Goal: Information Seeking & Learning: Learn about a topic

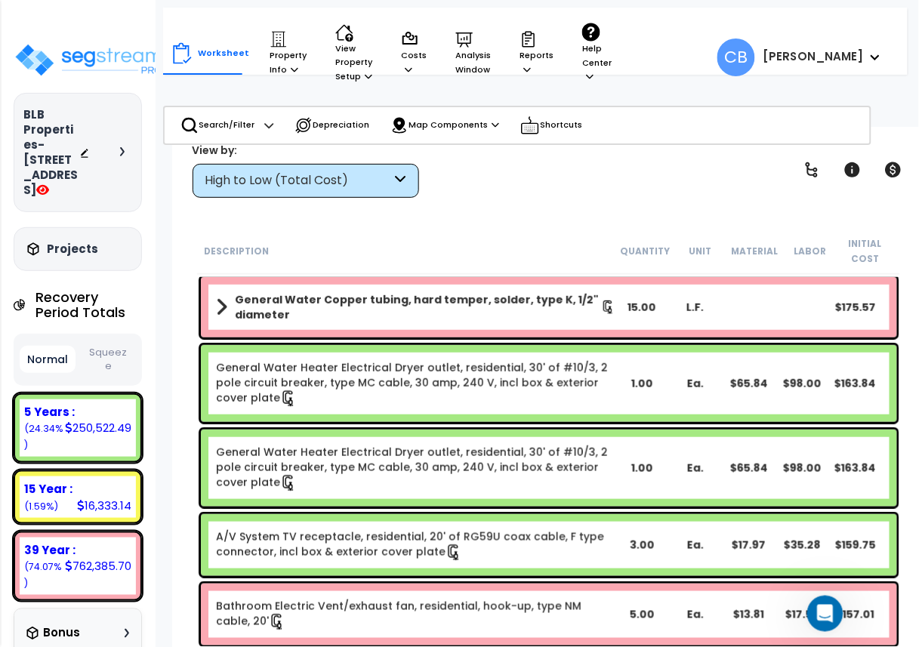
scroll to position [17065, 0]
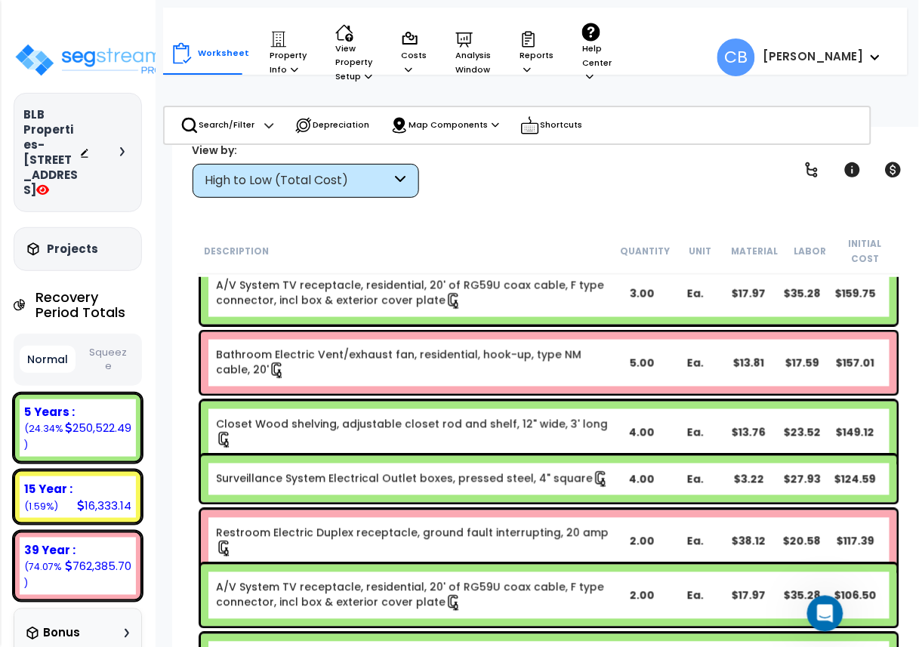
click at [529, 356] on link "Bathroom Electric Vent/exhaust fan, residential, hook-up, type NM cable, 20'" at bounding box center [416, 363] width 400 height 32
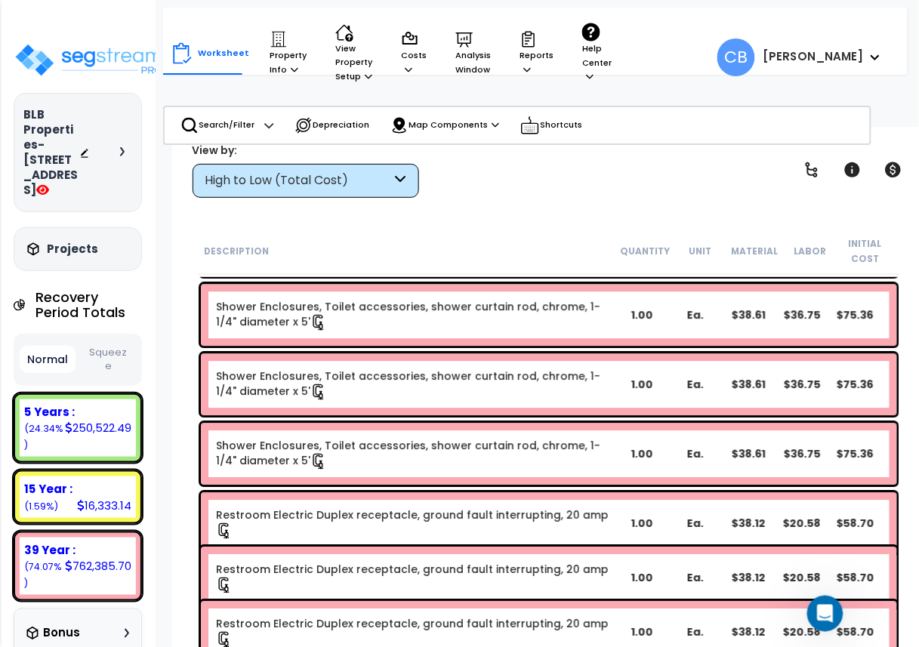
click at [397, 414] on div "Shower Enclosures, Toilet accessories, shower curtain rod, chrome, 1-1/4" diame…" at bounding box center [549, 384] width 696 height 62
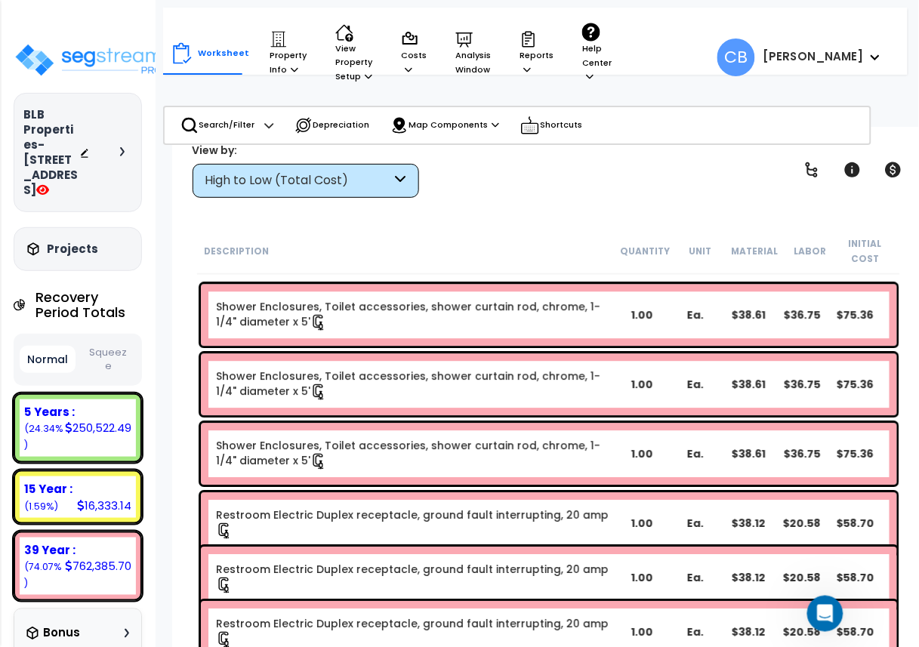
scroll to position [17820, 0]
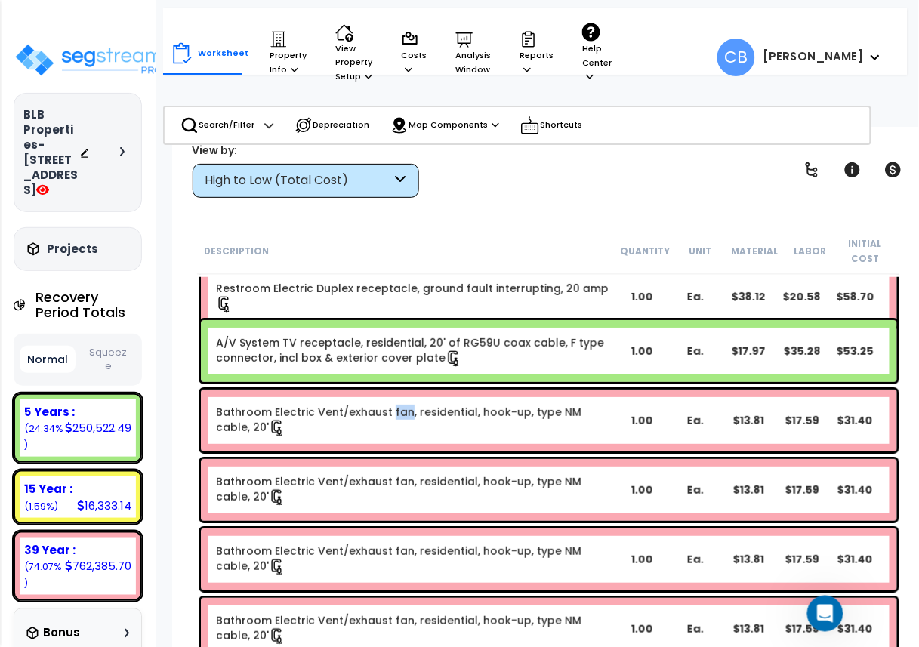
click at [397, 414] on link "Bathroom Electric Vent/exhaust fan, residential, hook-up, type NM cable, 20'" at bounding box center [416, 421] width 400 height 32
click at [295, 402] on div "Bathroom Electric Vent/exhaust fan, residential, hook-up, type NM cable, 20' 1.…" at bounding box center [549, 421] width 696 height 62
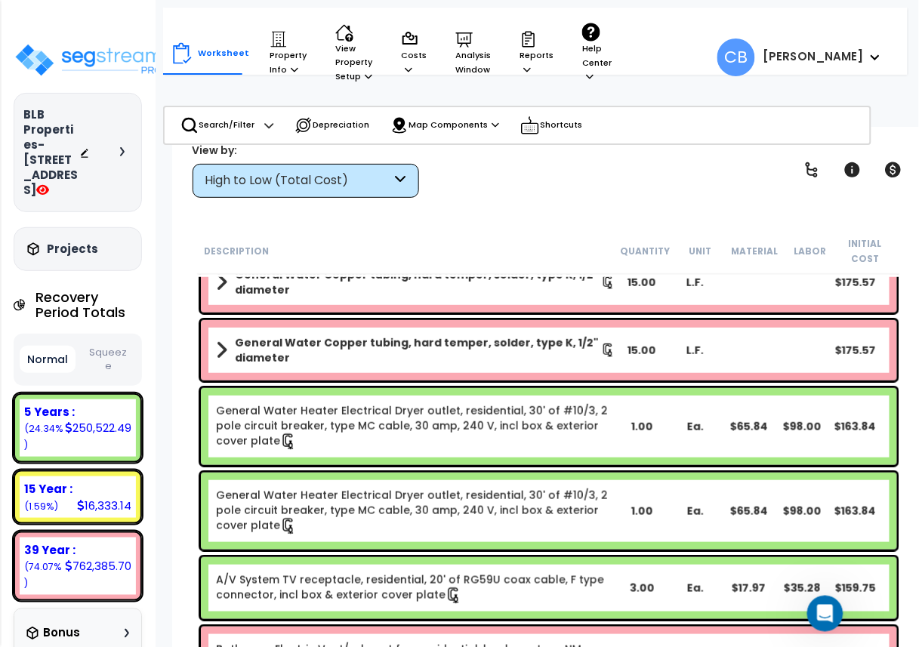
click at [536, 470] on div "General Water Heater Electrical Dryer outlet, residential, 30' of #10/3, 2 pole…" at bounding box center [549, 511] width 704 height 85
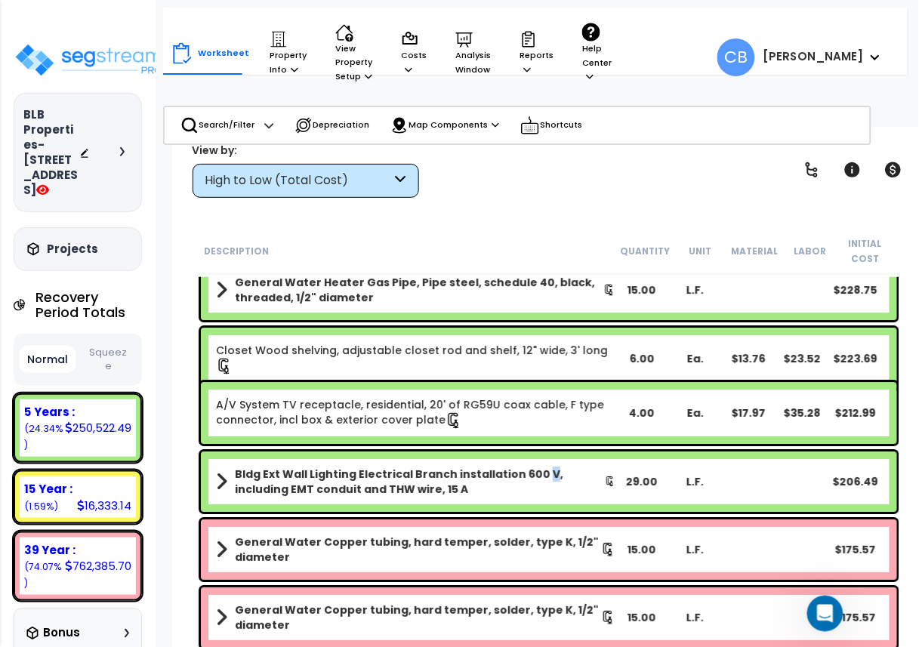
click at [536, 470] on b "Bldg Ext Wall Lighting Electrical Branch installation 600 V, including EMT cond…" at bounding box center [420, 482] width 370 height 30
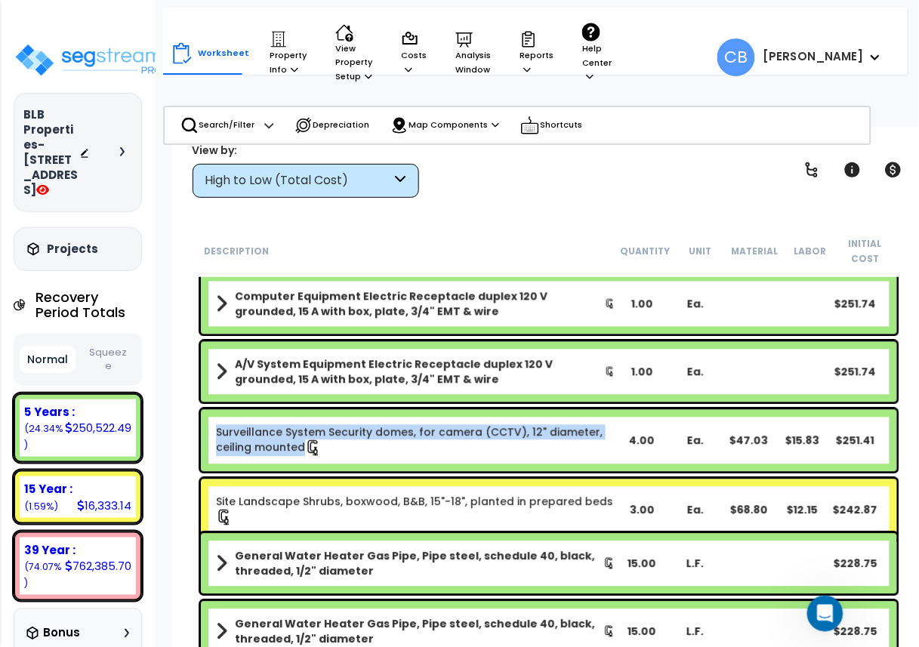
click at [536, 470] on div "Surveillance System Security domes, for camera (CCTV), 12" diameter, ceiling mo…" at bounding box center [549, 441] width 696 height 62
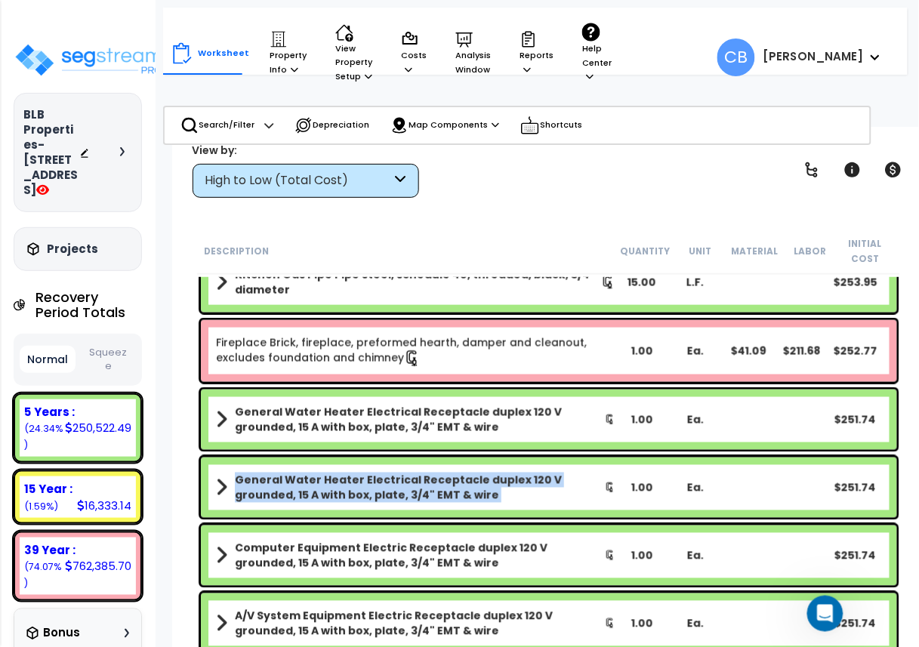
click at [536, 470] on div "General Water Heater Electrical Receptacle duplex 120 V grounded, 15 A with box…" at bounding box center [549, 488] width 696 height 60
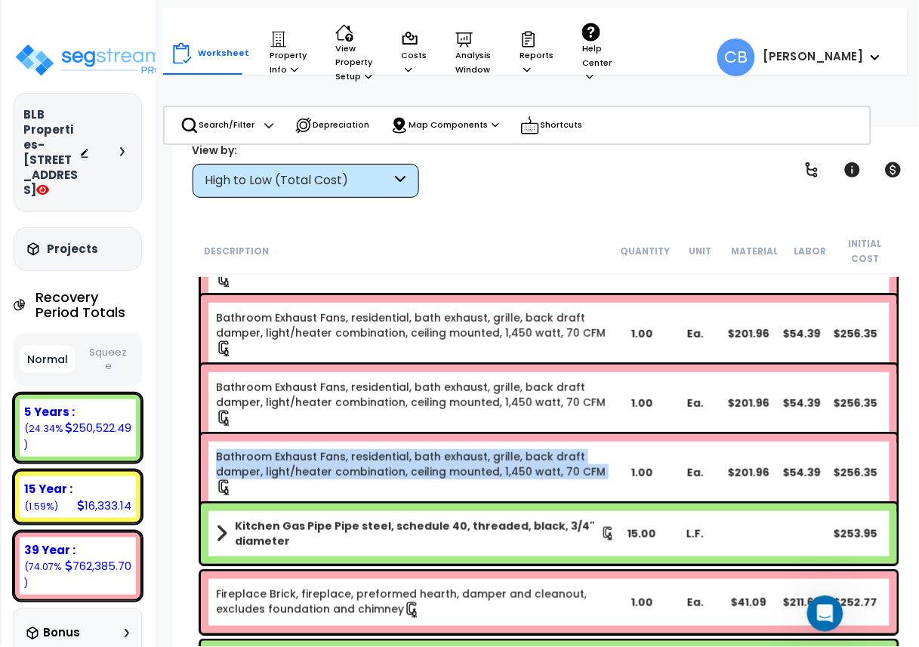
click at [536, 470] on link "Bathroom Exhaust Fans, residential, bath exhaust, grille, back draft damper, li…" at bounding box center [416, 472] width 400 height 47
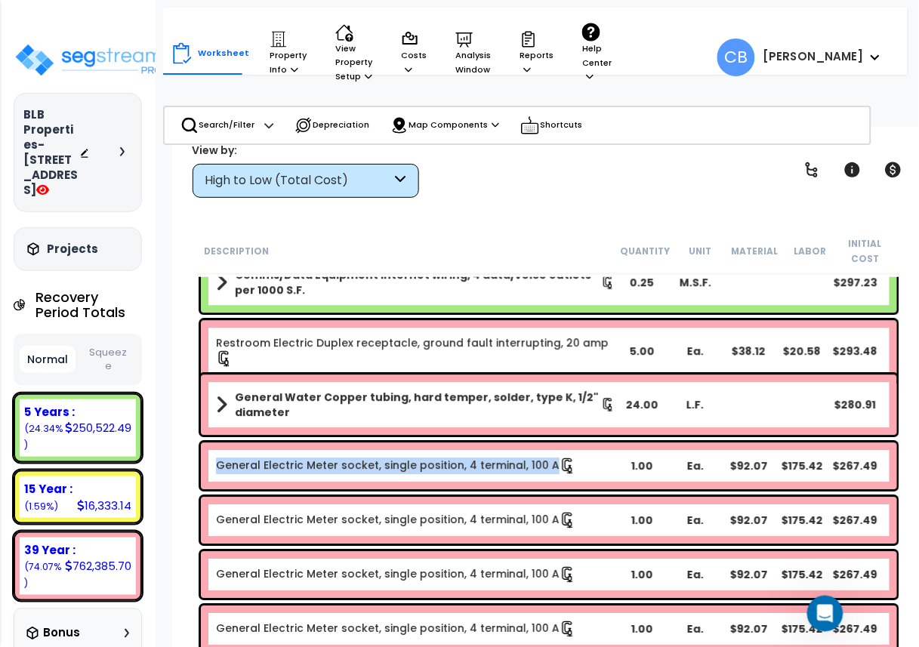
click at [536, 470] on link "General Electric Meter socket, single position, 4 terminal, 100 A" at bounding box center [396, 466] width 360 height 17
click at [398, 439] on div "General Electric Meter socket, single position, 4 terminal, 100 A 1.00 Ea. $92.…" at bounding box center [549, 466] width 704 height 54
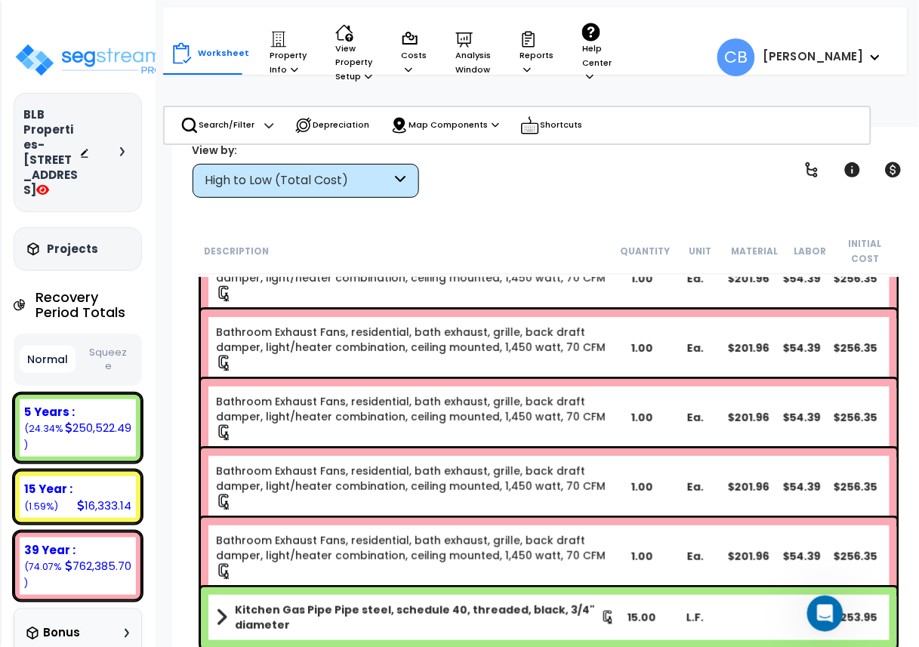
click at [398, 438] on div "Bathroom Exhaust Fans, residential, bath exhaust, grille, back draft damper, li…" at bounding box center [549, 417] width 696 height 77
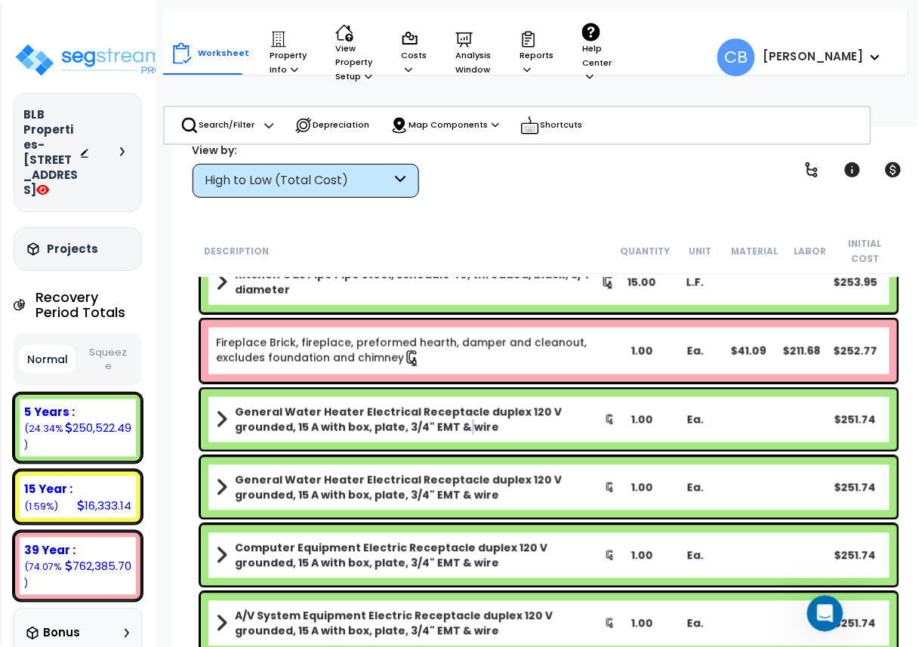
click at [398, 438] on div "General Water Heater Electrical Receptacle duplex 120 V grounded, 15 A with box…" at bounding box center [549, 420] width 696 height 60
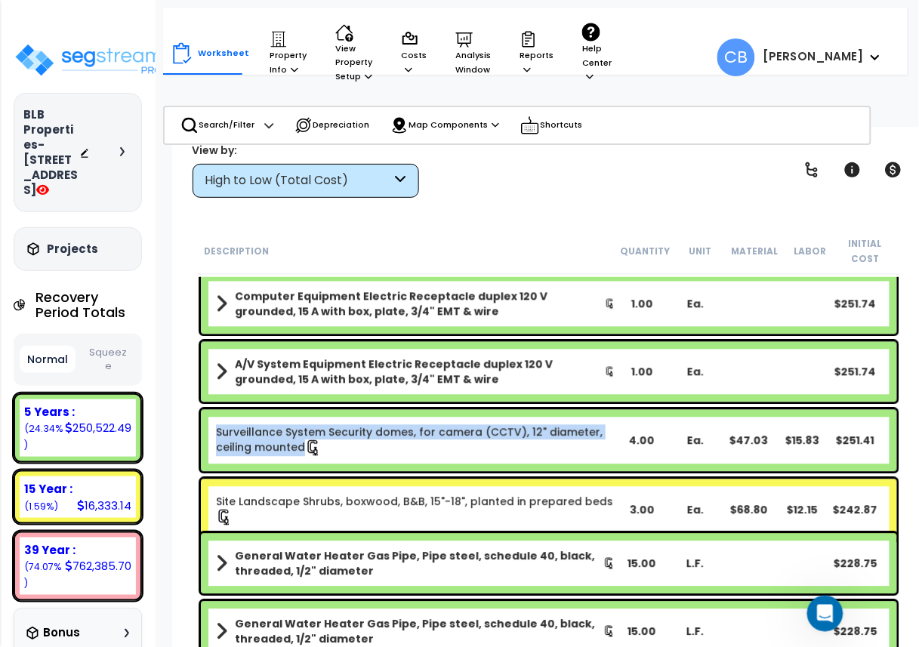
click at [398, 438] on link "Surveillance System Security domes, for camera (CCTV), 12" diameter, ceiling mo…" at bounding box center [416, 441] width 400 height 32
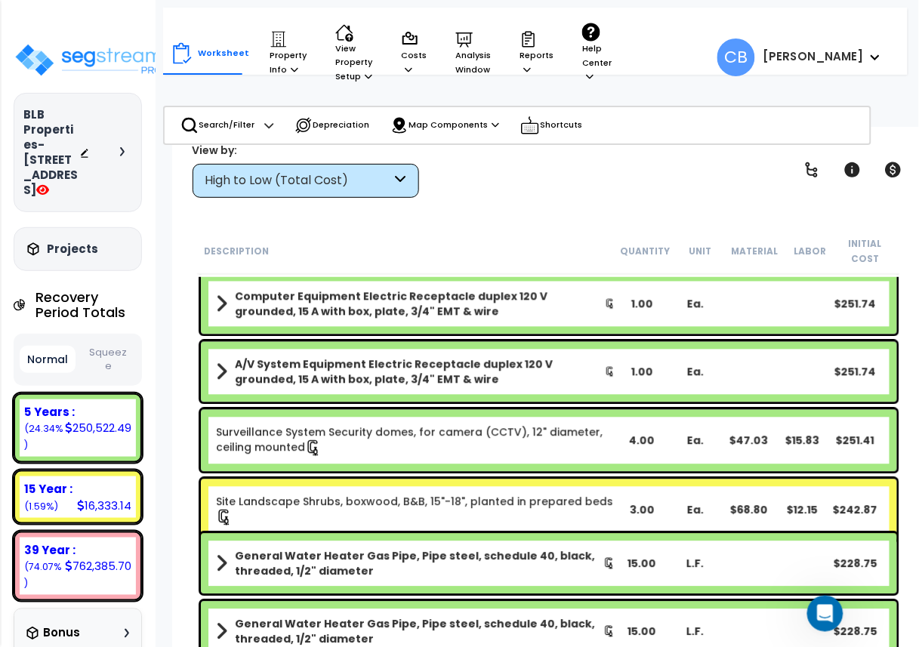
click at [381, 399] on div "A/V System Equipment Electric Receptacle duplex 120 V grounded, 15 A with box, …" at bounding box center [549, 372] width 696 height 60
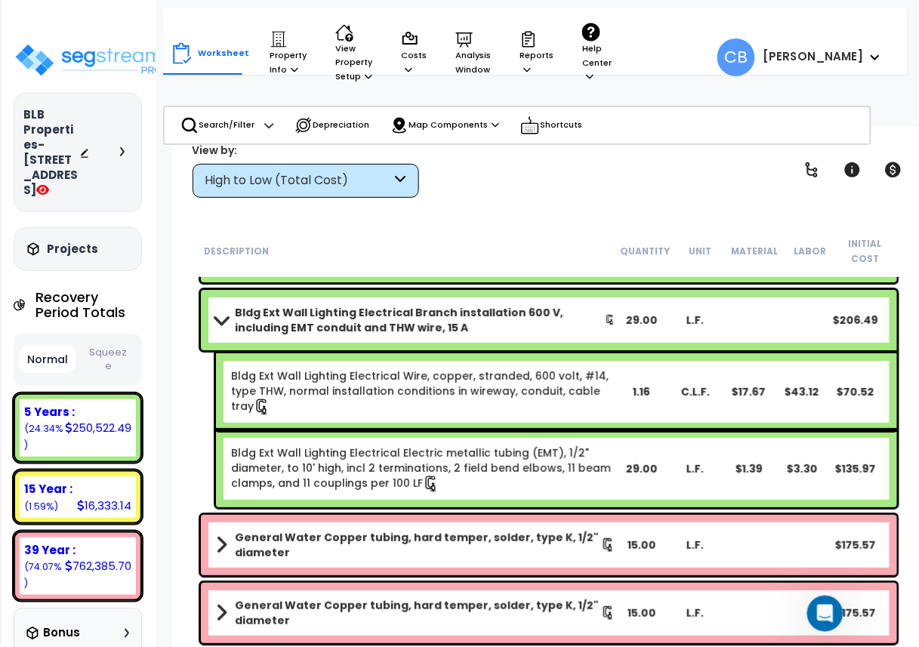
click at [454, 489] on link "Bldg Ext Wall Lighting Electrical Electric metallic tubing (EMT), 1/2" diameter…" at bounding box center [422, 469] width 383 height 47
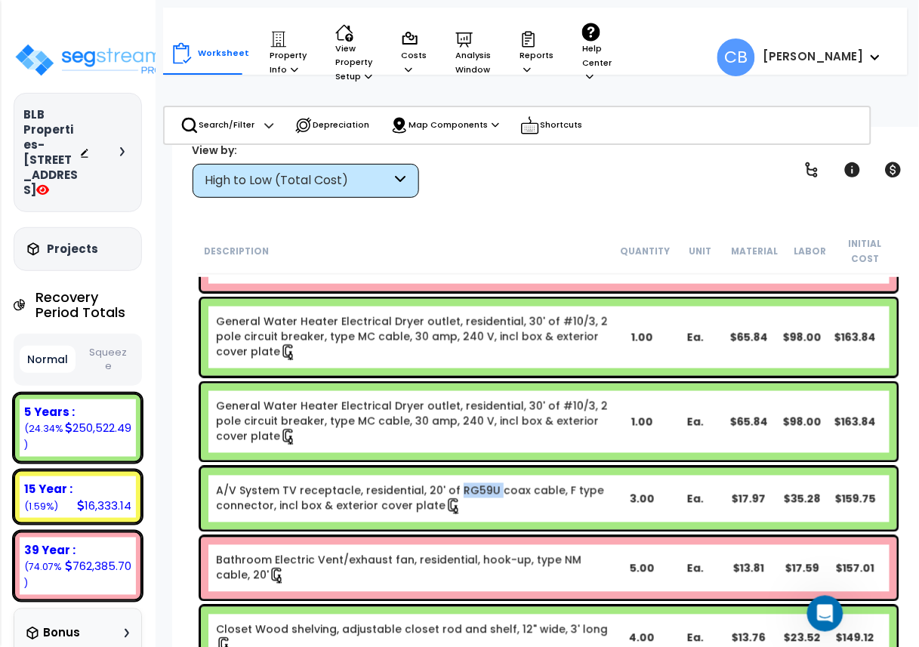
click at [454, 489] on link "A/V System TV receptacle, residential, 20' of RG59U coax cable, F type connecto…" at bounding box center [416, 499] width 400 height 32
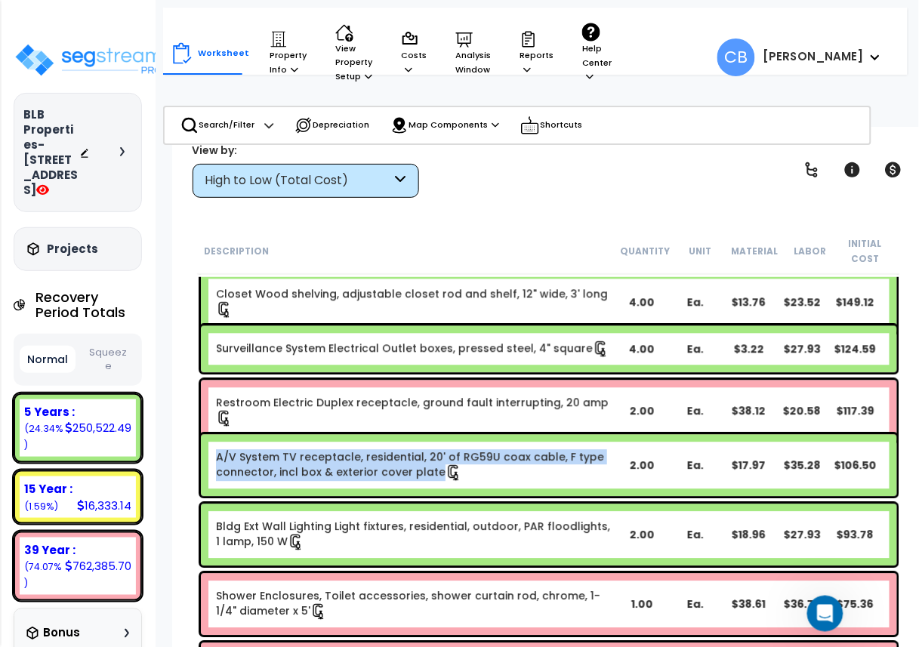
click at [454, 489] on div "A/V System TV receptacle, residential, 20' of RG59U coax cable, F type connecto…" at bounding box center [549, 466] width 696 height 62
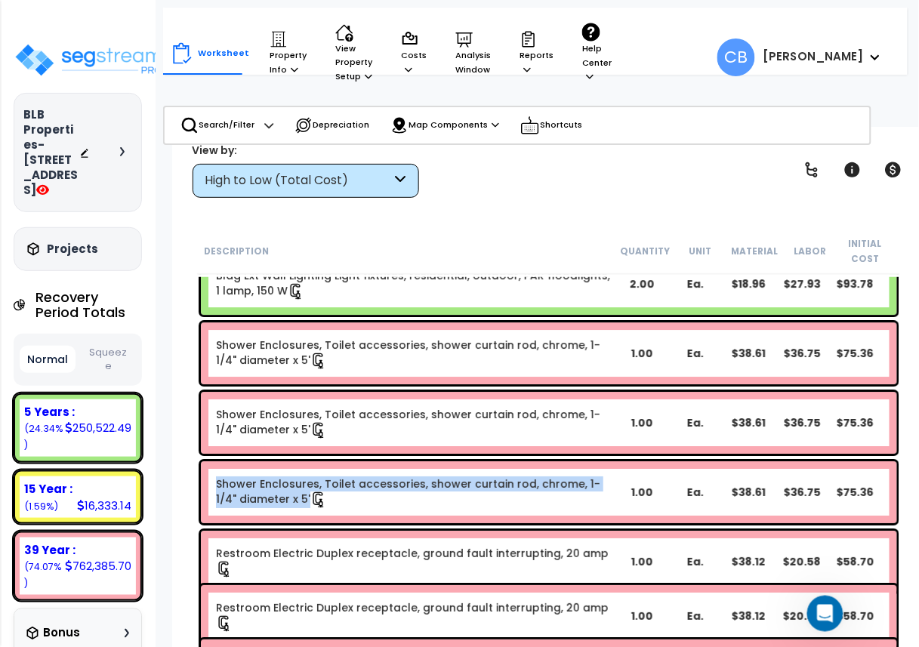
click at [454, 489] on link "Shower Enclosures, Toilet accessories, shower curtain rod, chrome, 1-1/4" diame…" at bounding box center [416, 493] width 400 height 32
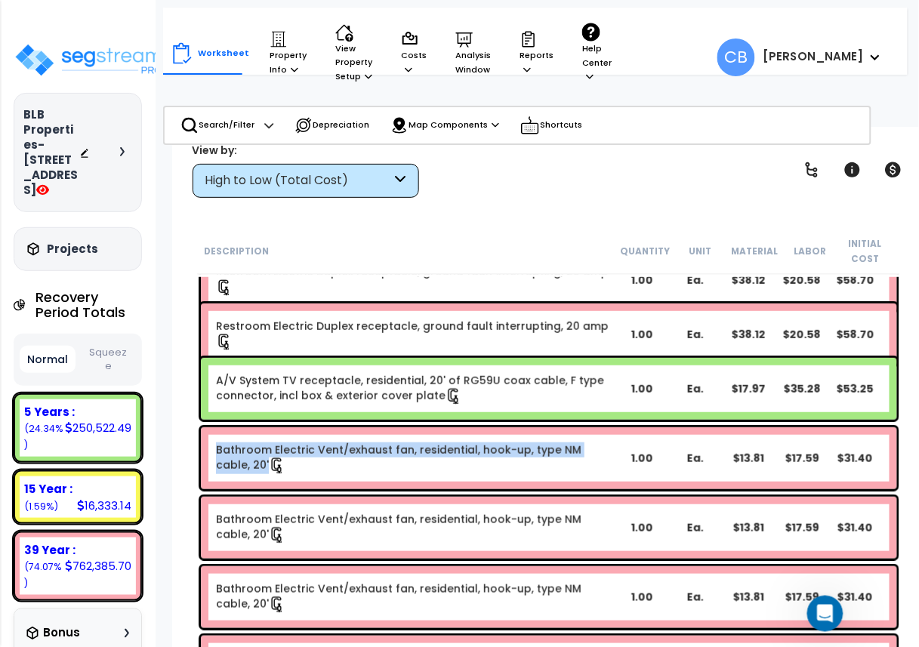
click at [454, 489] on div "Bathroom Electric Vent/exhaust fan, residential, hook-up, type NM cable, 20' 1.…" at bounding box center [549, 458] width 704 height 69
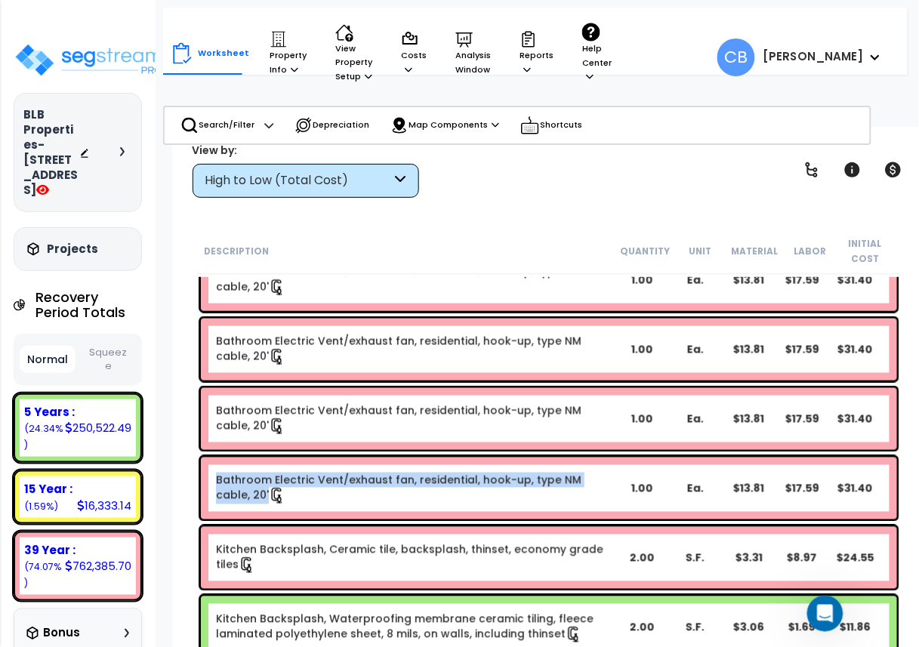
click at [454, 489] on link "Bathroom Electric Vent/exhaust fan, residential, hook-up, type NM cable, 20'" at bounding box center [416, 489] width 400 height 32
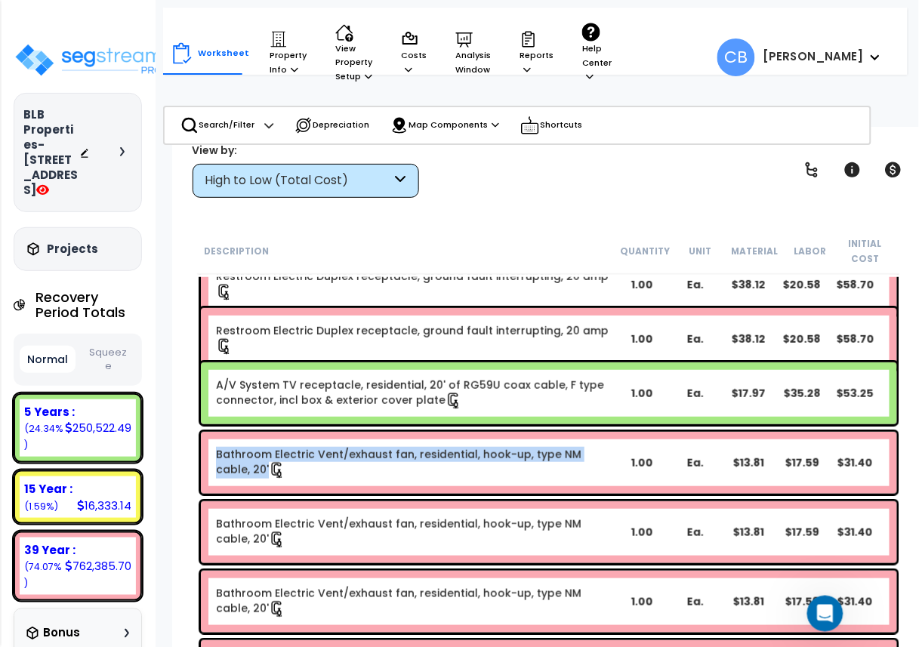
click at [454, 489] on div "Bathroom Electric Vent/exhaust fan, residential, hook-up, type NM cable, 20' 1.…" at bounding box center [549, 463] width 696 height 62
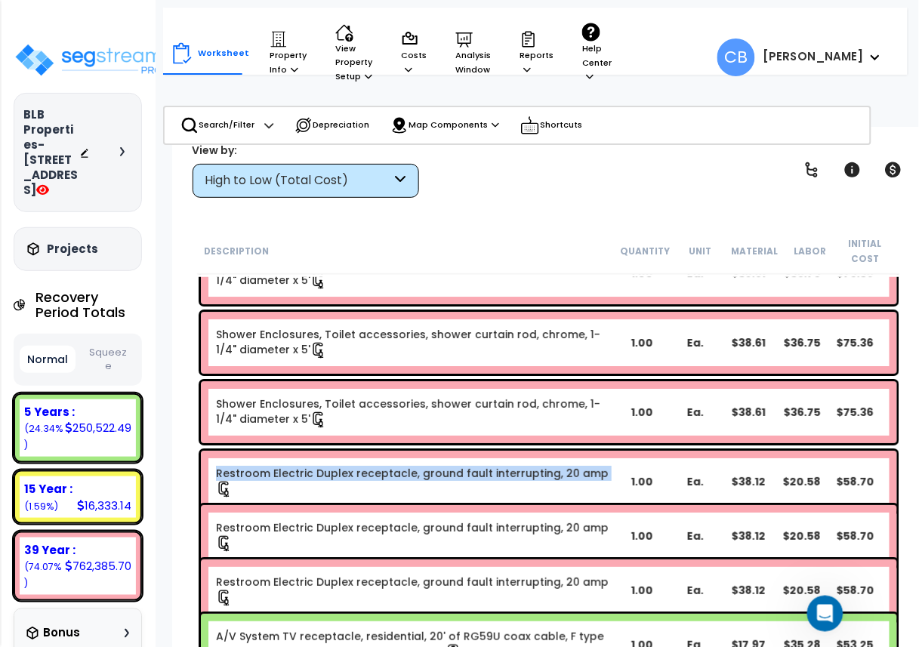
click at [454, 489] on div "Restroom Electric Duplex receptacle, ground fault interrupting, 20 amp 1.00 Ea.…" at bounding box center [549, 482] width 696 height 62
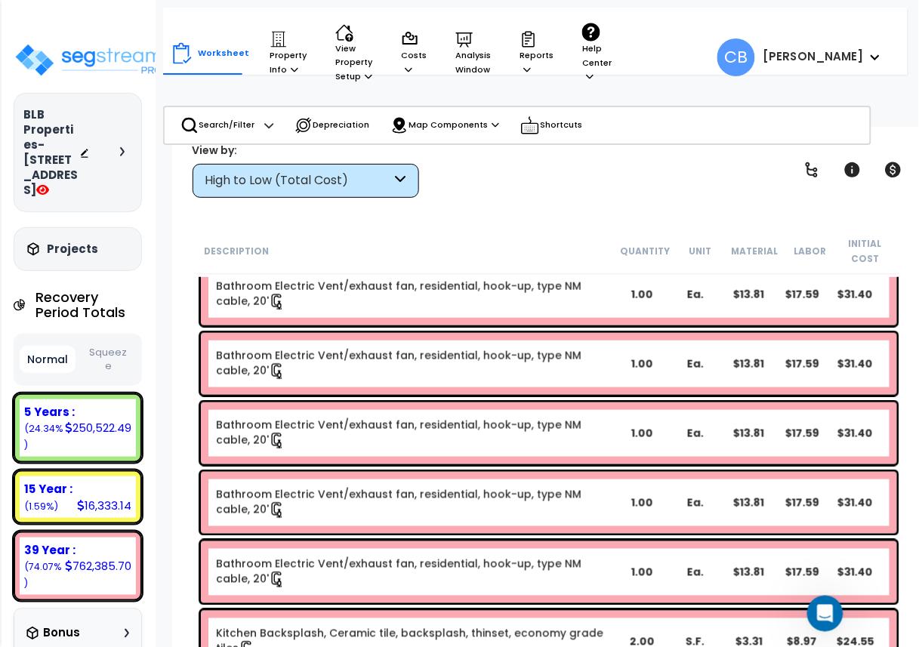
click at [453, 501] on link "Bathroom Electric Vent/exhaust fan, residential, hook-up, type NM cable, 20'" at bounding box center [416, 503] width 400 height 32
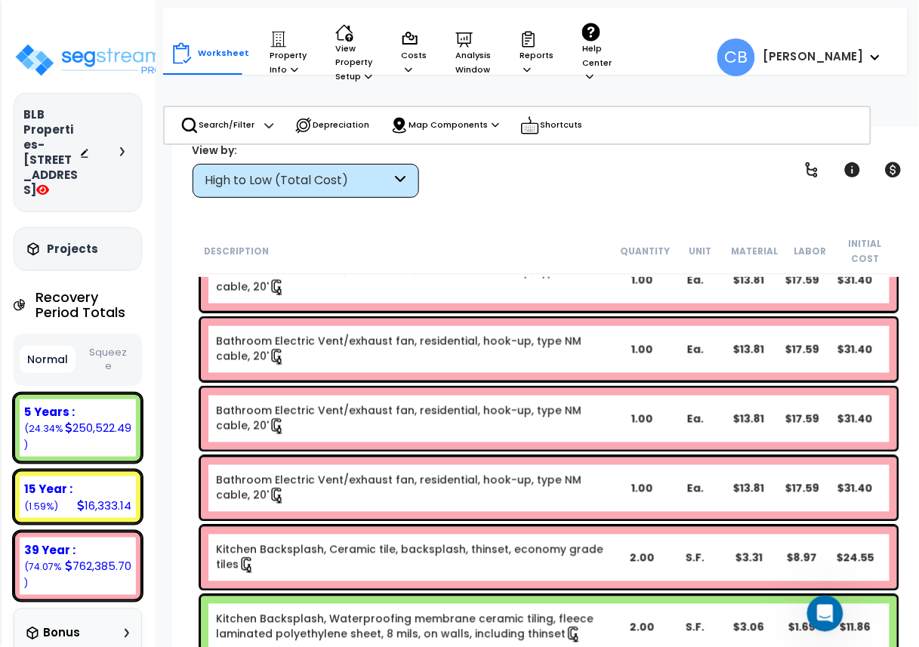
scroll to position [66, 0]
click at [453, 504] on div "Bathroom Electric Vent/exhaust fan, residential, hook-up, type NM cable, 20' 1.…" at bounding box center [549, 489] width 696 height 62
click at [453, 506] on div "Bathroom Electric Vent/exhaust fan, residential, hook-up, type NM cable, 20' 1.…" at bounding box center [549, 489] width 696 height 62
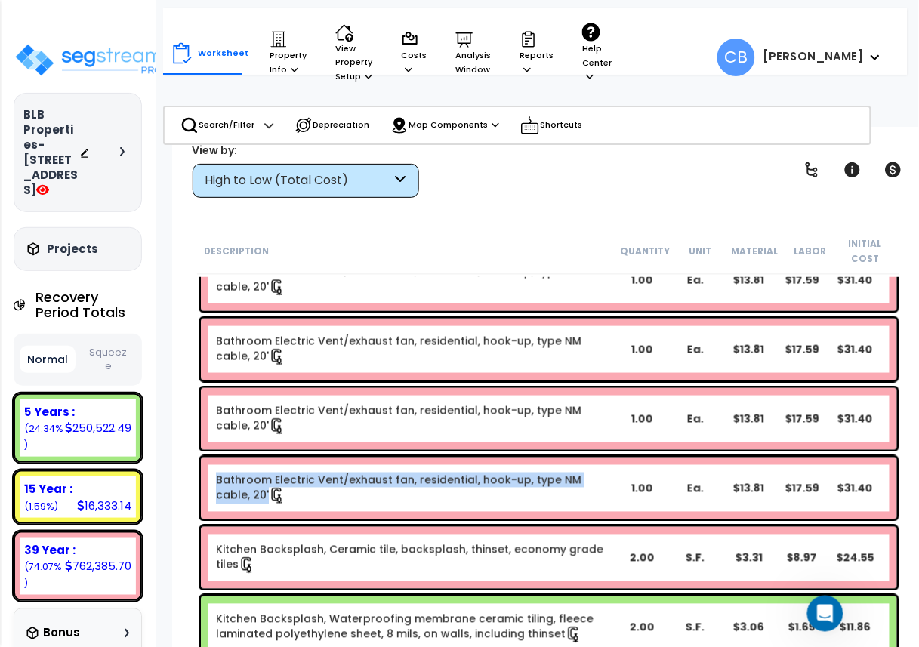
click at [453, 506] on div "Bathroom Electric Vent/exhaust fan, residential, hook-up, type NM cable, 20' 1.…" at bounding box center [549, 489] width 696 height 62
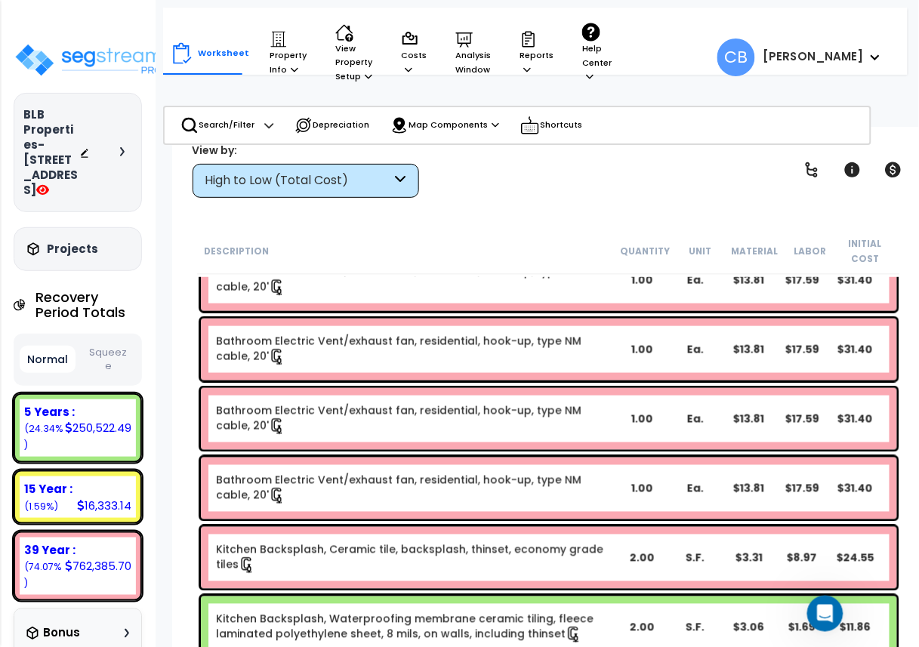
click at [419, 447] on div "Bathroom Electric Vent/exhaust fan, residential, hook-up, type NM cable, 20' 1.…" at bounding box center [549, 419] width 696 height 62
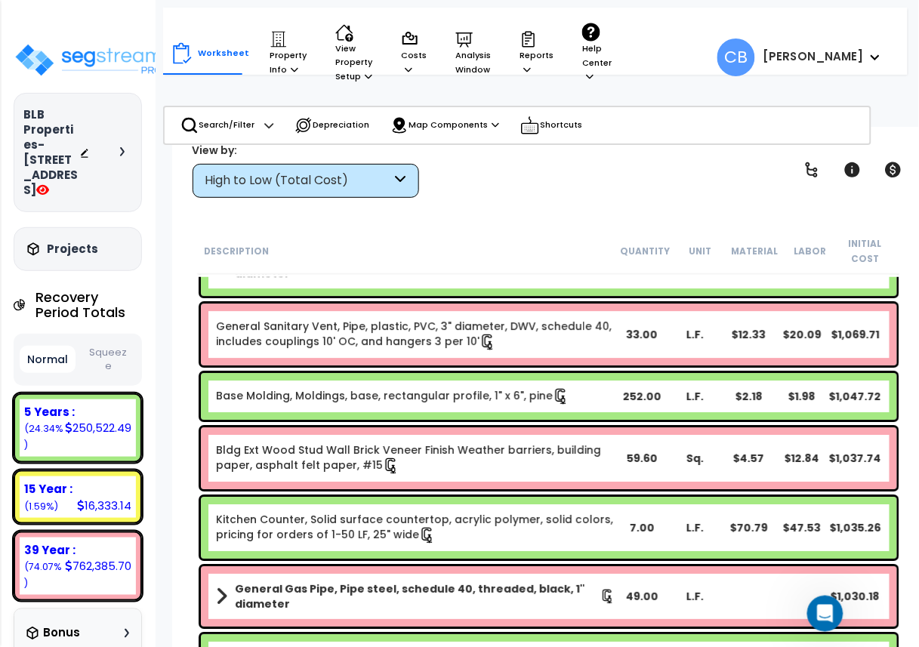
scroll to position [9718, 0]
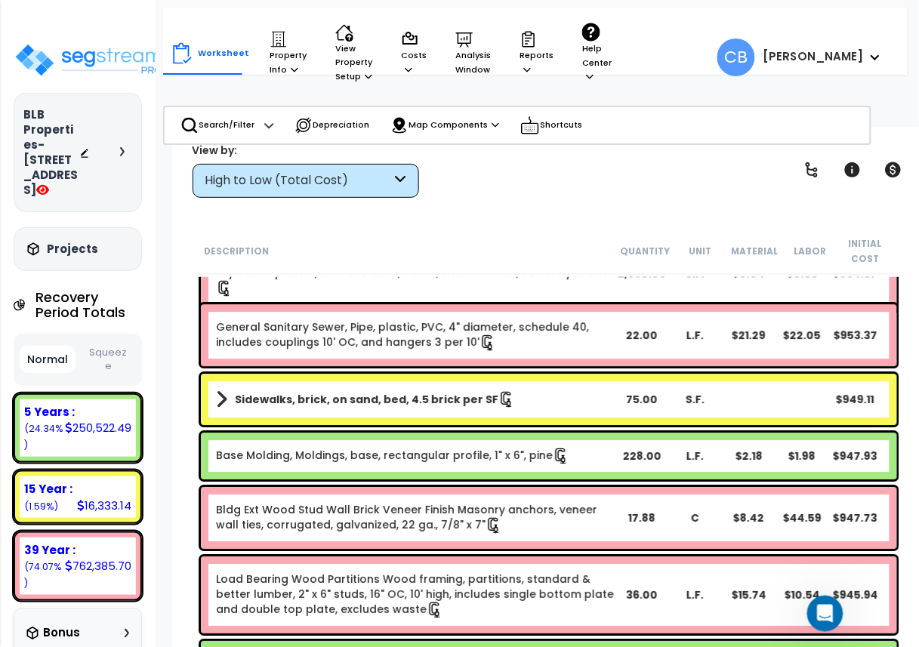
click at [454, 474] on div "Base Molding, Moldings, base, rectangular profile, 1" x 6", pine 228.00 L.F. $2…" at bounding box center [549, 456] width 696 height 47
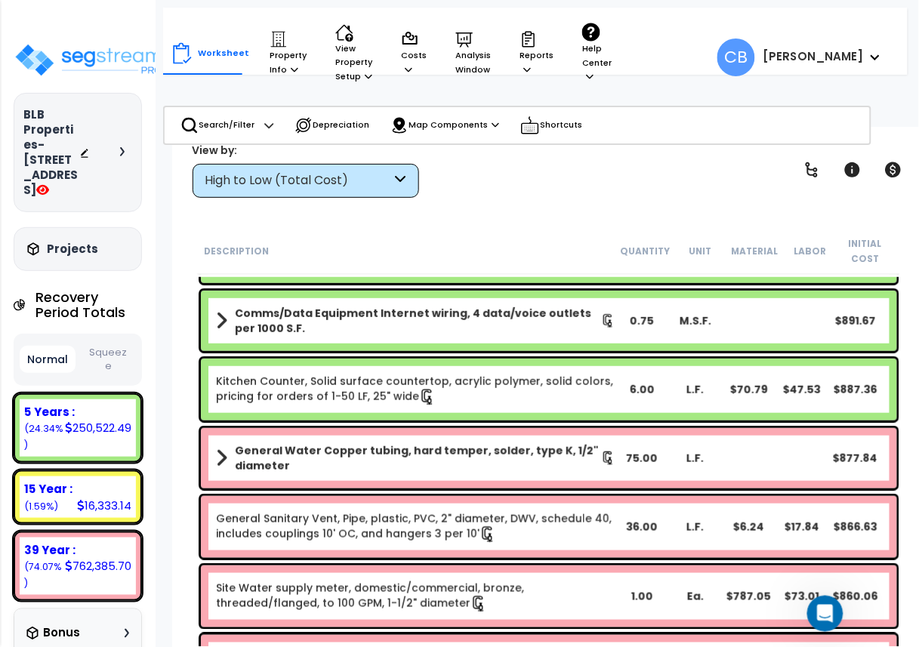
click at [454, 474] on div "General Water Copper tubing, hard temper, solder, type K, 1/2" diameter 75.00 L…" at bounding box center [549, 458] width 696 height 60
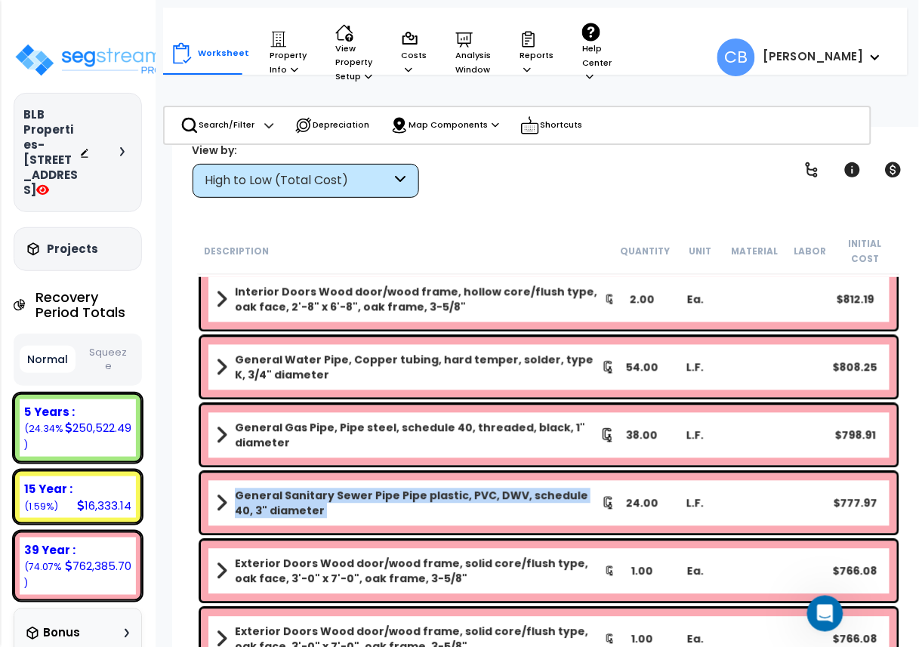
click at [454, 474] on div "General Sanitary Sewer Pipe Pipe plastic, PVC, DWV, schedule 40, 3" diameter 24…" at bounding box center [549, 504] width 696 height 60
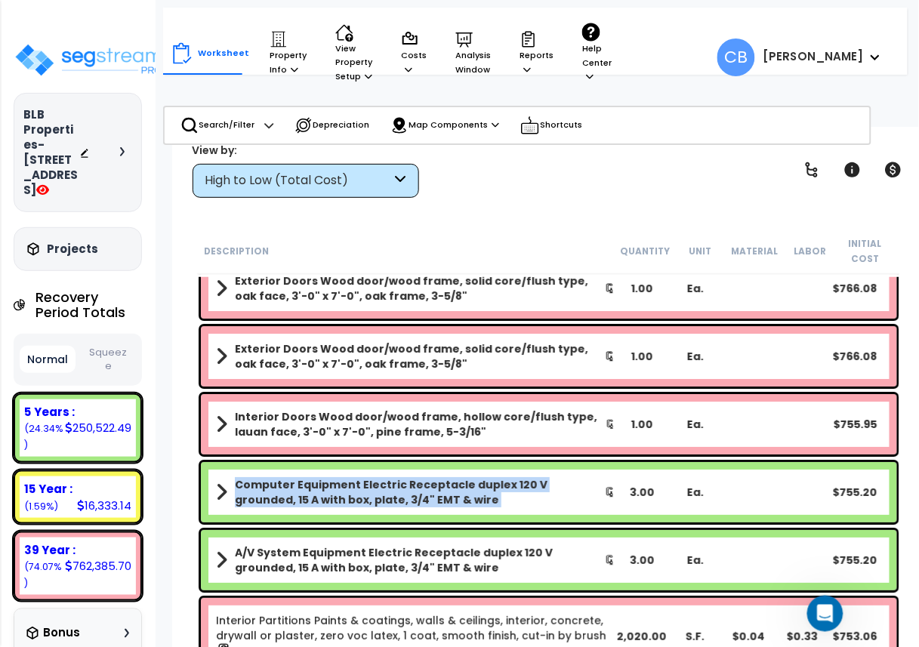
click at [454, 474] on div "Computer Equipment Electric Receptacle duplex 120 V grounded, 15 A with box, pl…" at bounding box center [549, 492] width 696 height 60
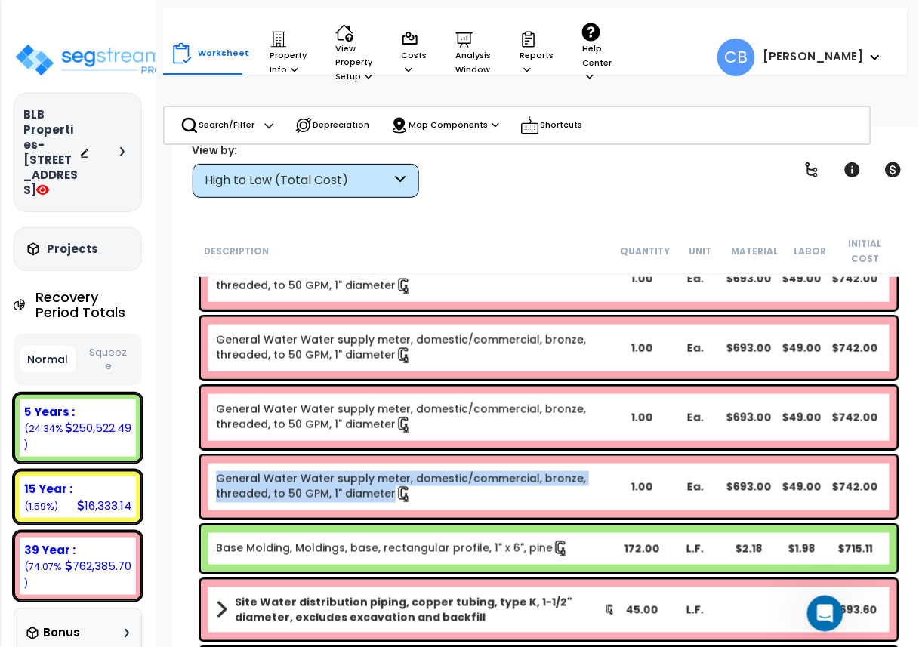
click at [454, 474] on link "General Water Water supply meter, domestic/commercial, bronze, threaded, to 50 …" at bounding box center [416, 487] width 400 height 32
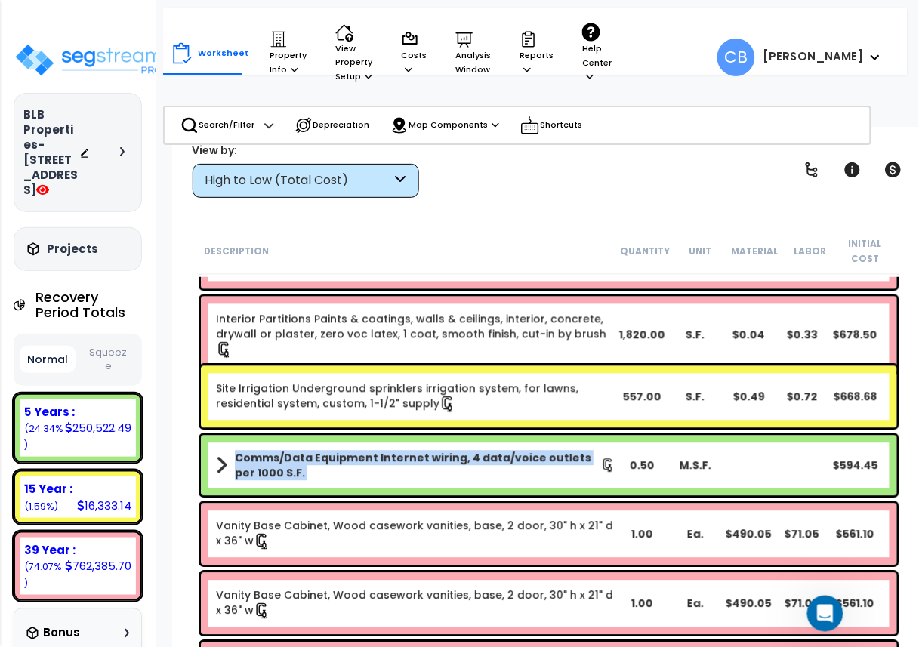
click at [454, 474] on b "Comms/Data Equipment Internet wiring, 4 data/voice outlets per 1000 S.F." at bounding box center [418, 466] width 366 height 30
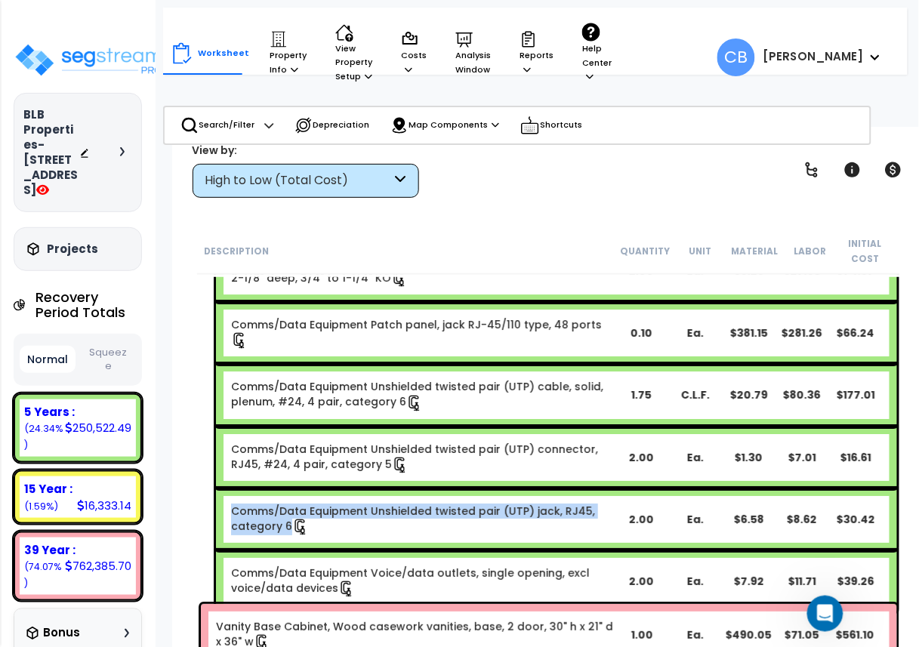
click at [454, 489] on div "Comms/Data Equipment Unshielded twisted pair (UTP) jack, RJ45, category 6 2.00 …" at bounding box center [556, 520] width 681 height 62
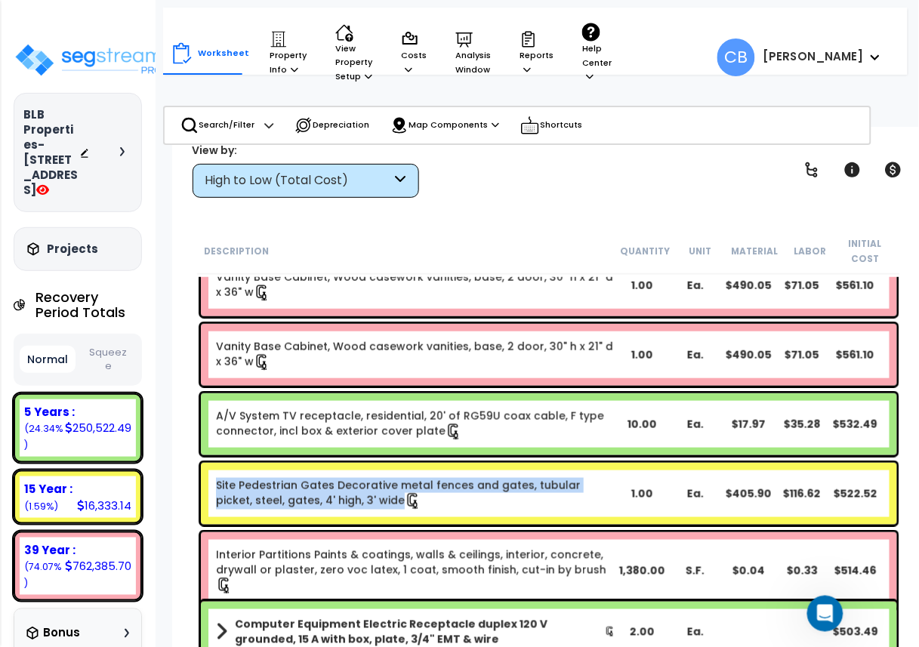
click at [454, 474] on div "Site Pedestrian Gates Decorative metal fences and gates, tubular picket, steel,…" at bounding box center [549, 494] width 696 height 62
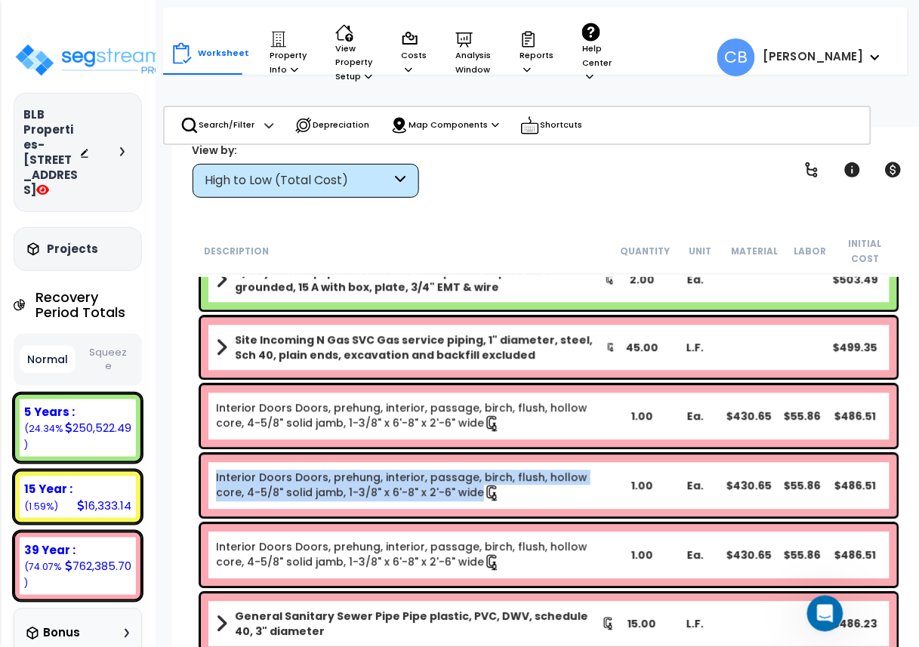
click at [454, 474] on link "Interior Doors Doors, prehung, interior, passage, birch, flush, hollow core, 4-…" at bounding box center [416, 486] width 400 height 32
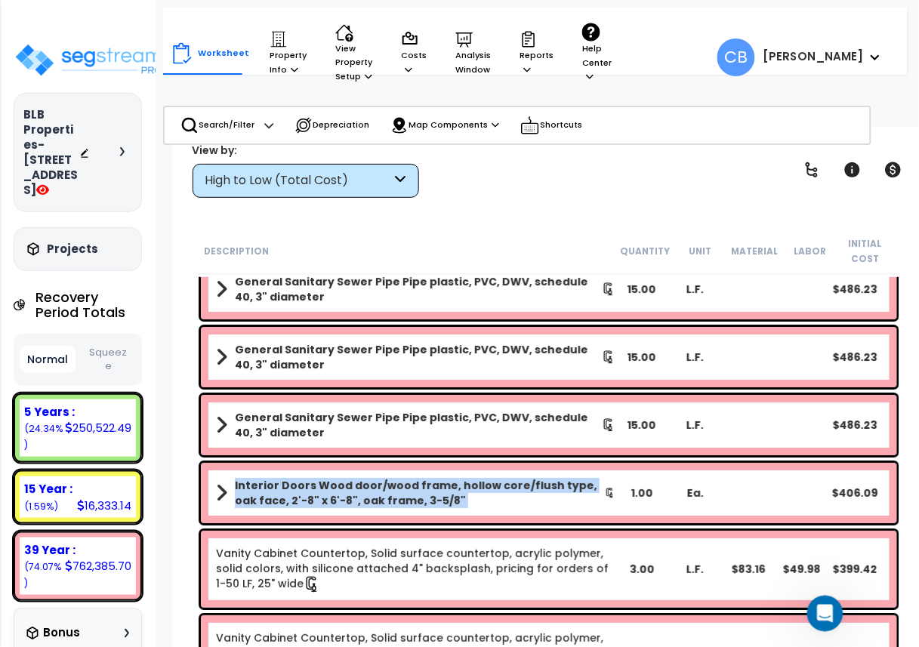
click at [454, 474] on div "Interior Doors Wood door/wood frame, hollow core/flush type, oak face, 2'-8" x …" at bounding box center [549, 493] width 696 height 60
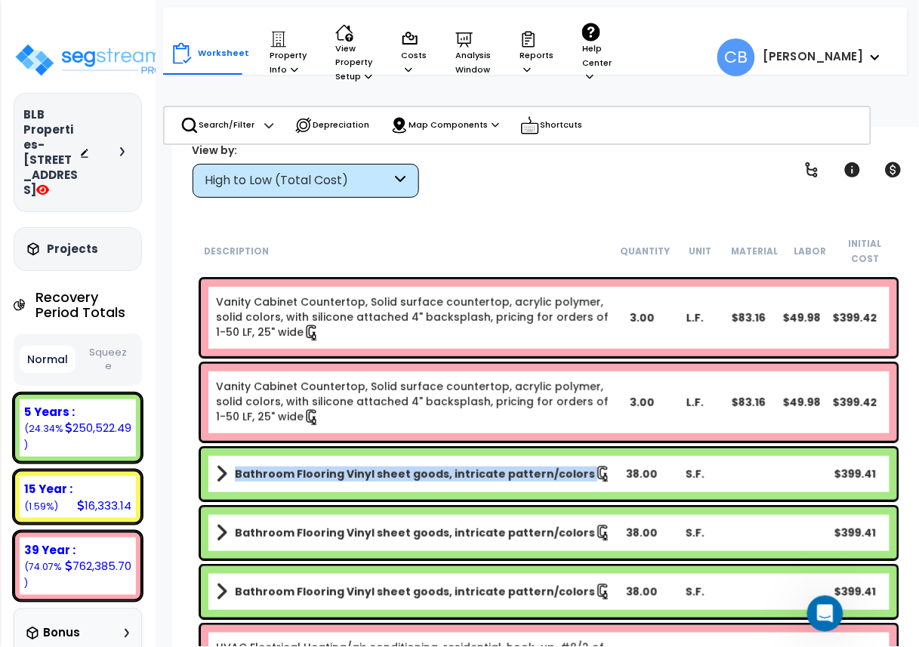
click at [454, 474] on b "Bathroom Flooring Vinyl sheet goods, intricate pattern/colors" at bounding box center [415, 474] width 360 height 15
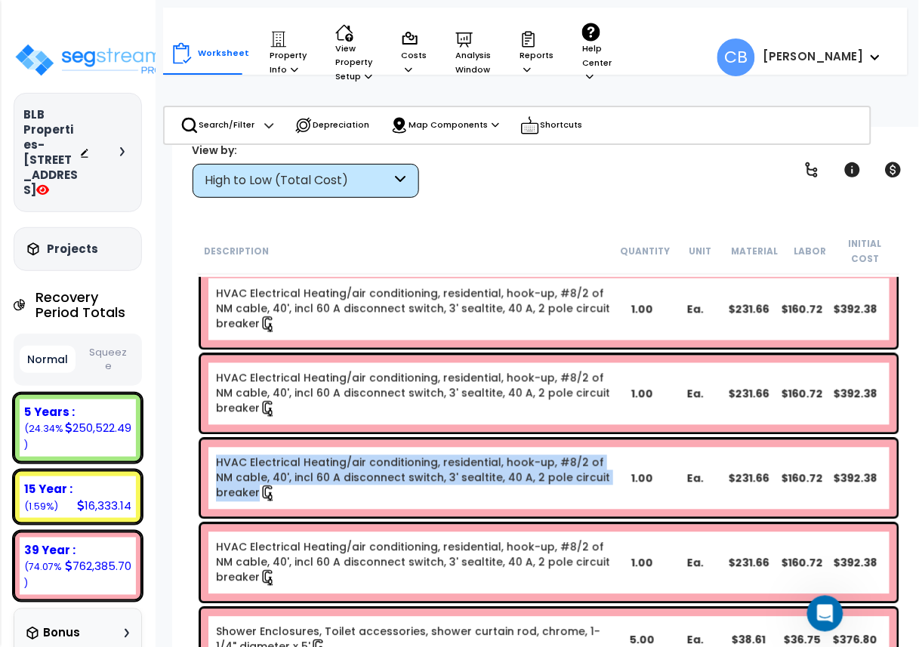
click at [454, 474] on link "HVAC Electrical Heating/air conditioning, residential, hook-up, #8/2 of NM cabl…" at bounding box center [416, 478] width 400 height 47
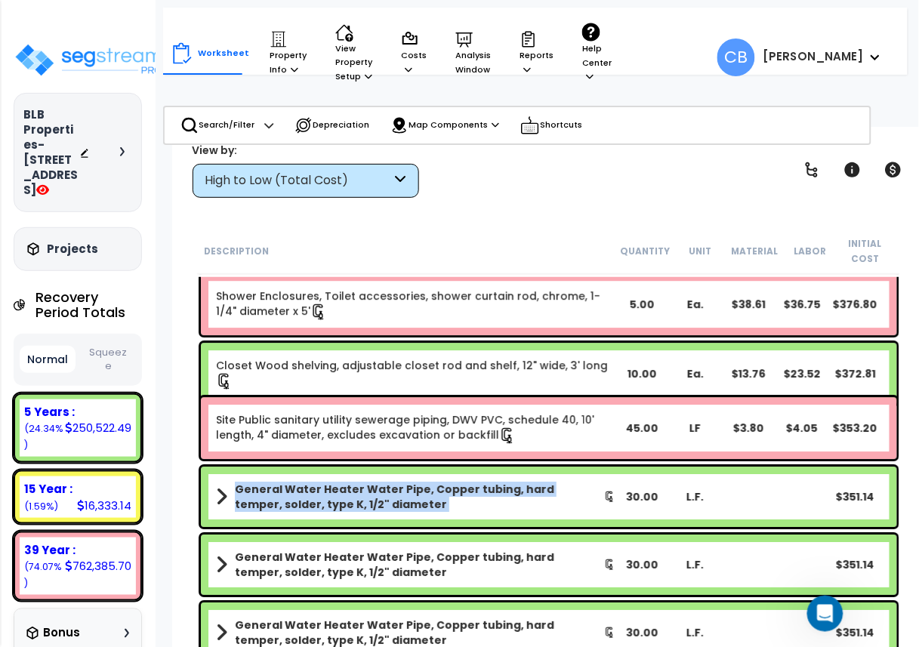
click at [454, 474] on div "General Water Heater Water Pipe, Copper tubing, hard temper, solder, type K, 1/…" at bounding box center [549, 497] width 696 height 60
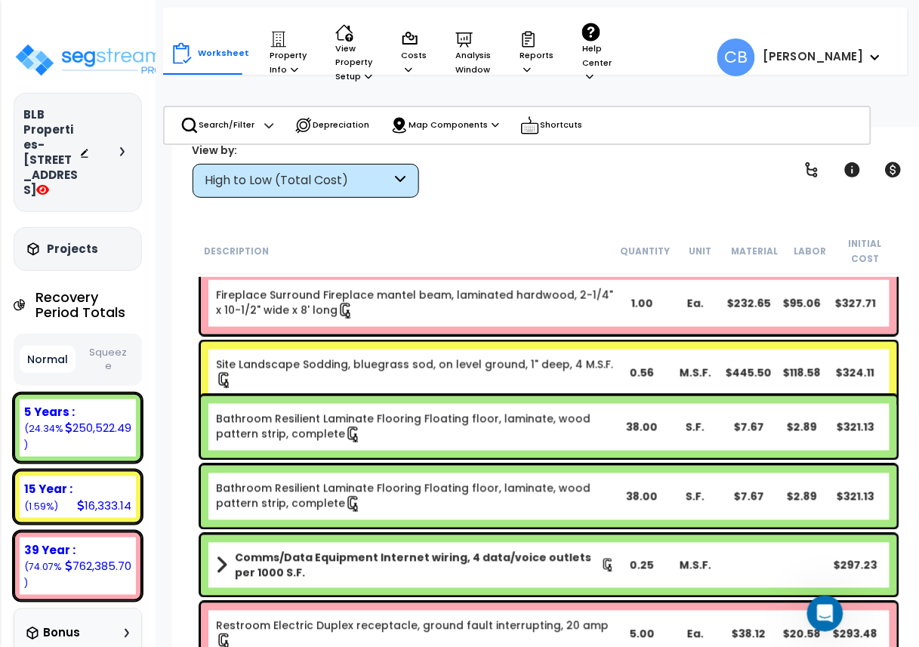
click at [437, 484] on link "Bathroom Resilient Laminate Flooring Floating floor, laminate, wood pattern str…" at bounding box center [416, 497] width 400 height 32
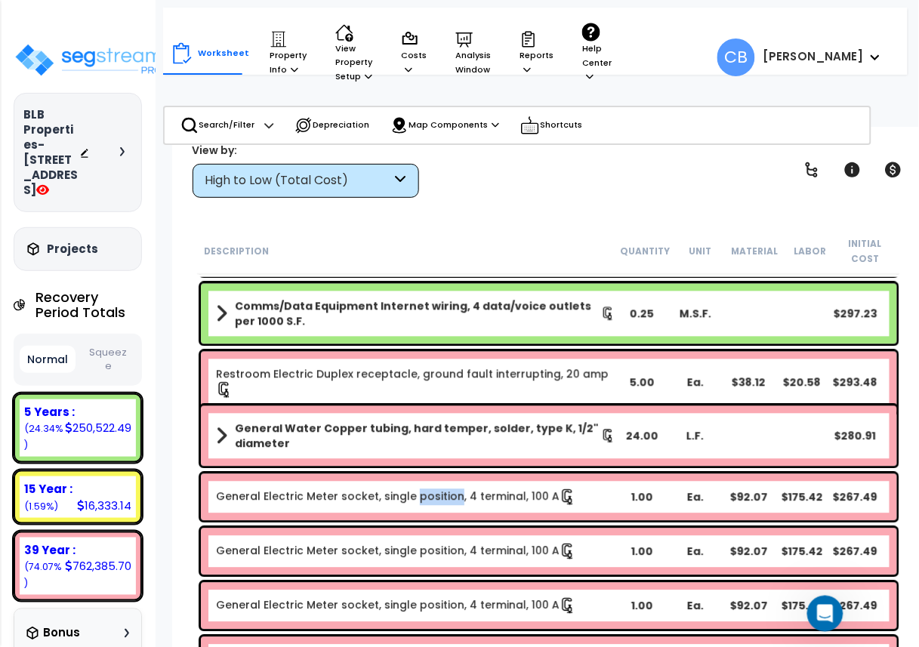
click at [437, 485] on div "General Electric Meter socket, single position, 4 terminal, 100 A 1.00 Ea. $92.…" at bounding box center [549, 497] width 696 height 47
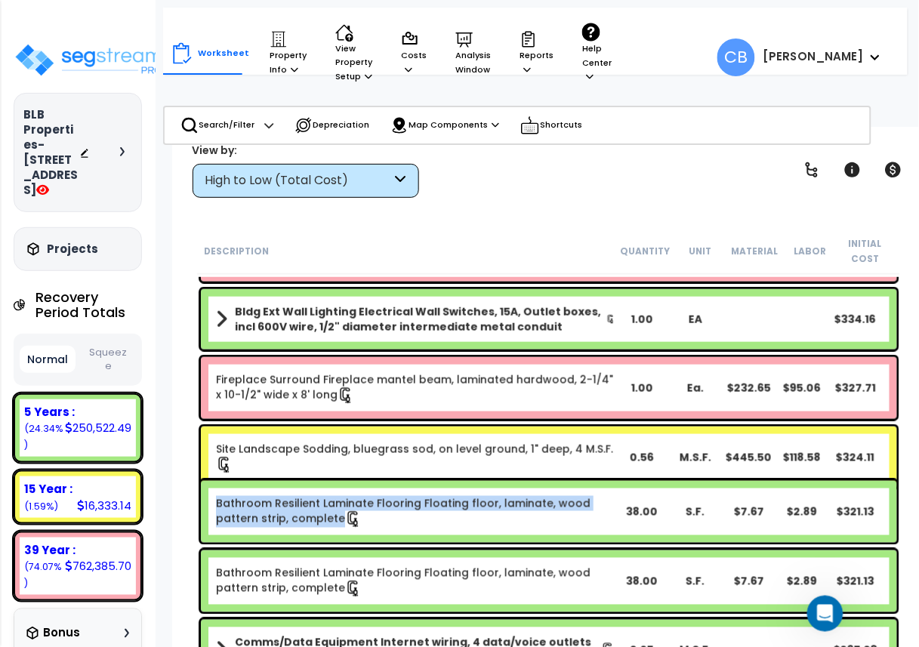
click at [437, 485] on div "Bathroom Resilient Laminate Flooring Floating floor, laminate, wood pattern str…" at bounding box center [549, 512] width 696 height 62
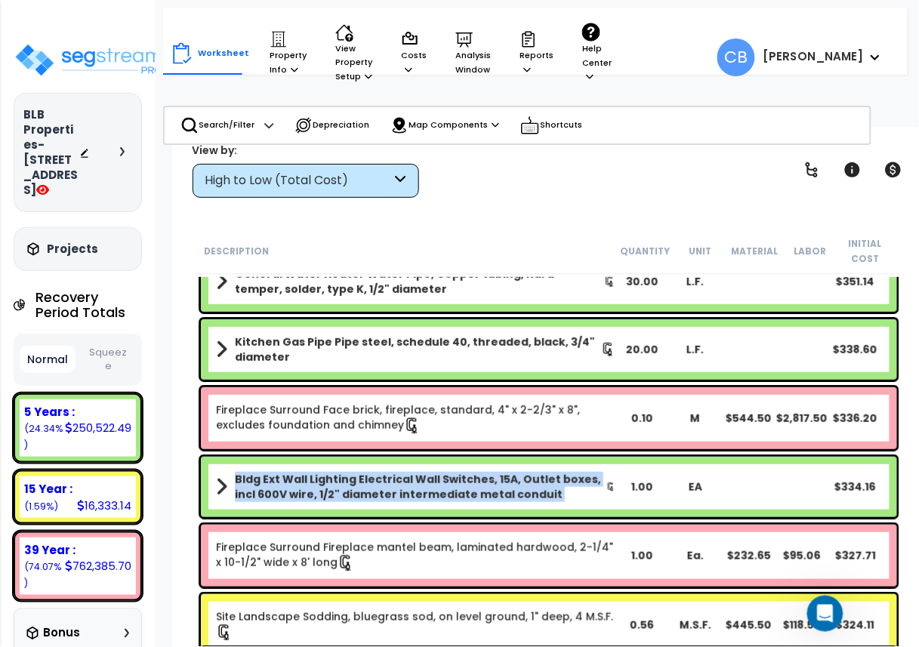
click at [437, 485] on b "Bldg Ext Wall Lighting Electrical Wall Switches, 15A, Outlet boxes, incl 600V w…" at bounding box center [421, 487] width 372 height 30
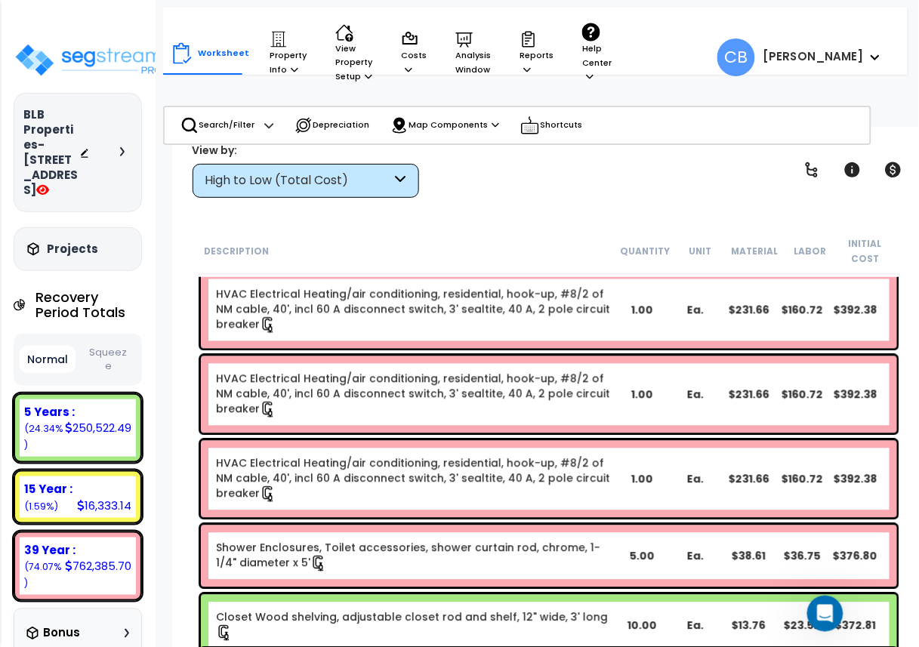
click at [412, 497] on link "HVAC Electrical Heating/air conditioning, residential, hook-up, #8/2 of NM cabl…" at bounding box center [416, 479] width 400 height 47
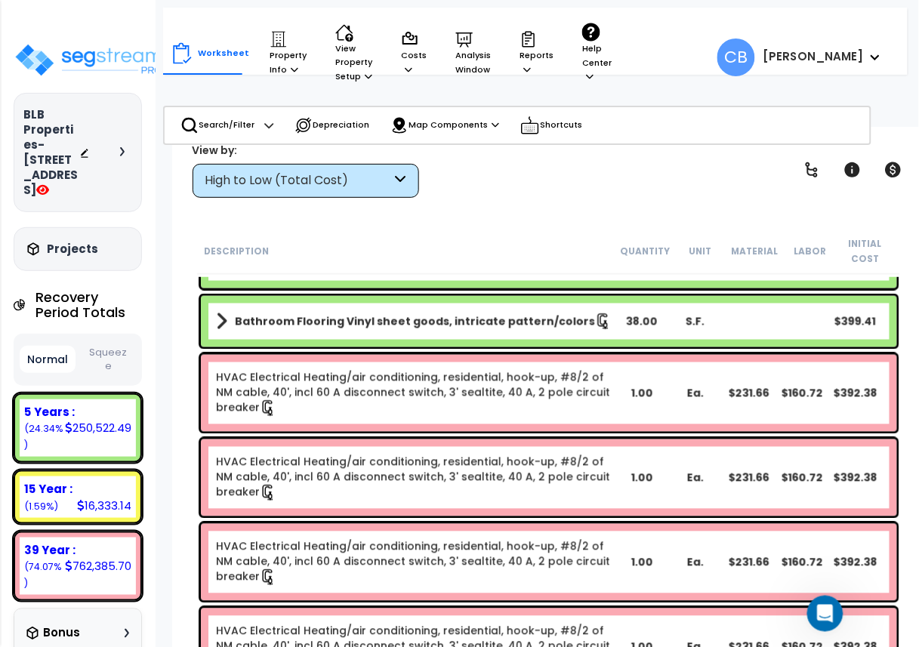
click at [412, 497] on link "HVAC Electrical Heating/air conditioning, residential, hook-up, #8/2 of NM cabl…" at bounding box center [416, 478] width 400 height 47
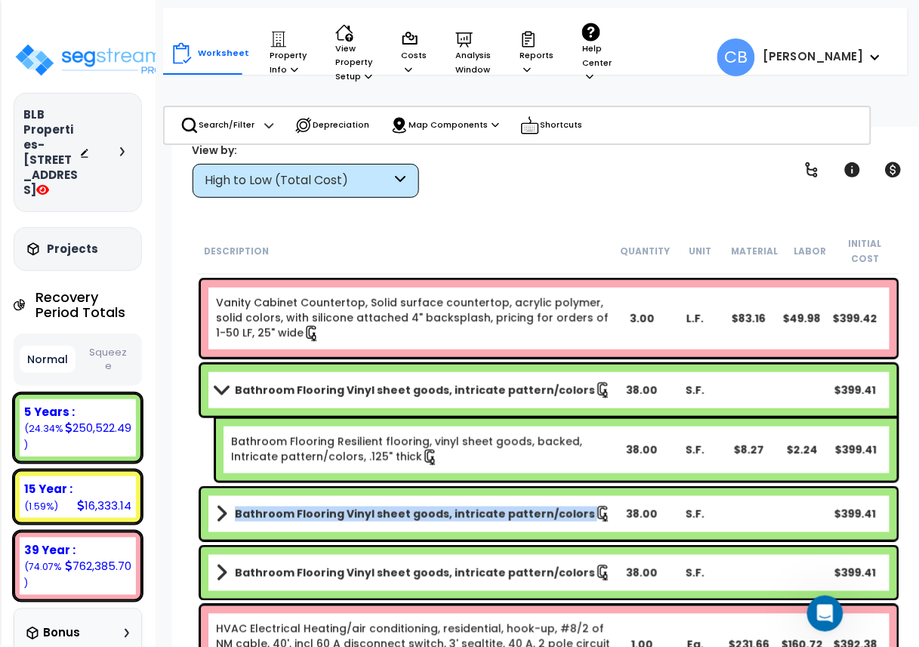
click at [412, 497] on div "Bathroom Flooring Vinyl sheet goods, intricate pattern/colors 38.00 S.F. $399.41" at bounding box center [549, 514] width 696 height 51
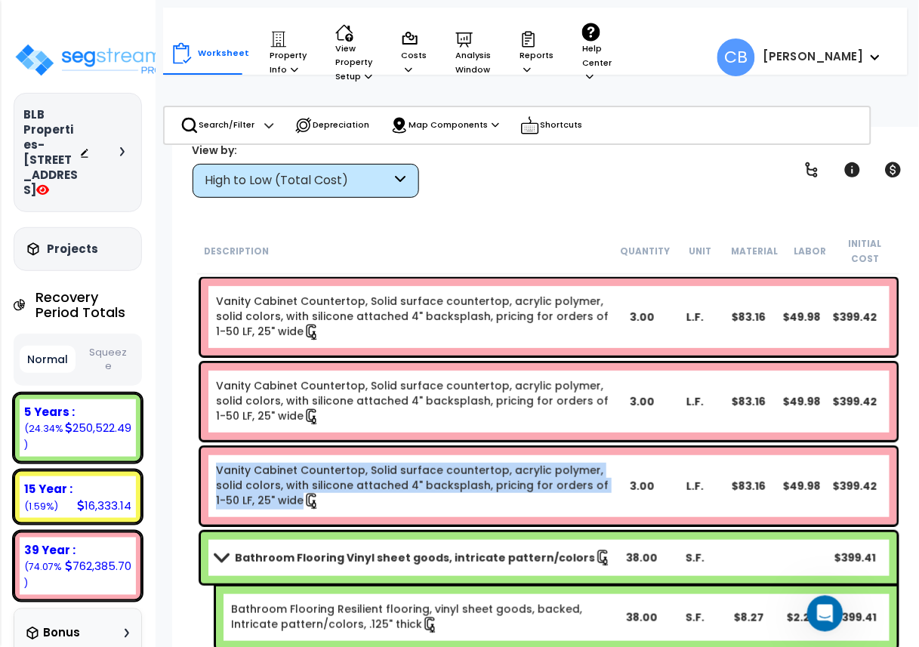
click at [412, 497] on link "Vanity Cabinet Countertop, Solid surface countertop, acrylic polymer, solid col…" at bounding box center [416, 486] width 400 height 47
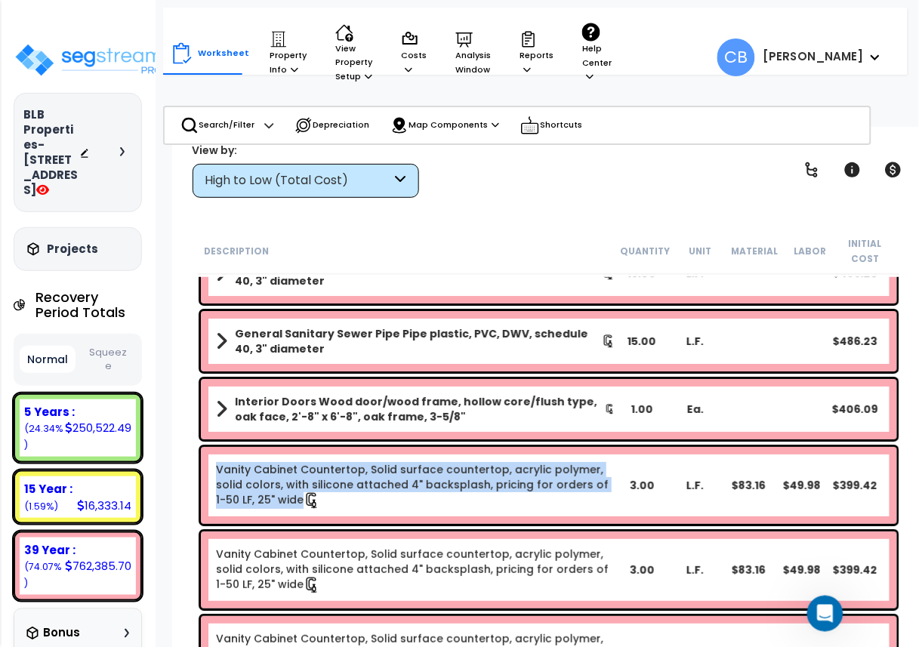
click at [412, 497] on link "Vanity Cabinet Countertop, Solid surface countertop, acrylic polymer, solid col…" at bounding box center [416, 485] width 400 height 47
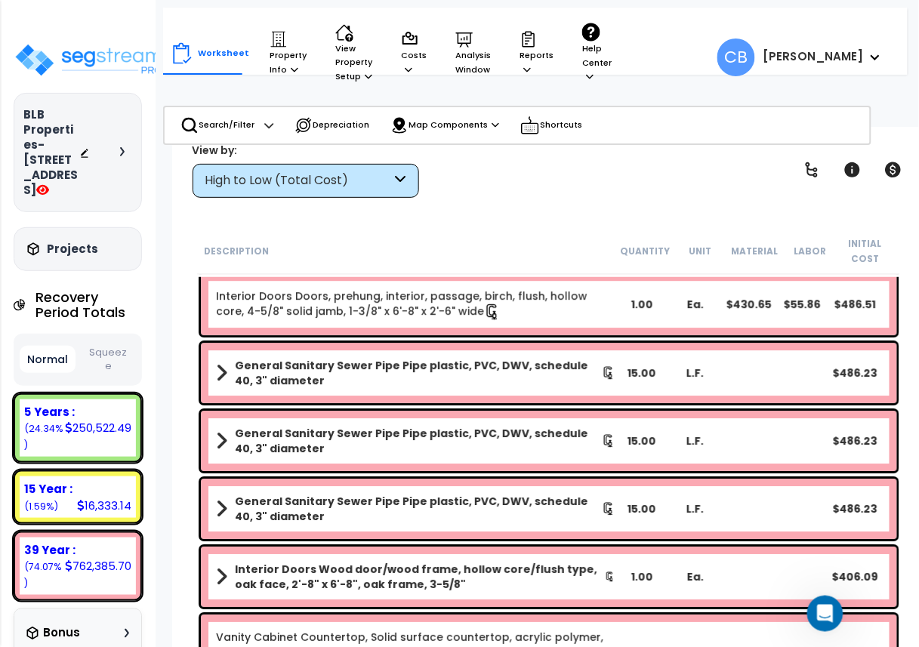
click at [412, 498] on b "General Sanitary Sewer Pipe Pipe plastic, PVC, DWV, schedule 40, 3" diameter" at bounding box center [418, 509] width 367 height 30
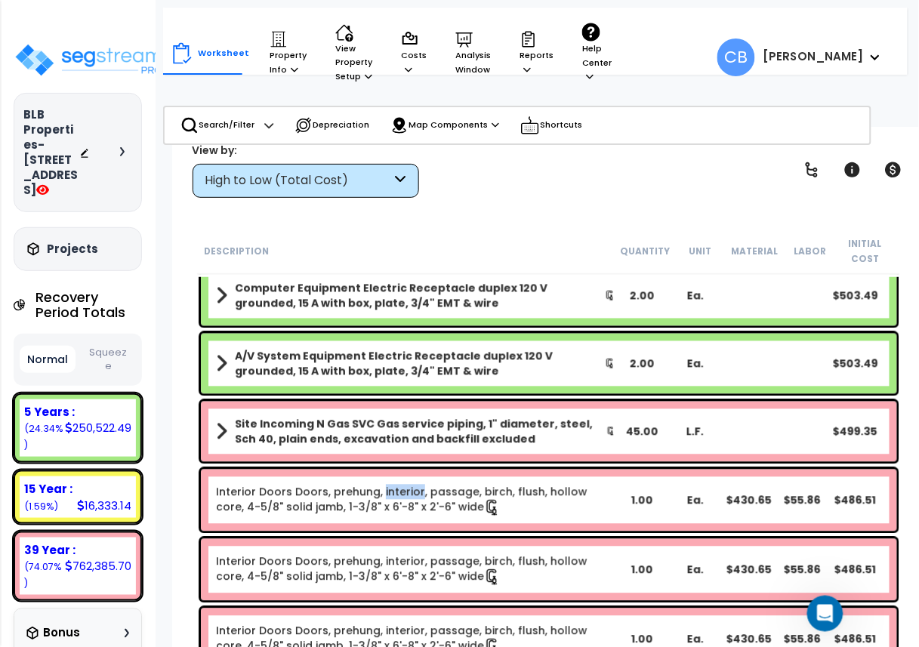
click at [412, 498] on link "Interior Doors Doors, prehung, interior, passage, birch, flush, hollow core, 4-…" at bounding box center [416, 501] width 400 height 32
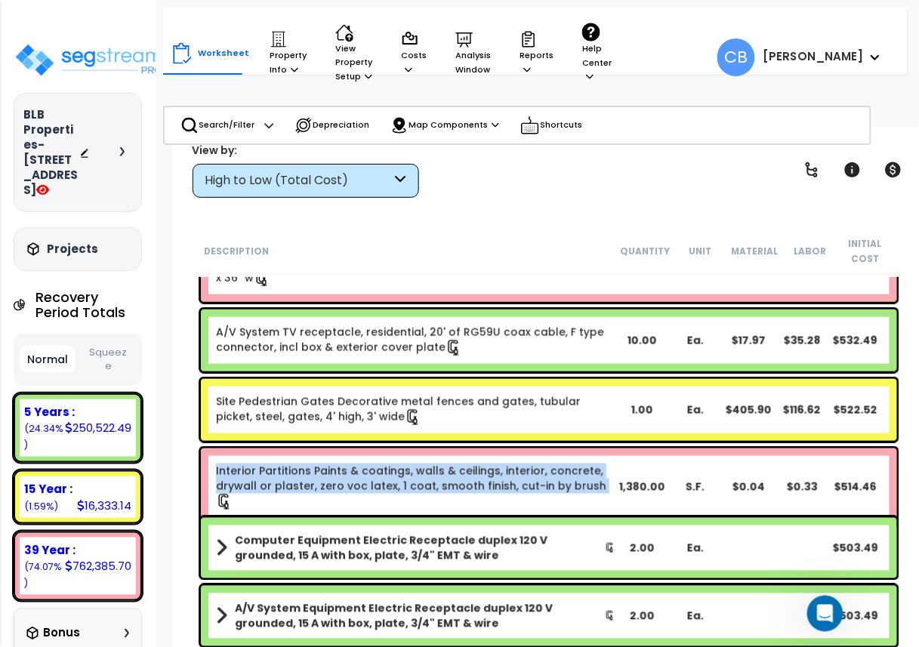
click at [412, 498] on div "Interior Partitions Paints & coatings, walls & ceilings, interior, concrete, dr…" at bounding box center [549, 487] width 696 height 77
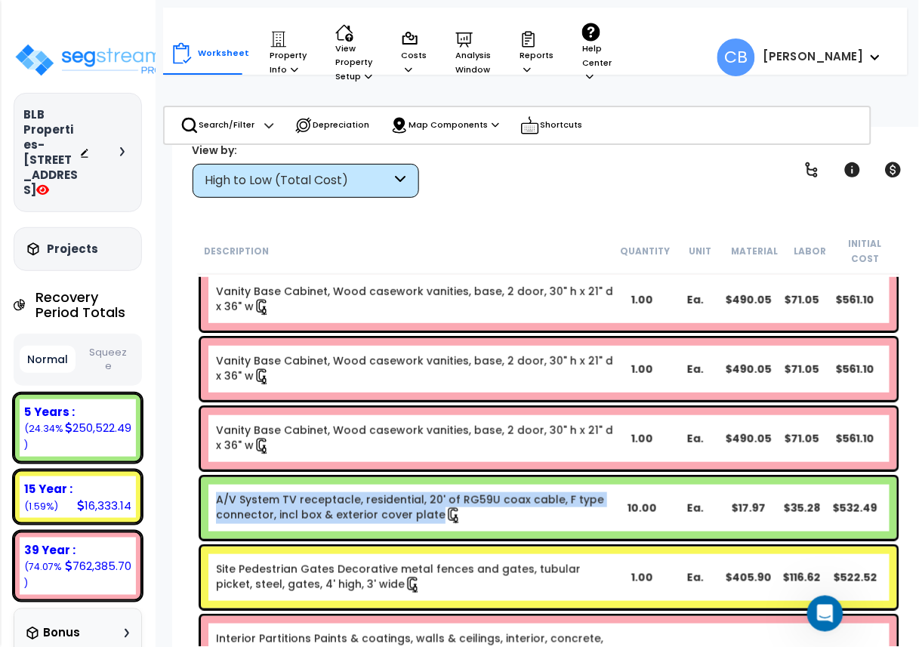
click at [412, 498] on link "A/V System TV receptacle, residential, 20' of RG59U coax cable, F type connecto…" at bounding box center [416, 508] width 400 height 32
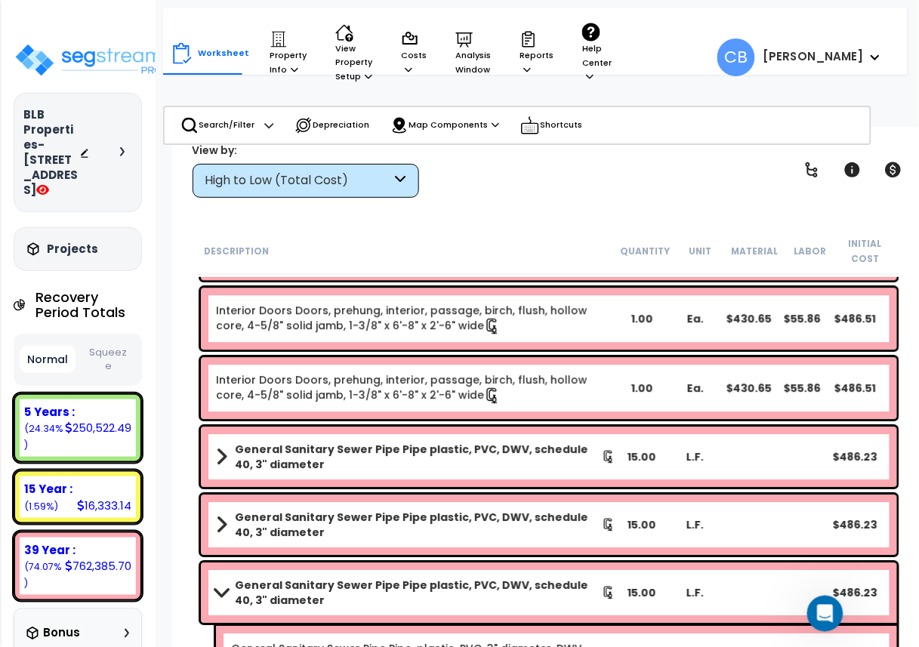
click at [412, 498] on div "General Sanitary Sewer Pipe Pipe plastic, PVC, DWV, schedule 40, 3" diameter 15…" at bounding box center [549, 525] width 696 height 60
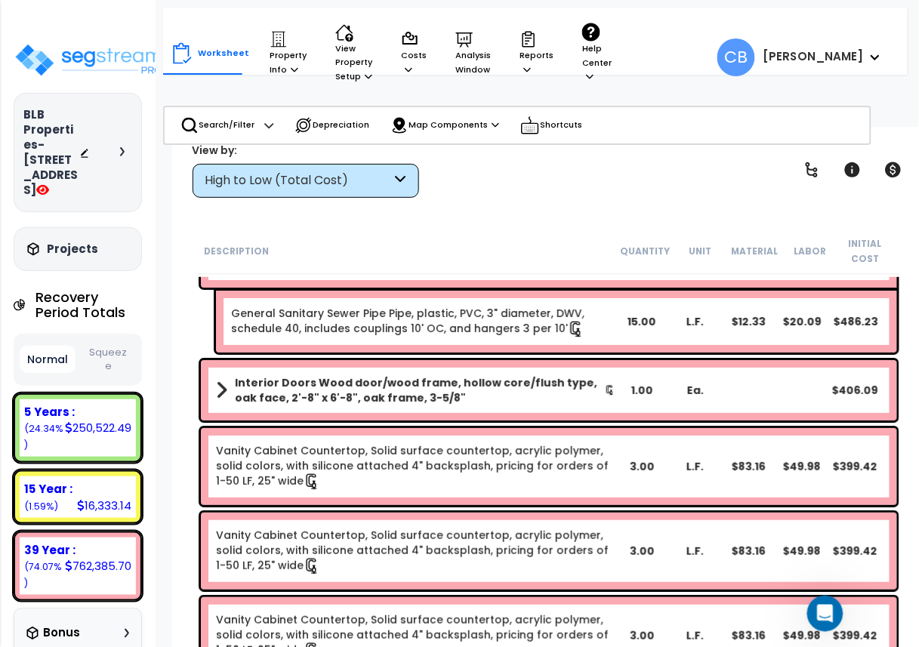
click at [412, 498] on div "Vanity Cabinet Countertop, Solid surface countertop, acrylic polymer, solid col…" at bounding box center [549, 466] width 696 height 77
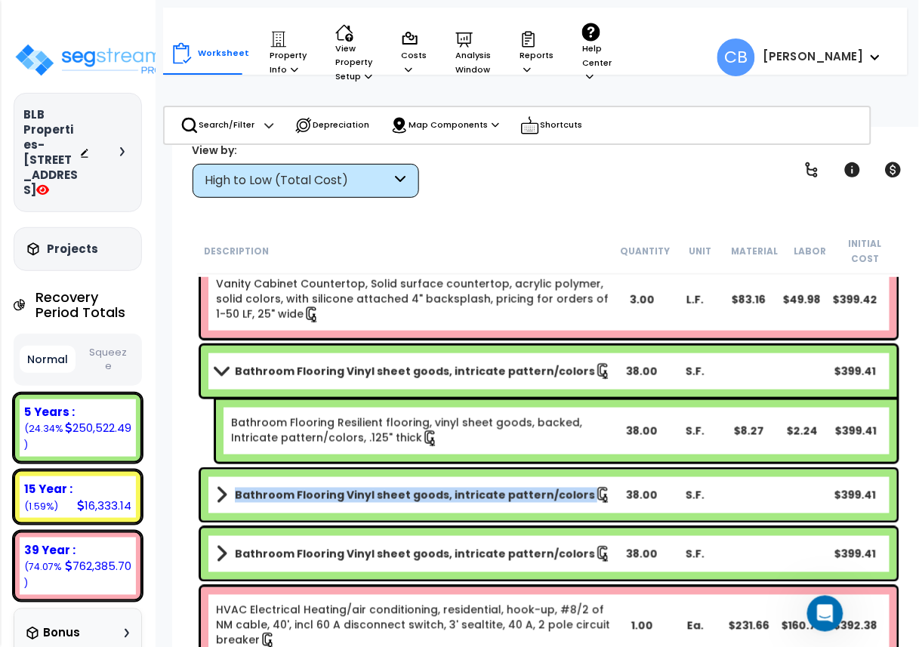
click at [412, 498] on b "Bathroom Flooring Vinyl sheet goods, intricate pattern/colors" at bounding box center [415, 495] width 360 height 15
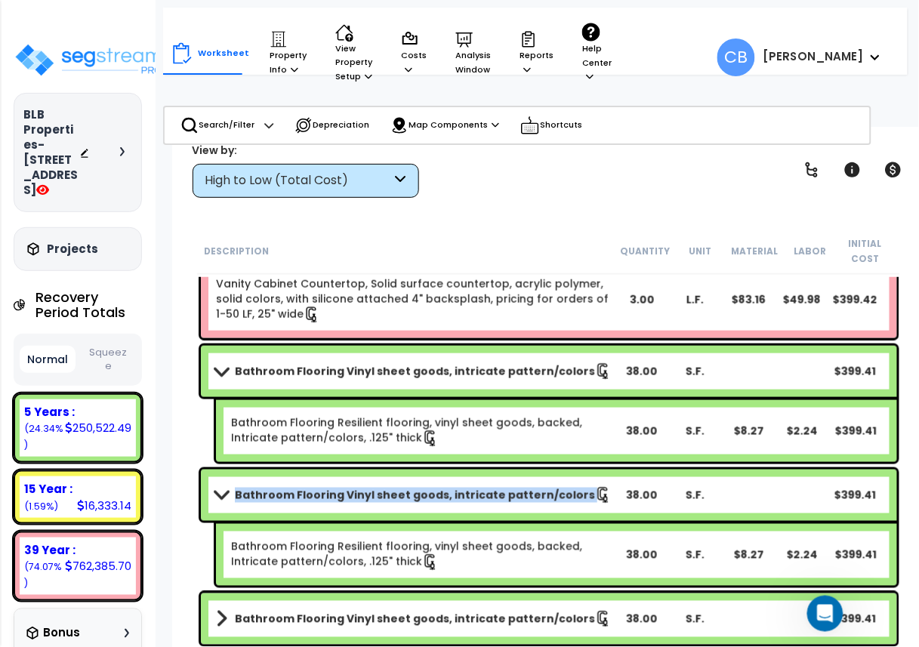
click at [412, 498] on b "Bathroom Flooring Vinyl sheet goods, intricate pattern/colors" at bounding box center [415, 495] width 360 height 15
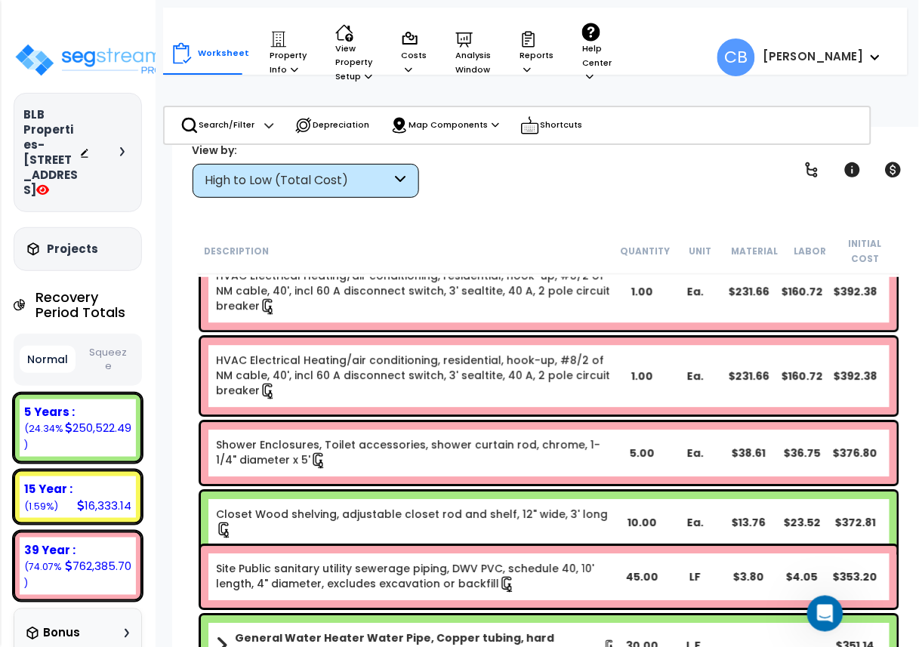
scroll to position [15508, 0]
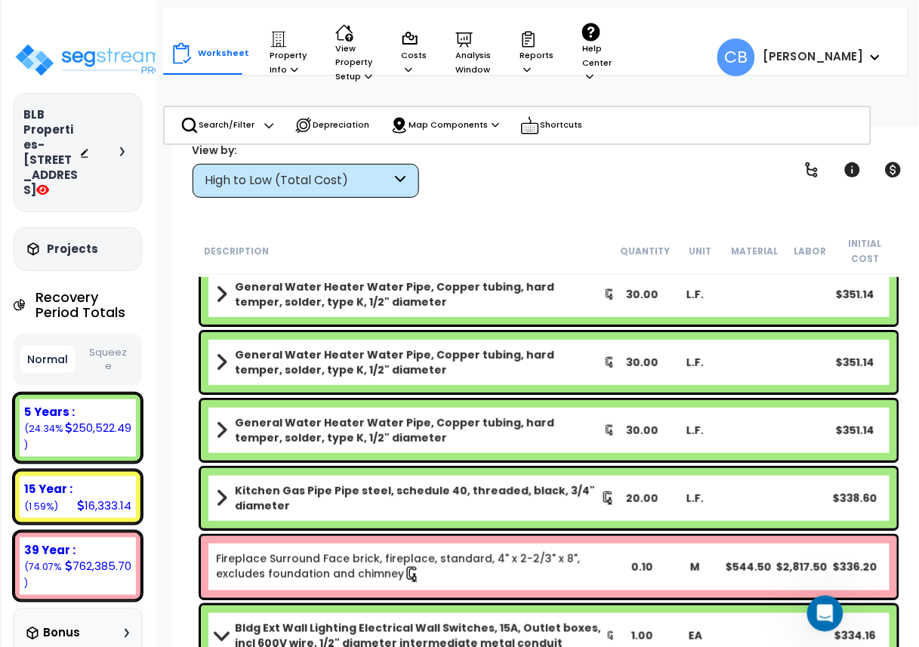
click at [412, 498] on b "Kitchen Gas Pipe Pipe steel, schedule 40, threaded, black, 3/4" diameter" at bounding box center [418, 498] width 366 height 30
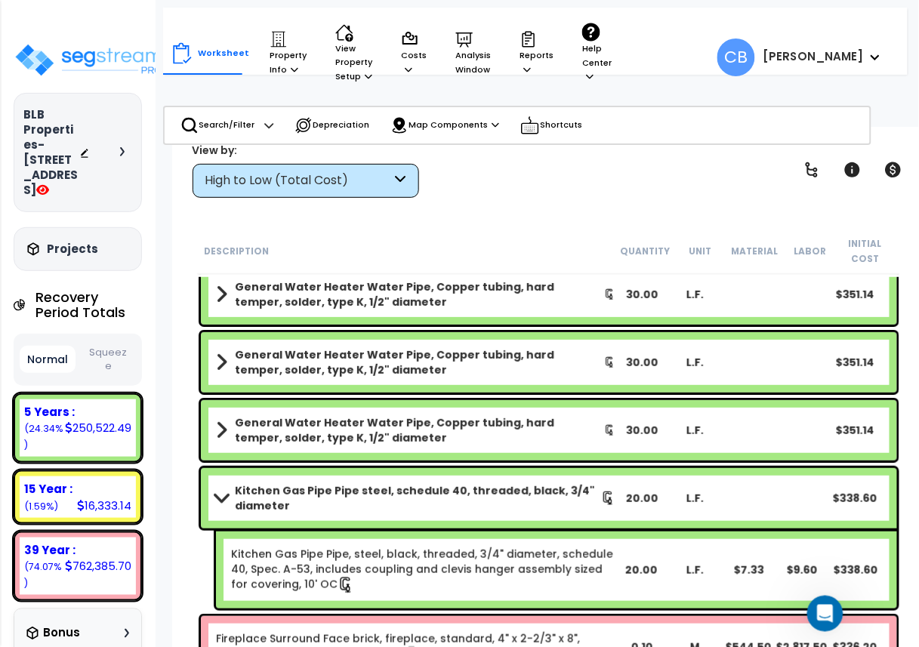
drag, startPoint x: 412, startPoint y: 500, endPoint x: 403, endPoint y: 486, distance: 15.9
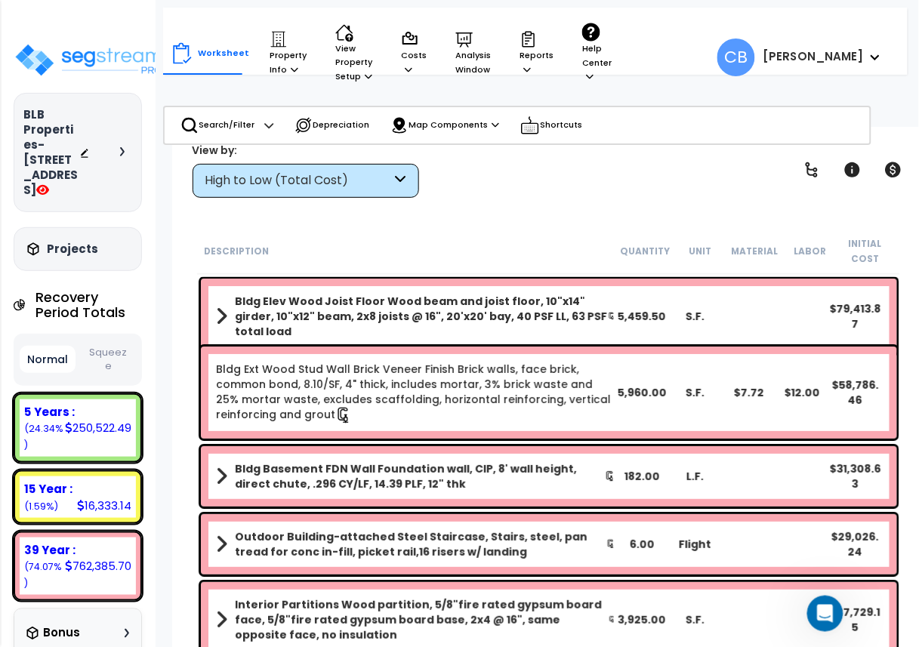
scroll to position [0, 0]
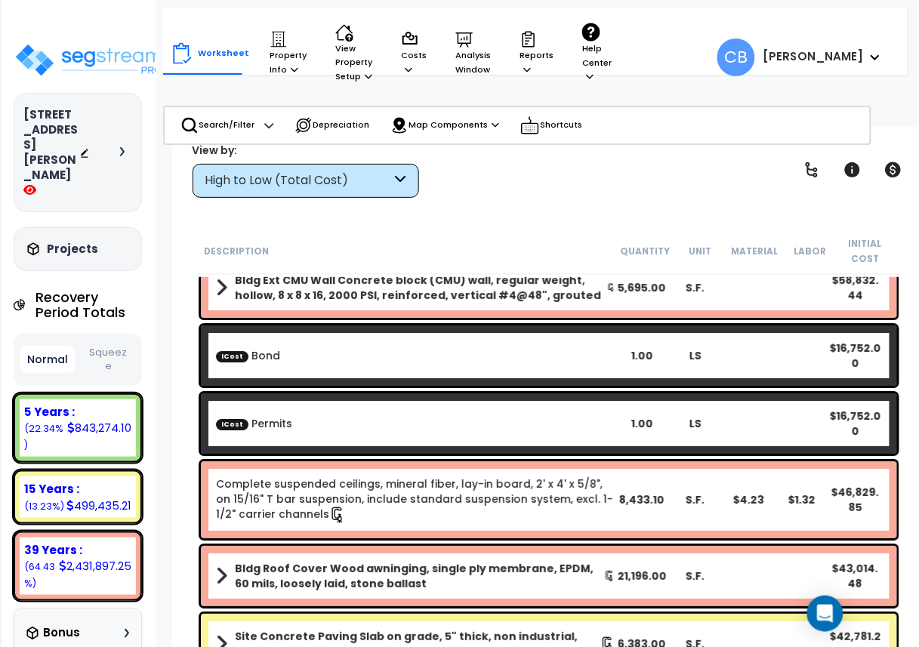
click at [529, 410] on div "ICost Permits 1.00 LS $16,752.00" at bounding box center [549, 423] width 696 height 60
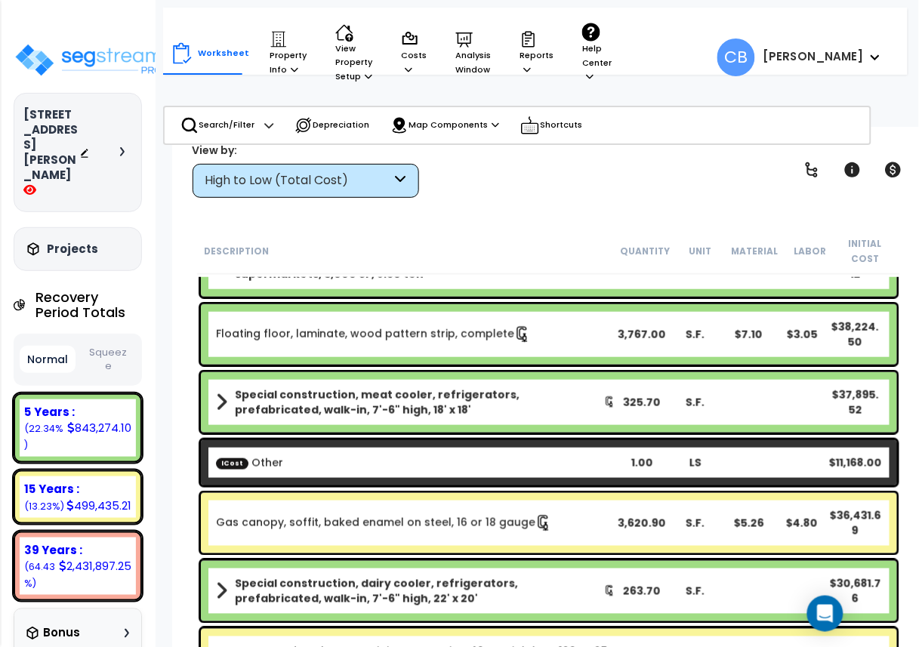
click at [529, 411] on b "Special construction, meat cooler, refrigerators, prefabricated, walk-in, 7'-6"…" at bounding box center [419, 402] width 369 height 30
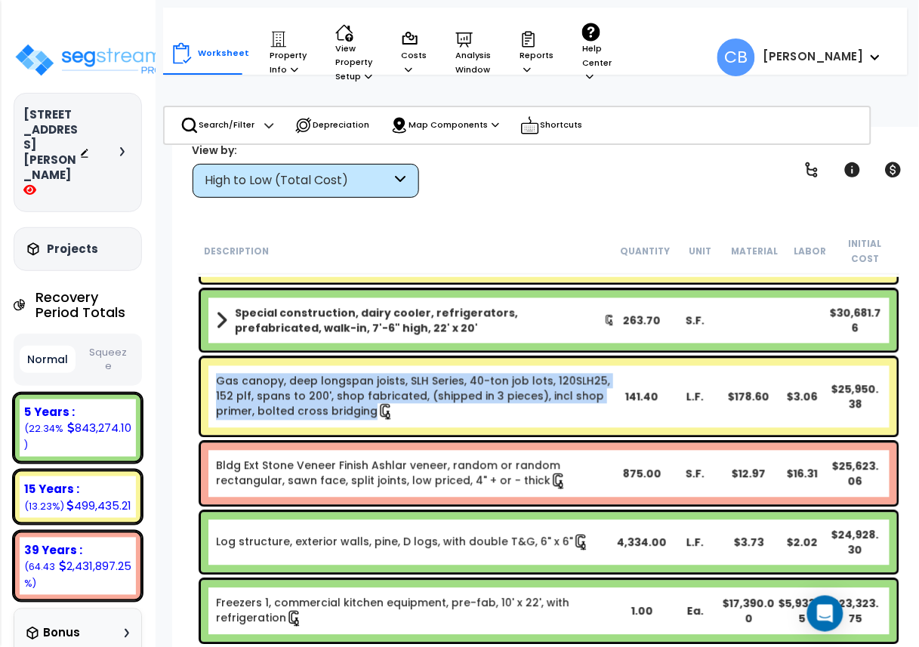
click at [529, 410] on link "Gas canopy, deep longspan joists, SLH Series, 40-ton job lots, 120SLH25, 152 pl…" at bounding box center [416, 397] width 400 height 47
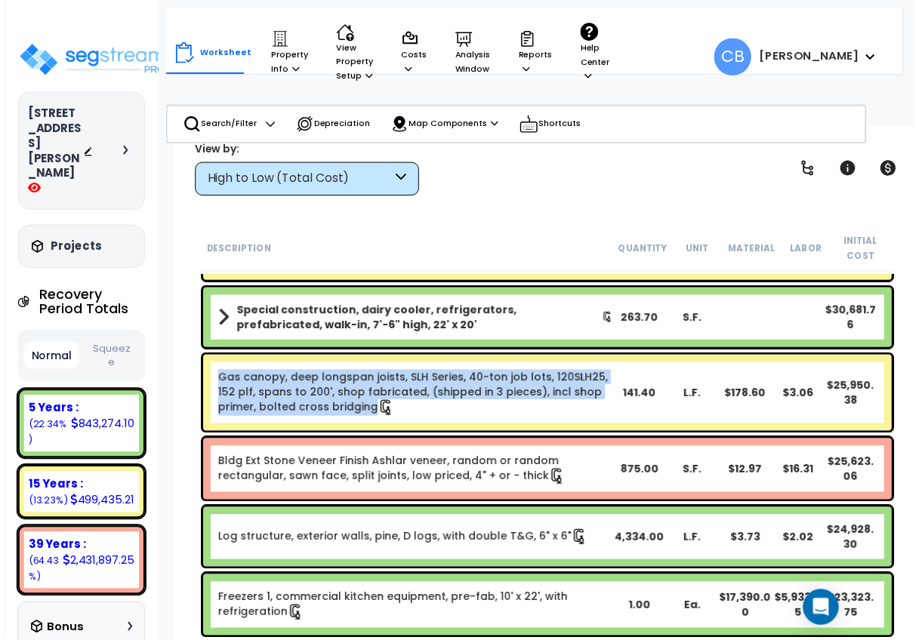
scroll to position [2181, 0]
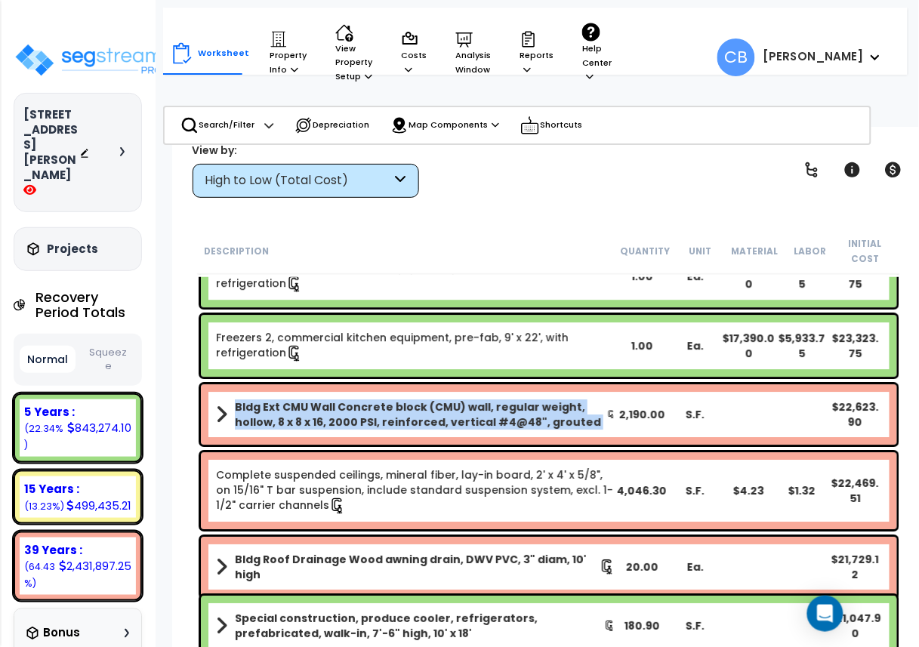
click at [529, 410] on b "Bldg Ext CMU Wall Concrete block (CMU) wall, regular weight, hollow, 8 x 8 x 16…" at bounding box center [421, 415] width 372 height 30
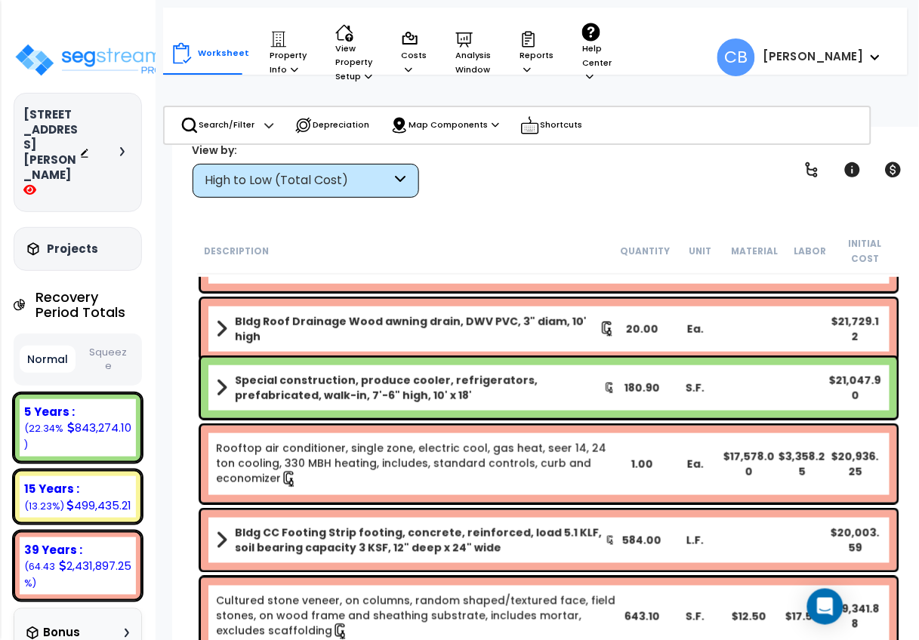
click at [393, 427] on div "Rooftop air conditioner, single zone, electric cool, gas heat, seer 14, 24 ton …" at bounding box center [549, 464] width 696 height 77
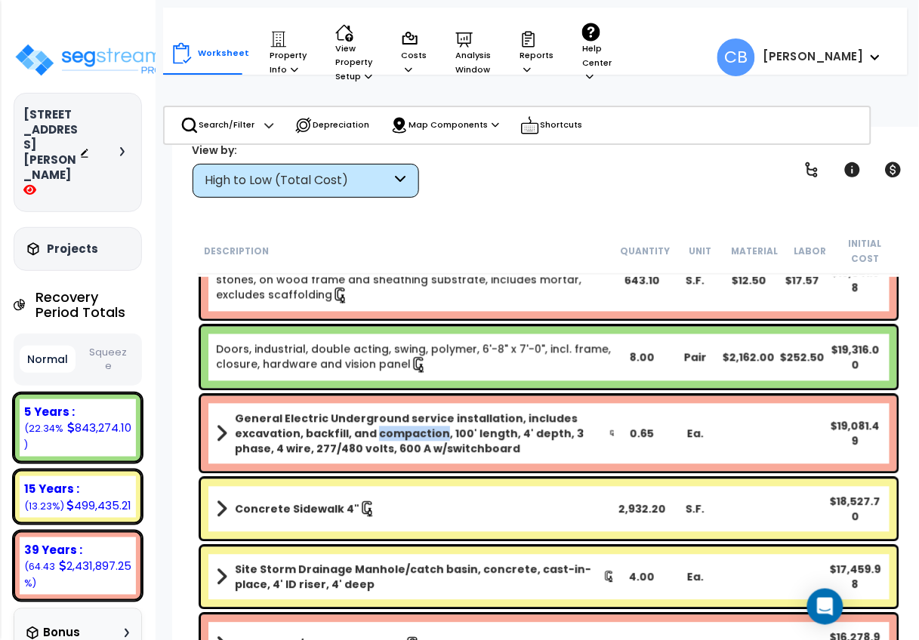
click at [393, 427] on b "General Electric Underground service installation, includes excavation, backfil…" at bounding box center [422, 434] width 375 height 45
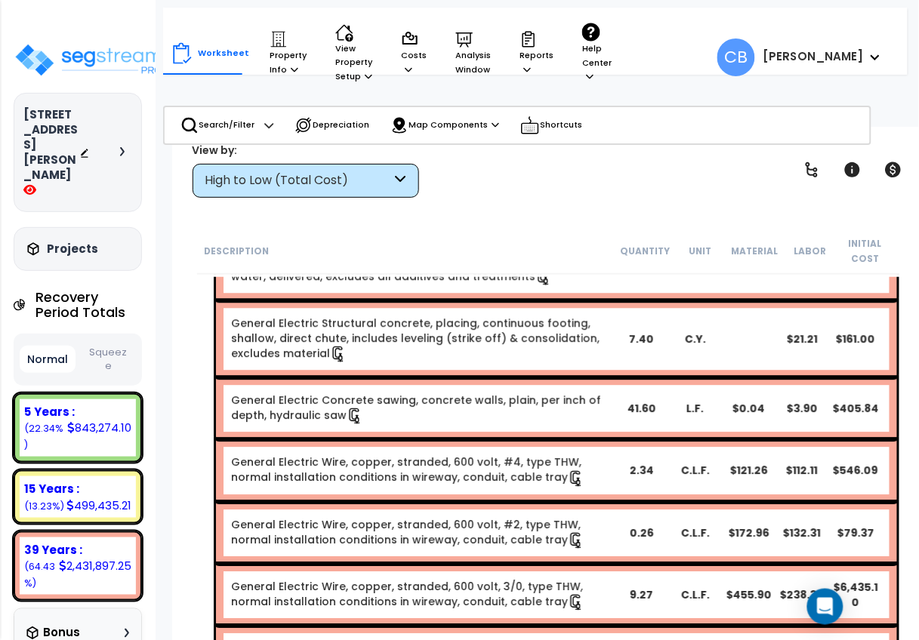
click at [393, 430] on div "General Electric Concrete sawing, concrete walls, plain, per inch of depth, hyd…" at bounding box center [556, 409] width 681 height 62
click at [435, 372] on div "General Electric Structural concrete, placing, continuous footing, shallow, dir…" at bounding box center [556, 339] width 681 height 77
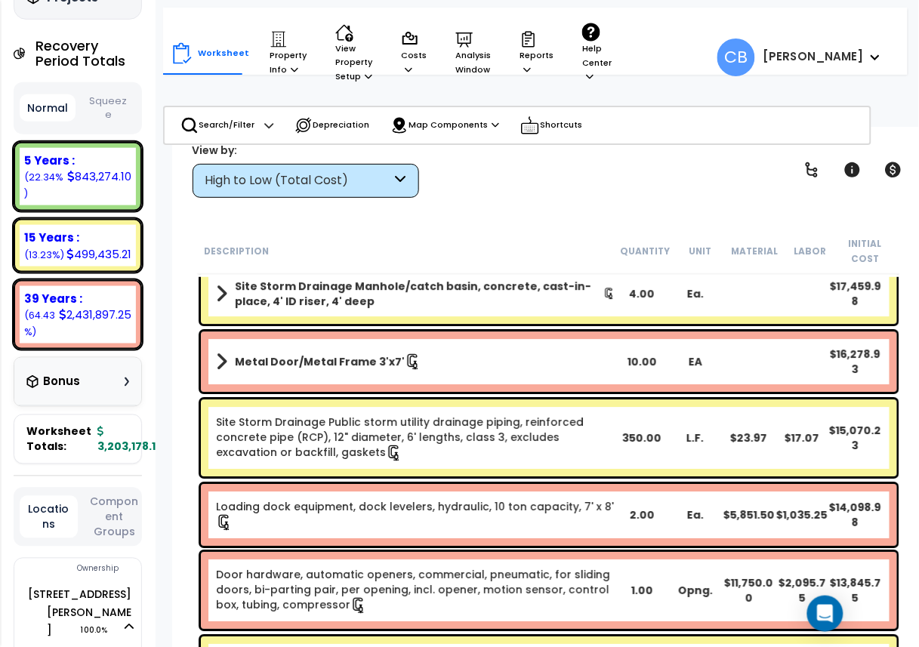
scroll to position [4897, 0]
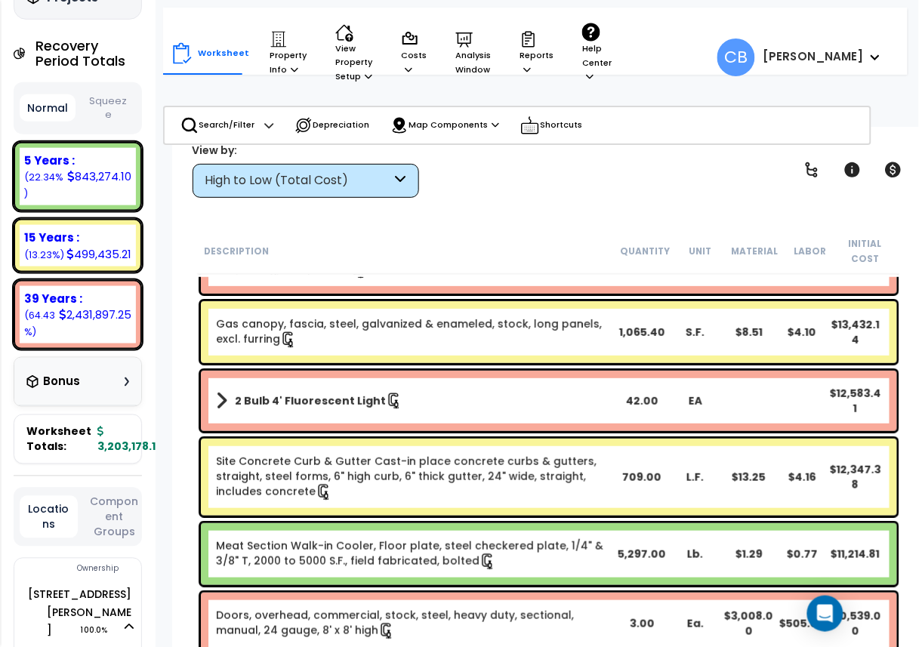
click at [469, 341] on link "Gas canopy, fascia, steel, galvanized & enameled, stock, long panels, excl. fur…" at bounding box center [416, 332] width 400 height 32
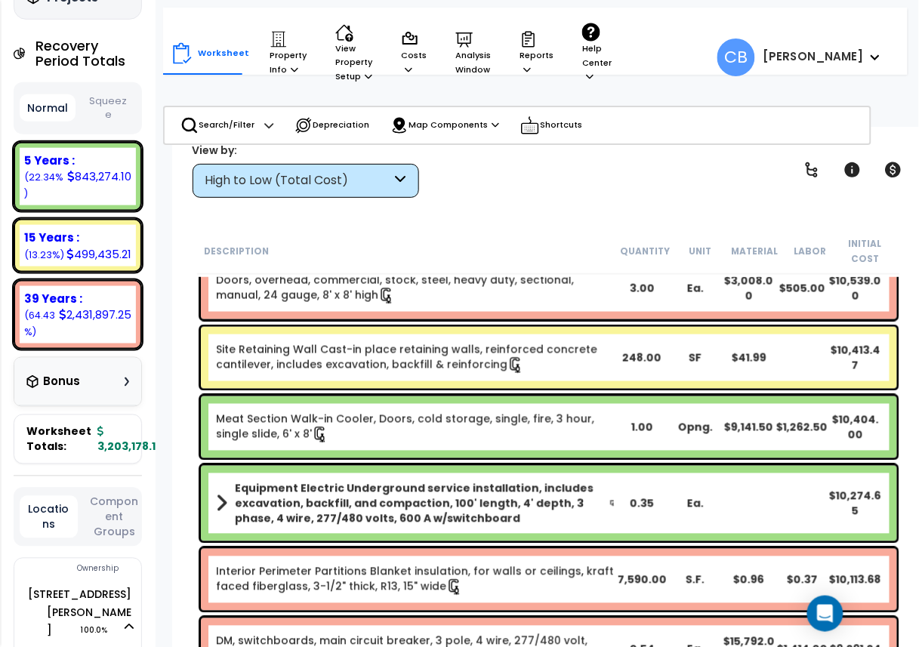
click at [473, 350] on link "Site Retaining Wall Cast-in place retaining walls, reinforced concrete cantilev…" at bounding box center [416, 358] width 400 height 32
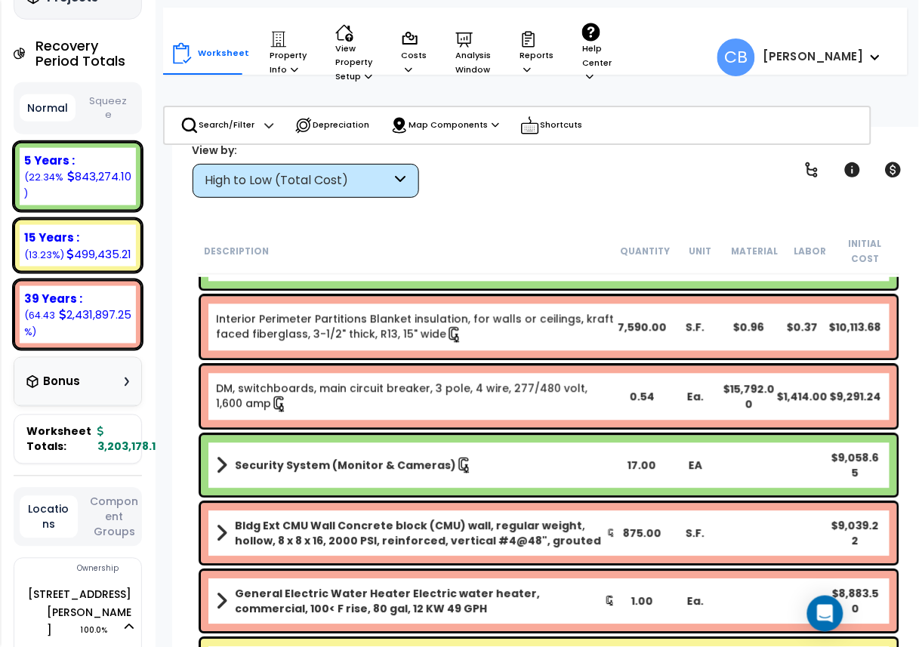
click at [473, 350] on div "Interior Perimeter Partitions Blanket insulation, for walls or ceilings, kraft …" at bounding box center [549, 328] width 696 height 62
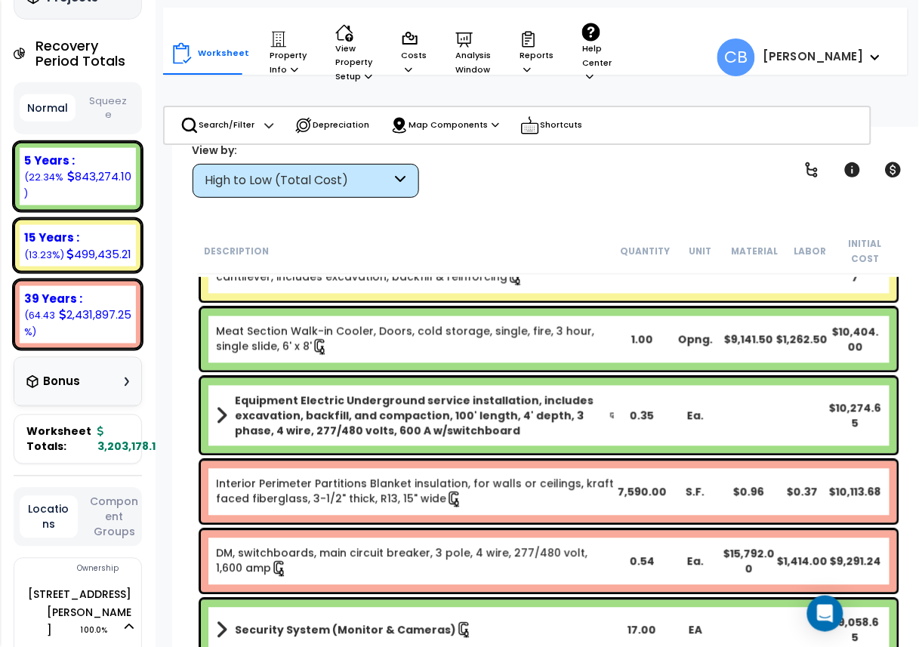
scroll to position [5289, 0]
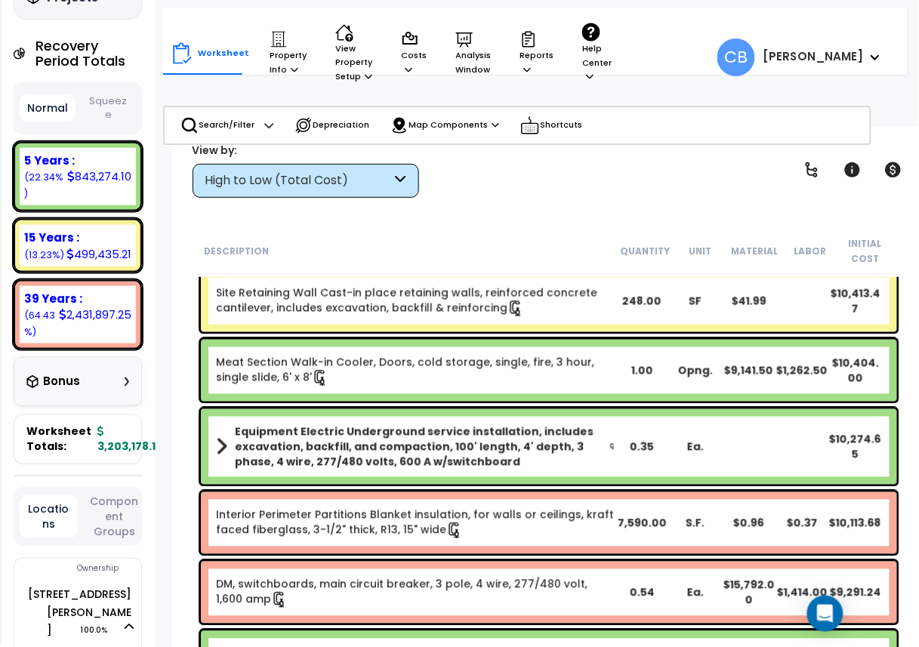
click at [486, 421] on div "Equipment Electric Underground service installation, includes excavation, backf…" at bounding box center [549, 447] width 696 height 76
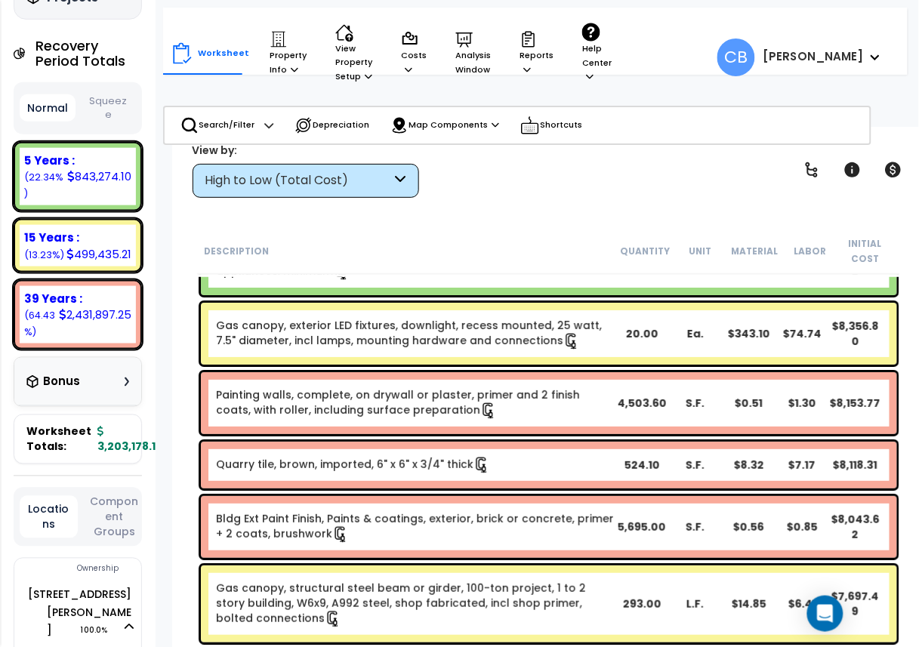
click at [486, 421] on div "Painting walls, complete, on drywall or plaster, primer and 2 finish coats, wit…" at bounding box center [549, 403] width 696 height 62
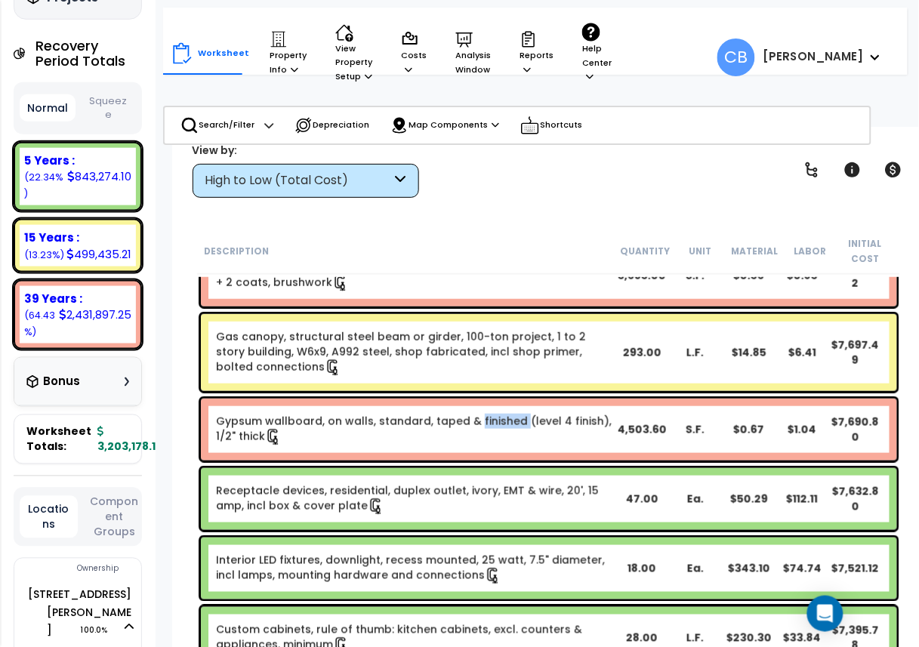
click at [486, 421] on link "Gypsum wallboard, on walls, standard, taped & finished (level 4 finish), 1/2" t…" at bounding box center [416, 430] width 400 height 32
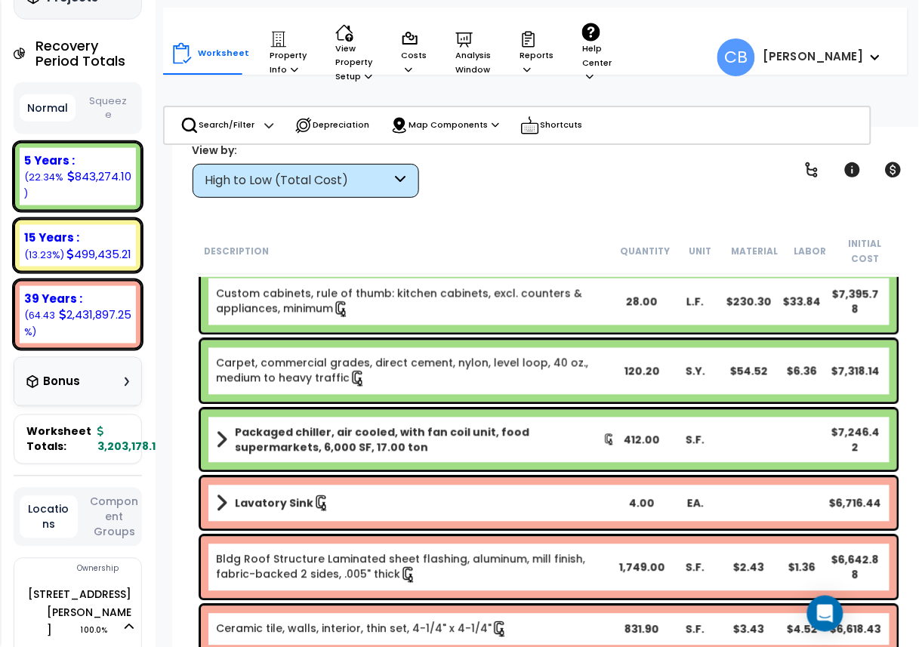
click at [486, 421] on div "Packaged chiller, air cooled, with fan coil unit, food supermarkets, 6,000 SF, …" at bounding box center [549, 440] width 696 height 60
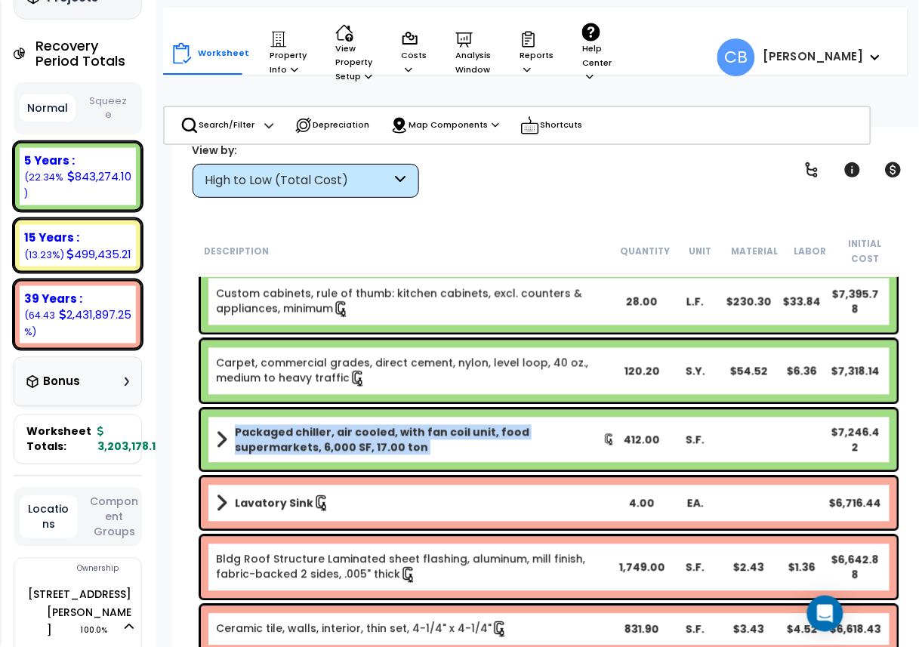
click at [486, 421] on div "Packaged chiller, air cooled, with fan coil unit, food supermarkets, 6,000 SF, …" at bounding box center [549, 440] width 696 height 60
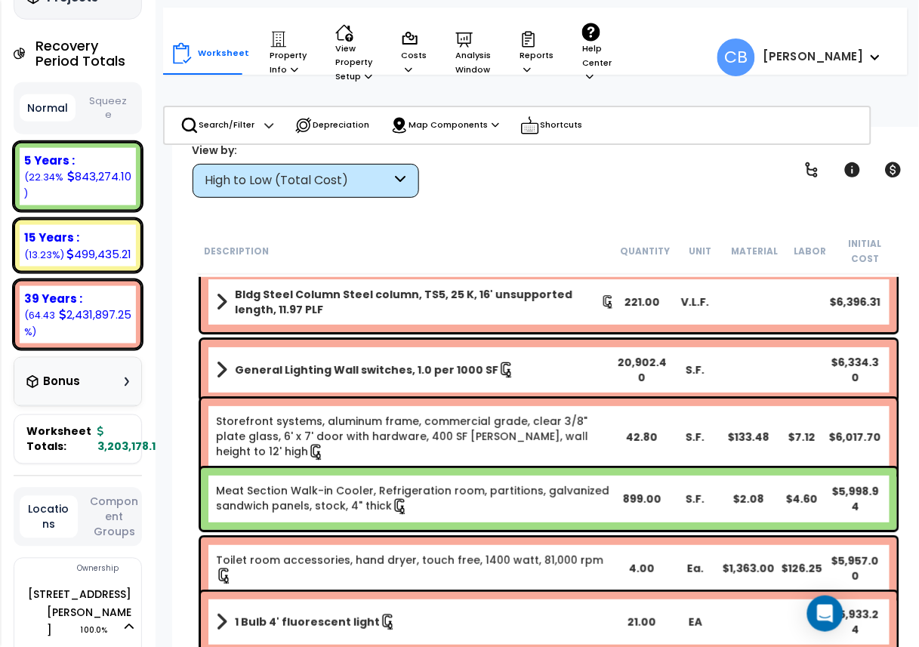
click at [488, 451] on div "Storefront systems, aluminum frame, commercial grade, clear 3/8" plate glass, 6…" at bounding box center [549, 437] width 696 height 77
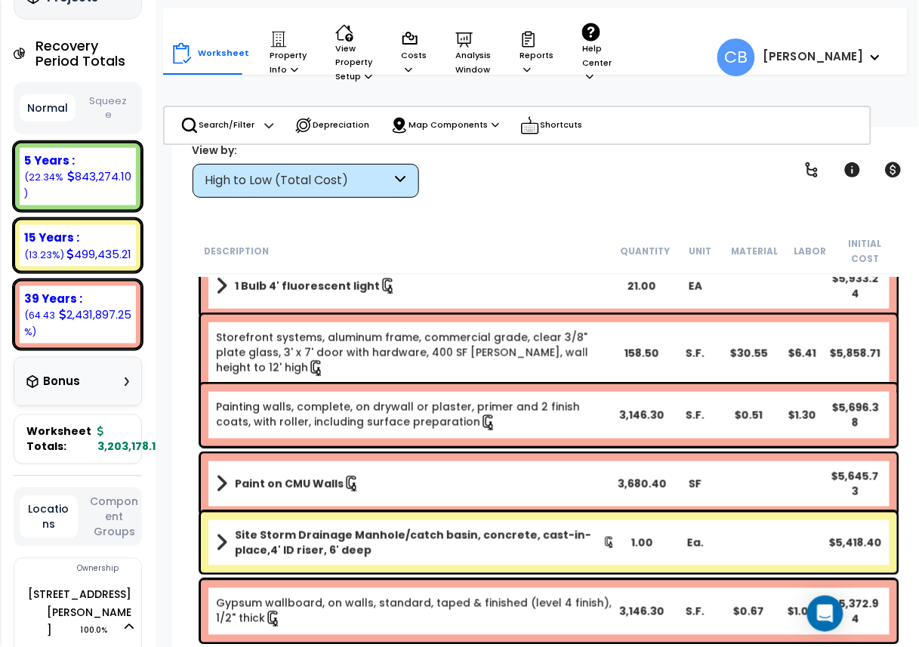
click at [488, 451] on div "Paint on CMU Walls 3,680.40 SF $5,645.73" at bounding box center [549, 484] width 704 height 68
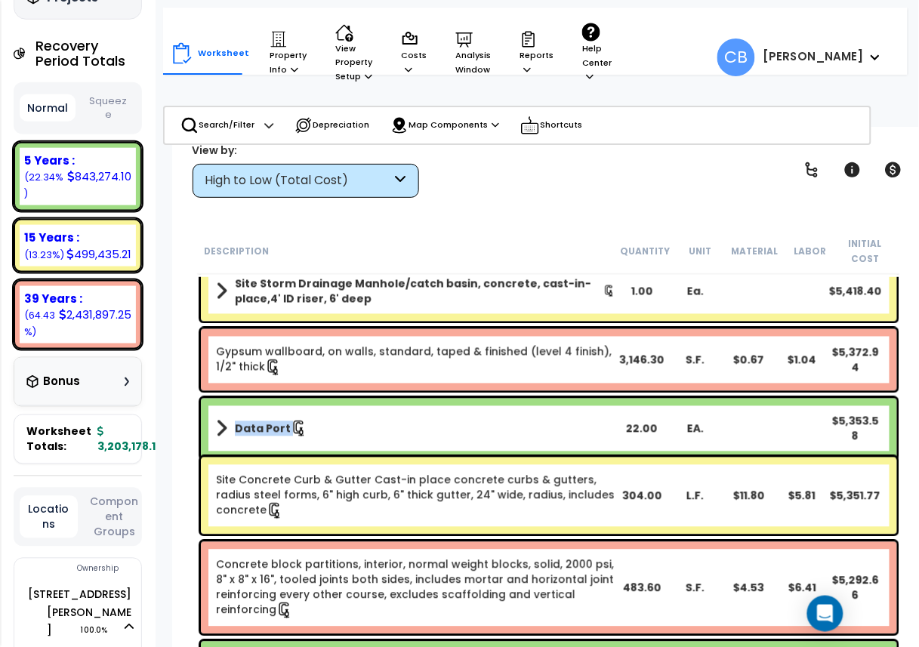
click at [488, 451] on div "Data Port 22.00 EA. $5,353.58" at bounding box center [549, 429] width 704 height 68
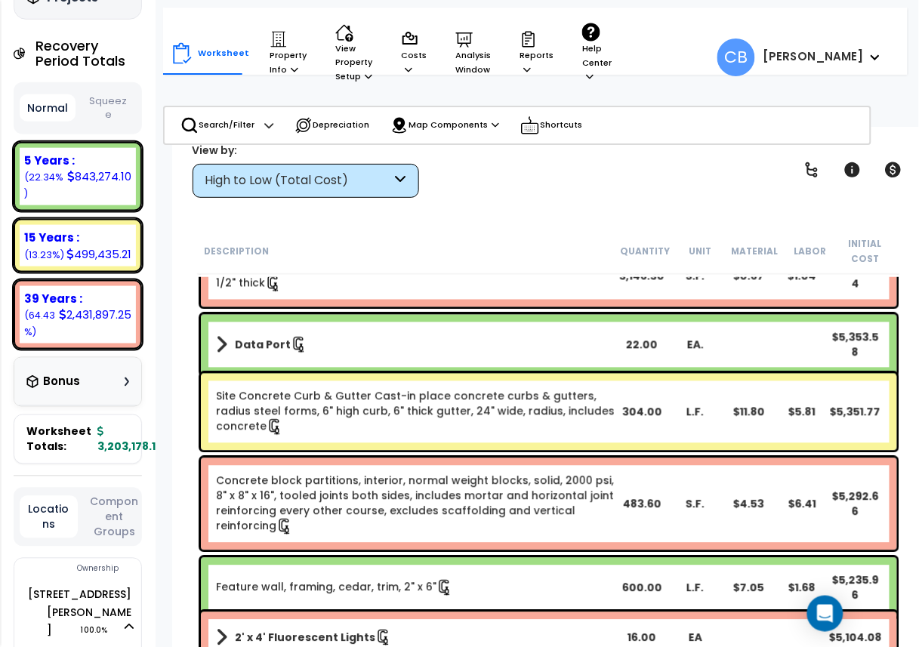
click at [488, 451] on div "Site Concrete Curb & Gutter Cast-in place concrete curbs & gutters, radius stee…" at bounding box center [549, 412] width 704 height 85
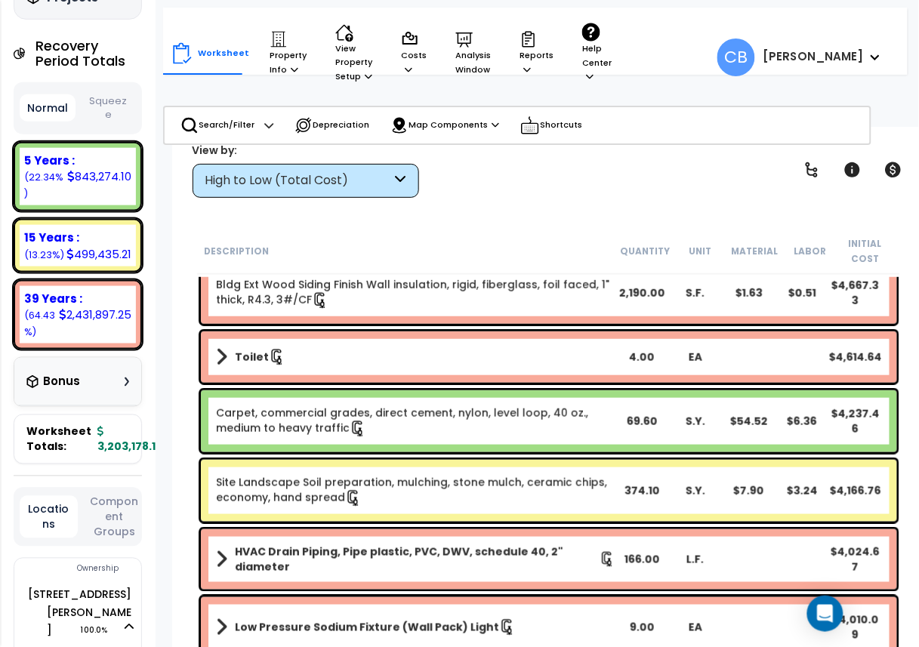
click at [488, 451] on div "Carpet, commercial grades, direct cement, nylon, level loop, 40 oz., medium to …" at bounding box center [549, 421] width 696 height 62
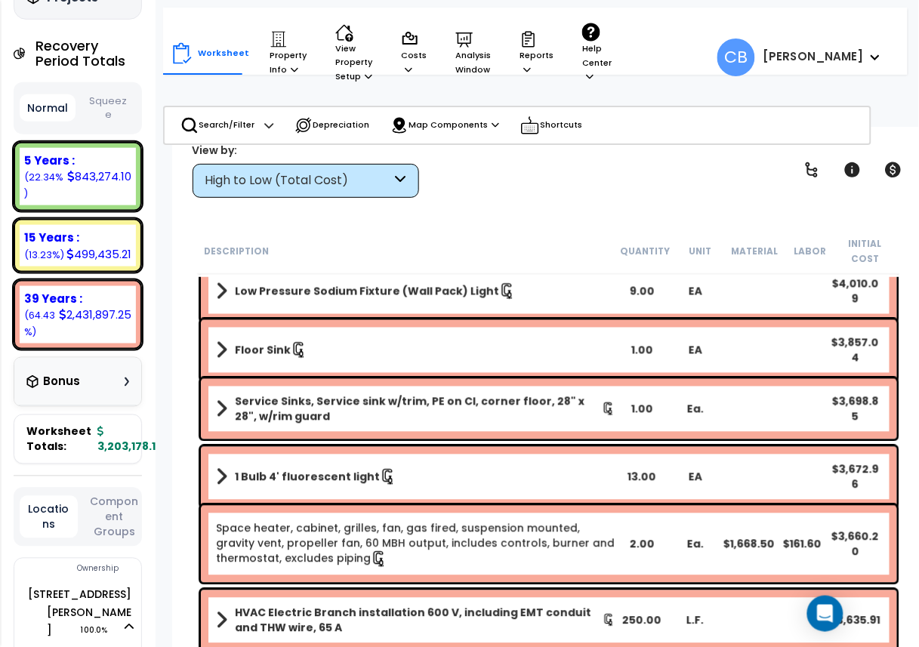
click at [488, 451] on div "1 Bulb 4' fluorescent light 13.00 EA $3,672.96" at bounding box center [549, 477] width 696 height 60
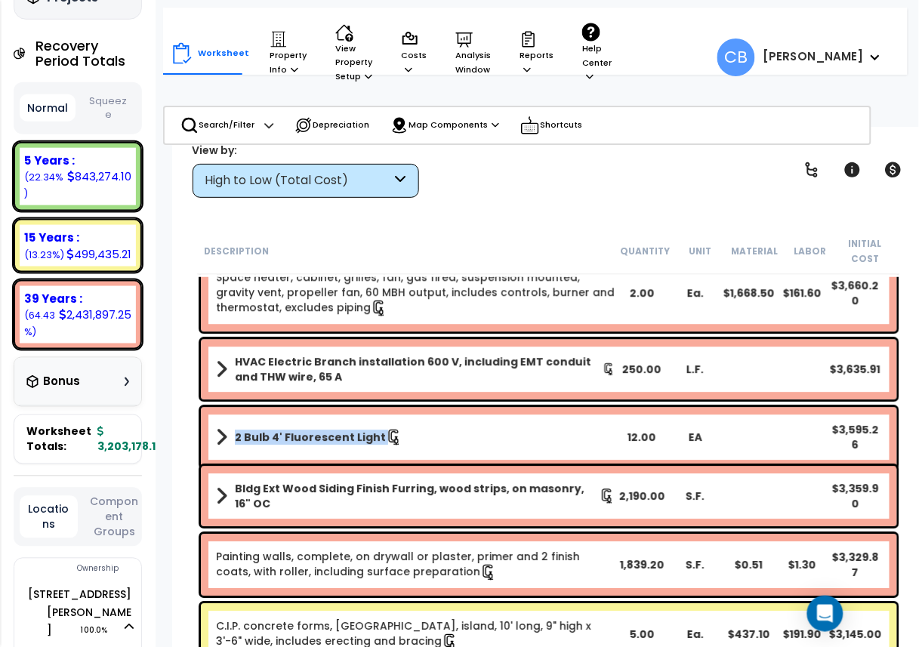
click at [488, 451] on div "2 Bulb 4' Fluorescent Light 12.00 EA $3,595.26" at bounding box center [549, 437] width 696 height 60
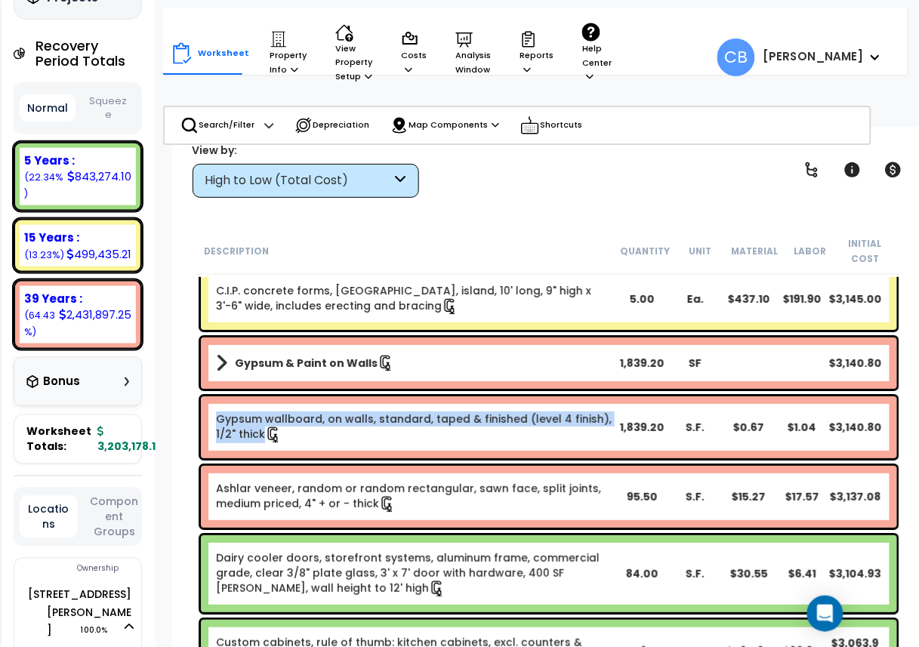
click at [488, 451] on div "Gypsum wallboard, on walls, standard, taped & finished (level 4 finish), 1/2" t…" at bounding box center [549, 427] width 696 height 62
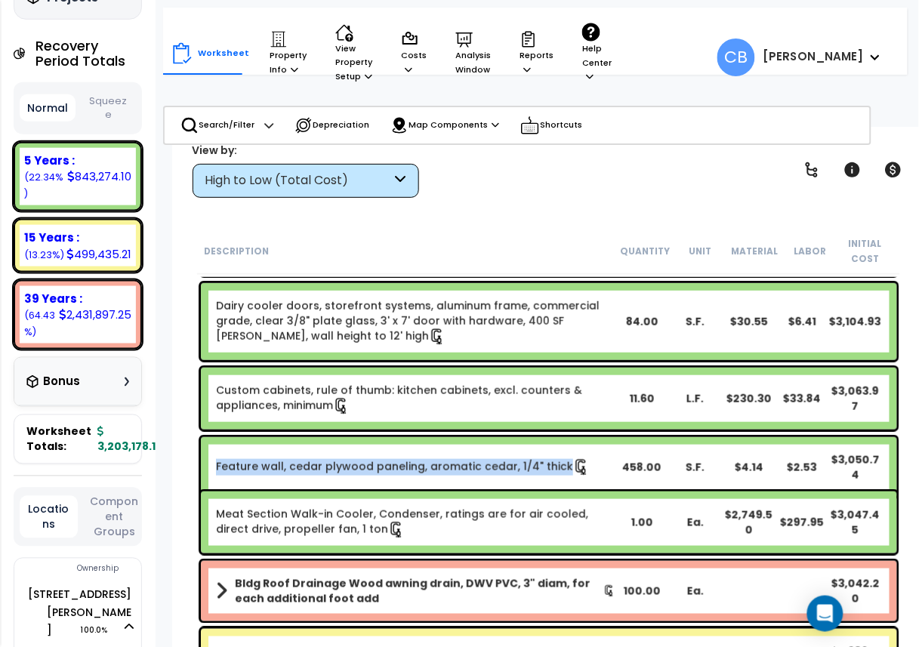
click at [488, 459] on link "Feature wall, cedar plywood paneling, aromatic cedar, 1/4" thick" at bounding box center [403, 467] width 374 height 17
click at [477, 459] on link "Feature wall, cedar plywood paneling, aromatic cedar, 1/4" thick" at bounding box center [403, 467] width 374 height 17
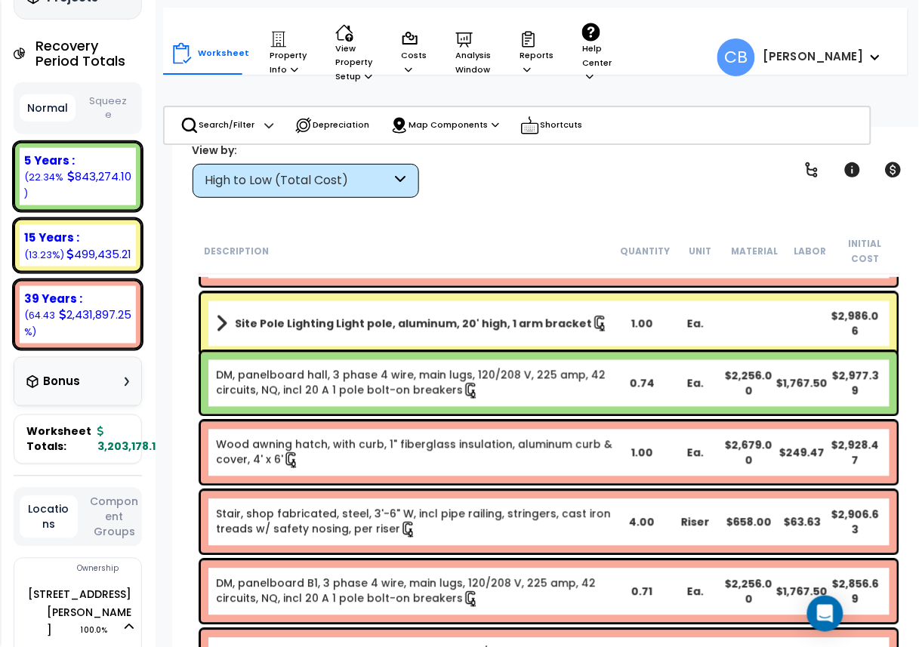
click at [477, 455] on link "Wood awning hatch, with curb, 1" fiberglass insulation, aluminum curb & cover, …" at bounding box center [416, 453] width 400 height 32
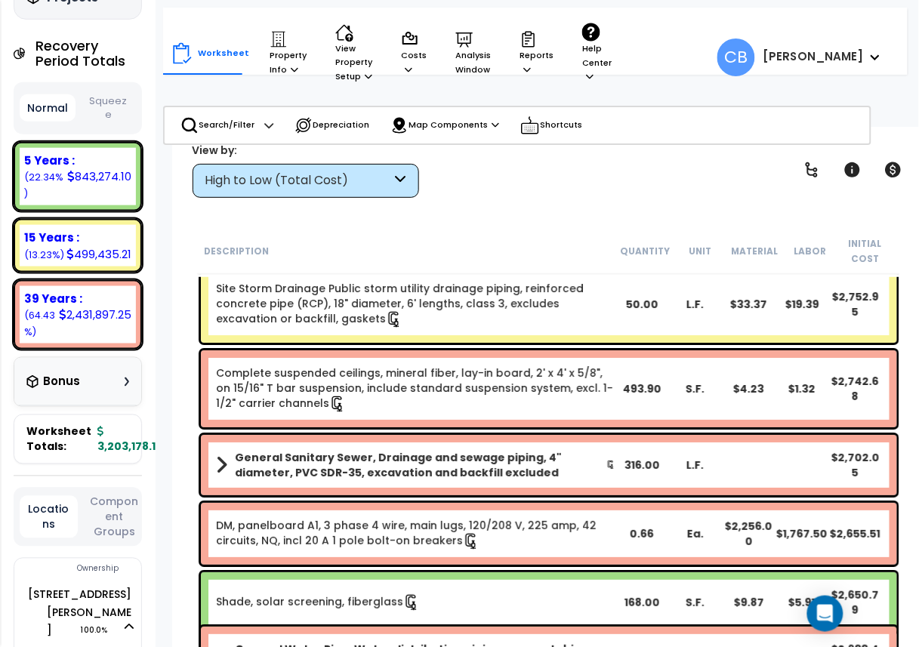
click at [477, 455] on b "General Sanitary Sewer, Drainage and sewage piping, 4" diameter, PVC SDR-35, ex…" at bounding box center [421, 465] width 372 height 30
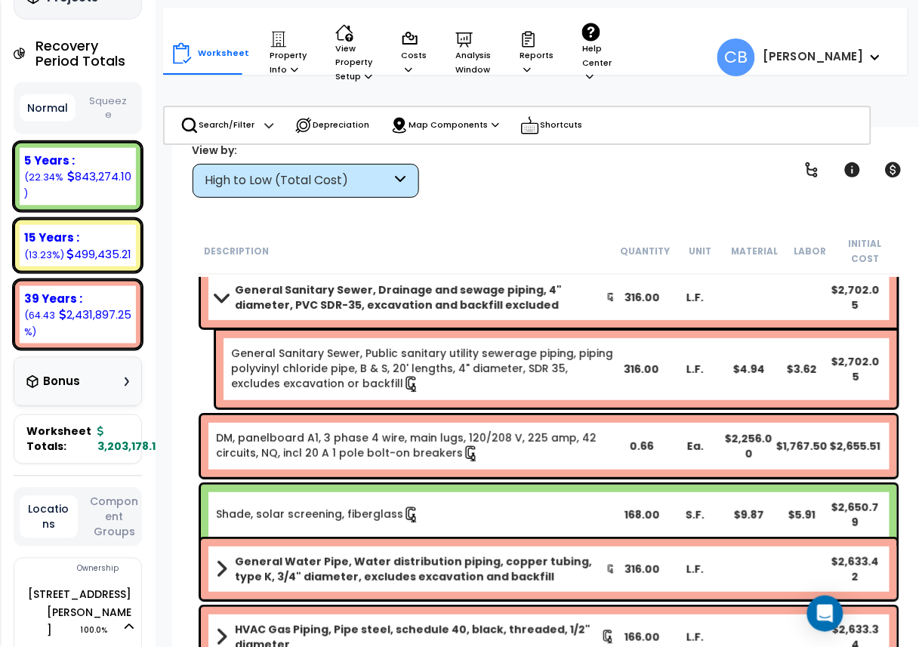
click at [477, 455] on link "DM, panelboard A1, 3 phase 4 wire, main lugs, 120/208 V, 225 amp, 42 circuits, …" at bounding box center [416, 446] width 400 height 32
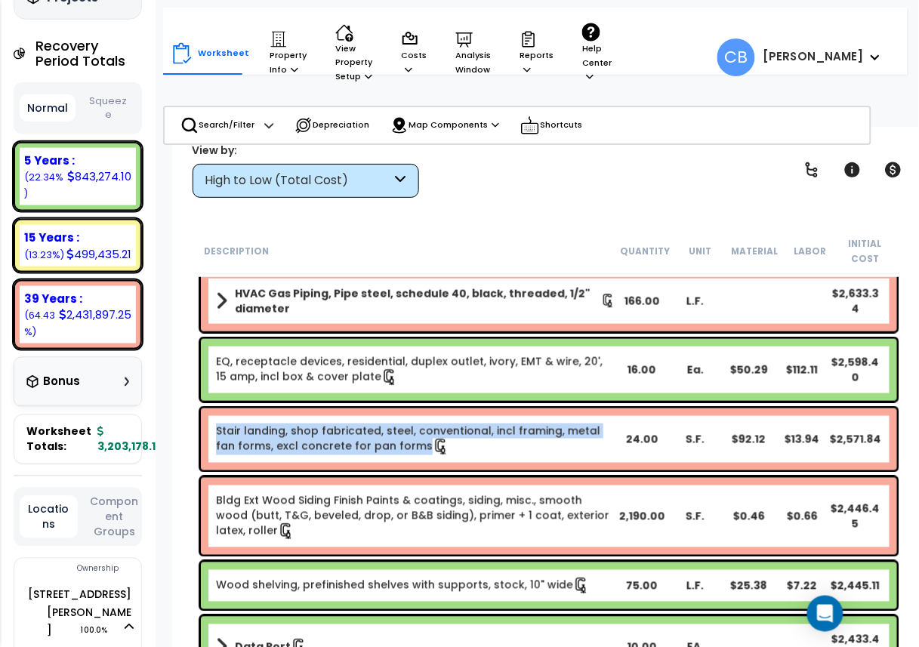
click at [477, 455] on link "Stair landing, shop fabricated, steel, conventional, incl framing, metal fan fo…" at bounding box center [416, 440] width 400 height 32
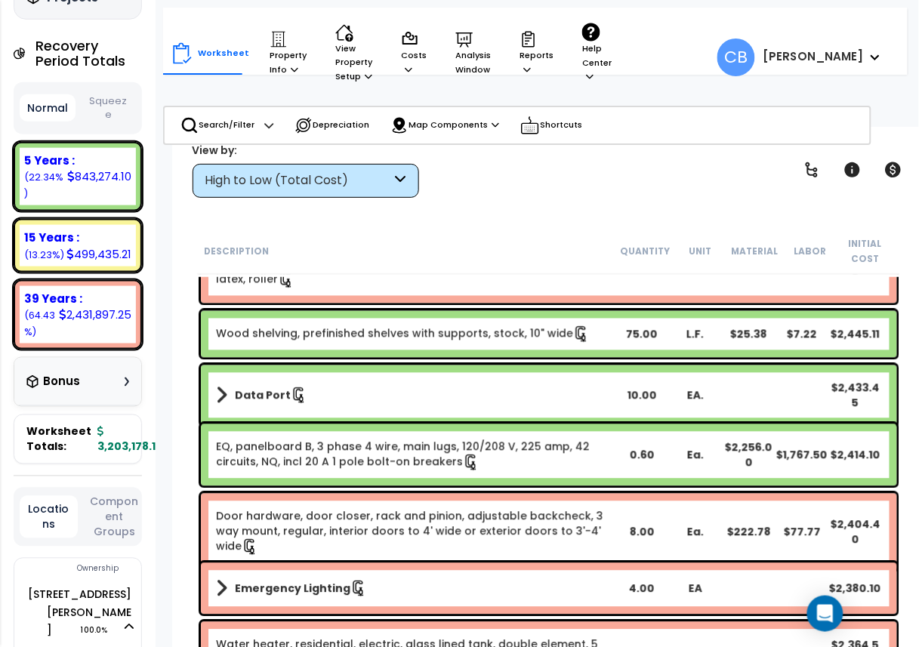
click at [477, 455] on link "EQ, panelboard B, 3 phase 4 wire, main lugs, 120/208 V, 225 amp, 42 circuits, N…" at bounding box center [416, 456] width 400 height 32
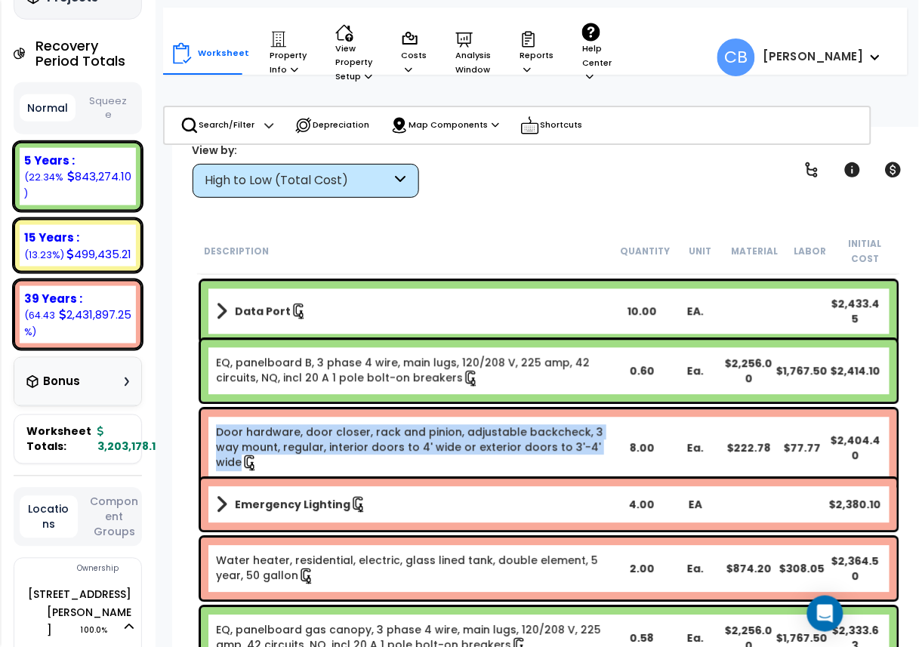
click at [477, 455] on link "Door hardware, door closer, rack and pinion, adjustable backcheck, 3 way mount,…" at bounding box center [416, 448] width 400 height 47
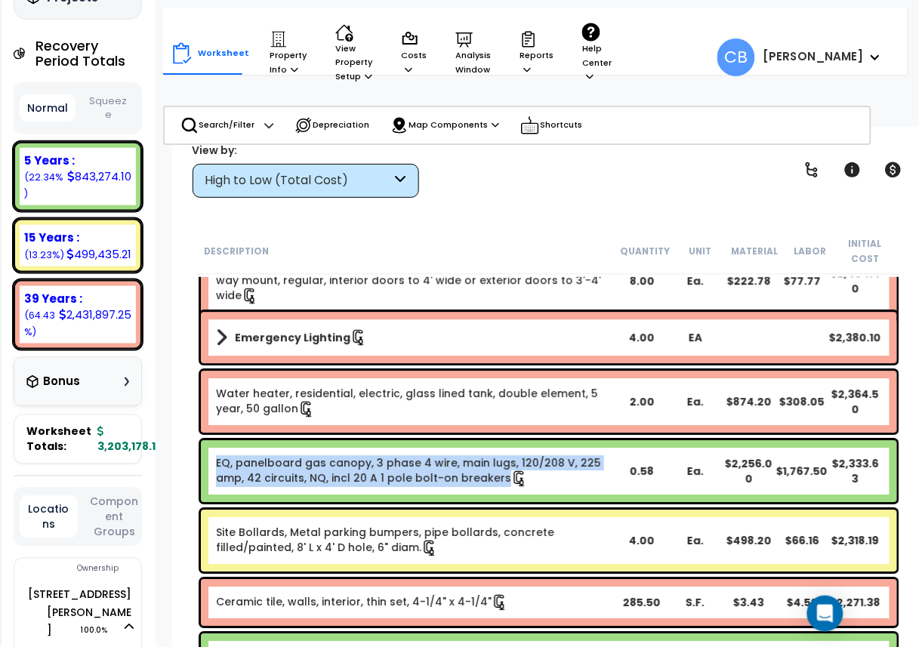
click at [477, 455] on link "EQ, panelboard gas canopy, 3 phase 4 wire, main lugs, 120/208 V, 225 amp, 42 ci…" at bounding box center [416, 471] width 400 height 32
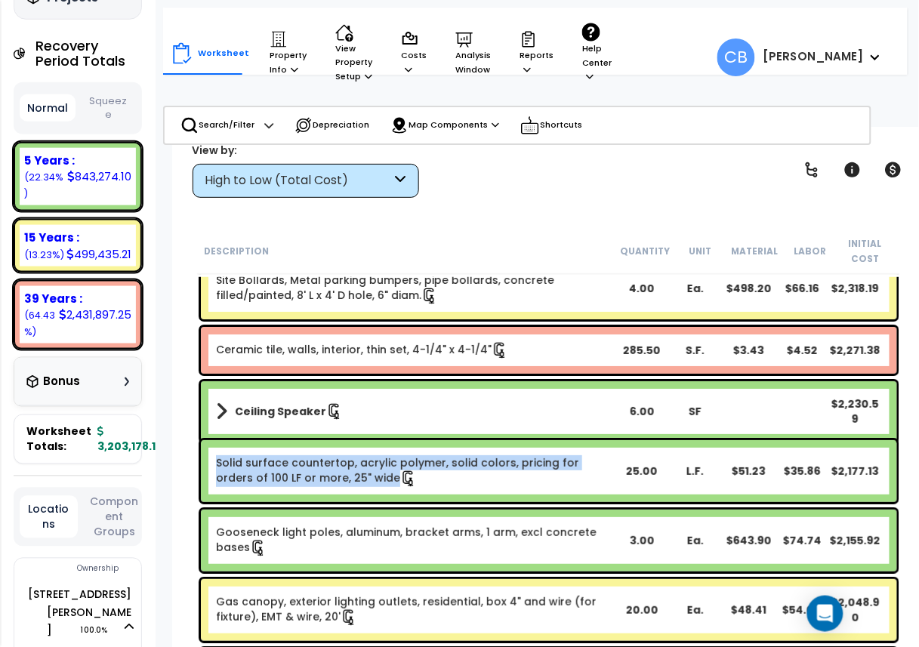
click at [477, 455] on link "Solid surface countertop, acrylic polymer, solid colors, pricing for orders of …" at bounding box center [416, 471] width 400 height 32
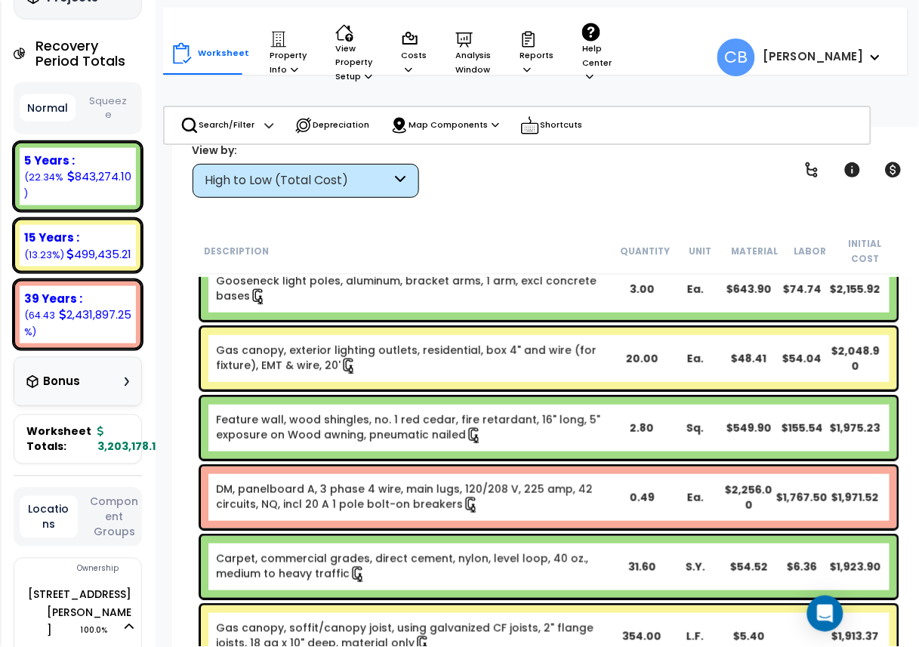
click at [477, 455] on div "Feature wall, wood shingles, no. 1 red cedar, fire retardant, 16" long, 5" expo…" at bounding box center [549, 428] width 696 height 62
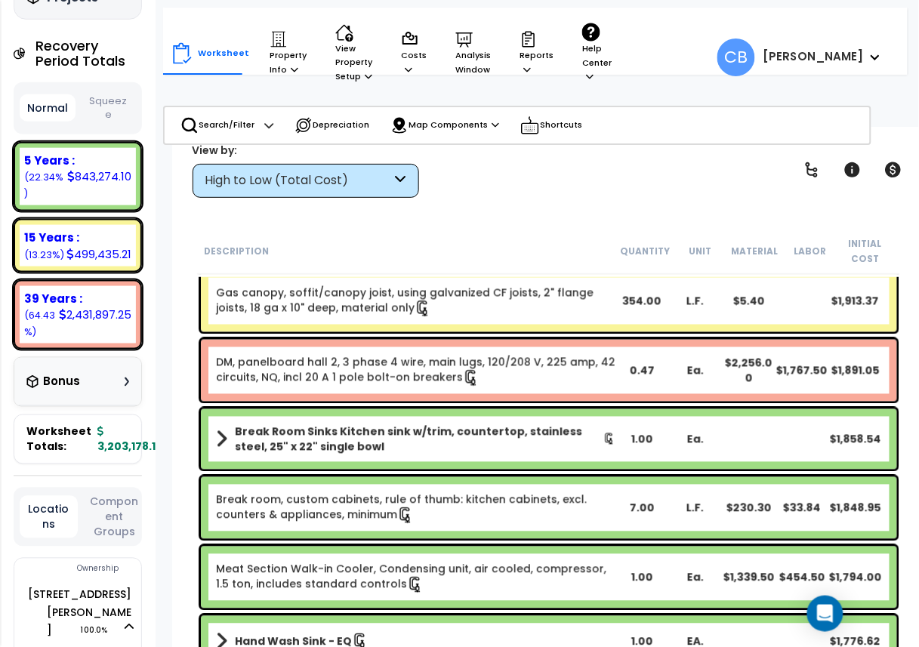
click at [477, 455] on div "Break Room Sinks Kitchen sink w/trim, countertop, stainless steel, 25" x 22" si…" at bounding box center [549, 439] width 696 height 60
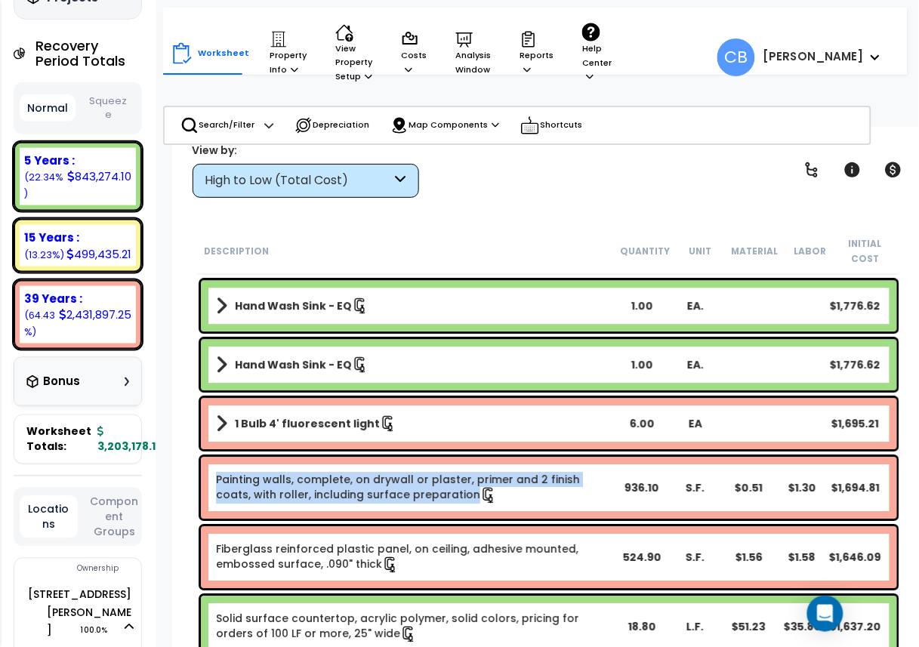
click at [477, 455] on div "Painting walls, complete, on drywall or plaster, primer and 2 finish coats, wit…" at bounding box center [549, 487] width 704 height 69
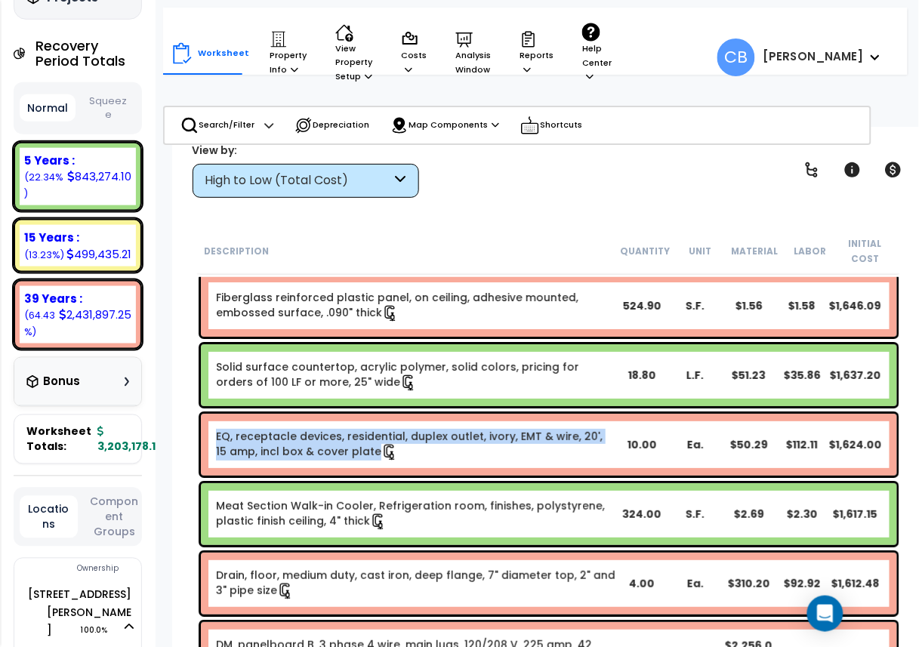
click at [477, 455] on link "EQ, receptacle devices, residential, duplex outlet, ivory, EMT & wire, 20', 15 …" at bounding box center [416, 445] width 400 height 32
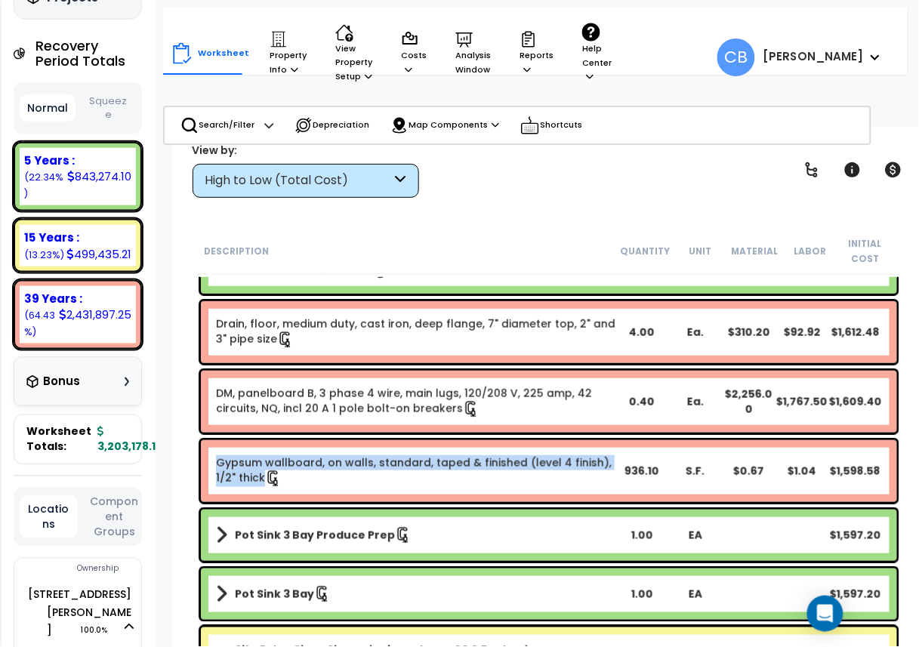
click at [477, 455] on link "Gypsum wallboard, on walls, standard, taped & finished (level 4 finish), 1/2" t…" at bounding box center [416, 471] width 400 height 32
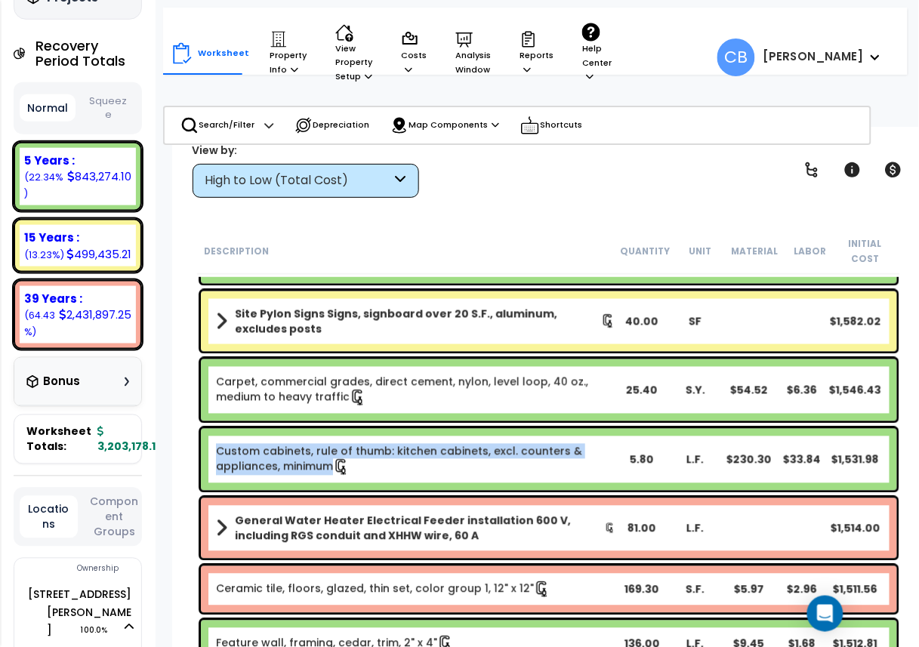
click at [477, 455] on link "Custom cabinets, rule of thumb: kitchen cabinets, excl. counters & appliances, …" at bounding box center [416, 460] width 400 height 32
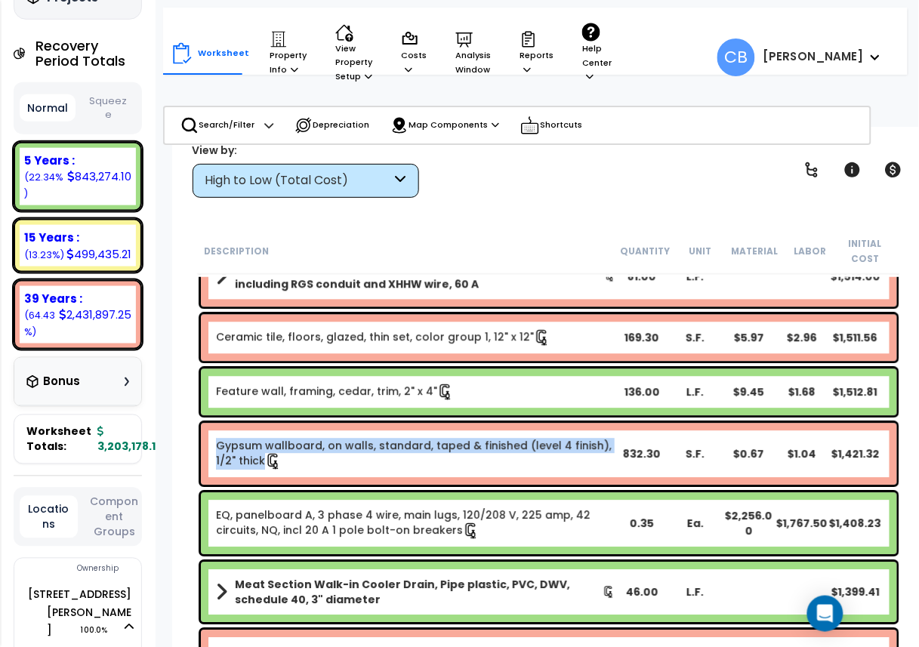
click at [477, 455] on link "Gypsum wallboard, on walls, standard, taped & finished (level 4 finish), 1/2" t…" at bounding box center [416, 455] width 400 height 32
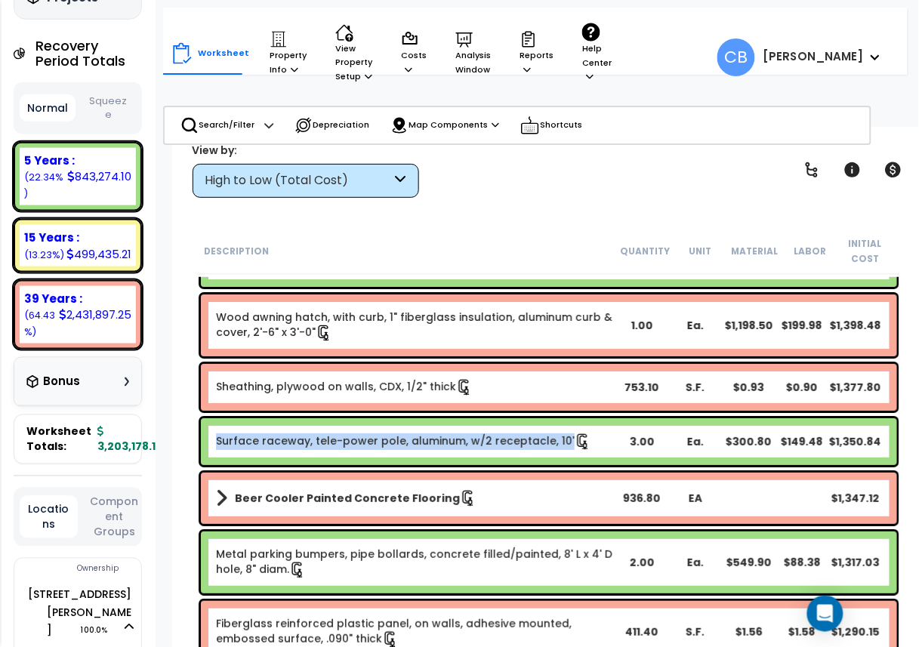
click at [477, 455] on div "Surface raceway, tele-power pole, aluminum, w/2 receptacle, 10' 3.00 Ea. $300.8…" at bounding box center [549, 441] width 696 height 47
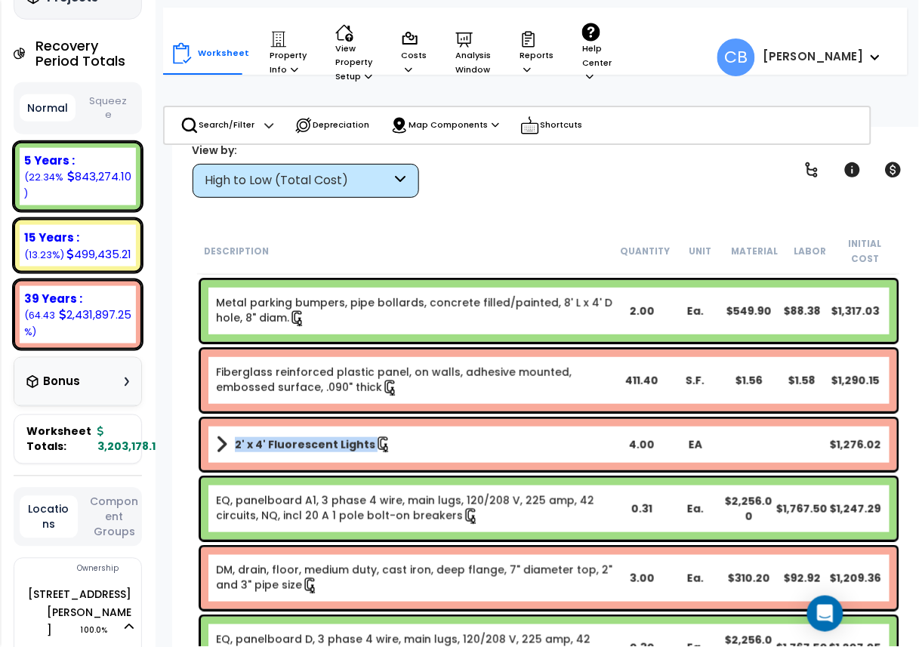
click at [477, 455] on div "2' x 4' Fluorescent Lights 4.00 EA $1,276.02" at bounding box center [549, 444] width 696 height 51
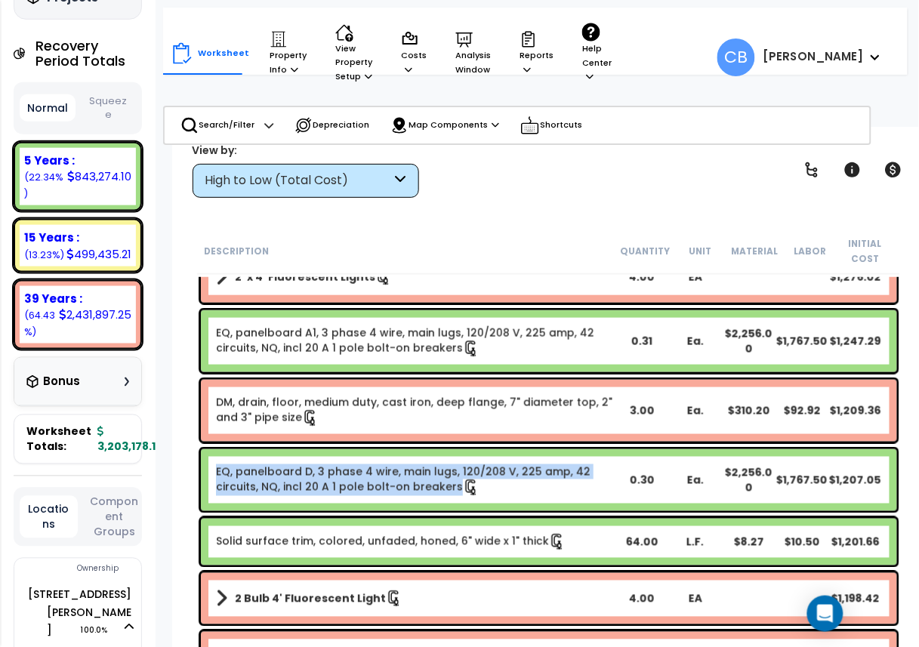
click at [477, 455] on div "EQ, panelboard D, 3 phase 4 wire, main lugs, 120/208 V, 225 amp, 42 circuits, N…" at bounding box center [549, 480] width 696 height 62
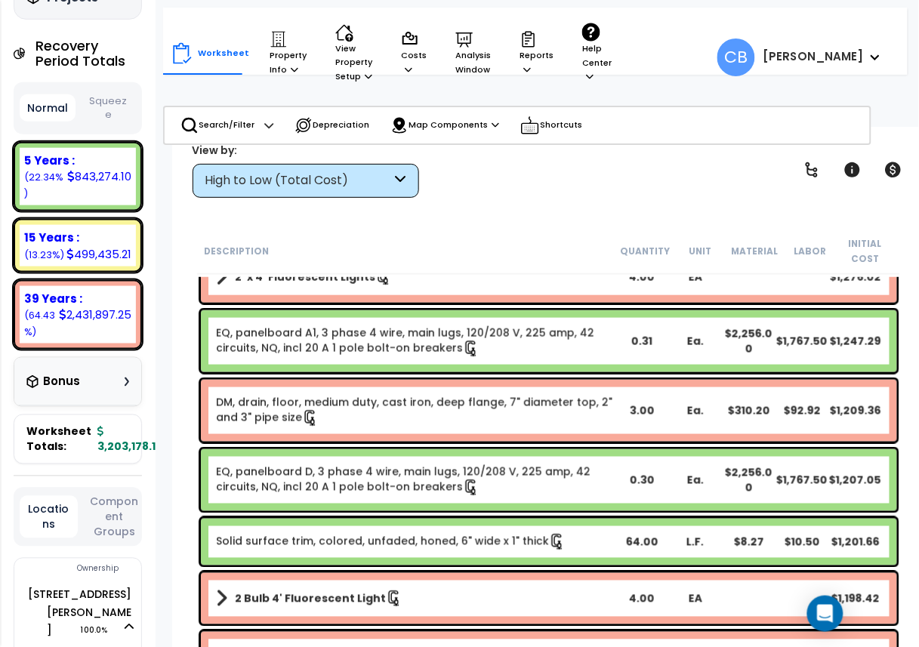
click at [443, 429] on div "DM, drain, floor, medium duty, cast iron, deep flange, 7" diameter top, 2" and …" at bounding box center [549, 411] width 696 height 62
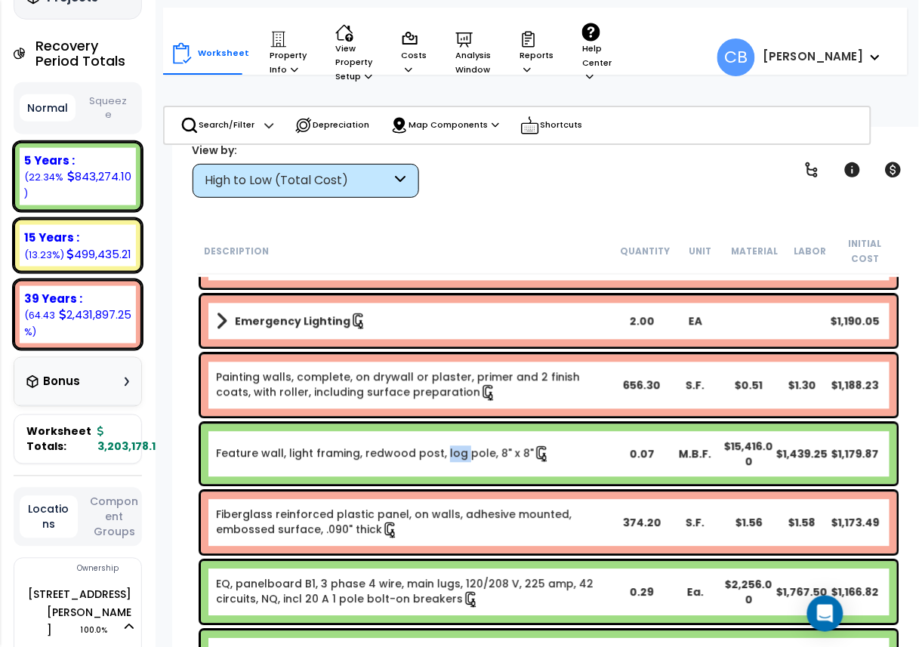
click at [443, 429] on div "Feature wall, light framing, redwood post, log pole, 8" x 8" 0.07 M.B.F. $15,41…" at bounding box center [549, 454] width 696 height 60
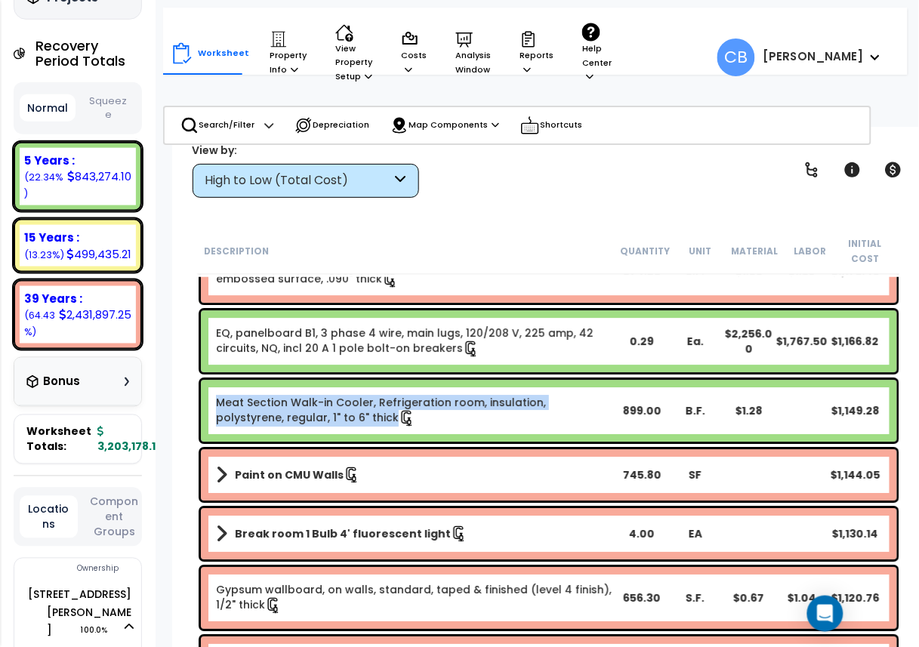
click at [443, 429] on div "Meat Section Walk-in Cooler, Refrigeration room, insulation, polystyrene, regul…" at bounding box center [549, 411] width 696 height 62
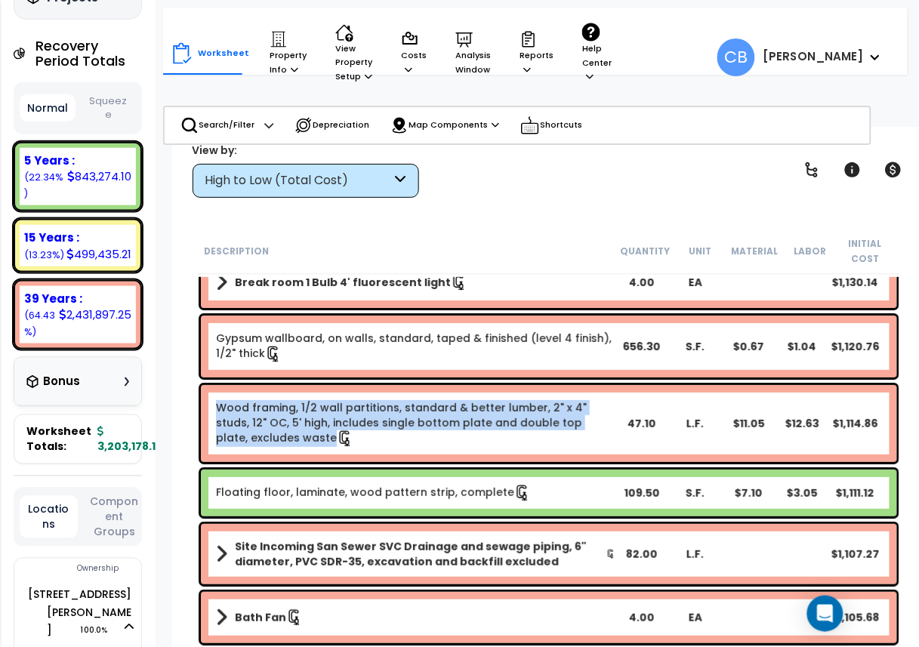
click at [443, 429] on link "Wood framing, 1/2 wall partitions, standard & better lumber, 2" x 4" studs, 12"…" at bounding box center [416, 423] width 400 height 47
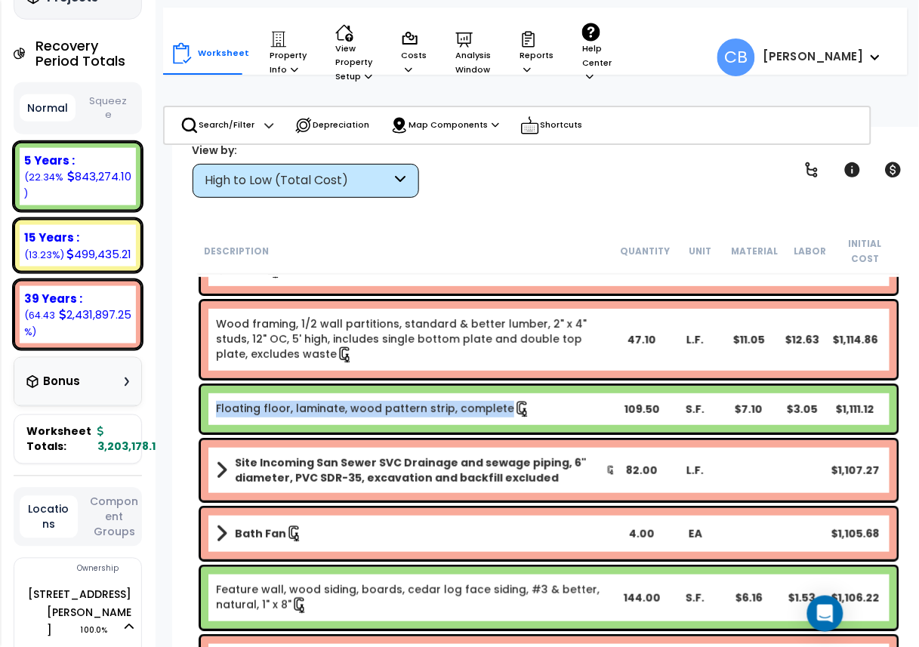
click at [443, 429] on div "Floating floor, laminate, wood pattern strip, complete 109.50 S.F. $7.10 $3.05 …" at bounding box center [549, 409] width 696 height 47
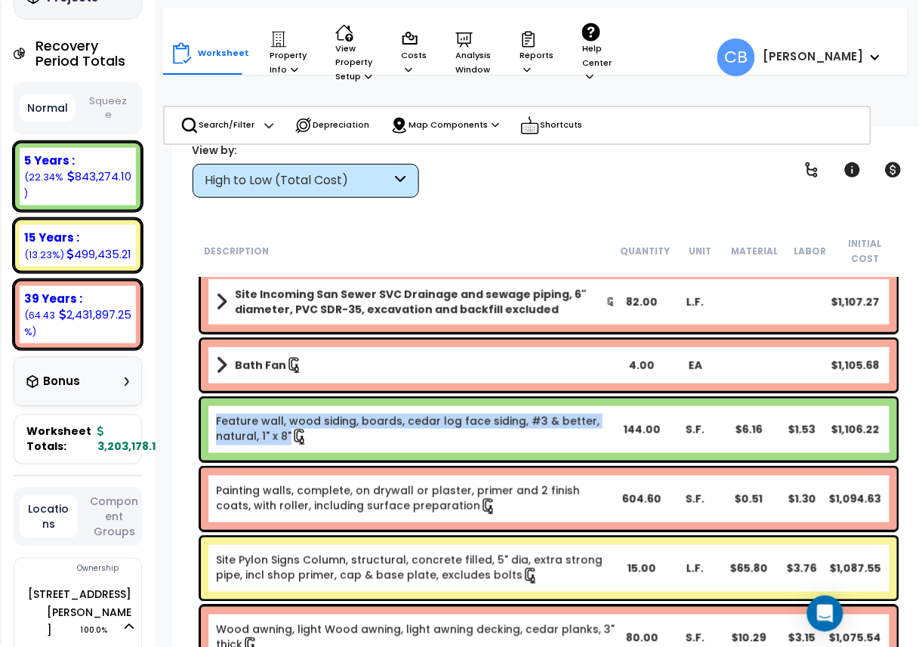
click at [443, 429] on link "Feature wall, wood siding, boards, cedar log face siding, #3 & better, natural,…" at bounding box center [416, 430] width 400 height 32
click at [373, 427] on link "Feature wall, wood siding, boards, cedar log face siding, #3 & better, natural,…" at bounding box center [416, 430] width 400 height 32
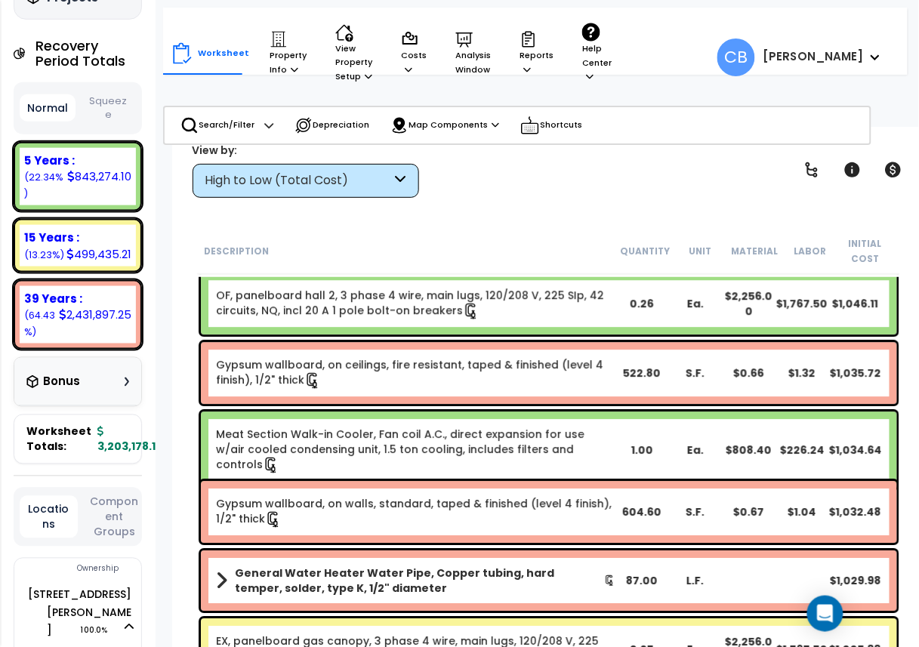
click at [374, 430] on link "Meat Section Walk-in Cooler, Fan coil A.C., direct expansion for use w/air cool…" at bounding box center [416, 450] width 400 height 47
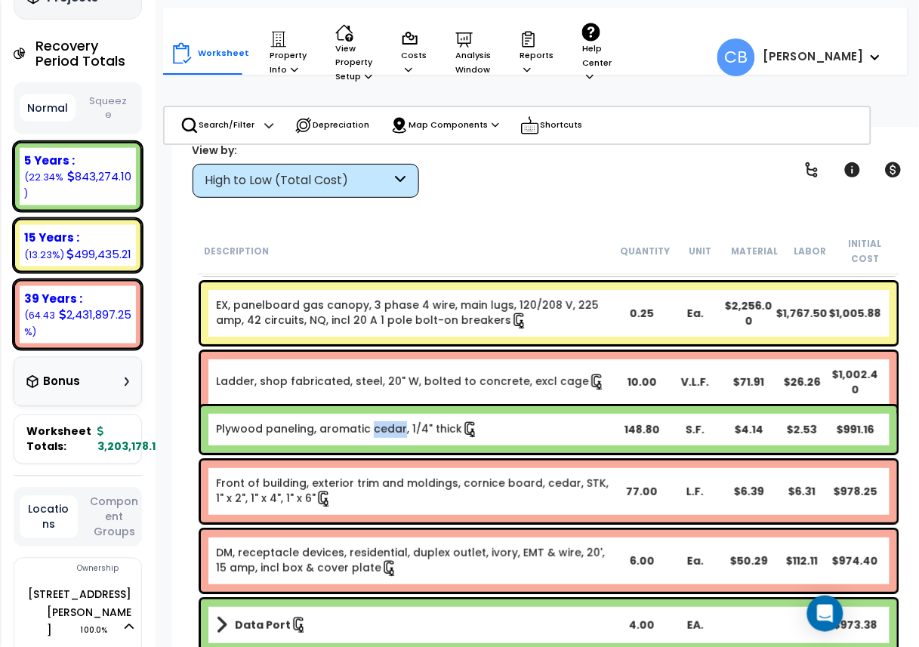
click at [374, 430] on link "Plywood paneling, aromatic cedar, 1/4" thick" at bounding box center [347, 429] width 263 height 17
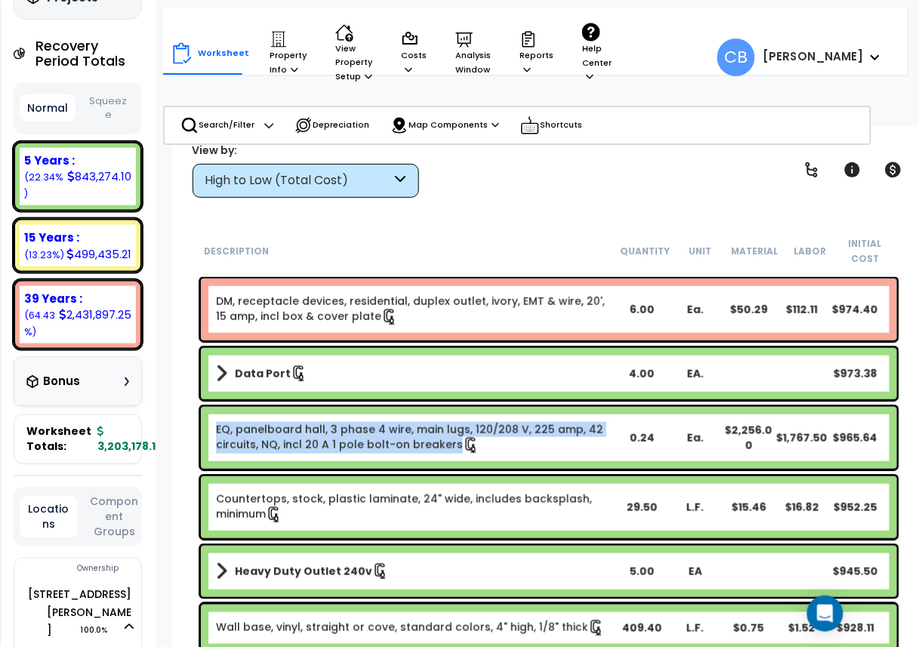
click at [374, 430] on link "EQ, panelboard hall, 3 phase 4 wire, main lugs, 120/208 V, 225 amp, 42 circuits…" at bounding box center [416, 438] width 400 height 32
click at [372, 428] on link "EQ, panelboard hall, 3 phase 4 wire, main lugs, 120/208 V, 225 amp, 42 circuits…" at bounding box center [416, 438] width 400 height 32
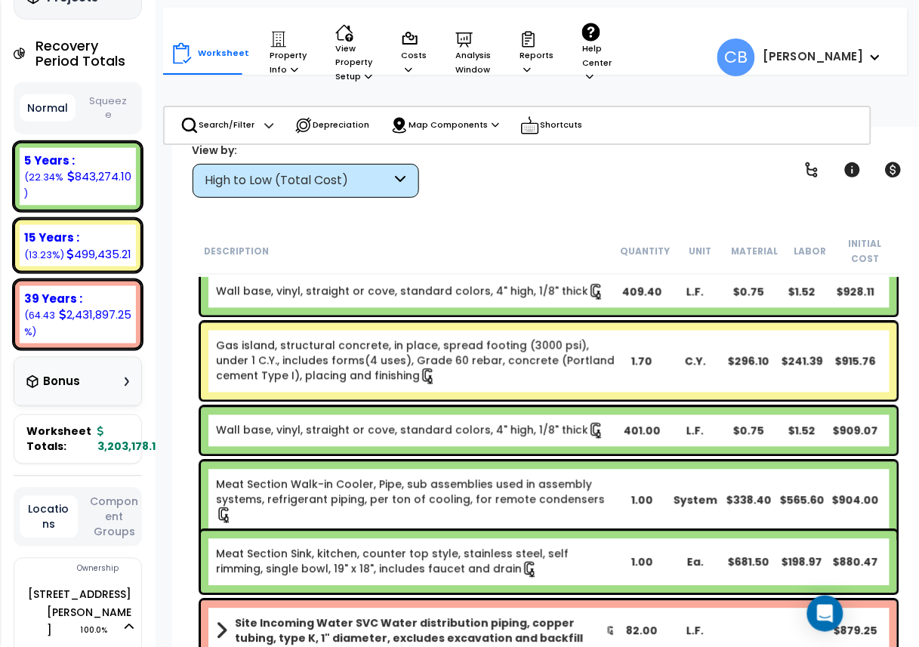
click at [372, 428] on link "Wall base, vinyl, straight or cove, standard colors, 4" high, 1/8" thick" at bounding box center [410, 431] width 389 height 17
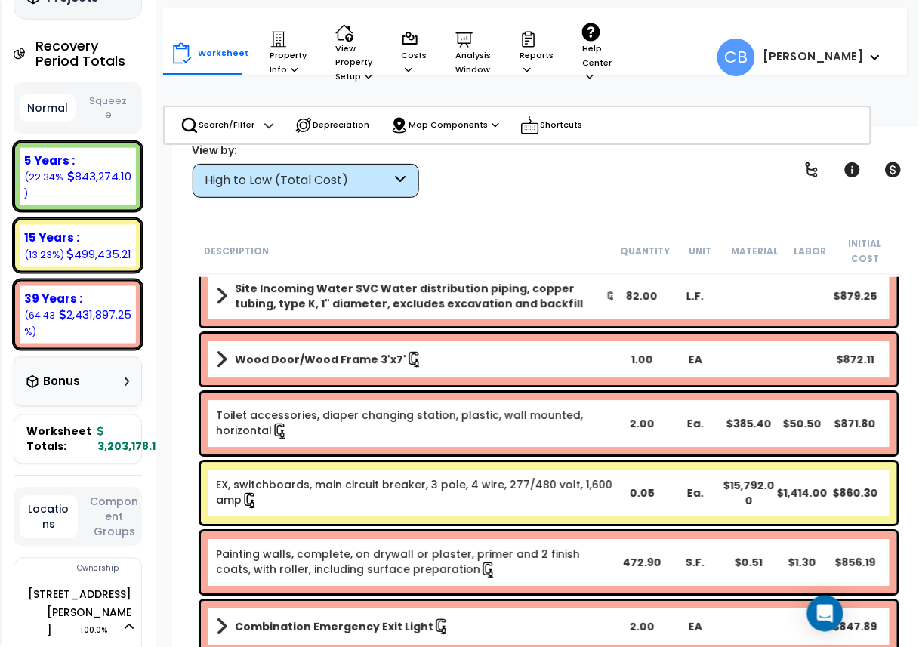
click at [372, 428] on link "Toilet accessories, diaper changing station, plastic, wall mounted, horizontal" at bounding box center [416, 424] width 400 height 32
click at [357, 455] on div "Toilet accessories, diaper changing station, plastic, wall mounted, horizontal …" at bounding box center [549, 423] width 704 height 69
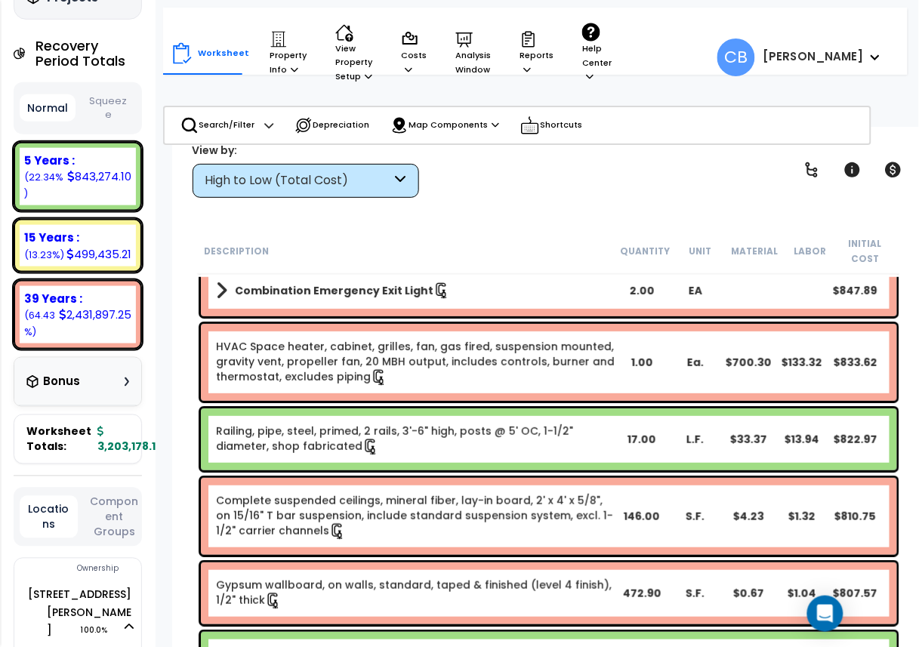
click at [357, 455] on div "Railing, pipe, steel, primed, 2 rails, 3'-6" high, posts @ 5' OC, 1-1/2" diamet…" at bounding box center [549, 440] width 696 height 62
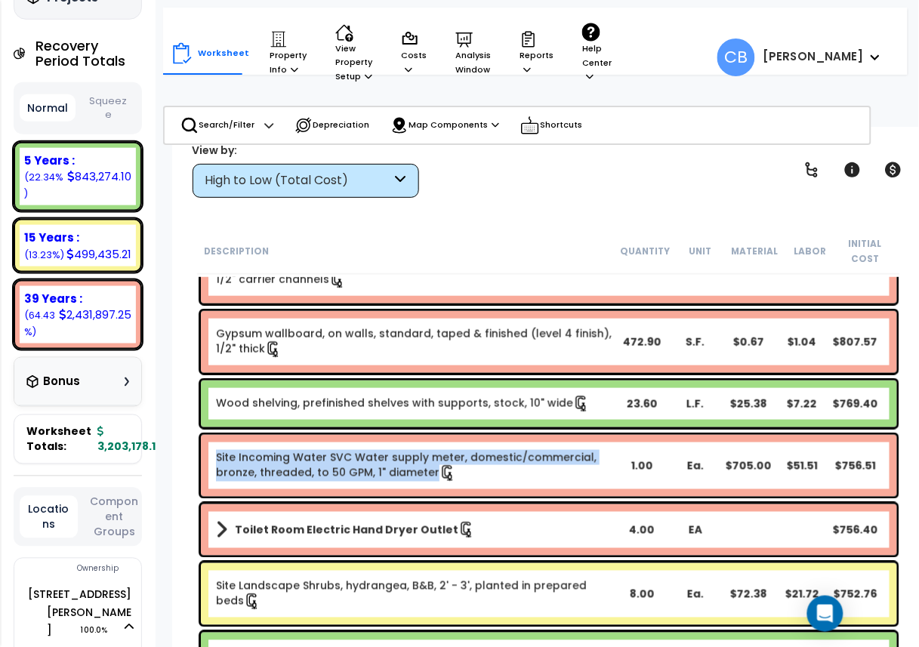
click at [357, 455] on link "Site Incoming Water SVC Water supply meter, domestic/commercial, bronze, thread…" at bounding box center [416, 466] width 400 height 32
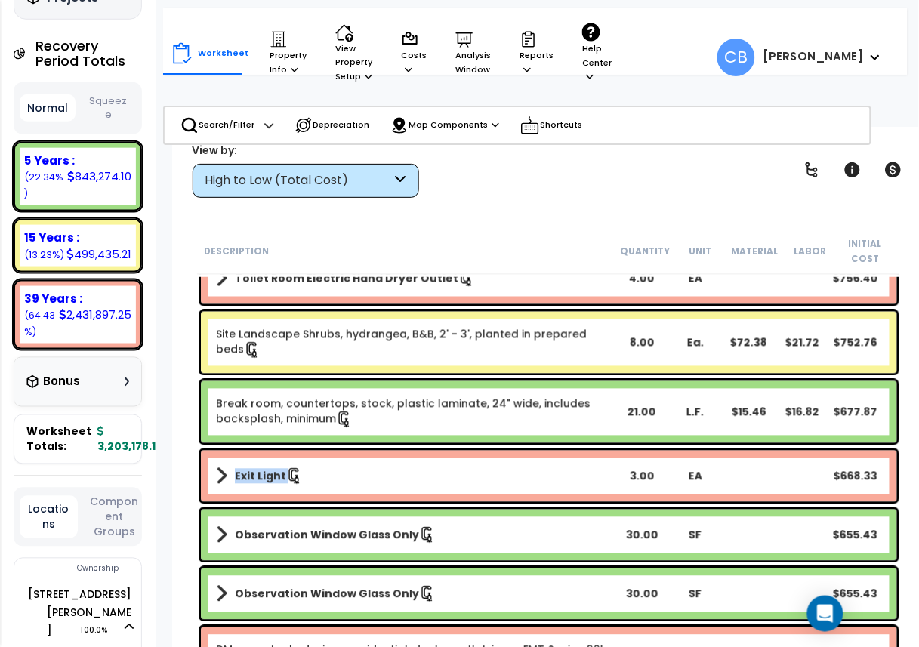
click at [357, 455] on div "Exit Light 3.00 EA $668.33" at bounding box center [549, 476] width 696 height 51
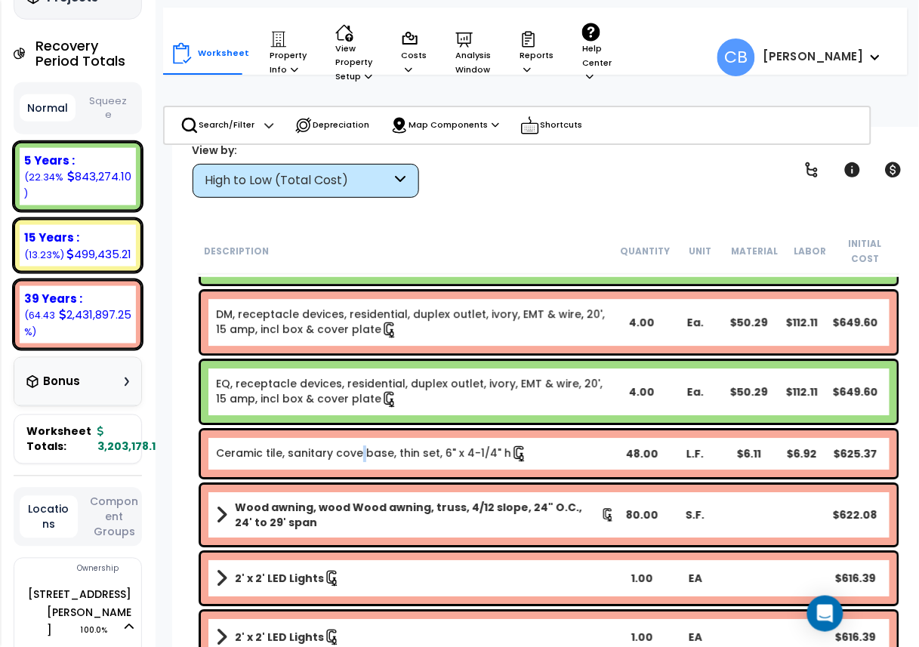
click at [357, 455] on link "Ceramic tile, sanitary cove base, thin set, 6" x 4-1/4" h" at bounding box center [372, 454] width 312 height 17
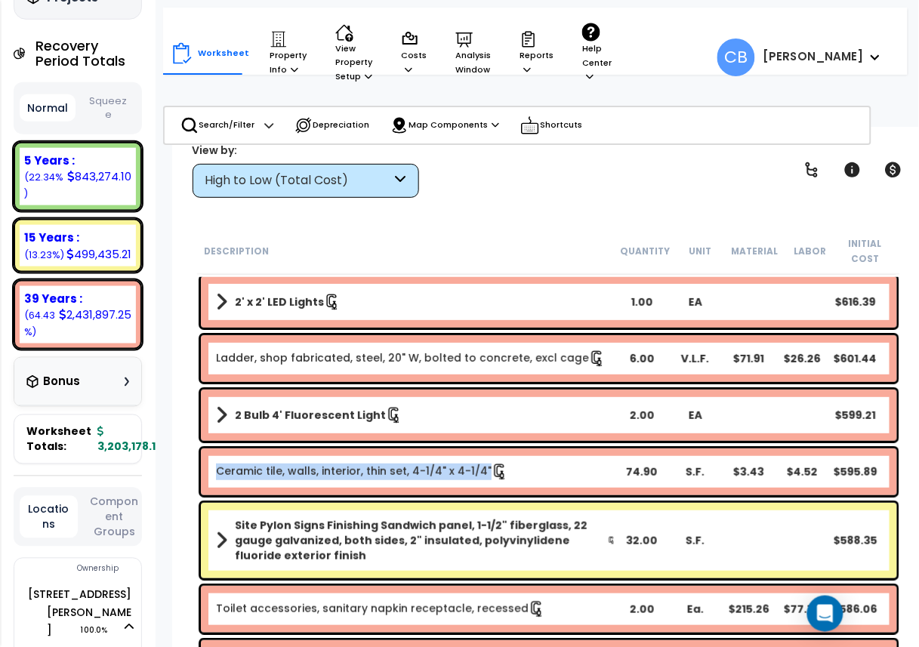
click at [357, 455] on div "Ceramic tile, walls, interior, thin set, 4-1/4" x 4-1/4" 74.90 S.F. $3.43 $4.52…" at bounding box center [549, 472] width 696 height 47
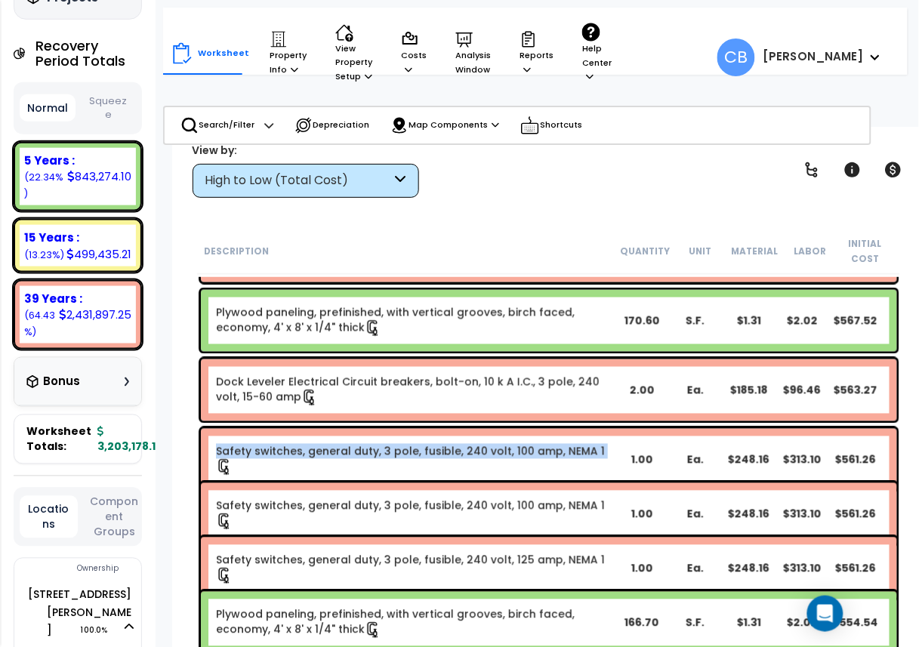
click at [357, 455] on link "Safety switches, general duty, 3 pole, fusible, 240 volt, 100 amp, NEMA 1" at bounding box center [416, 460] width 400 height 32
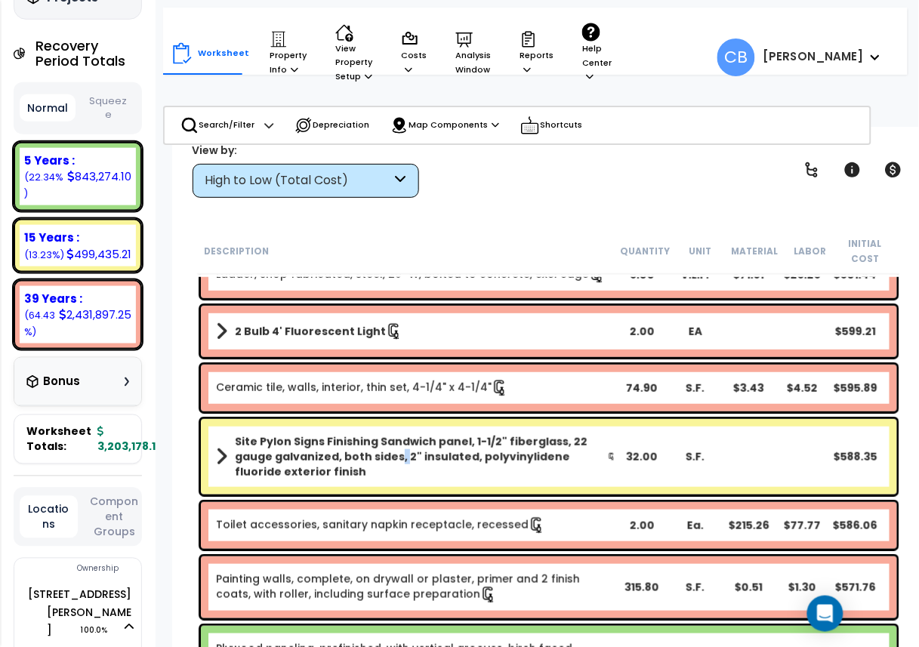
click at [357, 455] on b "Site Pylon Signs Finishing Sandwich panel, 1-1/2" fiberglass, 22 gauge galvaniz…" at bounding box center [421, 456] width 373 height 45
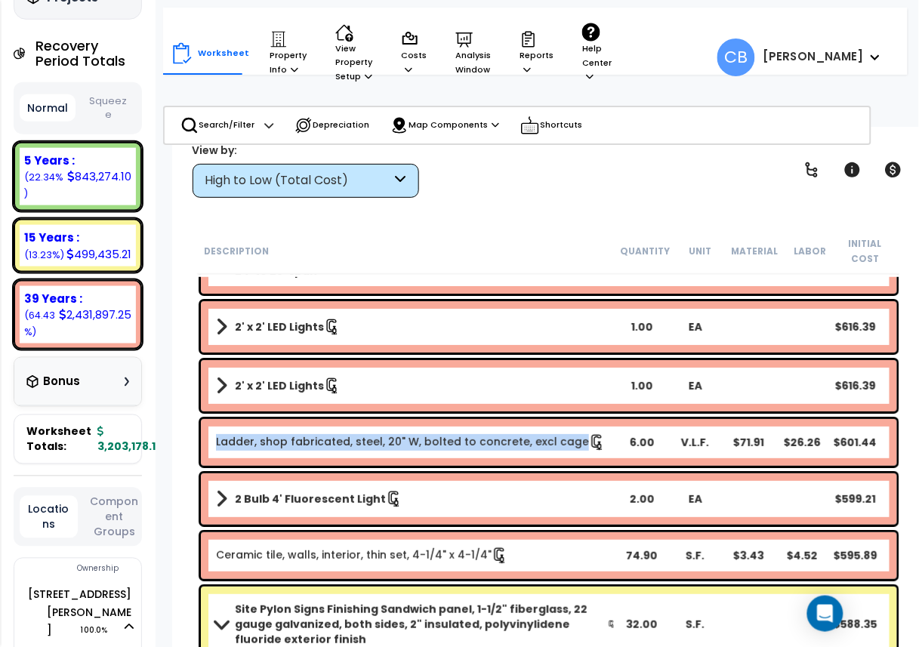
click at [357, 455] on div "Ladder, shop fabricated, steel, 20" W, bolted to concrete, excl cage 6.00 V.L.F…" at bounding box center [549, 442] width 696 height 47
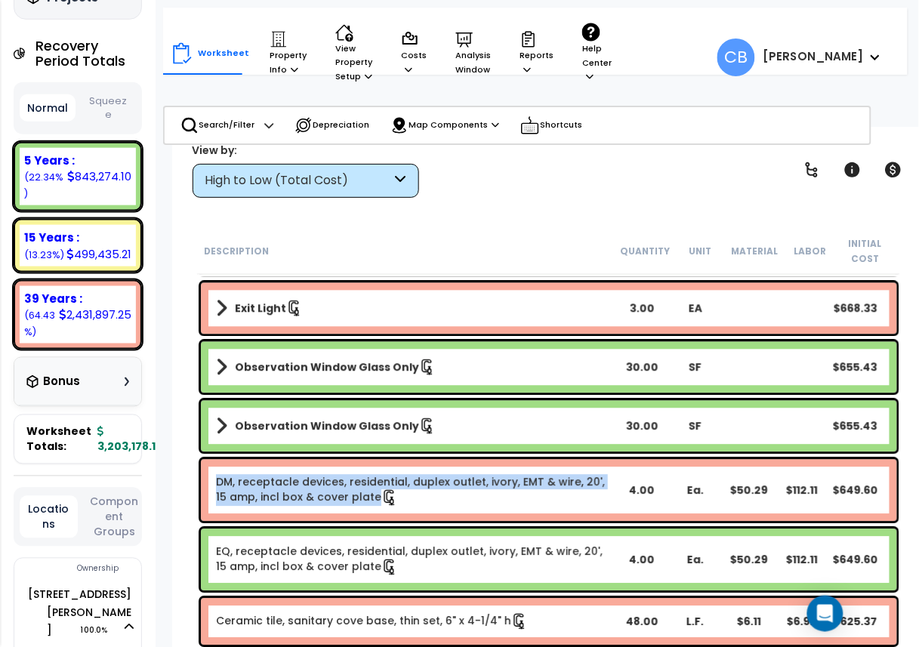
click at [359, 456] on div "DM, receptacle devices, residential, duplex outlet, ivory, EMT & wire, 20', 15 …" at bounding box center [549, 490] width 704 height 69
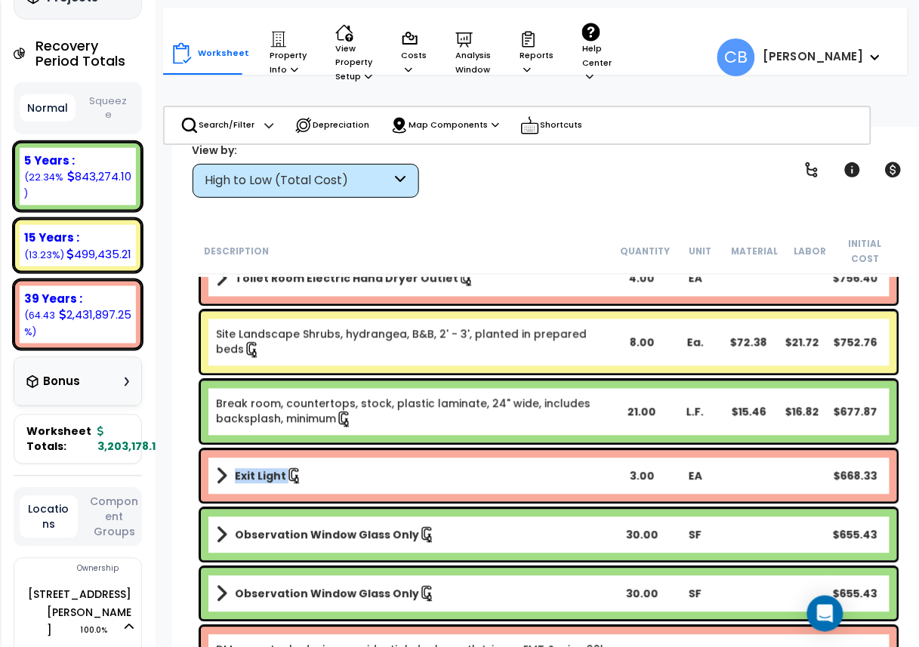
click at [359, 455] on div "Exit Light 3.00 EA $668.33" at bounding box center [549, 476] width 696 height 51
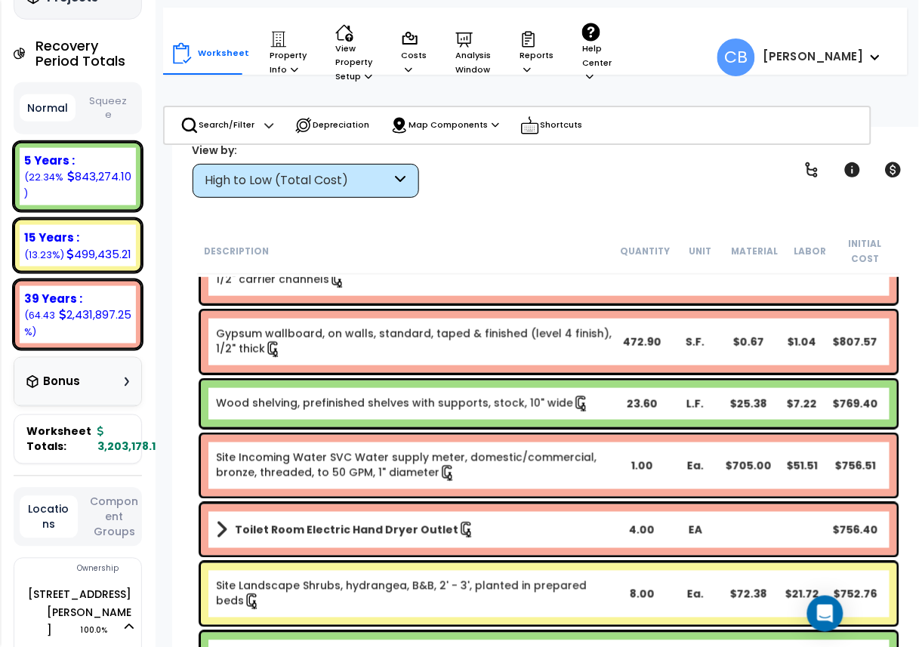
click at [359, 455] on link "Site Incoming Water SVC Water supply meter, domestic/commercial, bronze, thread…" at bounding box center [416, 466] width 400 height 32
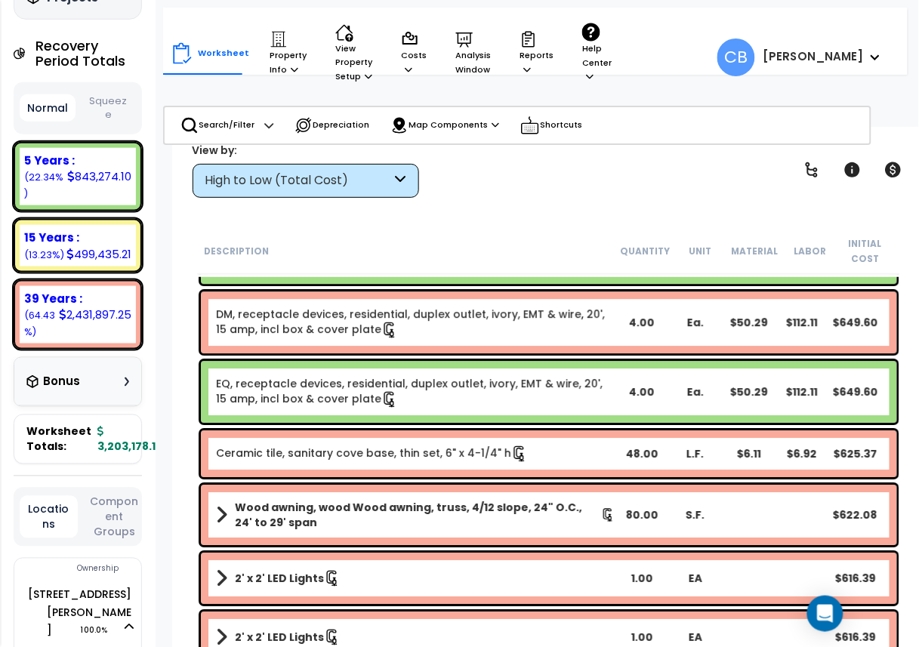
click at [359, 455] on link "Ceramic tile, sanitary cove base, thin set, 6" x 4-1/4" h" at bounding box center [372, 454] width 312 height 17
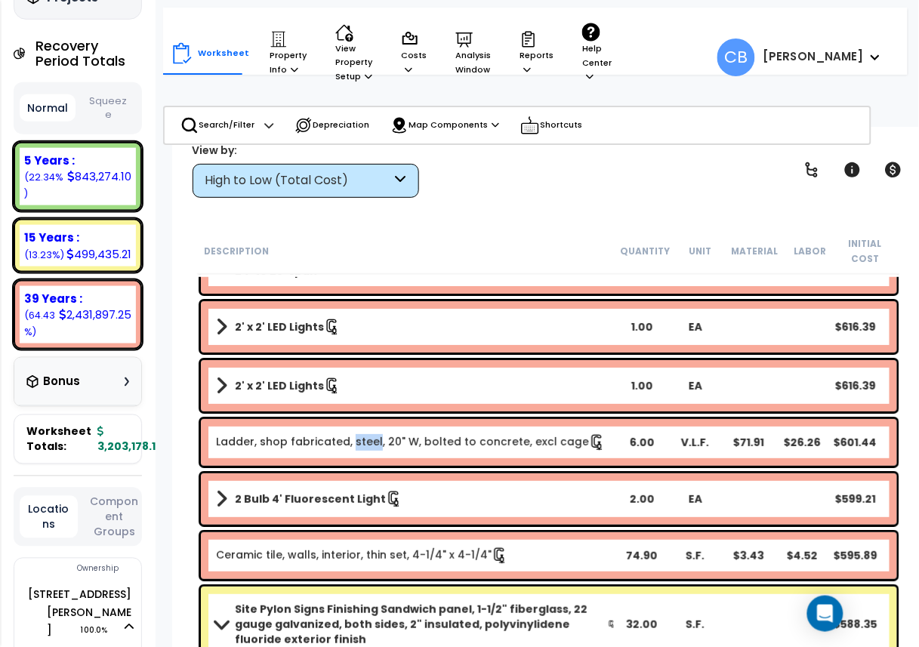
click at [359, 455] on div "Ladder, shop fabricated, steel, 20" W, bolted to concrete, excl cage 6.00 V.L.F…" at bounding box center [549, 442] width 696 height 47
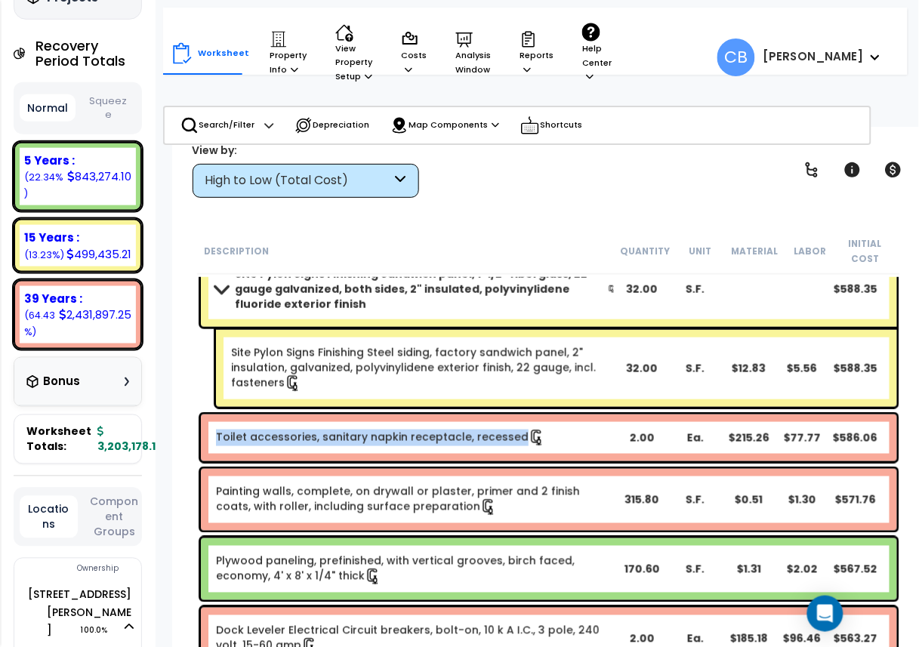
click at [359, 455] on div "Toilet accessories, sanitary napkin receptacle, recessed 2.00 Ea. $215.26 $77.7…" at bounding box center [549, 438] width 696 height 47
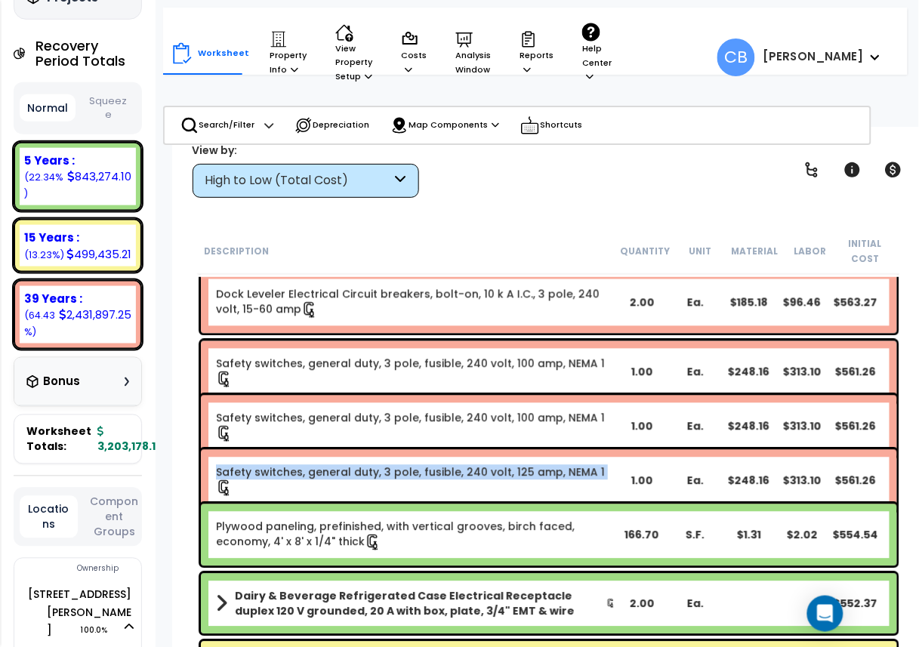
click at [359, 455] on div "Safety switches, general duty, 3 pole, fusible, 240 volt, 125 amp, NEMA 1 1.00 …" at bounding box center [549, 481] width 696 height 62
click at [353, 451] on div "Safety switches, general duty, 3 pole, fusible, 240 volt, 125 amp, NEMA 1 1.00 …" at bounding box center [549, 481] width 696 height 62
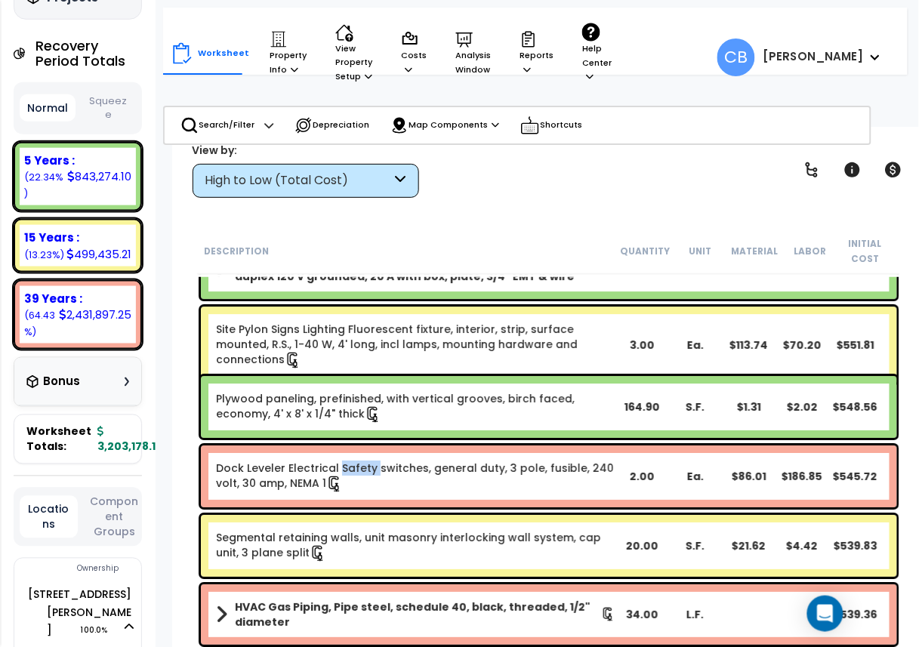
click at [353, 451] on div "Dock Leveler Electrical Safety switches, general duty, 3 pole, fusible, 240 vol…" at bounding box center [549, 477] width 696 height 62
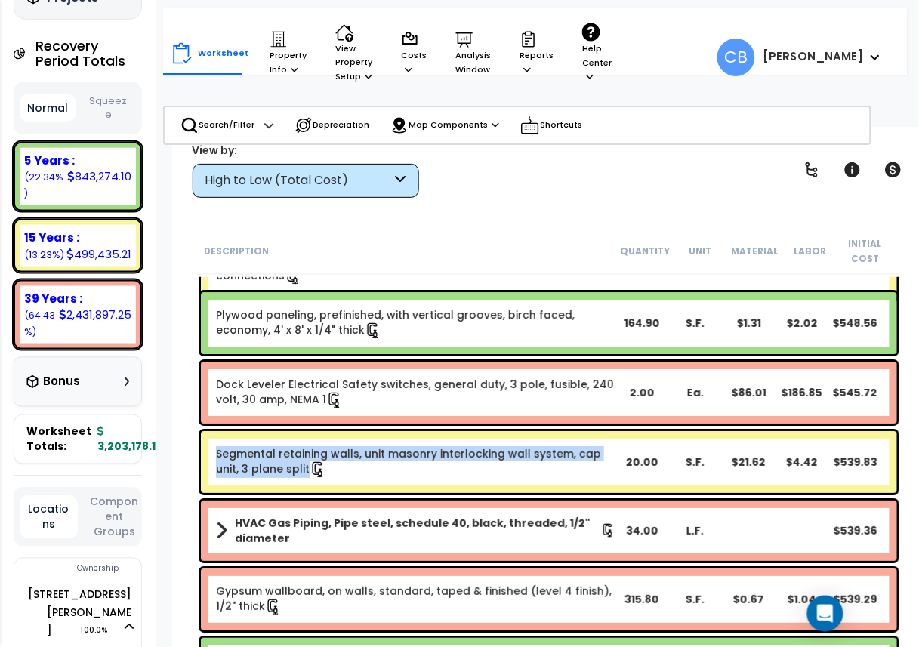
click at [353, 451] on link "Segmental retaining walls, unit masonry interlocking wall system, cap unit, 3 p…" at bounding box center [416, 462] width 400 height 32
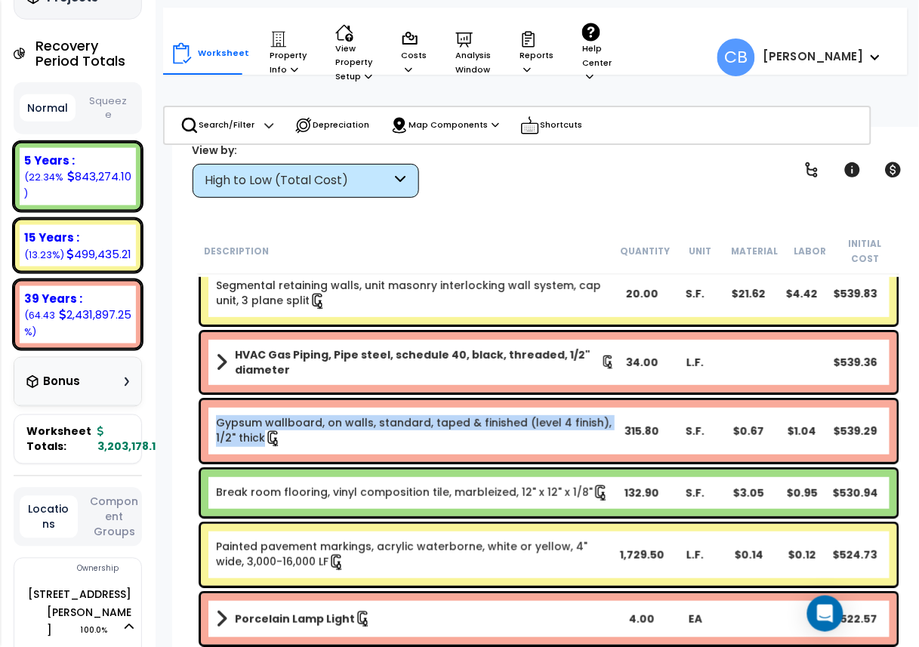
click at [353, 451] on div "Gypsum wallboard, on walls, standard, taped & finished (level 4 finish), 1/2" t…" at bounding box center [549, 431] width 696 height 62
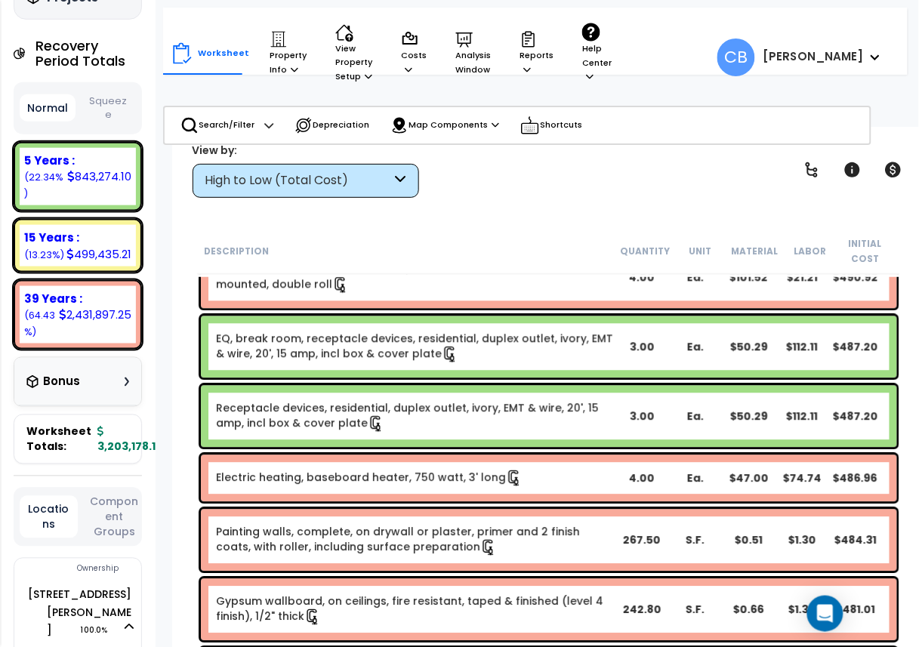
click at [353, 452] on div "Electric heating, baseboard heater, 750 watt, 3' long 4.00 Ea. $47.00 $74.74 $4…" at bounding box center [549, 479] width 704 height 54
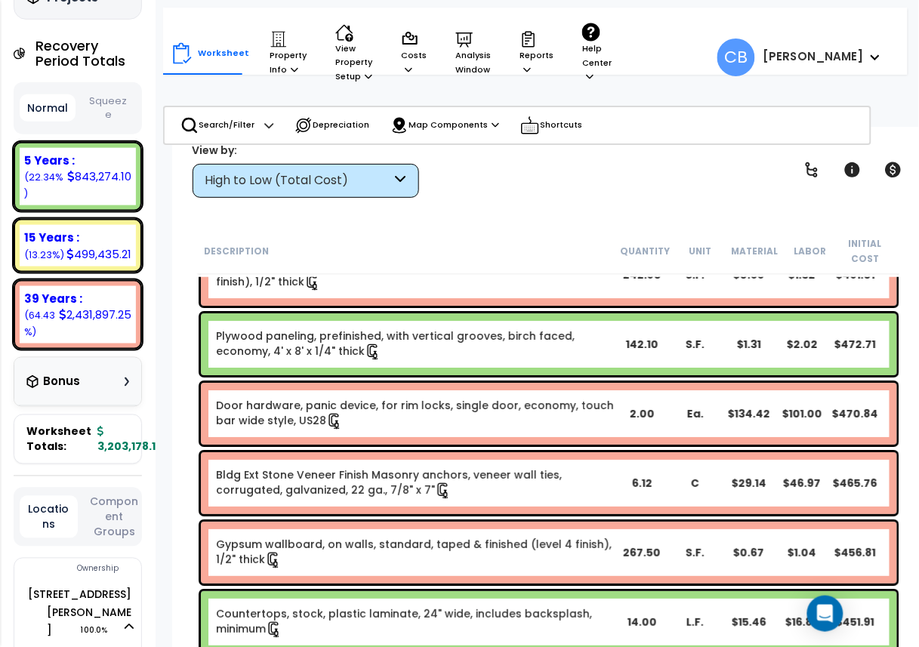
click at [353, 452] on div "Bldg Ext Stone Veneer Finish Masonry anchors, veneer wall ties, corrugated, gal…" at bounding box center [549, 483] width 696 height 62
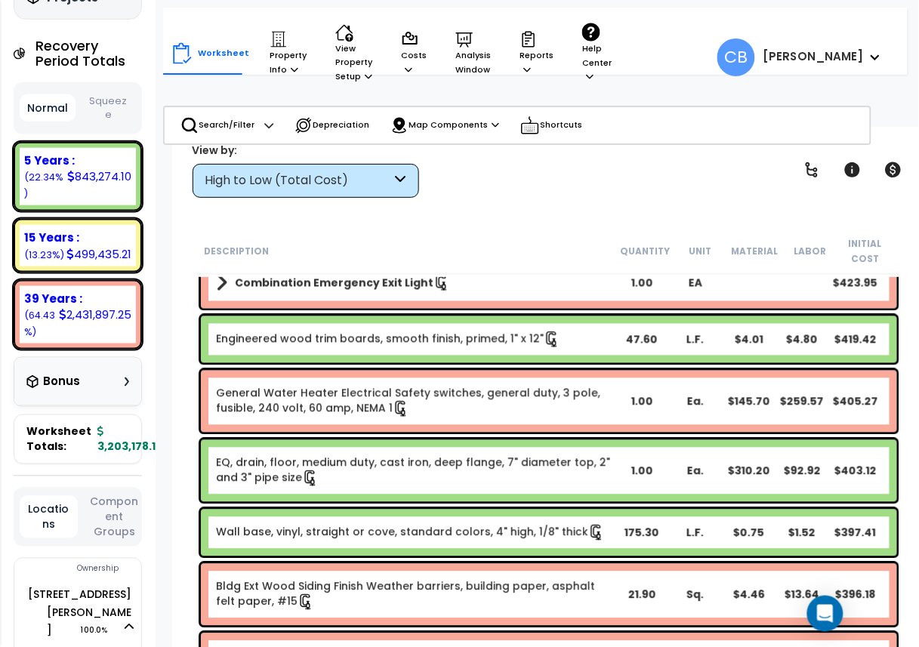
scroll to position [22407, 0]
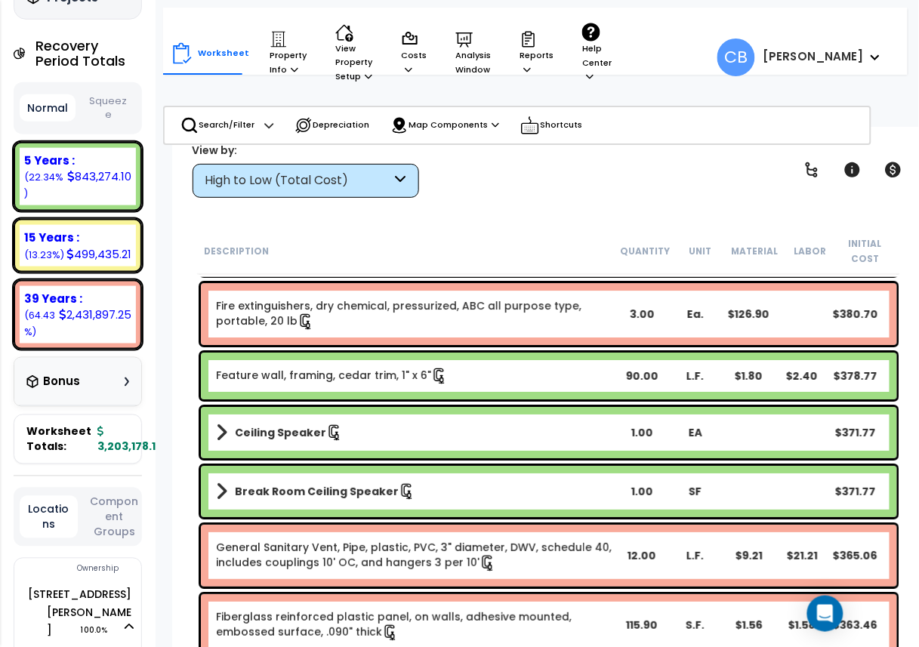
click at [353, 451] on div "Ceiling Speaker 1.00 EA $371.77" at bounding box center [549, 432] width 696 height 51
drag, startPoint x: 353, startPoint y: 451, endPoint x: 380, endPoint y: 420, distance: 40.7
click at [380, 420] on div "Ceiling Speaker 1.00 EA $371.77" at bounding box center [549, 432] width 696 height 51
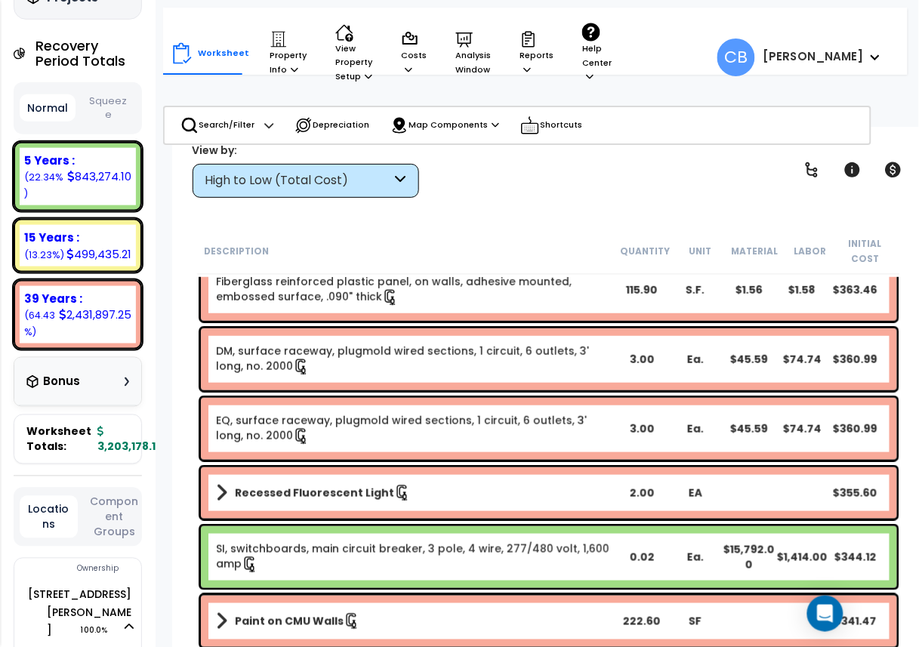
click at [380, 420] on link "EQ, surface raceway, plugmold wired sections, 1 circuit, 6 outlets, 3' long, no…" at bounding box center [416, 429] width 400 height 32
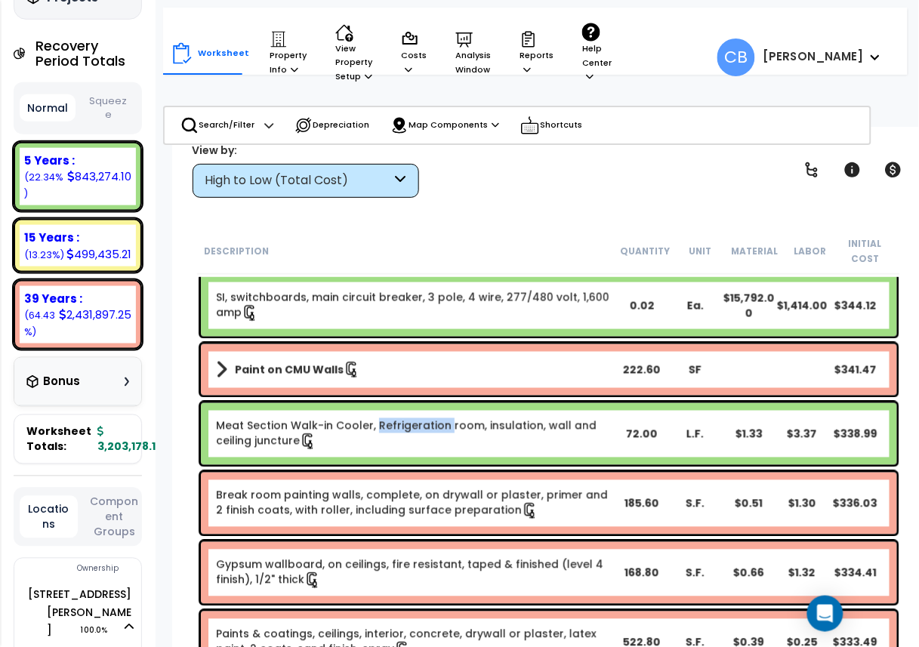
click at [380, 420] on link "Meat Section Walk-in Cooler, Refrigeration room, insulation, wall and ceiling j…" at bounding box center [416, 434] width 400 height 32
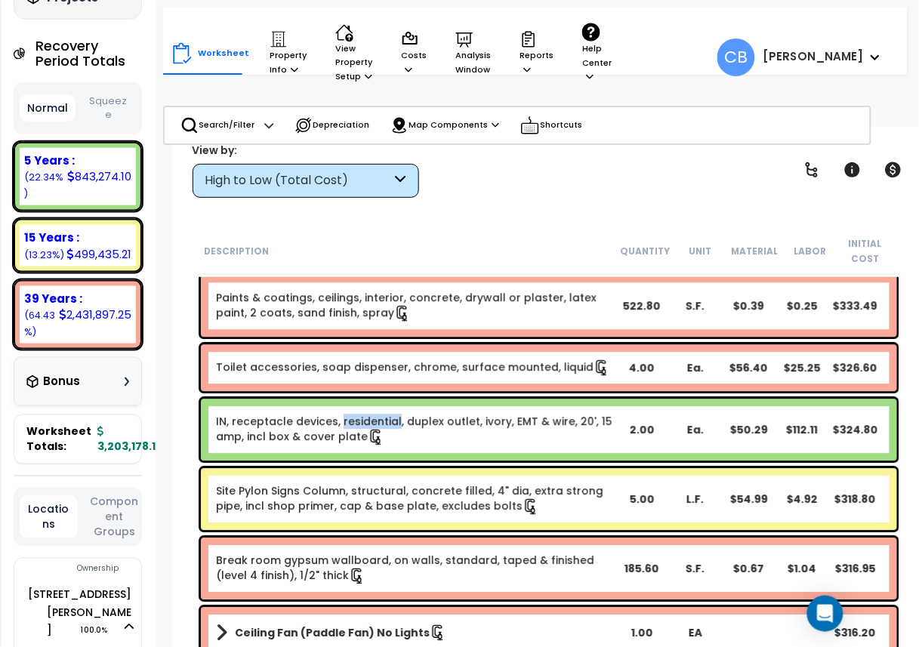
click at [380, 420] on link "IN, receptacle devices, residential, duplex outlet, ivory, EMT & wire, 20', 15 …" at bounding box center [416, 431] width 400 height 32
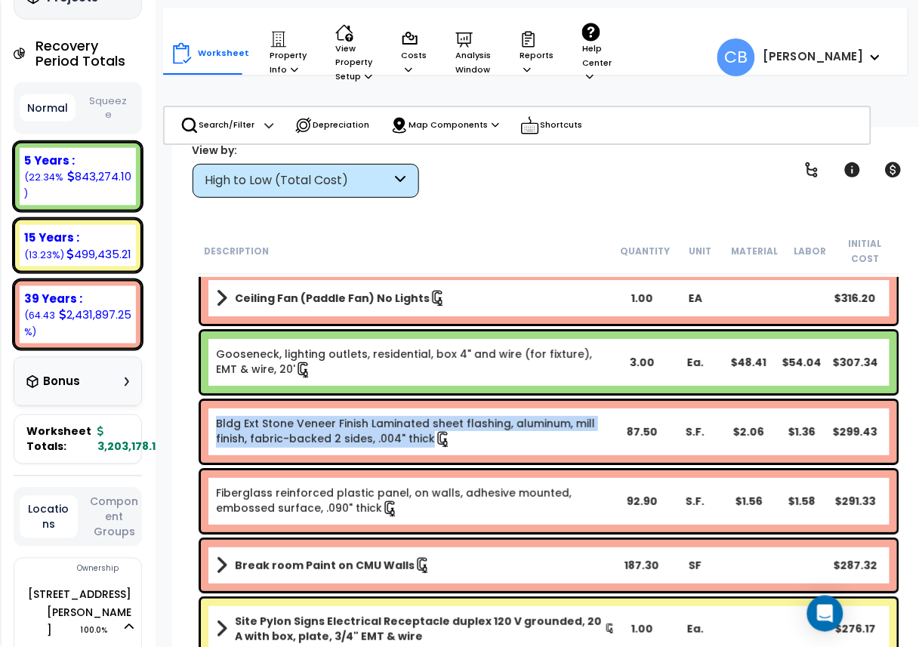
click at [380, 420] on link "Bldg Ext Stone Veneer Finish Laminated sheet flashing, aluminum, mill finish, f…" at bounding box center [416, 432] width 400 height 32
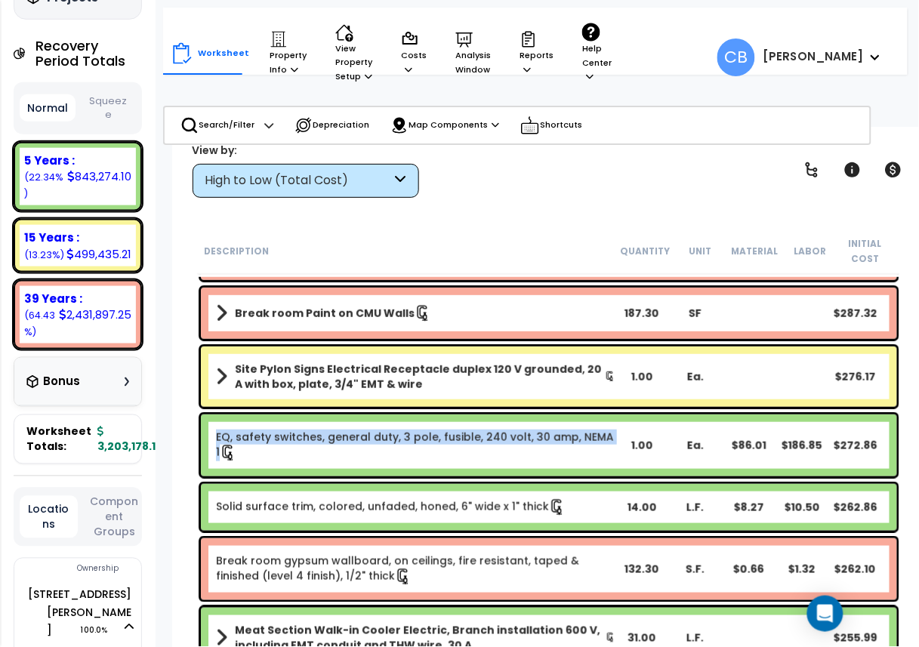
click at [380, 420] on div "EQ, safety switches, general duty, 3 pole, fusible, 240 volt, 30 amp, NEMA 1 1.…" at bounding box center [549, 446] width 696 height 62
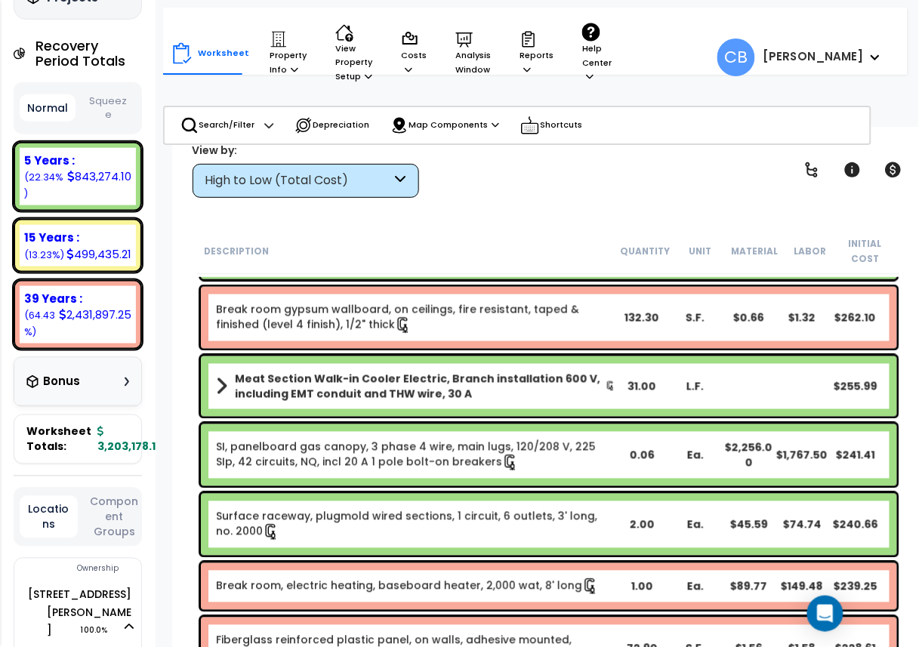
click at [380, 421] on div "SI, panelboard gas canopy, 3 phase 4 wire, main lugs, 120/208 V, 225 SIp, 42 ci…" at bounding box center [549, 455] width 704 height 69
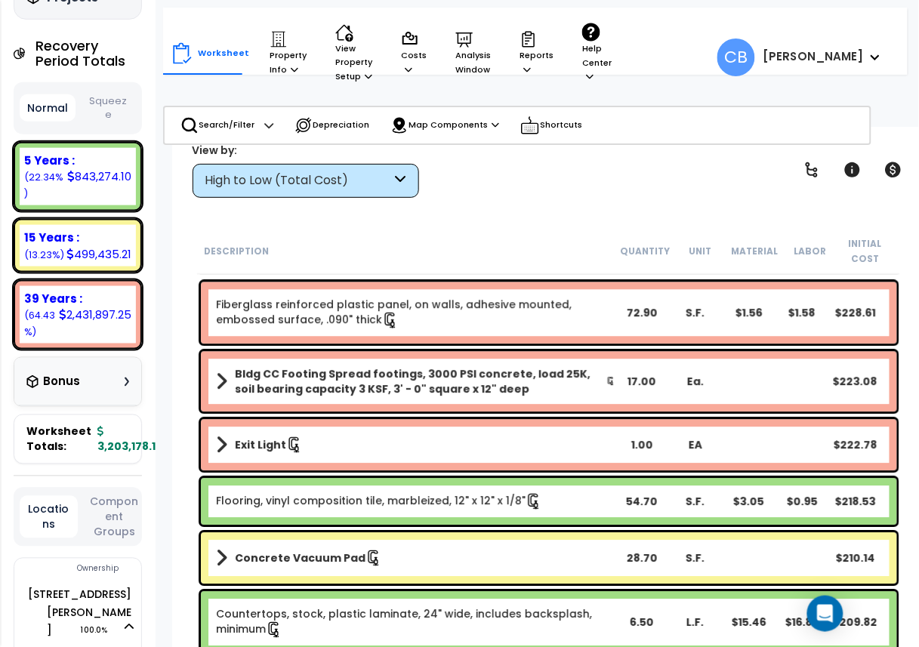
click at [380, 420] on div "Exit Light 1.00 EA $222.78" at bounding box center [549, 445] width 696 height 51
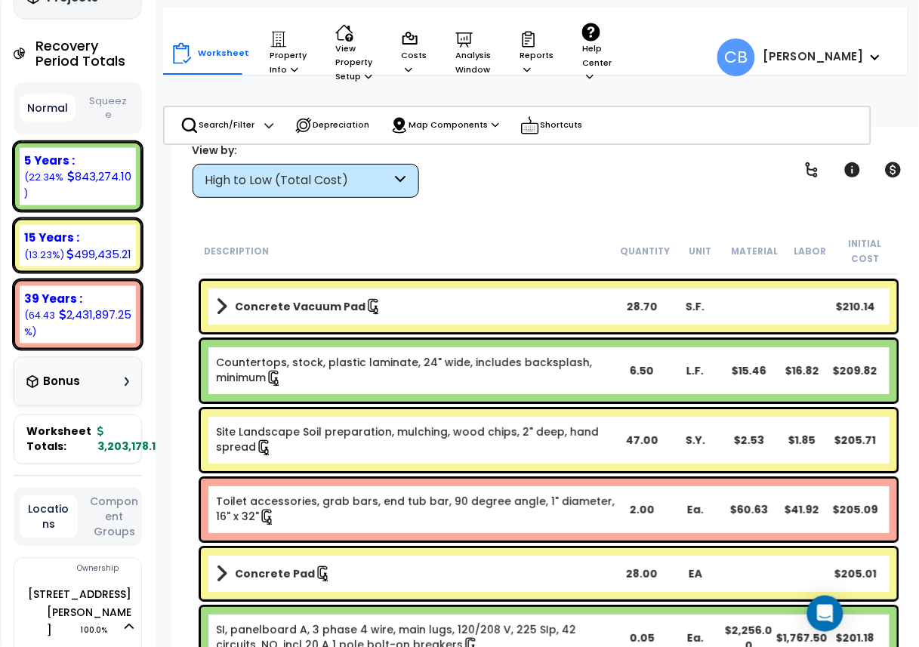
click at [380, 420] on div "Site Landscape Soil preparation, mulching, wood chips, 2" deep, hand spread 47.…" at bounding box center [549, 440] width 696 height 62
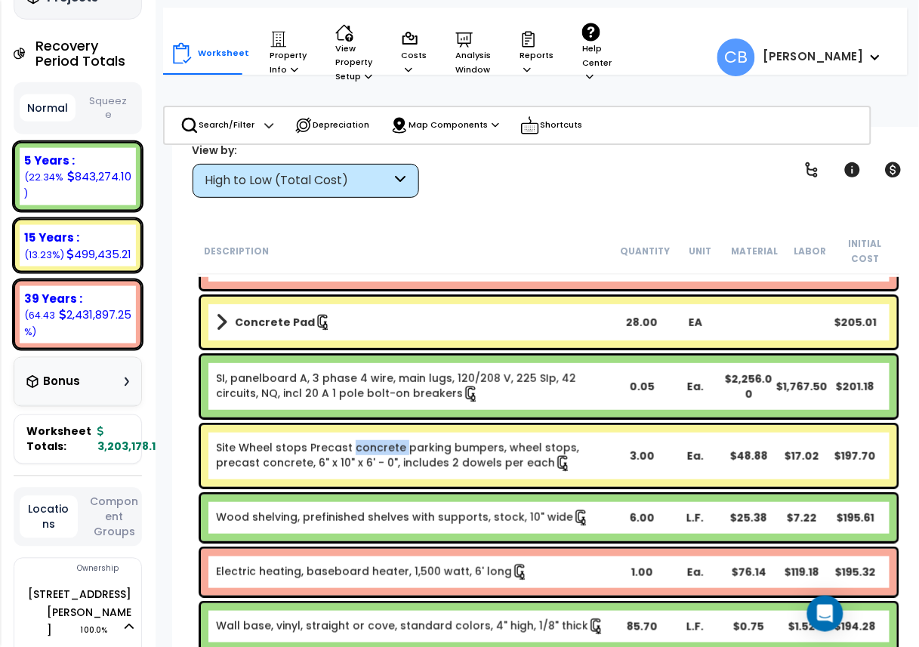
click at [380, 421] on div "Site Wheel stops Precast concrete parking bumpers, wheel stops, precast concret…" at bounding box center [549, 455] width 704 height 69
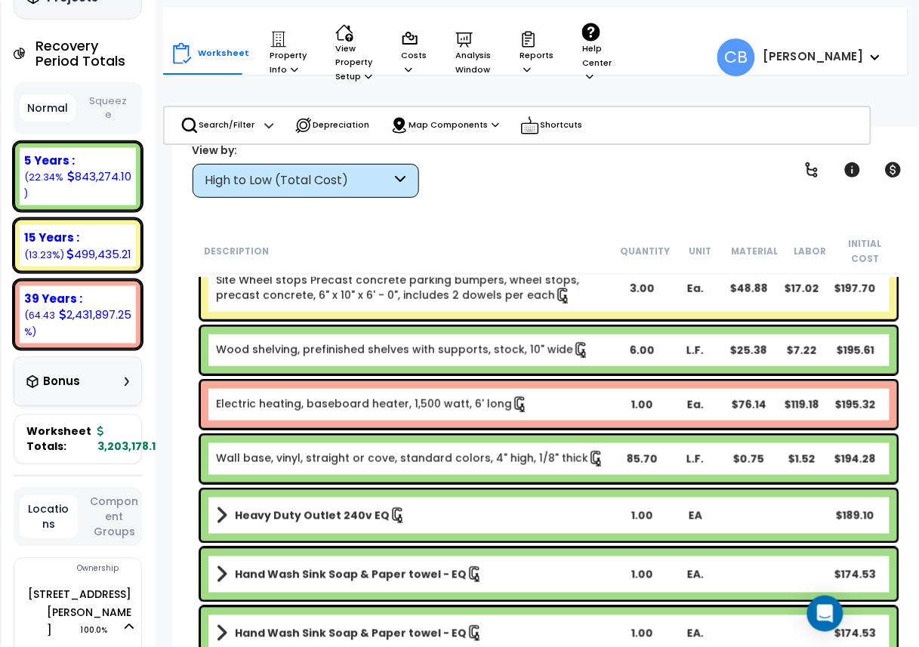
click at [380, 420] on div "Electric heating, baseboard heater, 1,500 watt, 6' long 1.00 Ea. $76.14 $119.18…" at bounding box center [549, 404] width 696 height 47
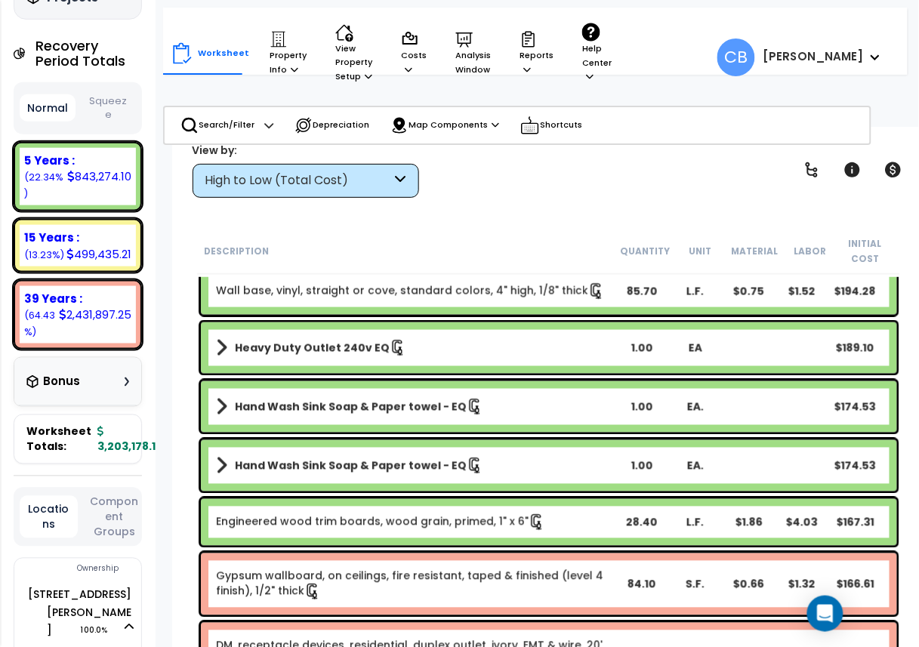
click at [380, 420] on div "Hand Wash Sink Soap & Paper towel - EQ 1.00 EA. $174.53" at bounding box center [549, 406] width 696 height 51
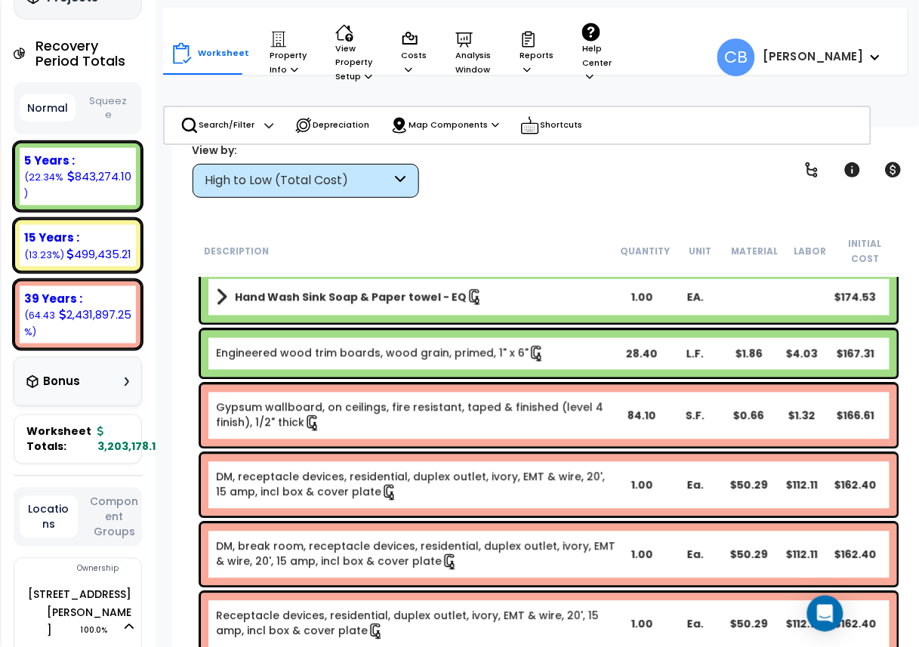
click at [380, 420] on link "Gypsum wallboard, on ceilings, fire resistant, taped & finished (level 4 finish…" at bounding box center [416, 416] width 400 height 32
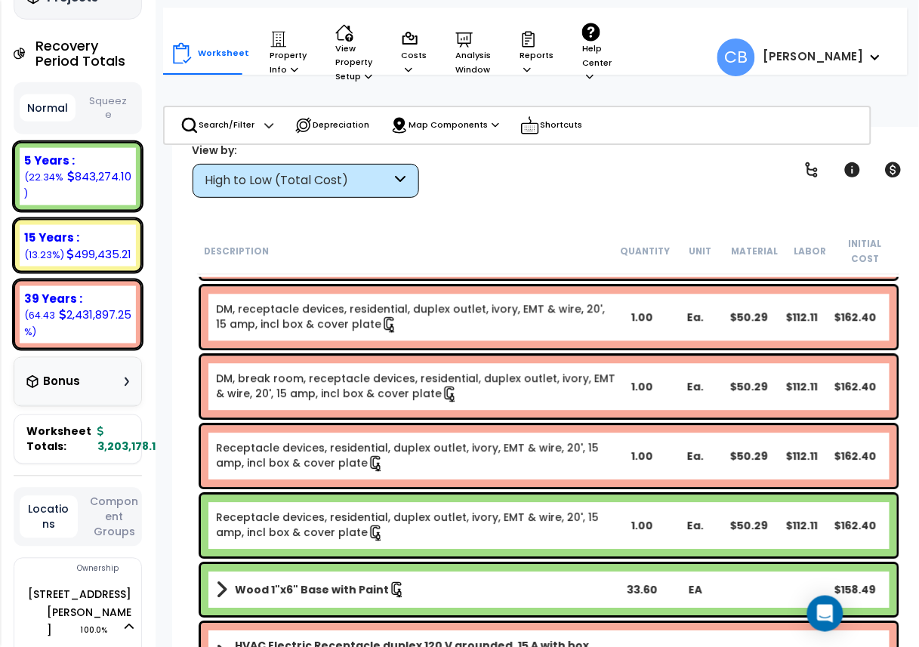
click at [380, 420] on div "DM, break room, receptacle devices, residential, duplex outlet, ivory, EMT & wi…" at bounding box center [549, 387] width 704 height 69
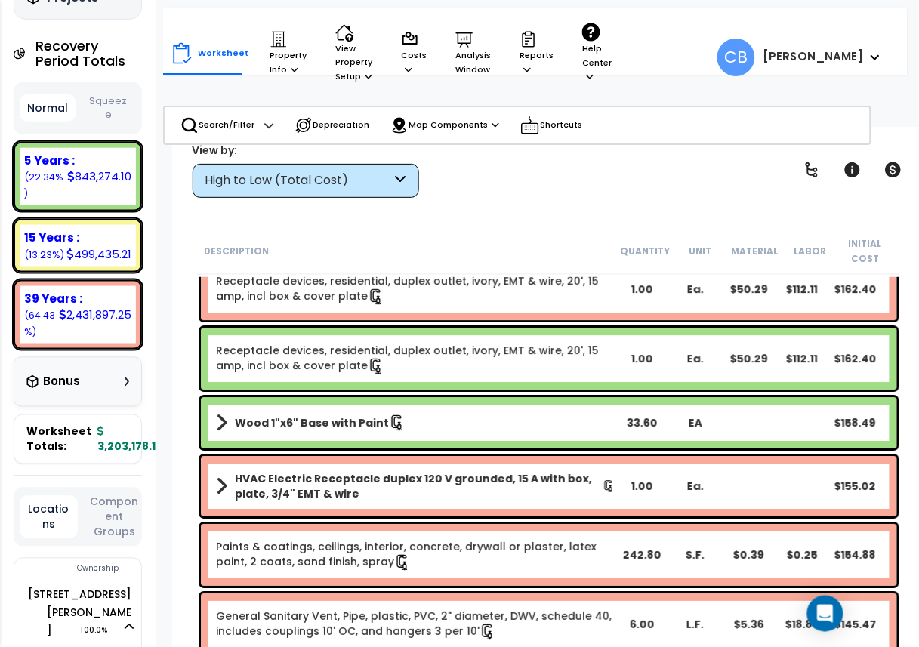
click at [389, 420] on icon at bounding box center [397, 423] width 17 height 17
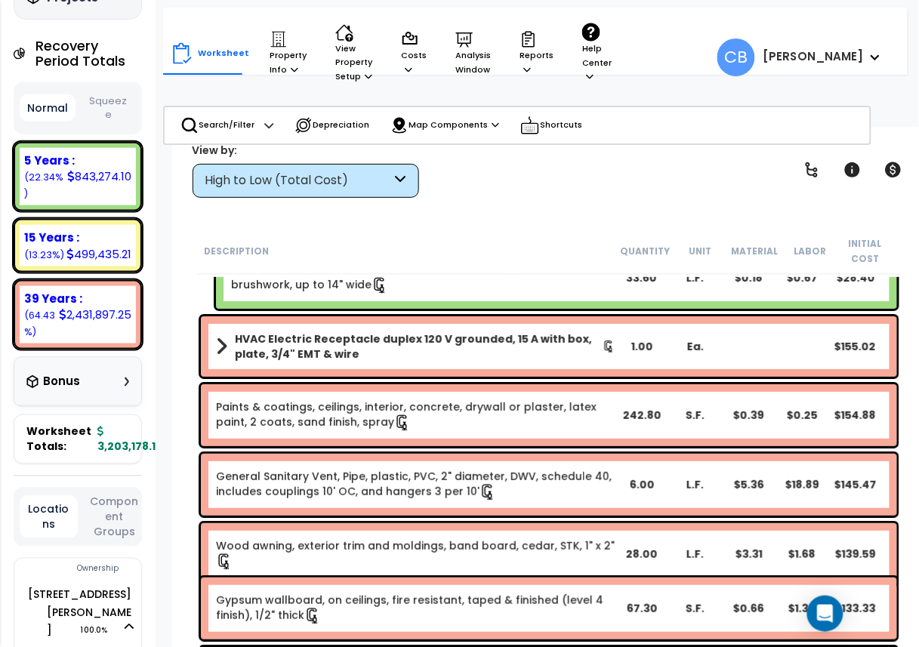
click at [380, 420] on link "Paints & coatings, ceilings, interior, concrete, drywall or plaster, latex pain…" at bounding box center [416, 416] width 400 height 32
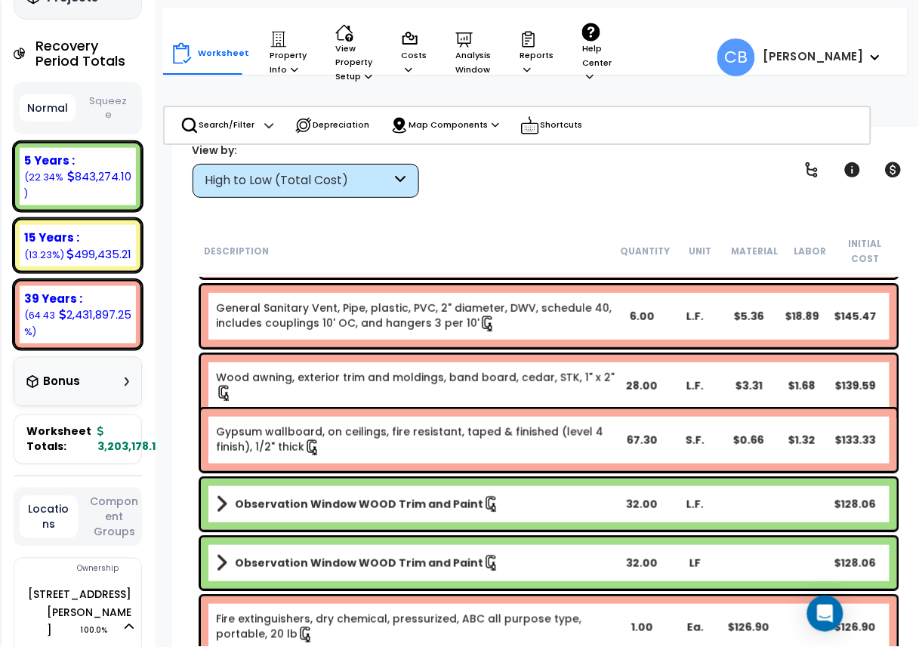
click at [380, 420] on div "Gypsum wallboard, on ceilings, fire resistant, taped & finished (level 4 finish…" at bounding box center [549, 440] width 696 height 62
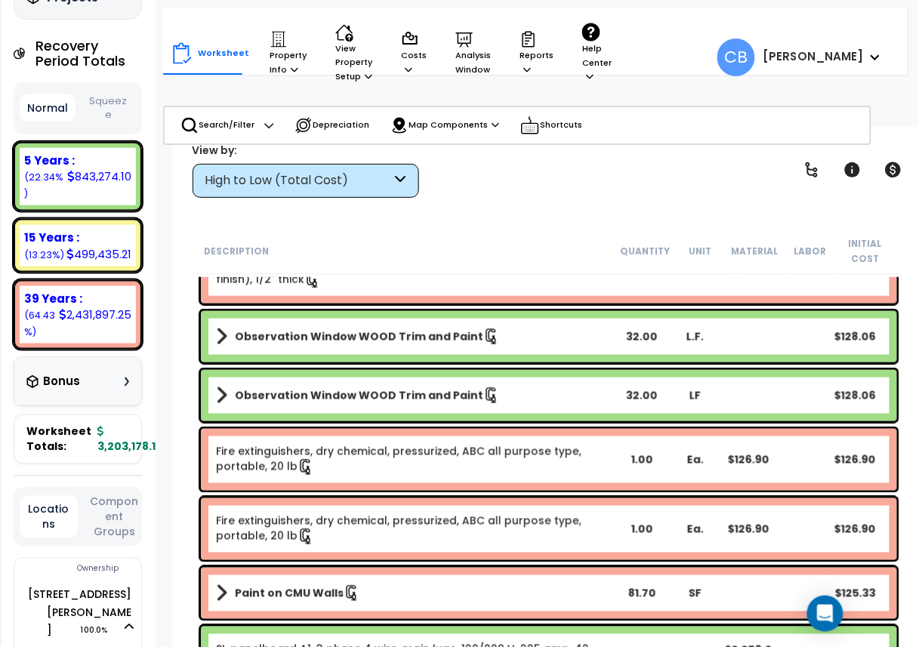
click at [380, 420] on div "Observation Window WOOD Trim and Paint 32.00 LF $128.06" at bounding box center [549, 395] width 696 height 51
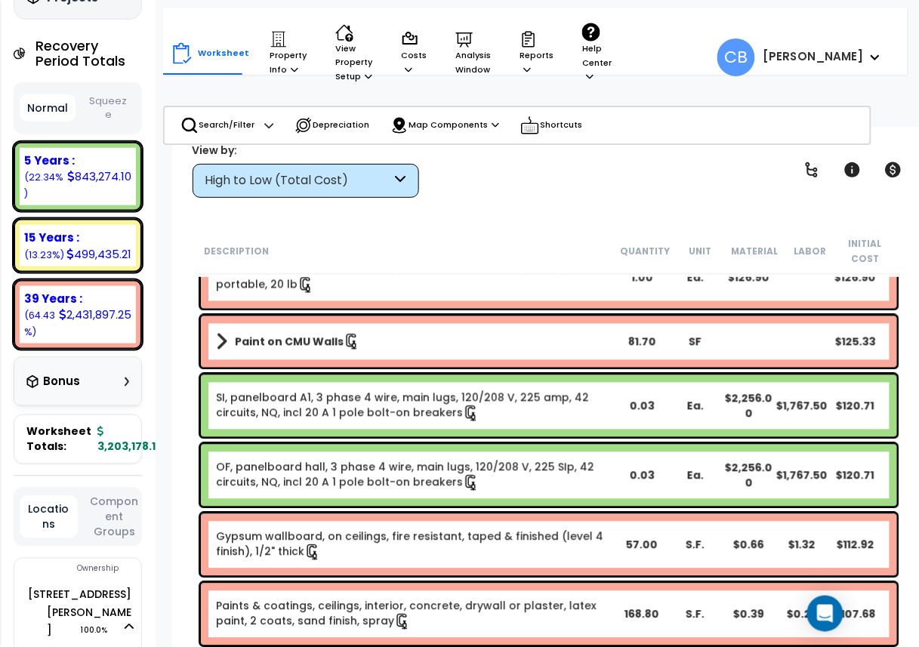
click at [380, 420] on link "SI, panelboard A1, 3 phase 4 wire, main lugs, 120/208 V, 225 amp, 42 circuits, …" at bounding box center [416, 406] width 400 height 32
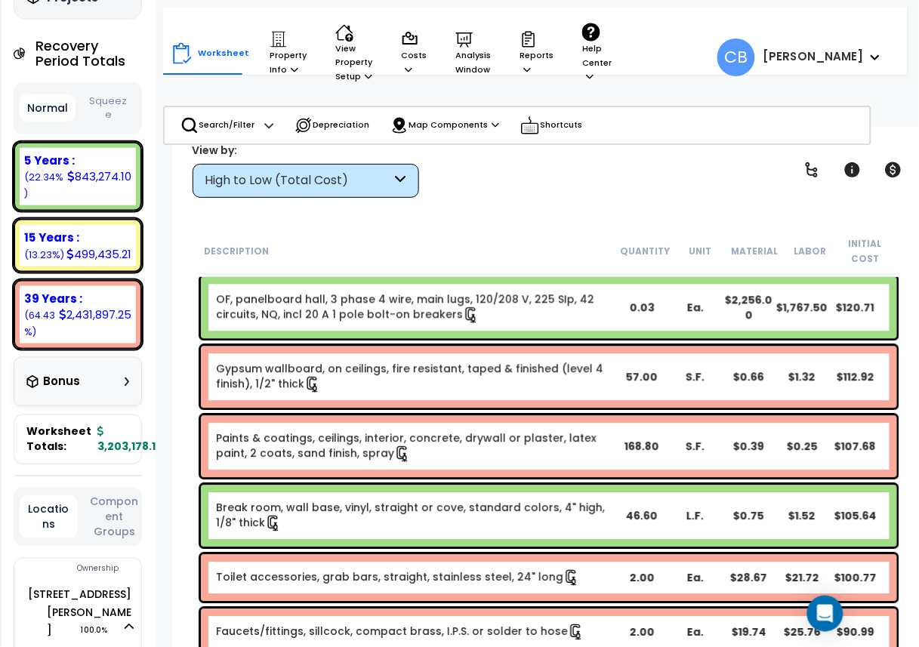
click at [380, 420] on div "Paints & coatings, ceilings, interior, concrete, drywall or plaster, latex pain…" at bounding box center [549, 447] width 696 height 62
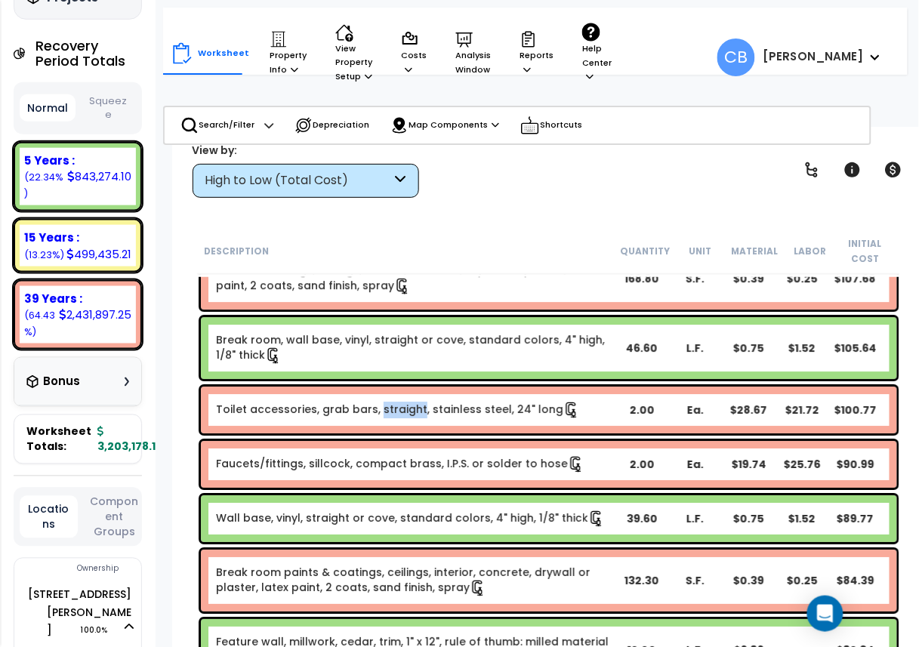
click at [380, 420] on div "Toilet accessories, grab bars, straight, stainless steel, 24" long 2.00 Ea. $28…" at bounding box center [549, 410] width 696 height 47
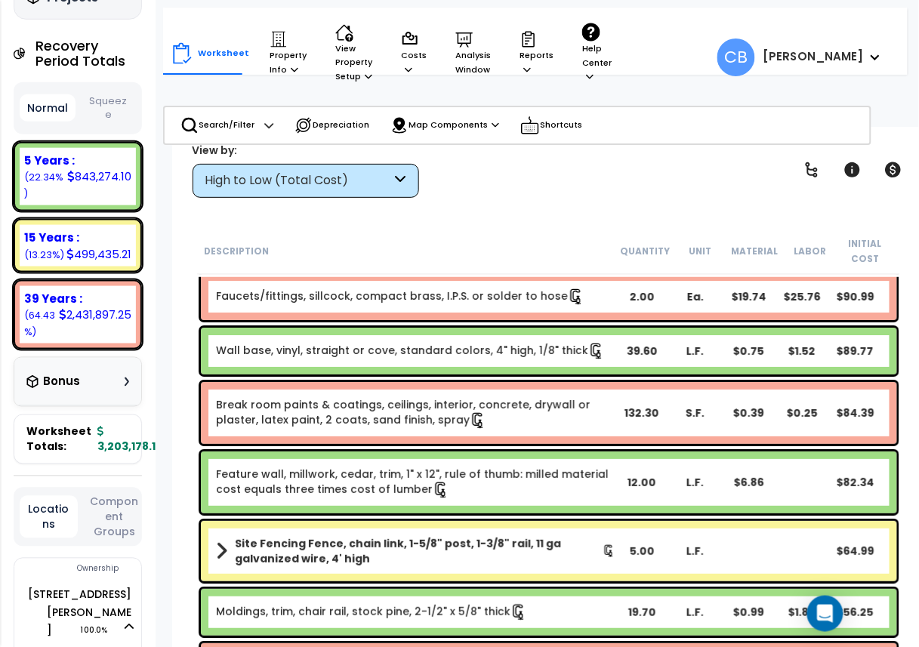
click at [380, 420] on link "Break room paints & coatings, ceilings, interior, concrete, drywall or plaster,…" at bounding box center [416, 413] width 400 height 32
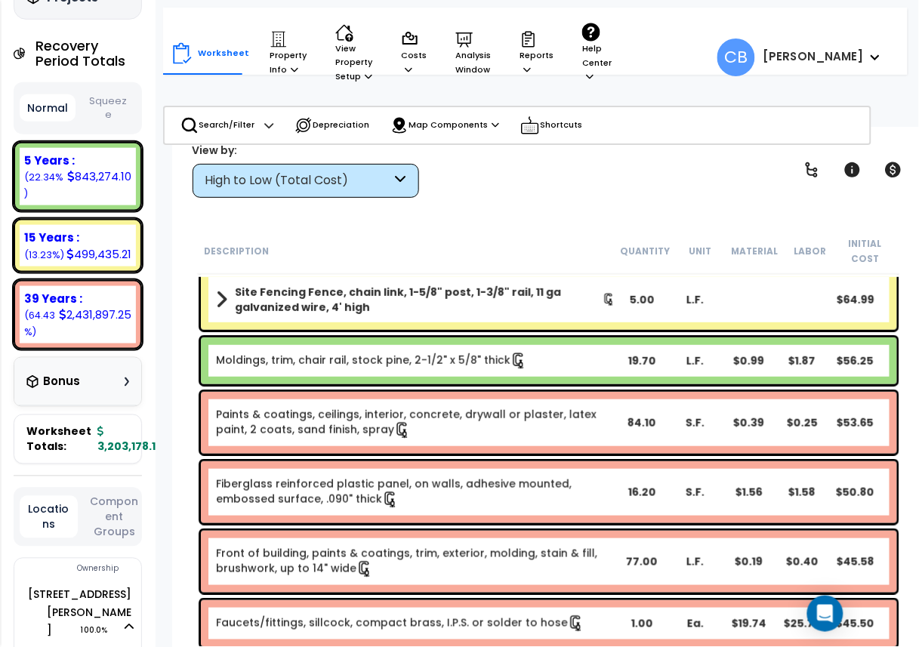
click at [380, 420] on link "Paints & coatings, ceilings, interior, concrete, drywall or plaster, latex pain…" at bounding box center [416, 423] width 400 height 32
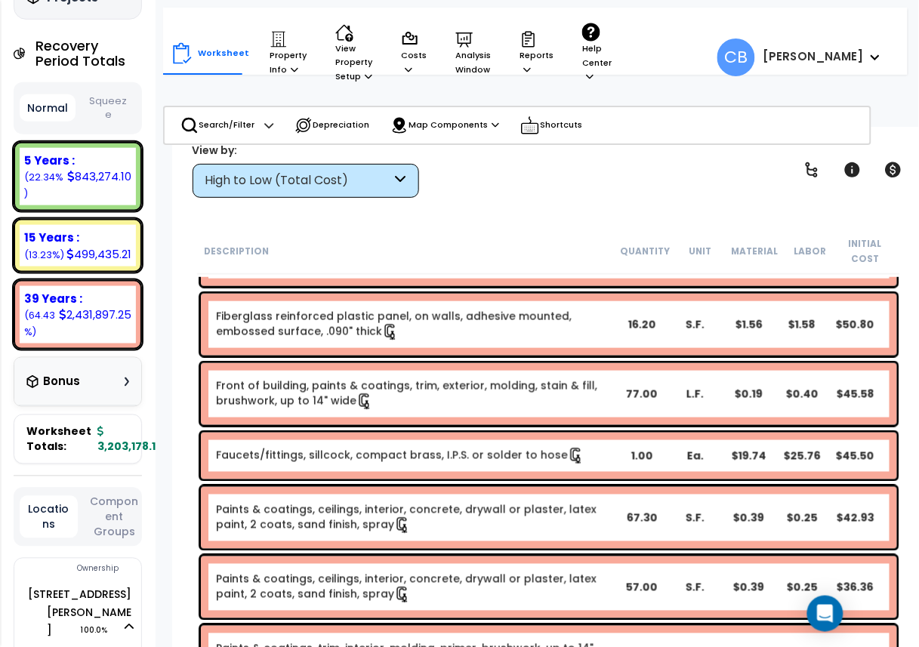
click at [380, 420] on div "Front of building, paints & coatings, trim, exterior, molding, stain & fill, br…" at bounding box center [549, 394] width 696 height 62
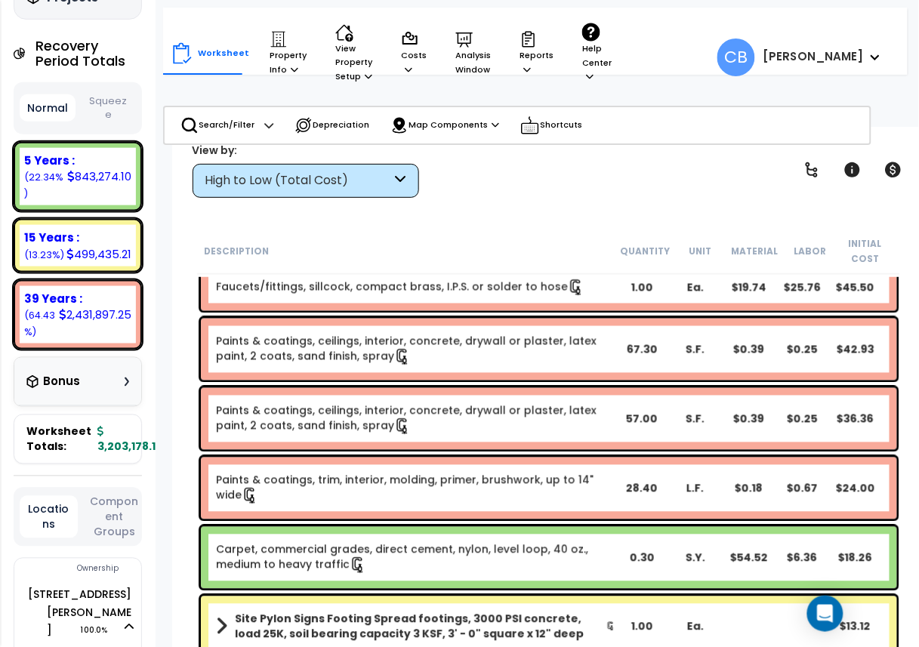
click at [380, 420] on link "Paints & coatings, ceilings, interior, concrete, drywall or plaster, latex pain…" at bounding box center [416, 419] width 400 height 32
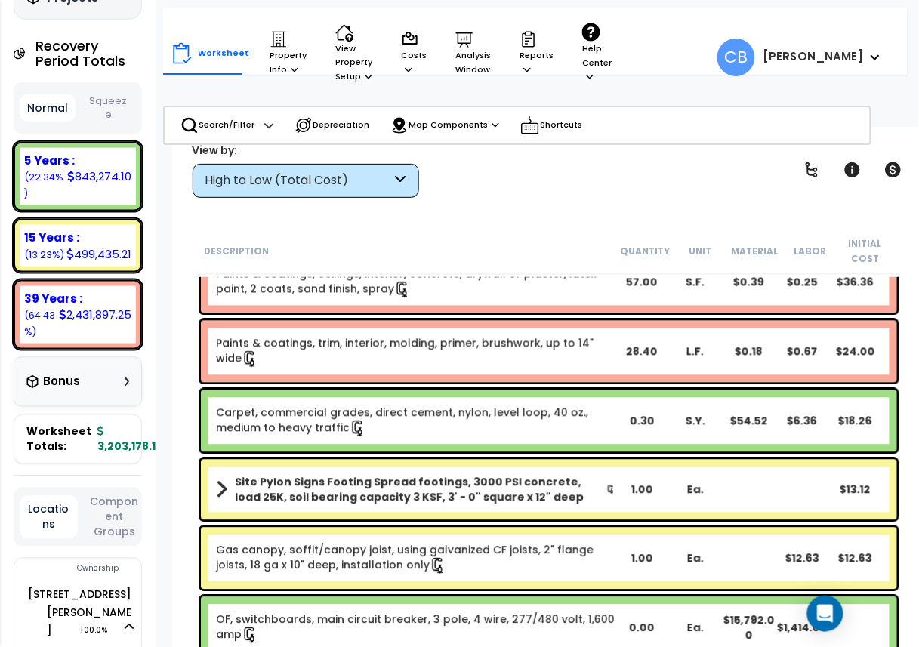
click at [380, 420] on link "Carpet, commercial grades, direct cement, nylon, level loop, 40 oz., medium to …" at bounding box center [416, 422] width 400 height 32
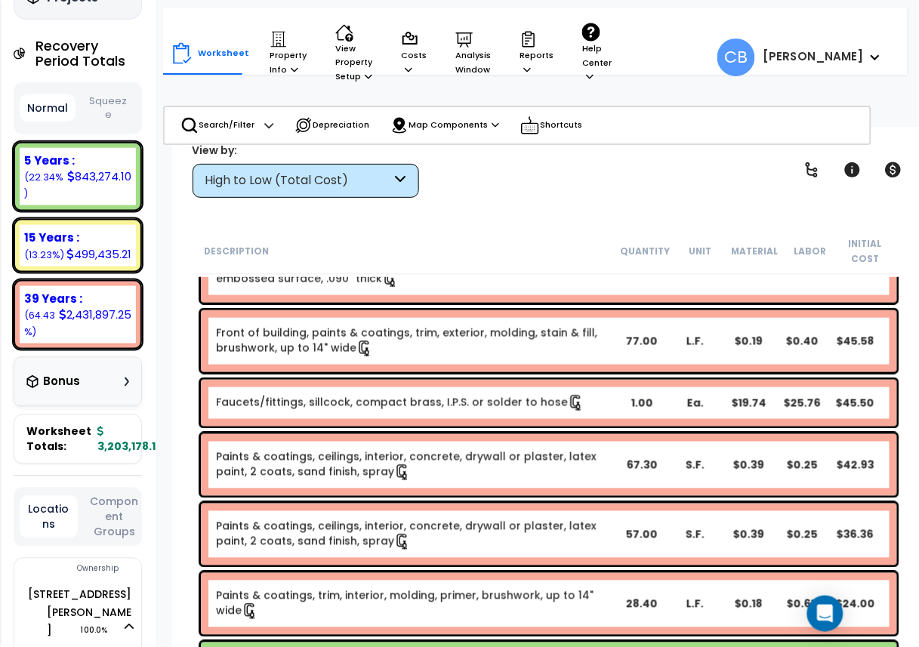
click at [380, 420] on div "Faucets/fittings, sillcock, compact brass, I.P.S. or solder to hose 1.00 Ea. $1…" at bounding box center [549, 403] width 696 height 47
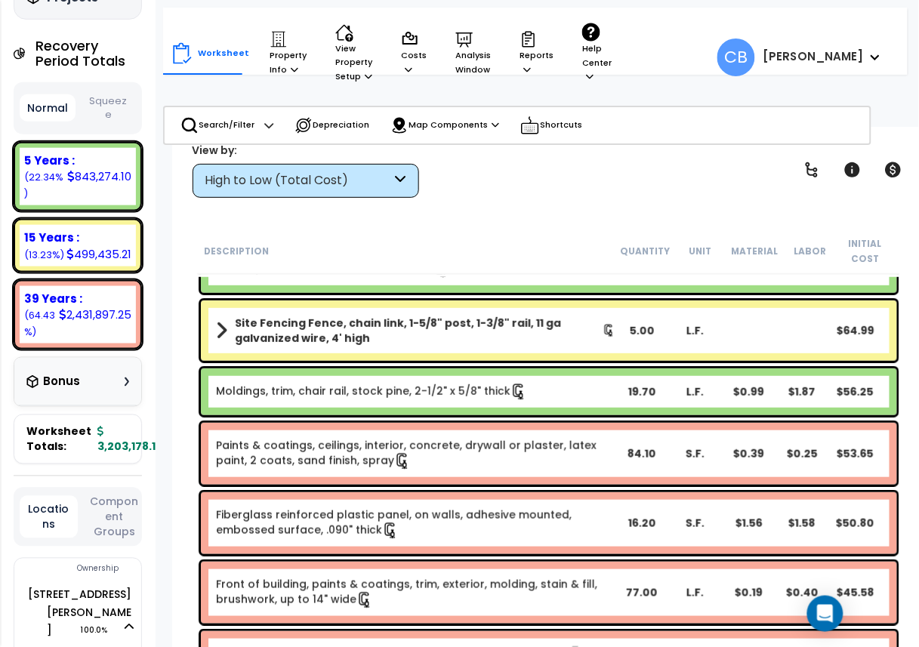
click at [380, 420] on div "Paints & coatings, ceilings, interior, concrete, drywall or plaster, latex pain…" at bounding box center [549, 453] width 704 height 69
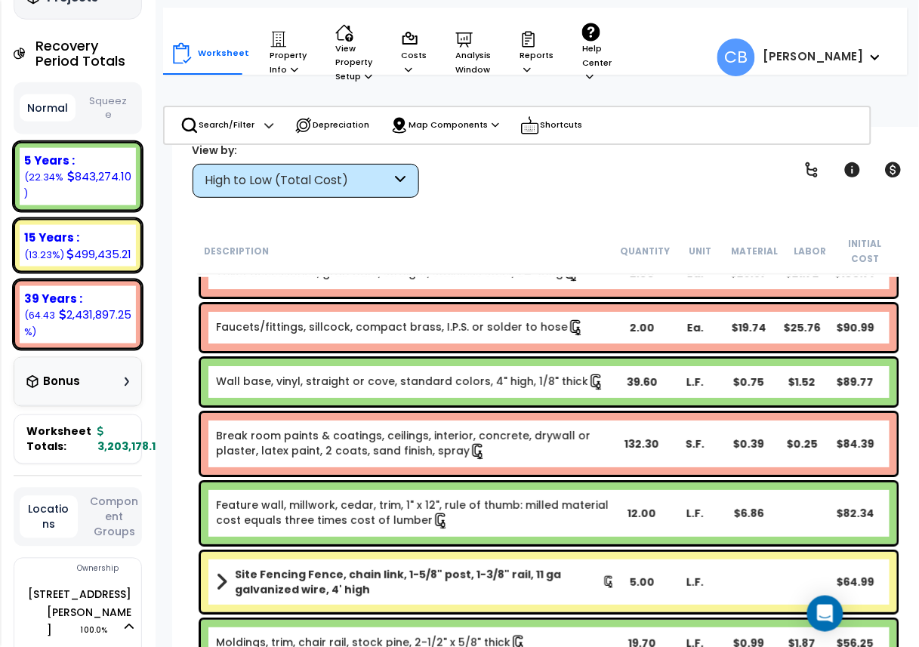
click at [380, 420] on div "Break room paints & coatings, ceilings, interior, concrete, drywall or plaster,…" at bounding box center [549, 444] width 696 height 62
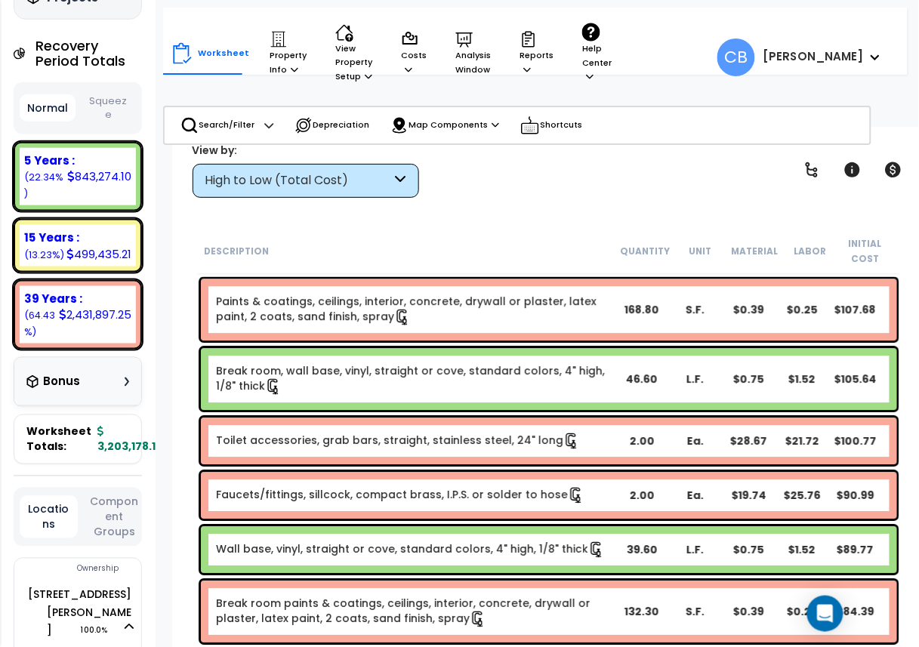
click at [380, 420] on div "Toilet accessories, grab bars, straight, stainless steel, 24" long 2.00 Ea. $28…" at bounding box center [549, 441] width 696 height 47
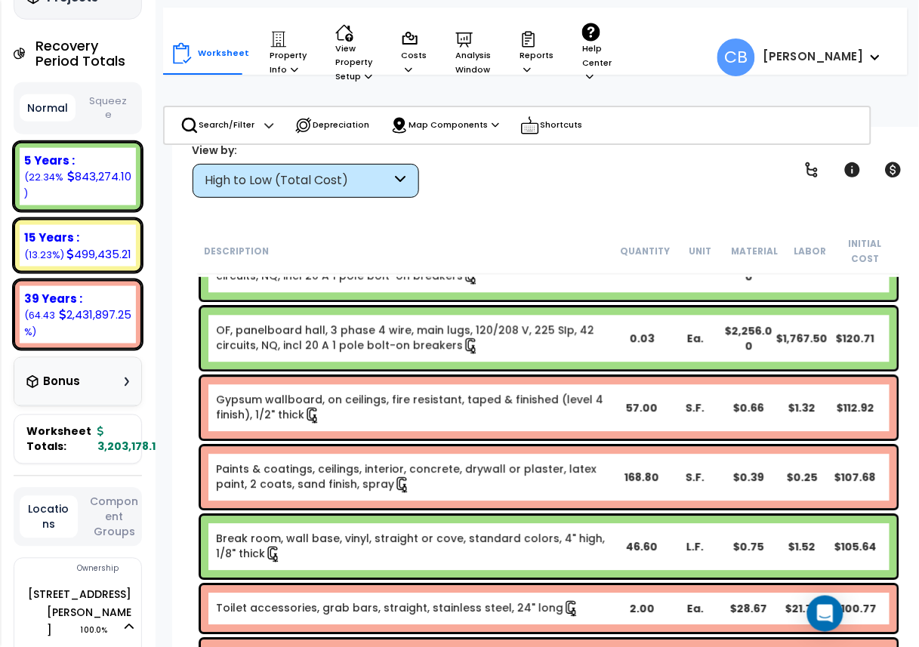
click at [380, 420] on link "Gypsum wallboard, on ceilings, fire resistant, taped & finished (level 4 finish…" at bounding box center [416, 409] width 400 height 32
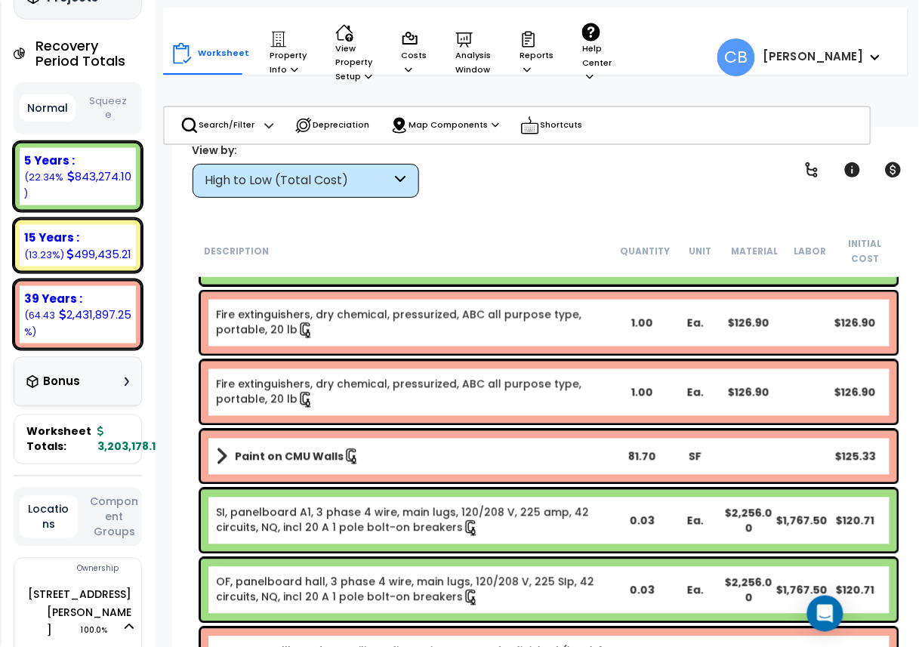
click at [380, 420] on div "Fire extinguishers, dry chemical, pressurized, ABC all purpose type, portable, …" at bounding box center [549, 393] width 696 height 62
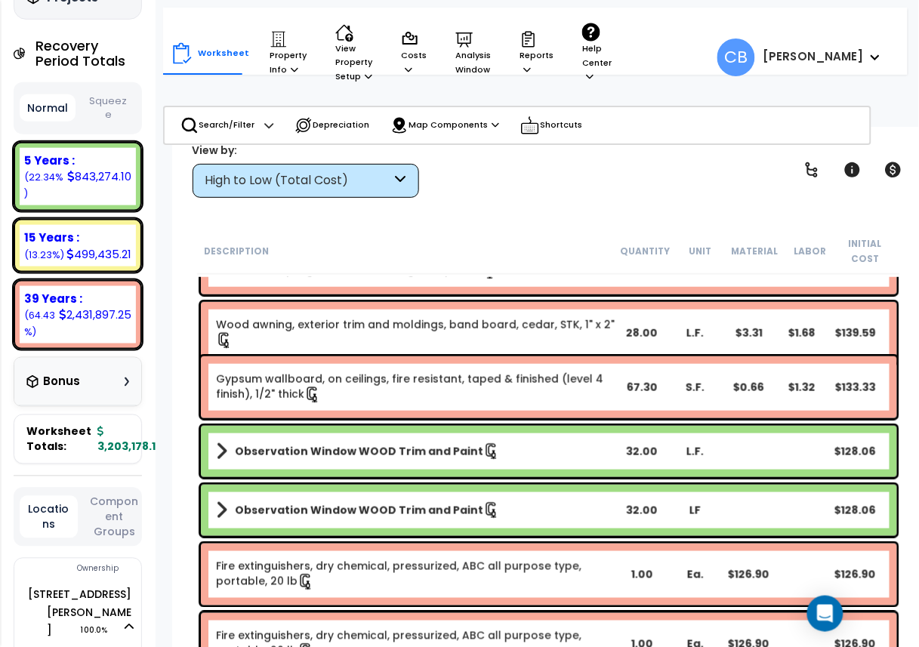
click at [380, 420] on div "Gypsum wallboard, on ceilings, fire resistant, taped & finished (level 4 finish…" at bounding box center [549, 387] width 704 height 69
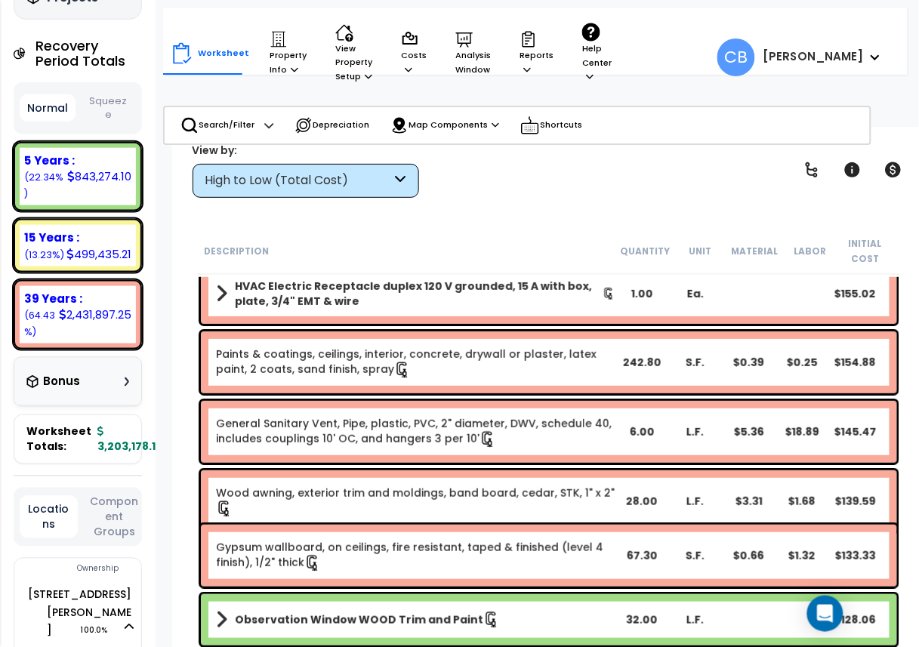
click at [380, 420] on link "General Sanitary Vent, Pipe, plastic, PVC, 2" diameter, DWV, schedule 40, inclu…" at bounding box center [416, 432] width 400 height 32
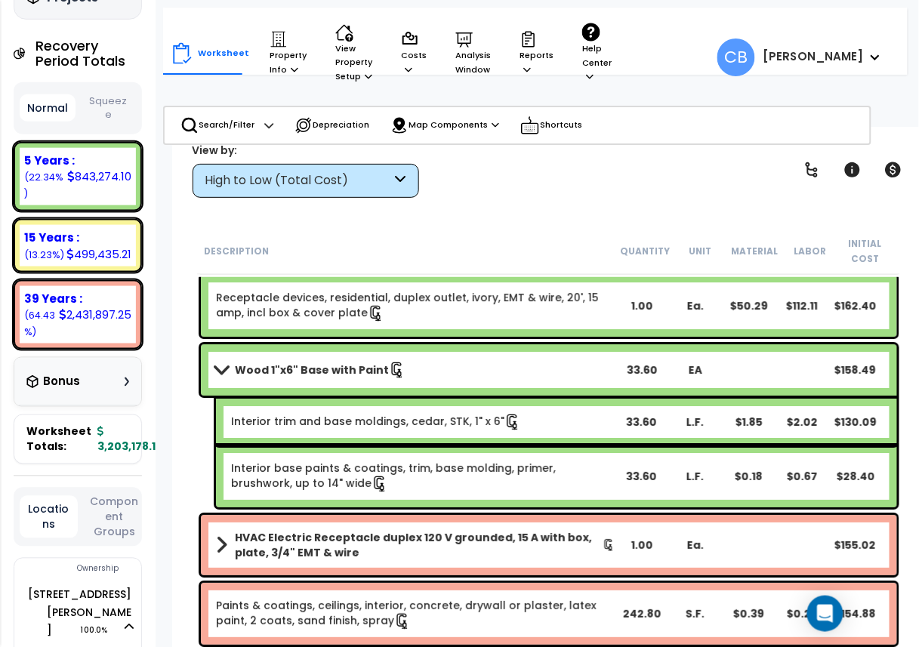
click at [380, 420] on link "Interior trim and base moldings, cedar, STK, 1" x 6"" at bounding box center [376, 422] width 290 height 17
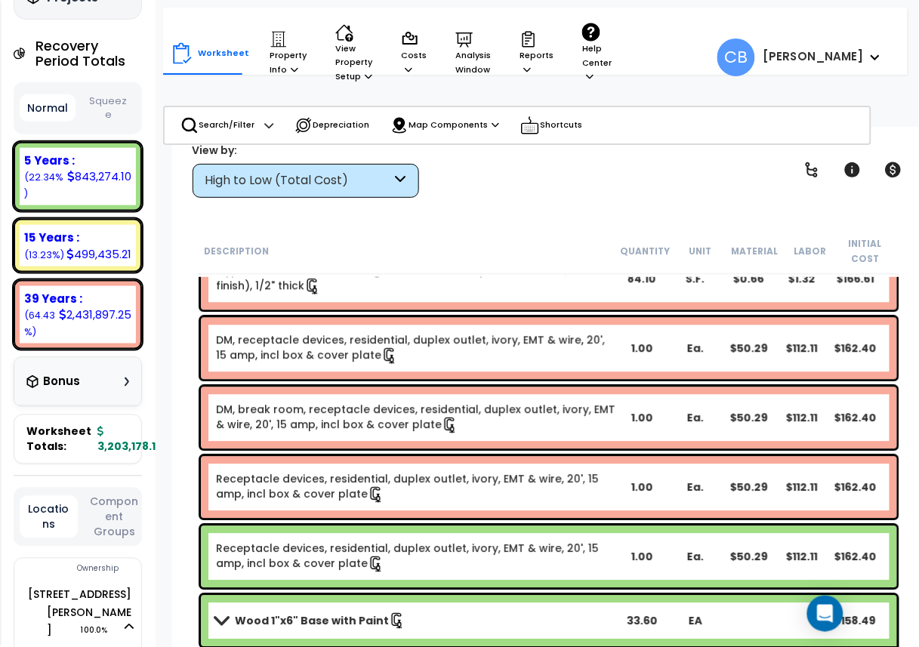
click at [380, 420] on link "DM, break room, receptacle devices, residential, duplex outlet, ivory, EMT & wi…" at bounding box center [416, 419] width 400 height 32
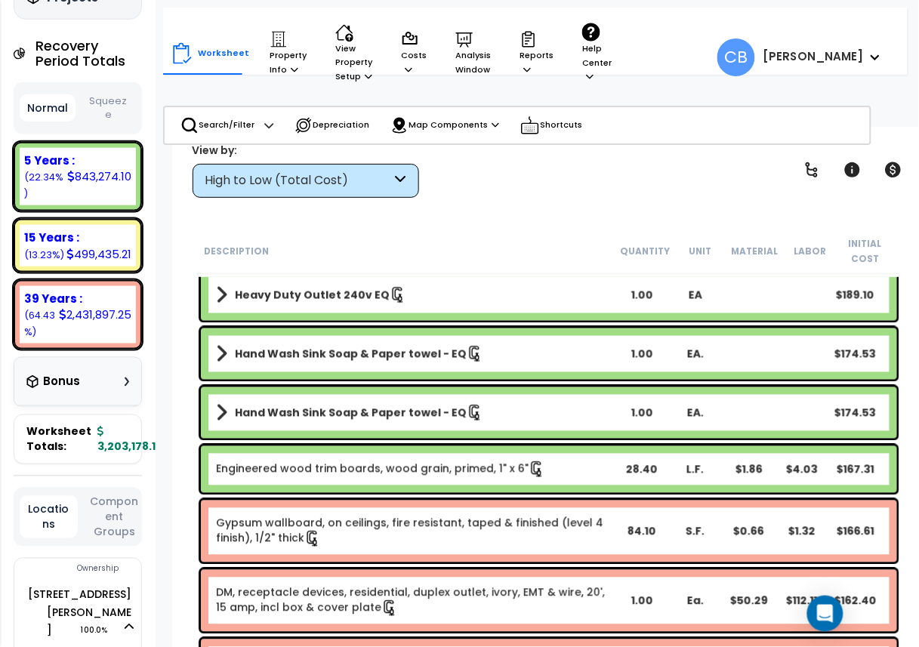
click at [380, 420] on link "Hand Wash Sink Soap & Paper towel - EQ" at bounding box center [416, 413] width 400 height 21
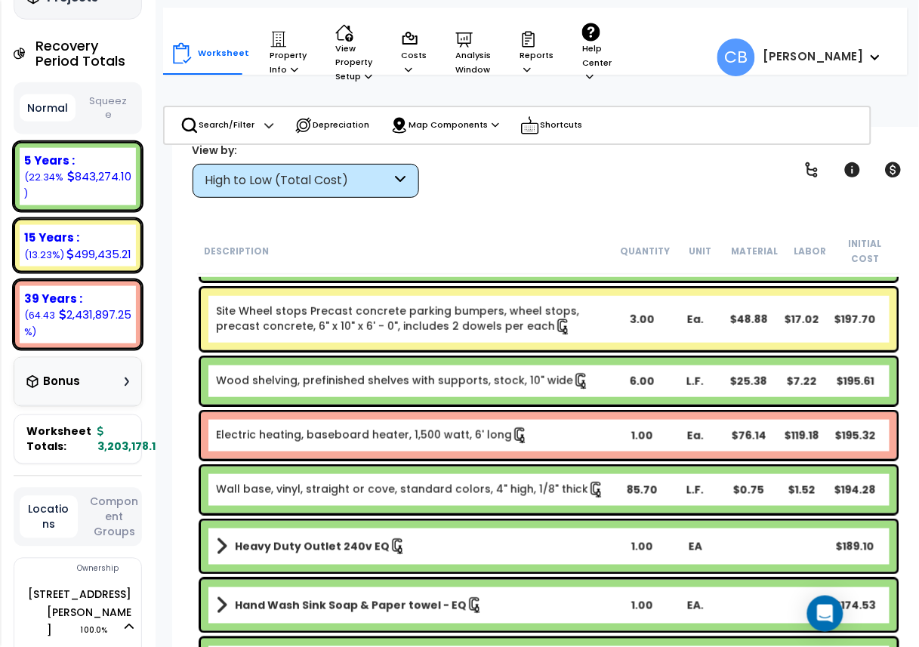
click at [380, 420] on div "Electric heating, baseboard heater, 1,500 watt, 6' long 1.00 Ea. $76.14 $119.18…" at bounding box center [549, 435] width 696 height 47
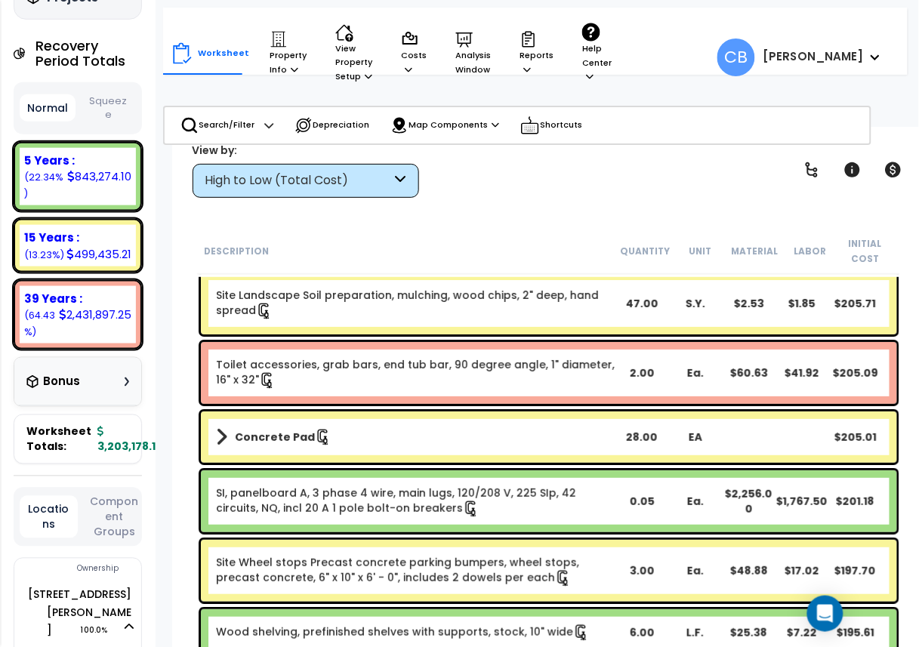
click at [380, 420] on div "Concrete Pad 28.00 EA $205.01" at bounding box center [549, 437] width 696 height 51
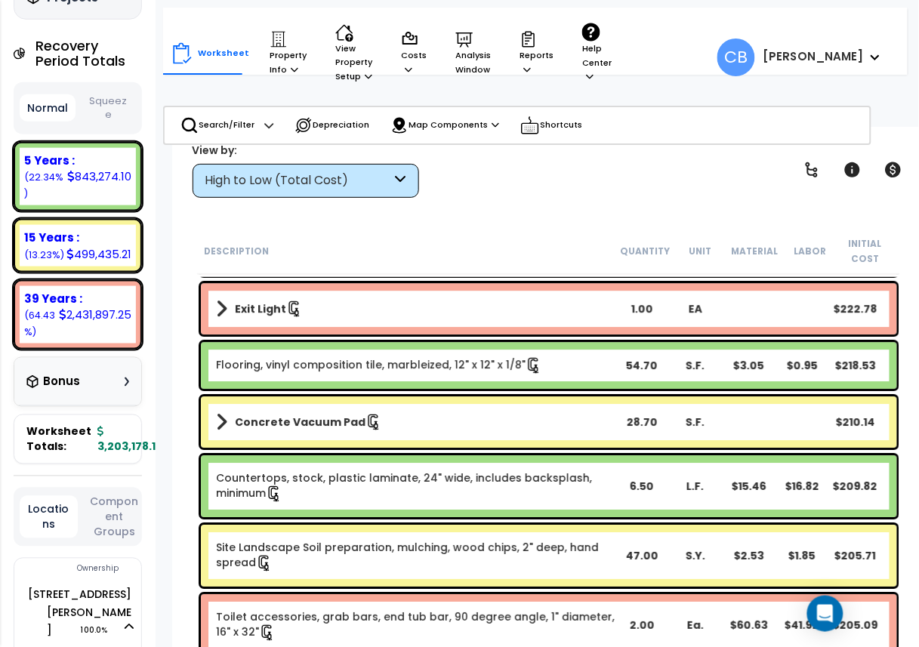
click at [380, 420] on link "Concrete Vacuum Pad" at bounding box center [416, 422] width 400 height 21
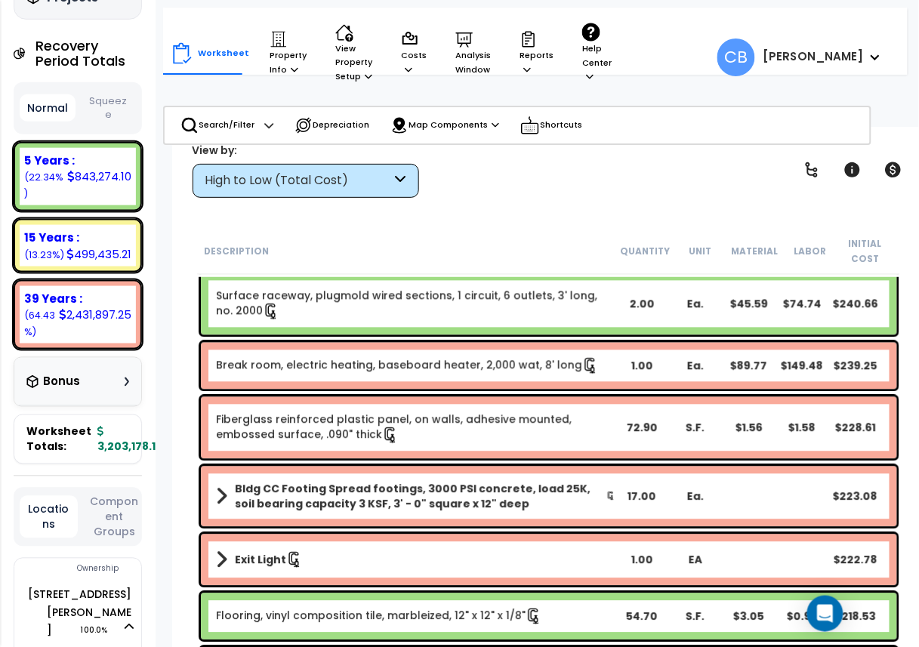
click at [380, 420] on link "Fiberglass reinforced plastic panel, on walls, adhesive mounted, embossed surfa…" at bounding box center [416, 428] width 400 height 32
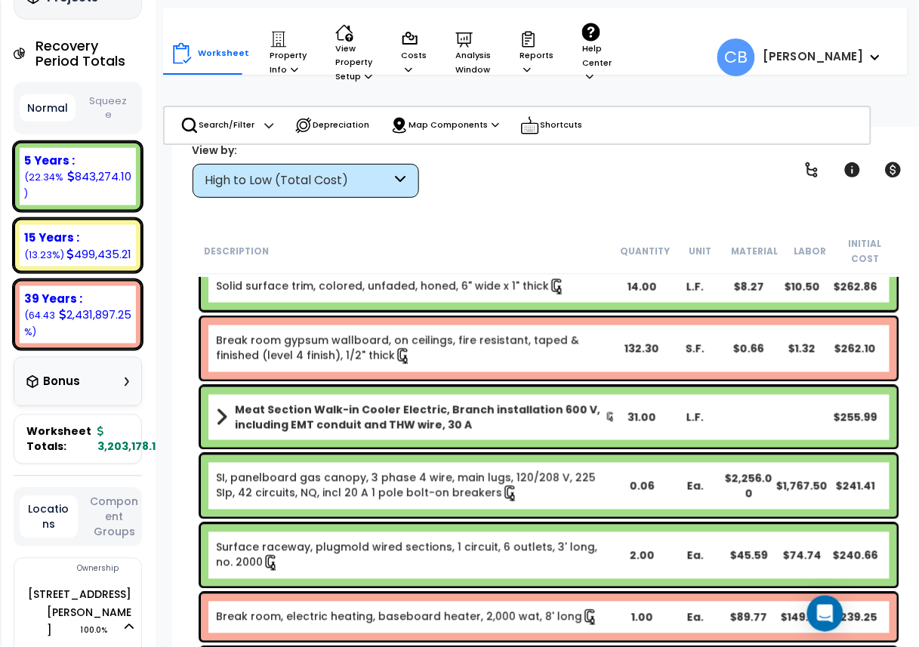
click at [380, 420] on b "Meat Section Walk-in Cooler Electric, Branch installation 600 V, including EMT …" at bounding box center [420, 418] width 371 height 30
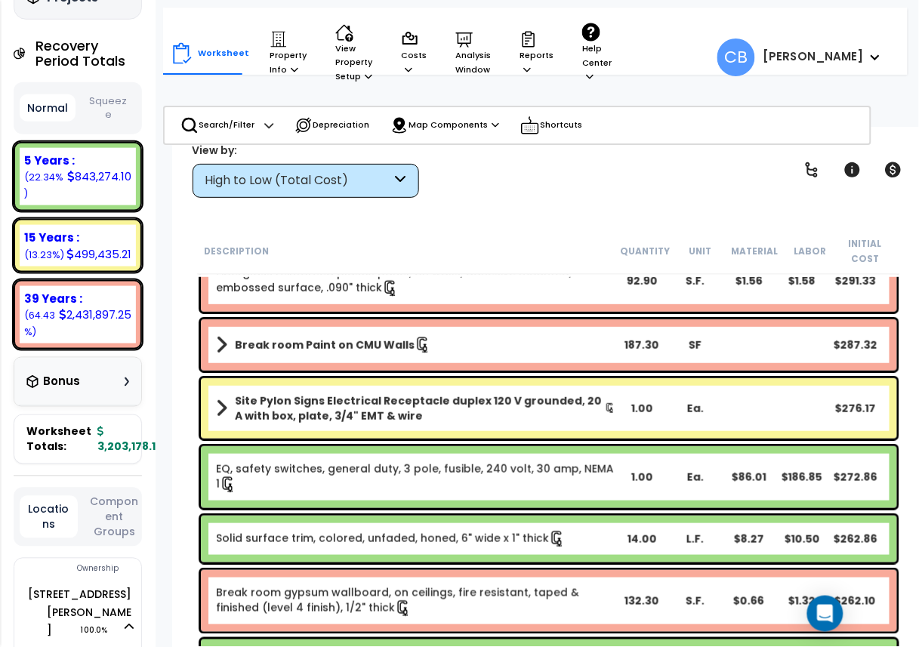
click at [380, 420] on b "Site Pylon Signs Electrical Receptacle duplex 120 V grounded, 20 A with box, pl…" at bounding box center [420, 408] width 370 height 30
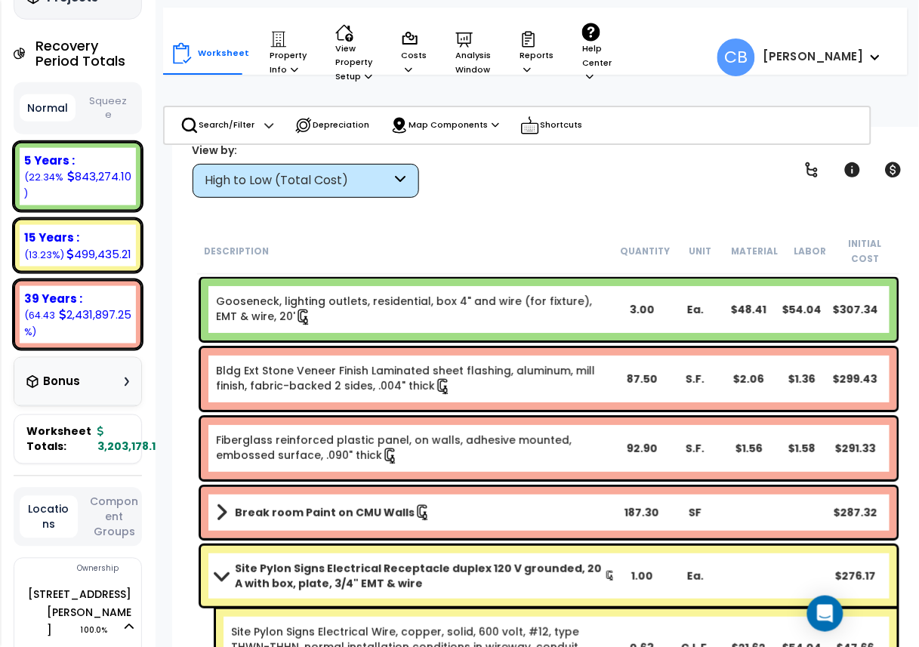
click at [380, 420] on div "Fiberglass reinforced plastic panel, on walls, adhesive mounted, embossed surfa…" at bounding box center [549, 449] width 696 height 62
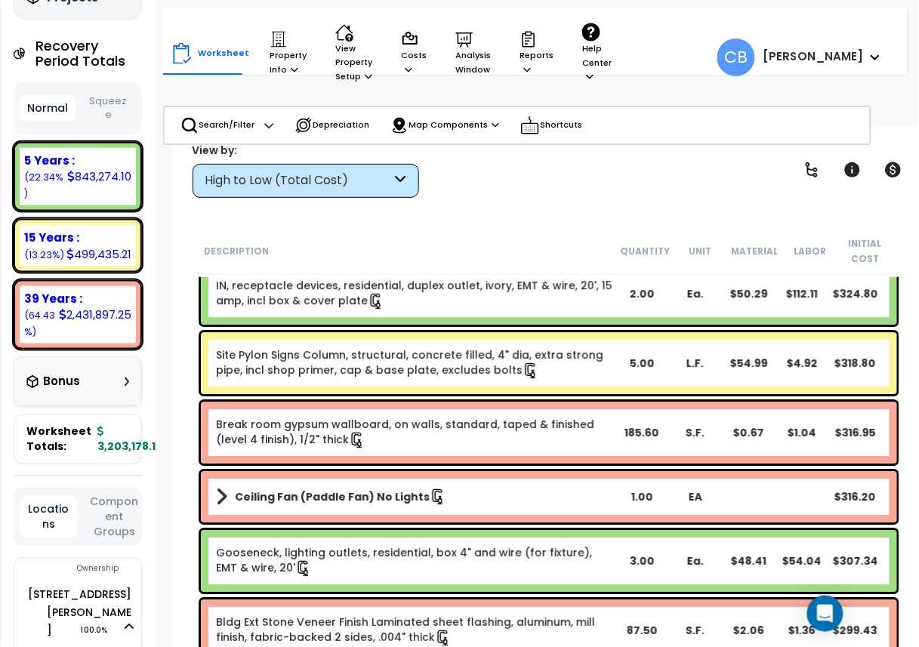
click at [380, 420] on link "Break room gypsum wallboard, on walls, standard, taped & finished (level 4 fini…" at bounding box center [416, 433] width 400 height 32
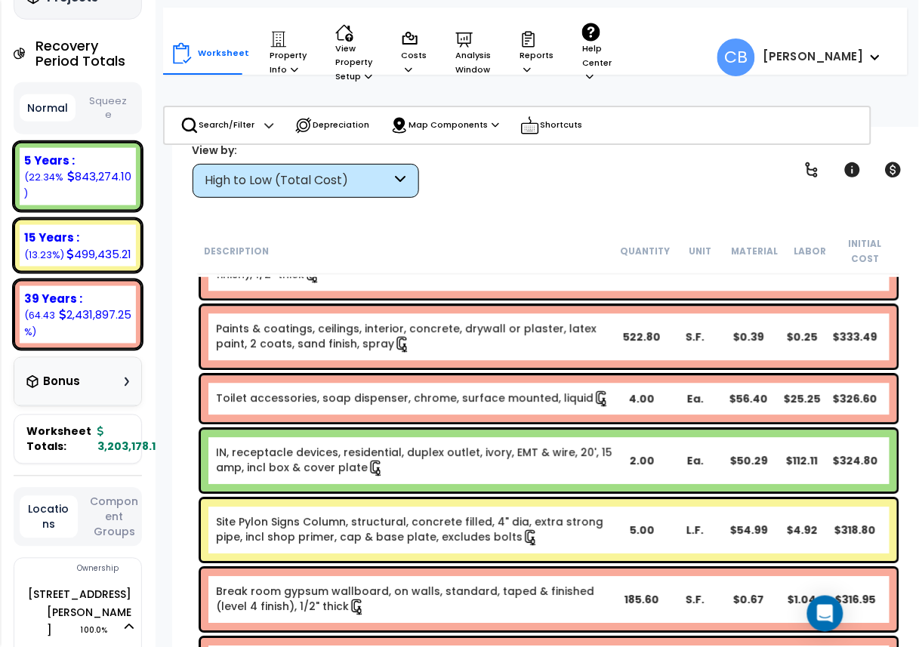
click at [380, 420] on div "Toilet accessories, soap dispenser, chrome, surface mounted, liquid 4.00 Ea. $5…" at bounding box center [549, 399] width 696 height 47
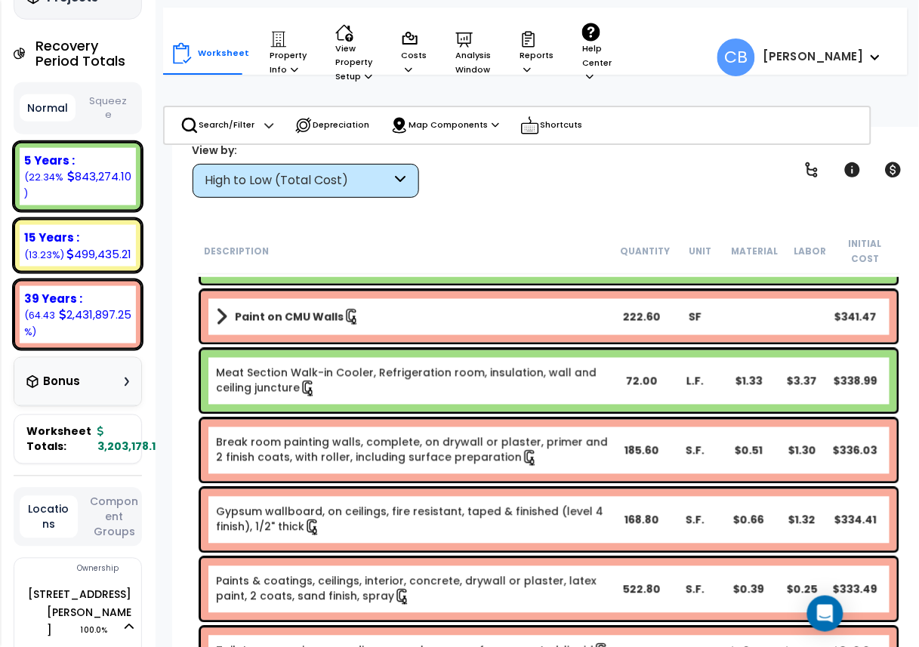
click at [380, 420] on div "Break room painting walls, complete, on drywall or plaster, primer and 2 finish…" at bounding box center [549, 451] width 696 height 62
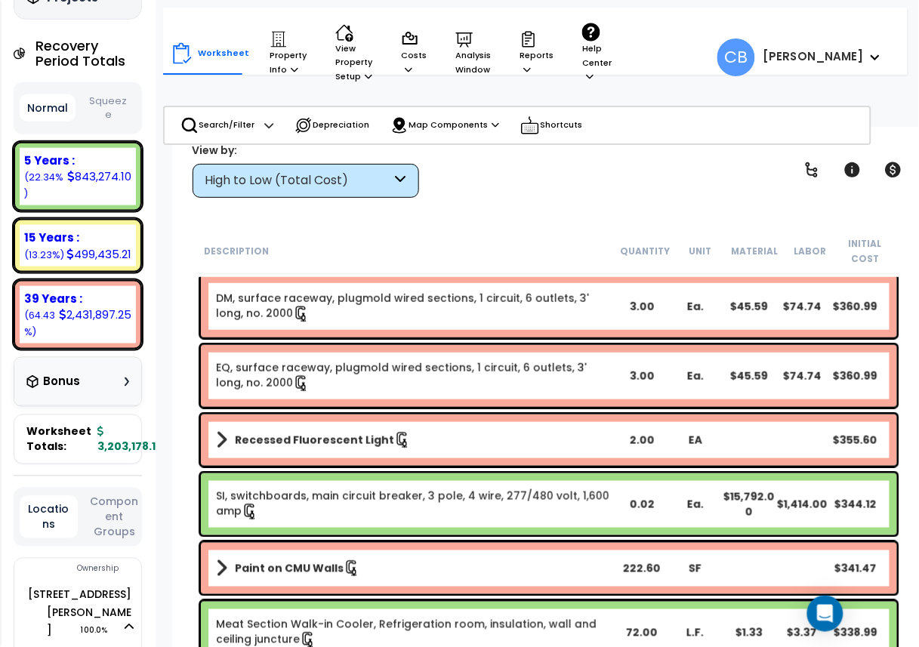
click at [380, 420] on div "Recessed Fluorescent Light 2.00 EA $355.60" at bounding box center [549, 440] width 696 height 51
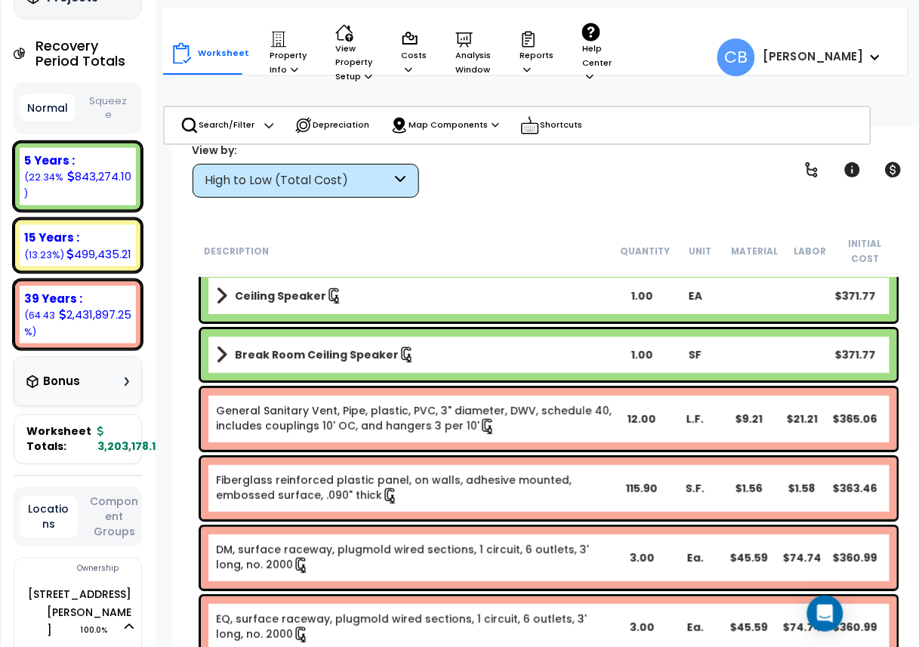
click at [380, 420] on link "General Sanitary Vent, Pipe, plastic, PVC, 3" diameter, DWV, schedule 40, inclu…" at bounding box center [416, 419] width 400 height 32
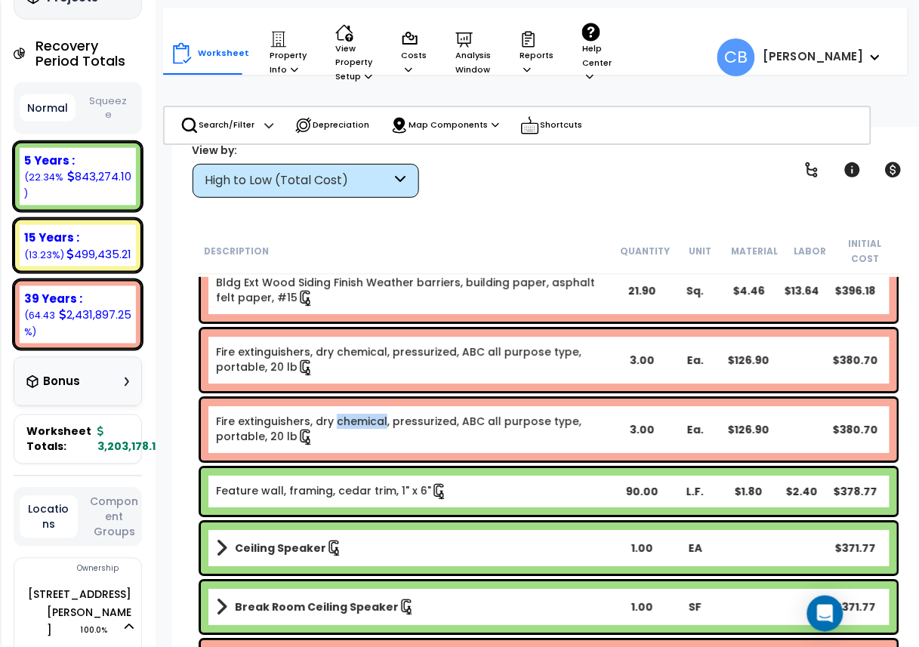
click at [380, 420] on link "Fire extinguishers, dry chemical, pressurized, ABC all purpose type, portable, …" at bounding box center [416, 430] width 400 height 32
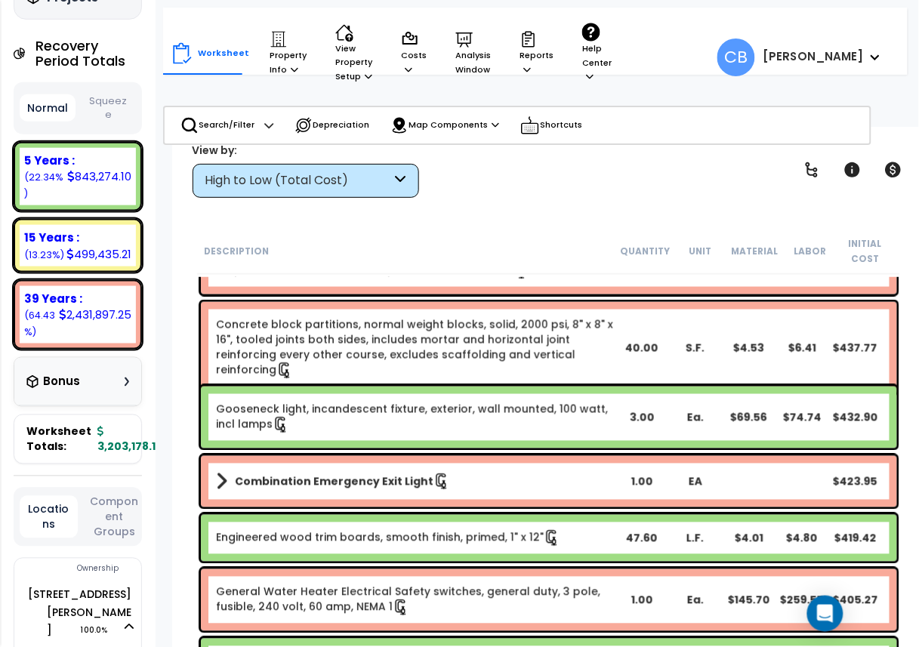
click at [380, 420] on link "Gooseneck light, incandescent fixture, exterior, wall mounted, 100 watt, incl l…" at bounding box center [416, 418] width 400 height 32
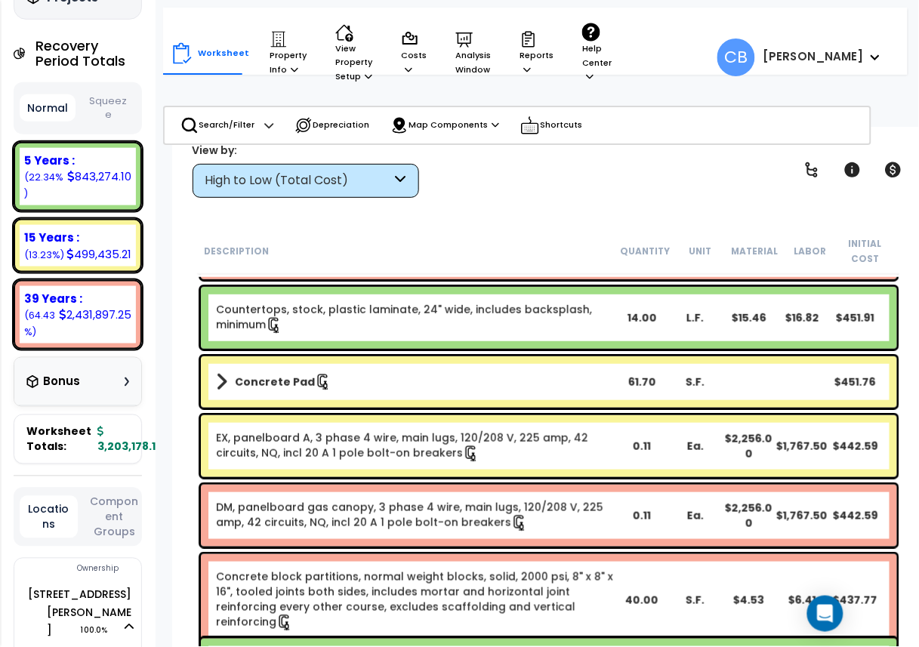
click at [380, 420] on div "EX, panelboard A, 3 phase 4 wire, main lugs, 120/208 V, 225 amp, 42 circuits, N…" at bounding box center [549, 446] width 696 height 62
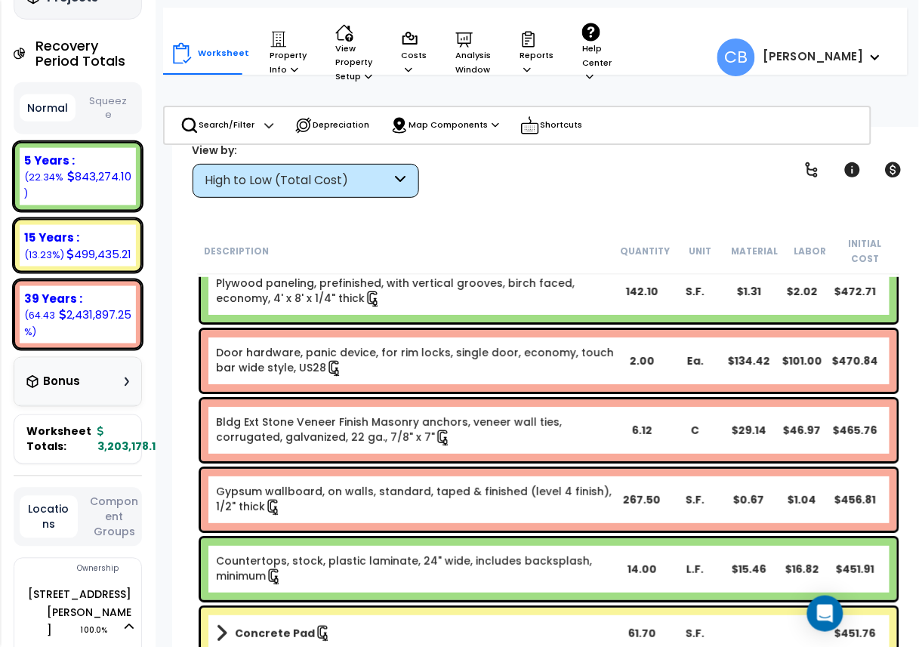
click at [380, 420] on link "Bldg Ext Stone Veneer Finish Masonry anchors, veneer wall ties, corrugated, gal…" at bounding box center [416, 431] width 400 height 32
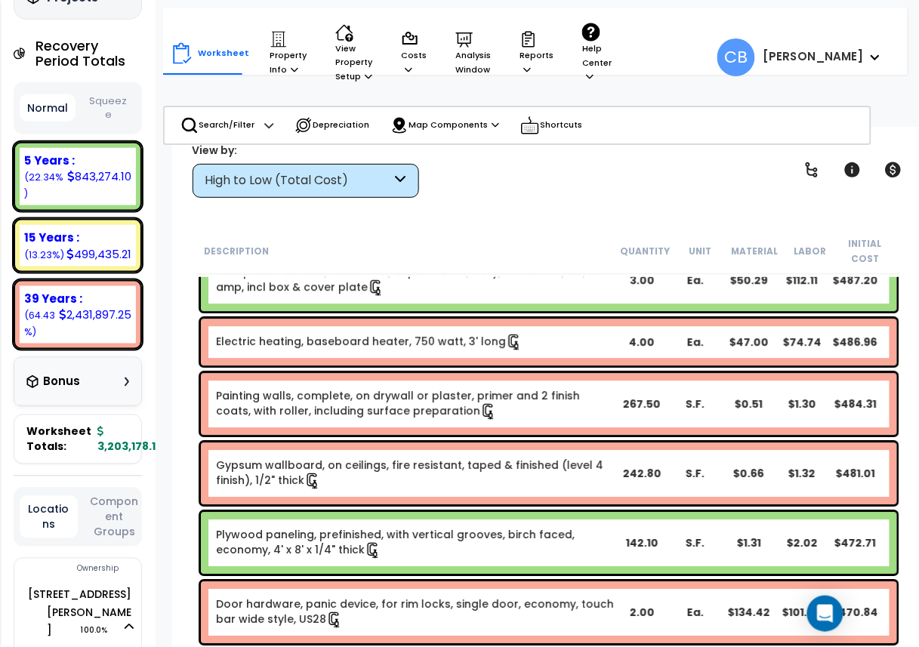
click at [380, 420] on div "Painting walls, complete, on drywall or plaster, primer and 2 finish coats, wit…" at bounding box center [549, 404] width 696 height 62
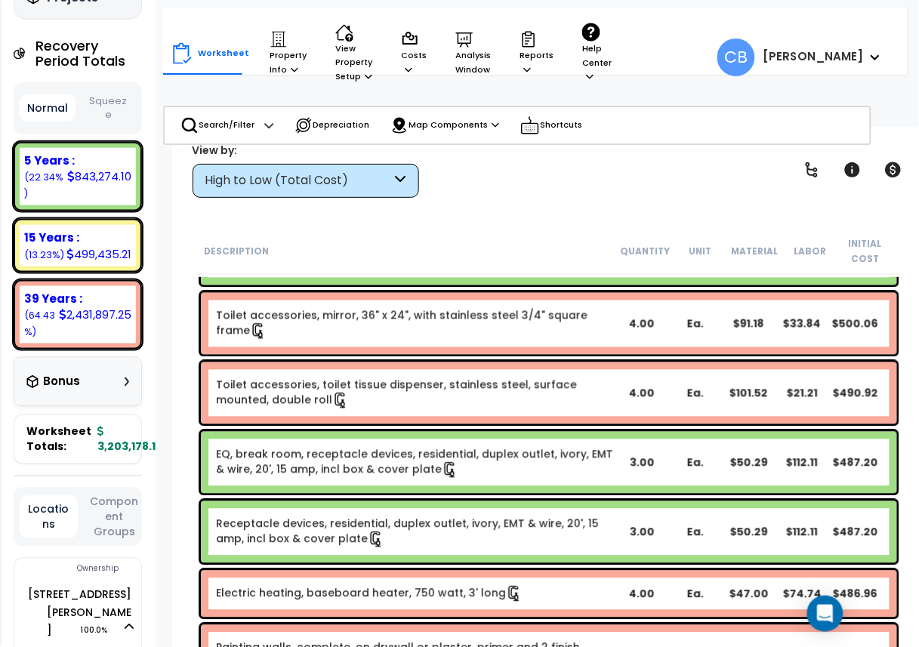
click at [380, 420] on div "Toilet accessories, toilet tissue dispenser, stainless steel, surface mounted, …" at bounding box center [549, 393] width 696 height 62
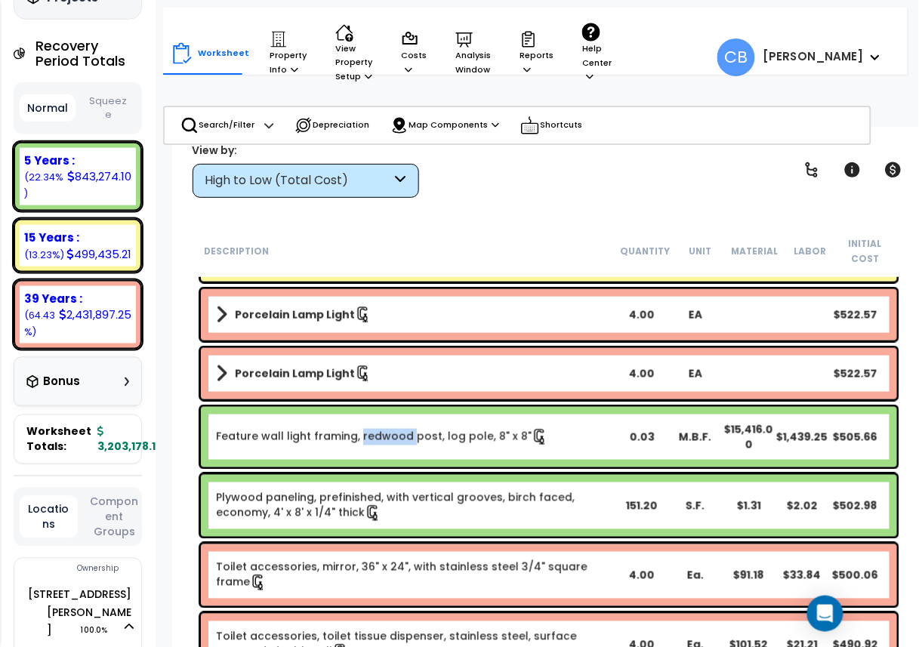
click at [380, 420] on div "Feature wall light framing, redwood post, log pole, 8" x 8" 0.03 M.B.F. $15,416…" at bounding box center [549, 437] width 696 height 60
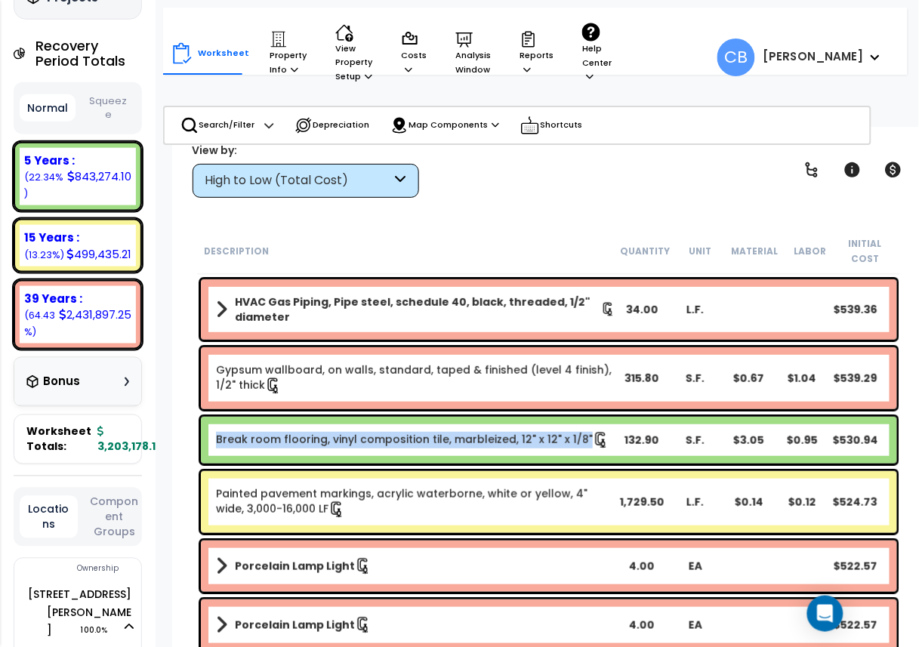
click at [380, 420] on div "Break room flooring, vinyl composition tile, marbleized, 12" x 12" x 1/8" 132.9…" at bounding box center [549, 440] width 696 height 47
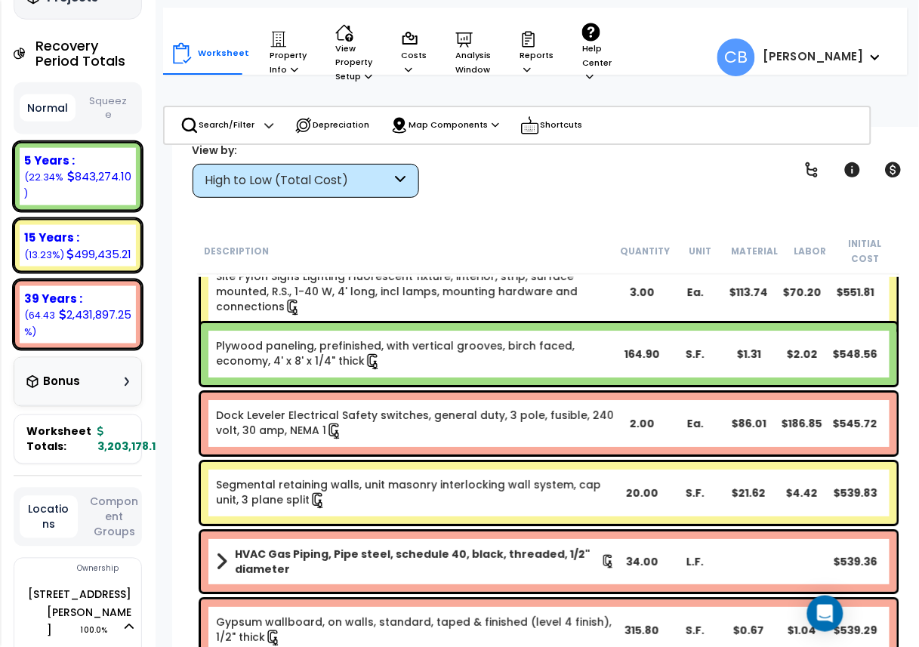
click at [380, 420] on link "Dock Leveler Electrical Safety switches, general duty, 3 pole, fusible, 240 vol…" at bounding box center [416, 424] width 400 height 32
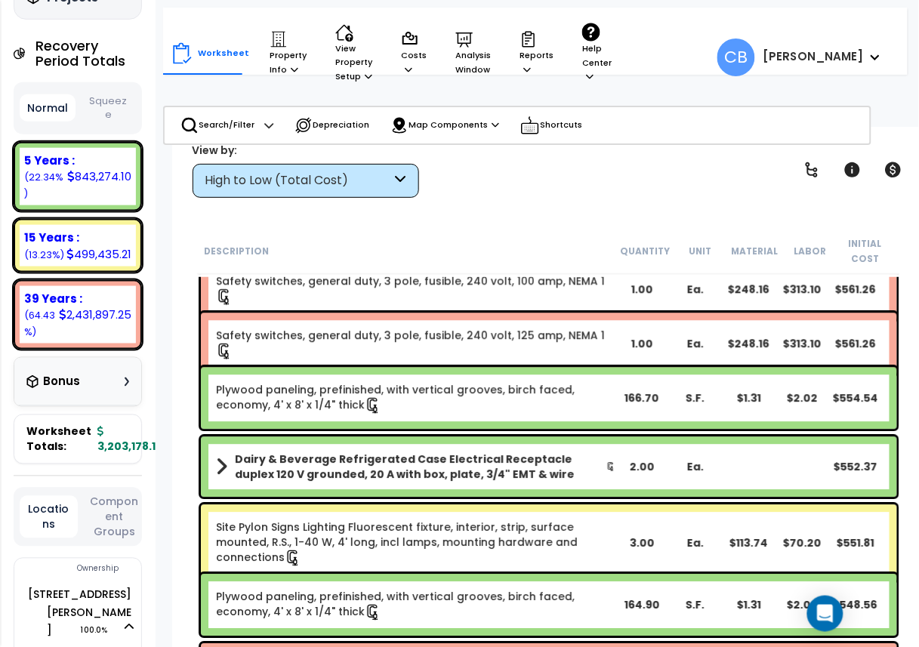
click at [380, 420] on div "Plywood paneling, prefinished, with vertical grooves, birch faced, economy, 4' …" at bounding box center [549, 399] width 696 height 62
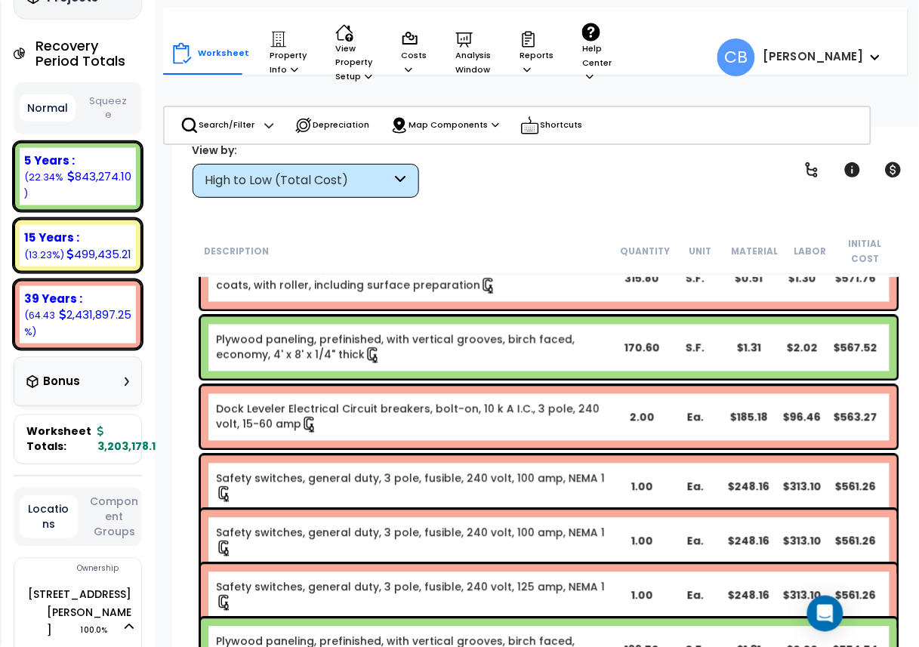
click at [380, 420] on link "Dock Leveler Electrical Circuit breakers, bolt-on, 10 k A I.C., 3 pole, 240 vol…" at bounding box center [416, 418] width 400 height 32
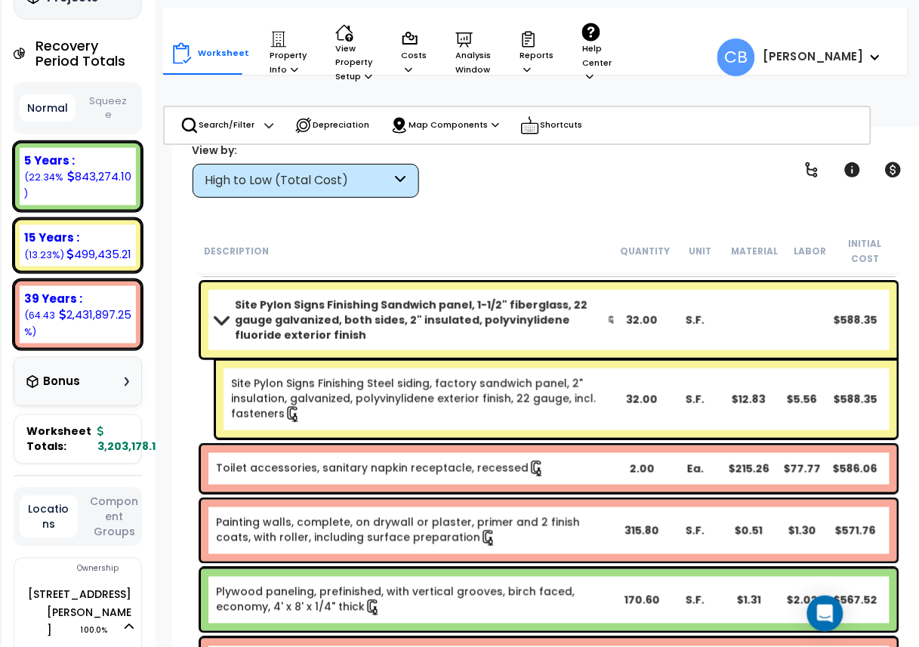
click at [380, 420] on link "Site Pylon Signs Finishing Steel siding, factory sandwich panel, 2" insulation,…" at bounding box center [422, 399] width 383 height 47
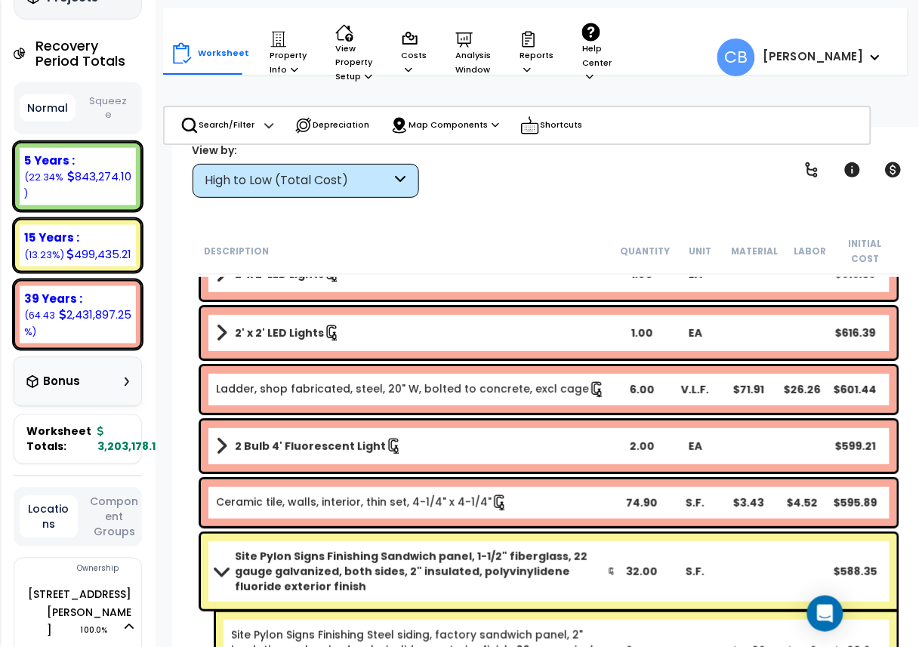
click at [380, 421] on div "2 Bulb 4' Fluorescent Light 2.00 EA $599.21" at bounding box center [549, 446] width 696 height 51
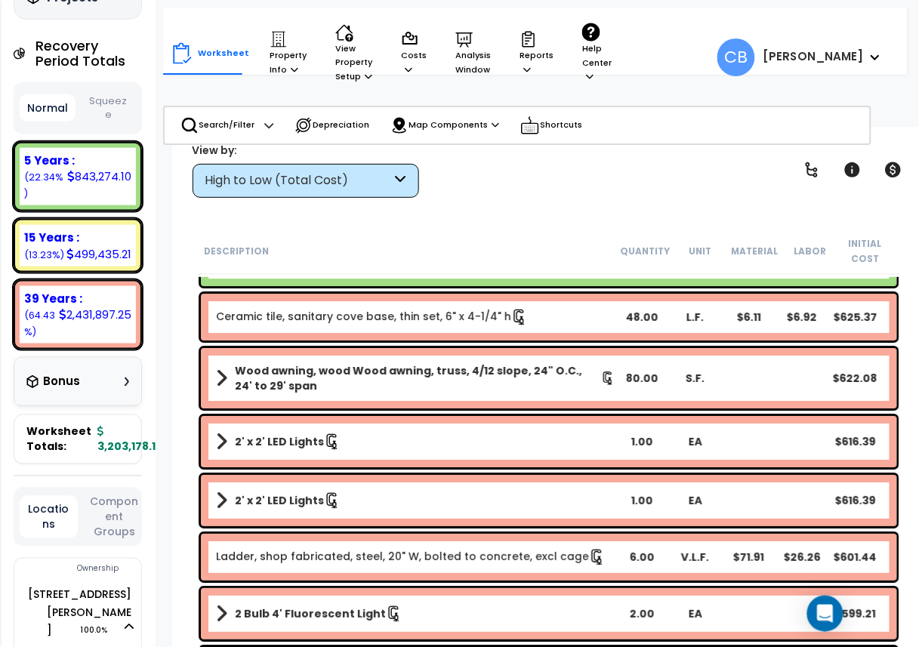
click at [380, 420] on div "2' x 2' LED Lights 1.00 EA $616.39" at bounding box center [549, 441] width 696 height 51
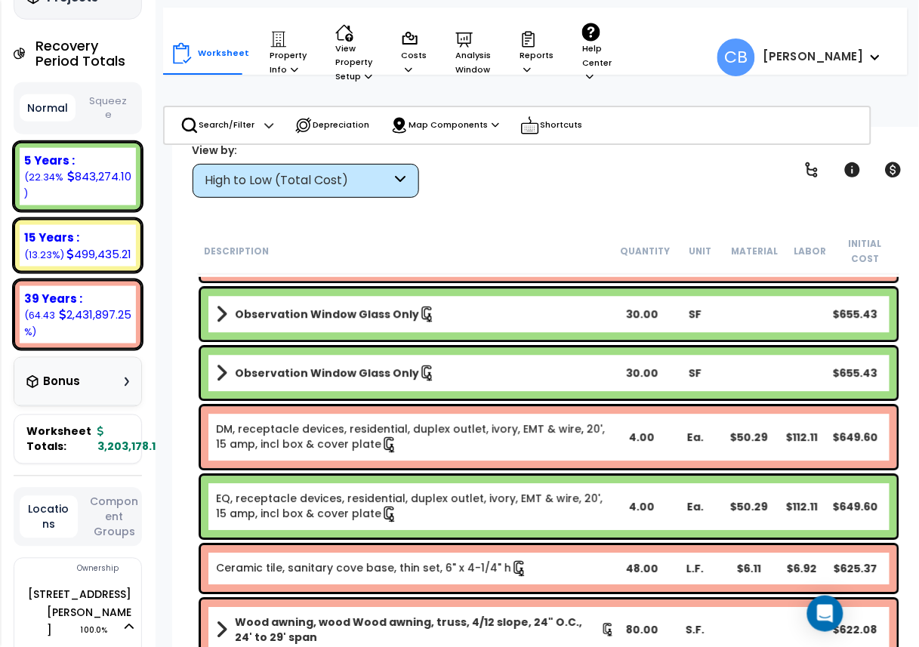
click at [380, 422] on link "DM, receptacle devices, residential, duplex outlet, ivory, EMT & wire, 20', 15 …" at bounding box center [416, 438] width 400 height 32
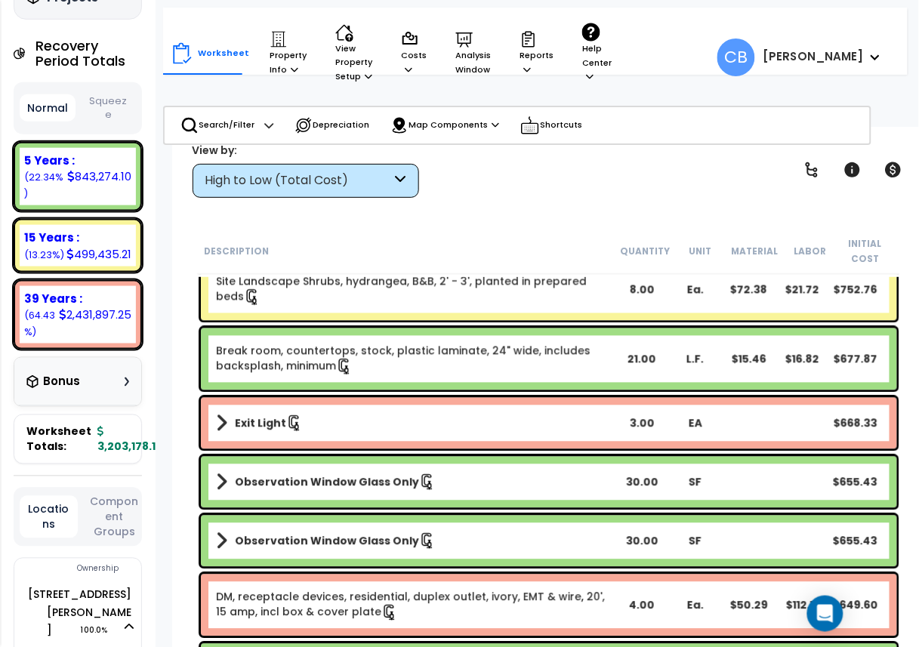
click at [380, 420] on link "Exit Light" at bounding box center [416, 423] width 400 height 21
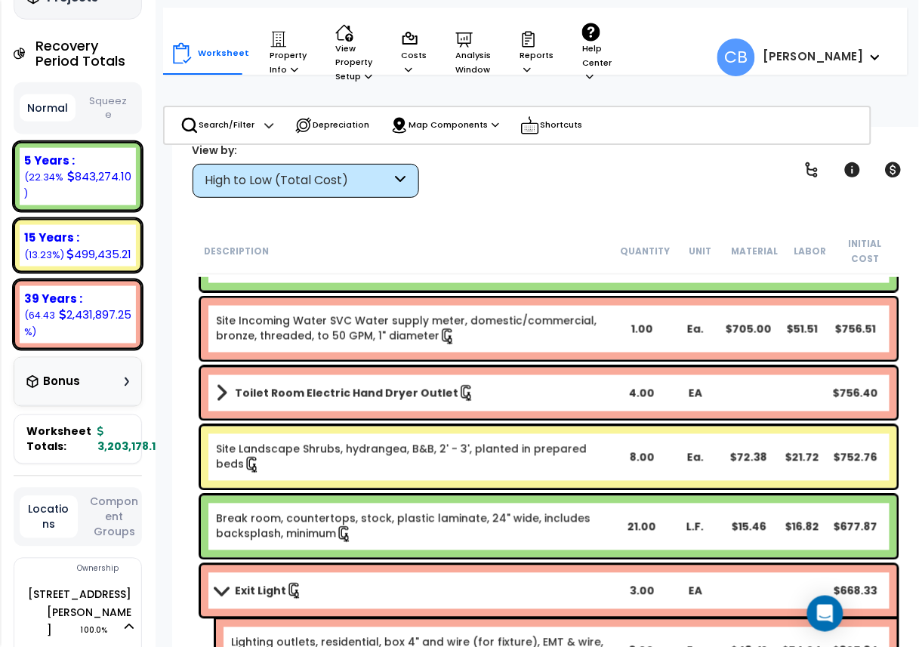
click at [380, 420] on div "Toilet Room Electric Hand Dryer Outlet 4.00 EA $756.40" at bounding box center [549, 393] width 704 height 59
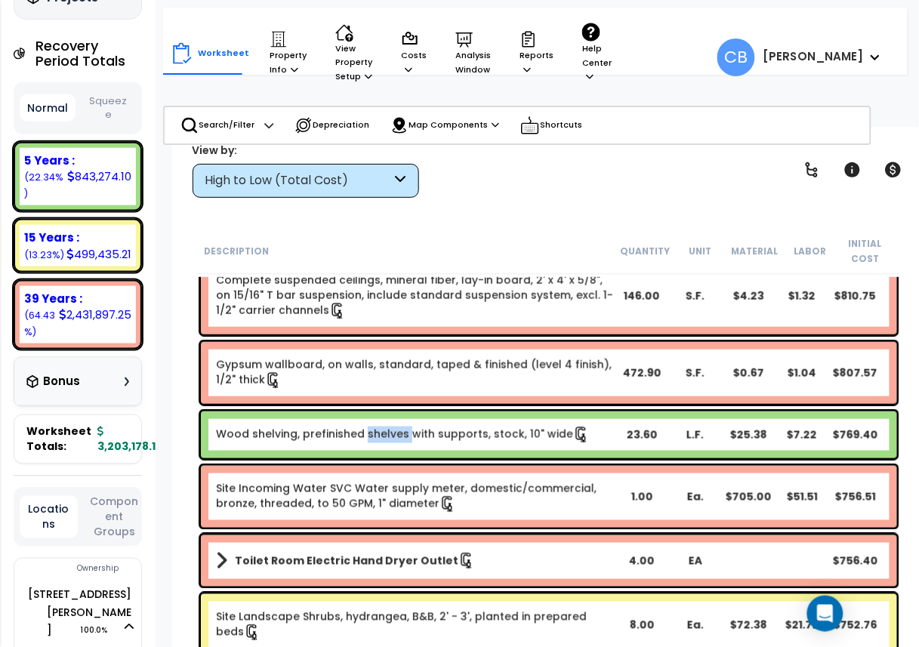
click at [380, 420] on div "Wood shelving, prefinished shelves with supports, stock, 10" wide 23.60 L.F. $2…" at bounding box center [549, 435] width 696 height 47
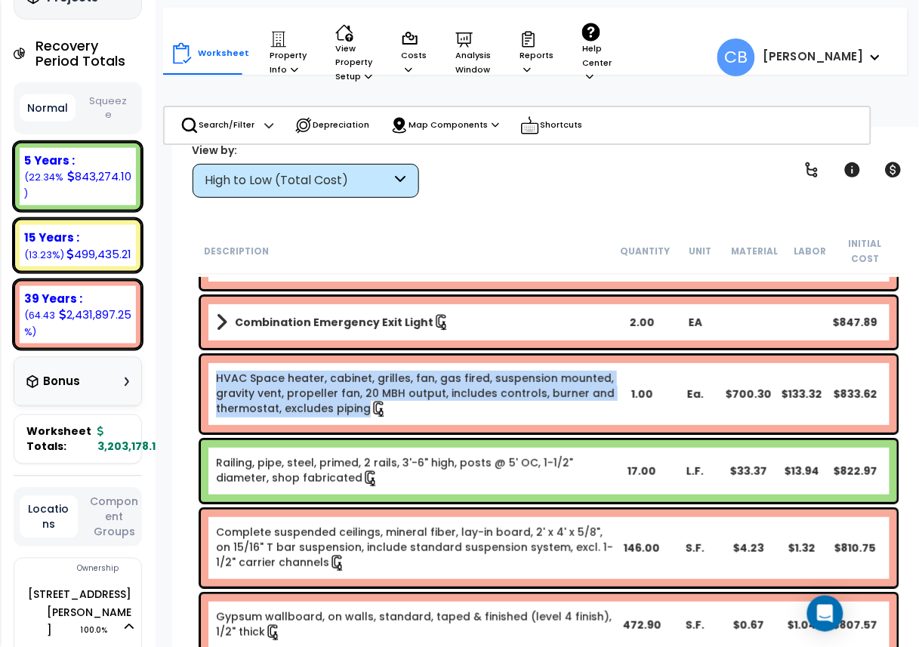
click at [380, 420] on div "HVAC Space heater, cabinet, grilles, fan, gas fired, suspension mounted, gravit…" at bounding box center [549, 394] width 696 height 77
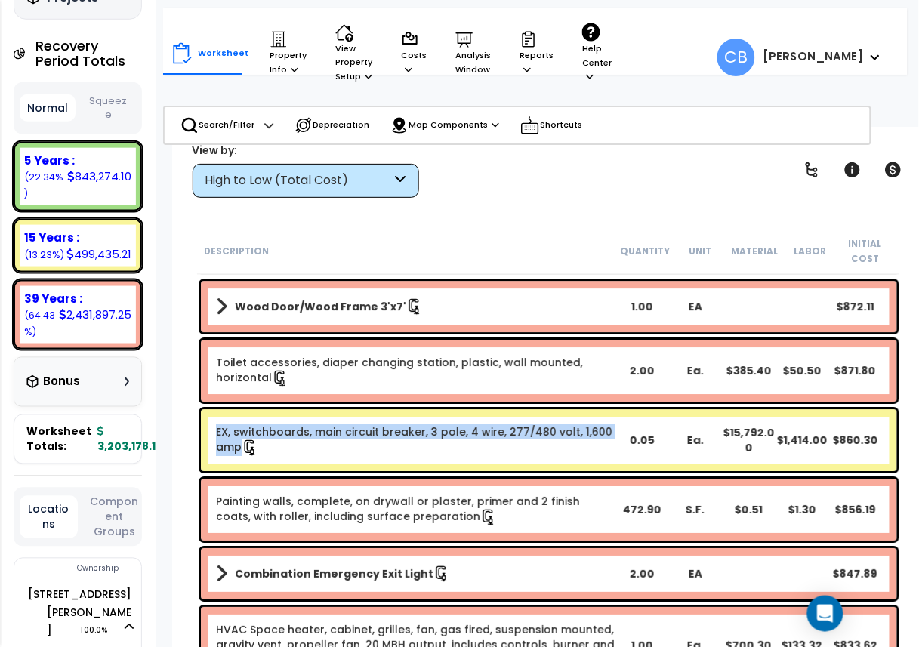
click at [380, 420] on div "EX, switchboards, main circuit breaker, 3 pole, 4 wire, 277/480 volt, 1,600 amp…" at bounding box center [549, 440] width 696 height 62
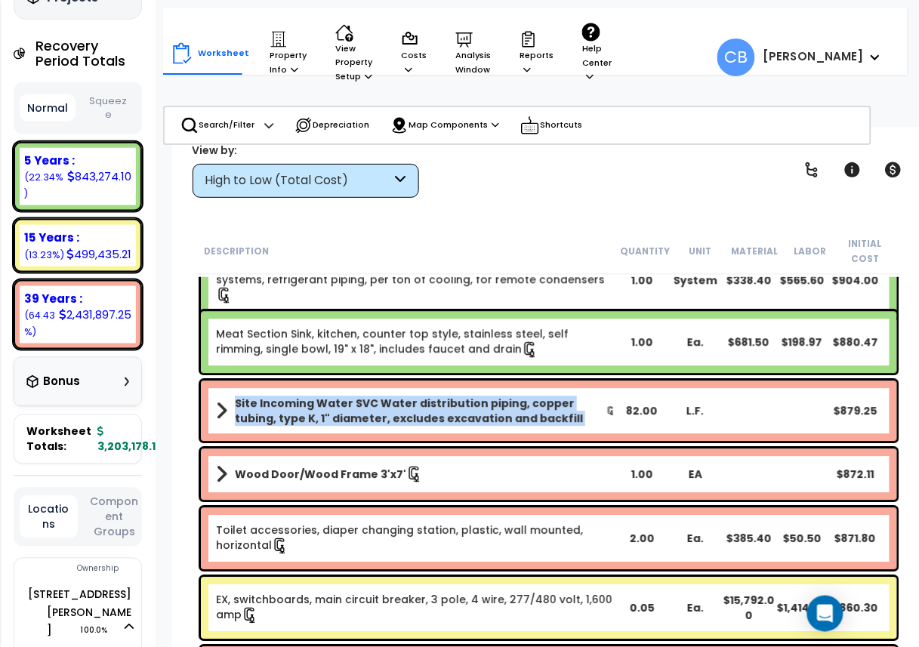
click at [380, 420] on b "Site Incoming Water SVC Water distribution piping, copper tubing, type K, 1" di…" at bounding box center [421, 411] width 372 height 30
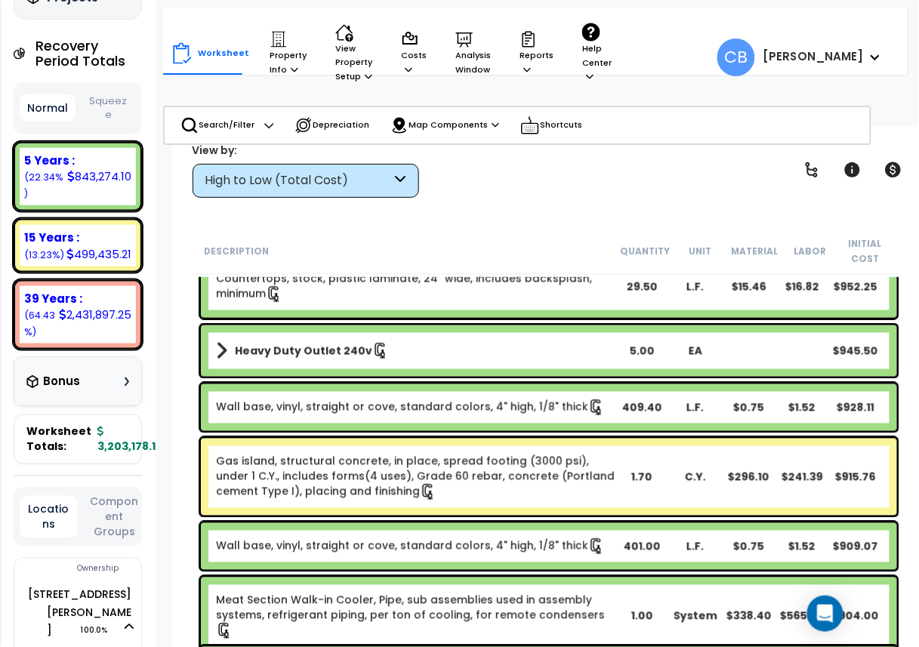
click at [380, 420] on div "Wall base, vinyl, straight or cove, standard colors, 4" high, 1/8" thick 409.40…" at bounding box center [549, 407] width 696 height 47
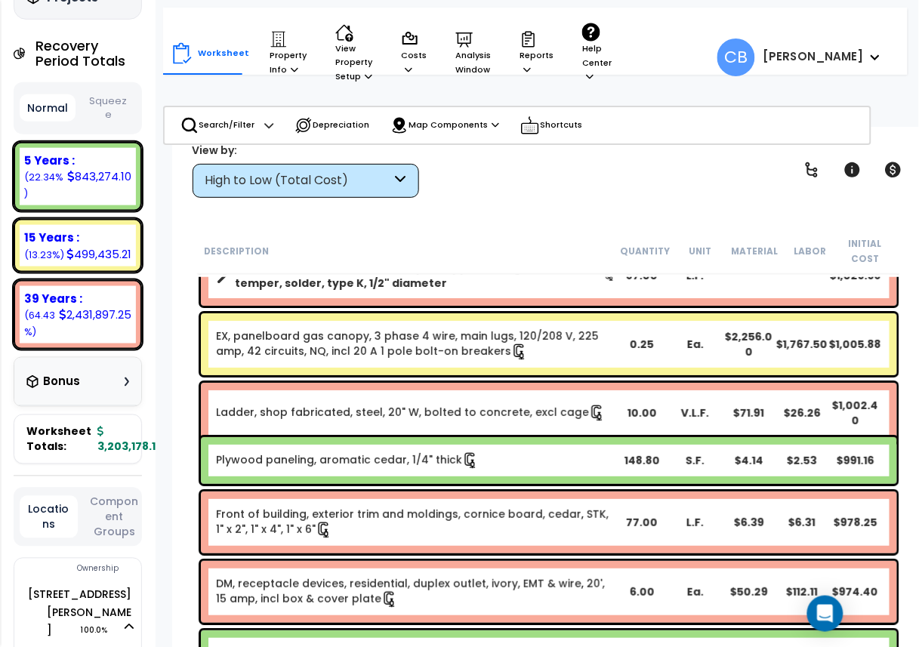
click at [380, 420] on div "Ladder, shop fabricated, steel, 20" W, bolted to concrete, excl cage 10.00 V.L.…" at bounding box center [549, 413] width 696 height 60
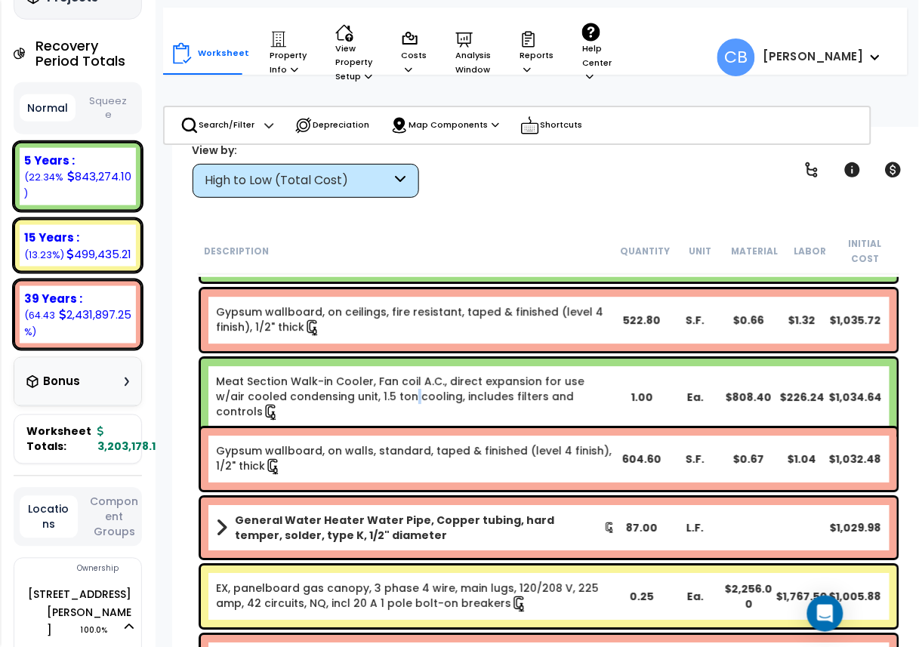
click at [380, 420] on div "Meat Section Walk-in Cooler, Fan coil A.C., direct expansion for use w/air cool…" at bounding box center [549, 397] width 704 height 85
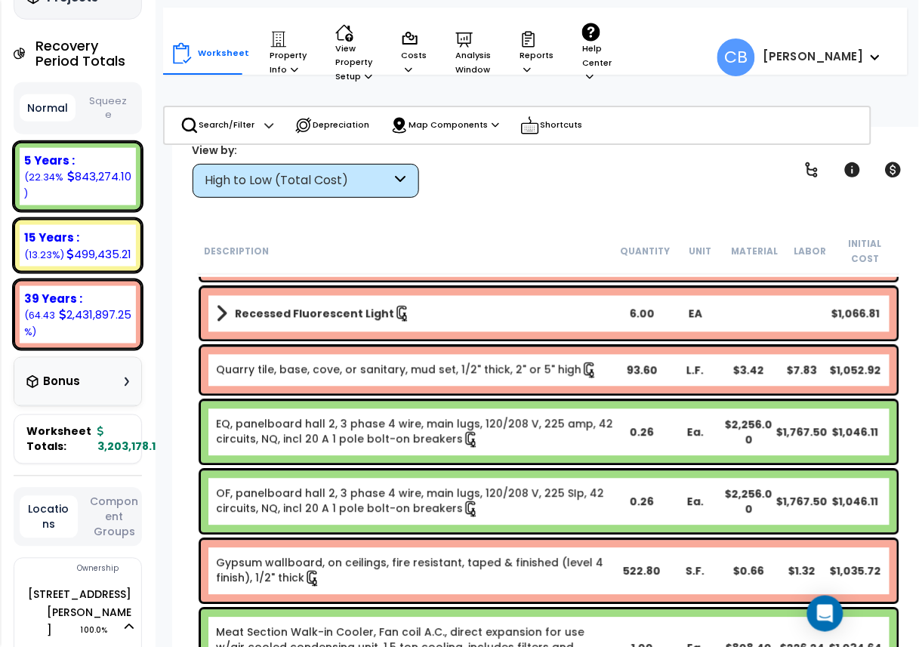
click at [380, 420] on link "EQ, panelboard hall 2, 3 phase 4 wire, main lugs, 120/208 V, 225 amp, 42 circui…" at bounding box center [416, 433] width 400 height 32
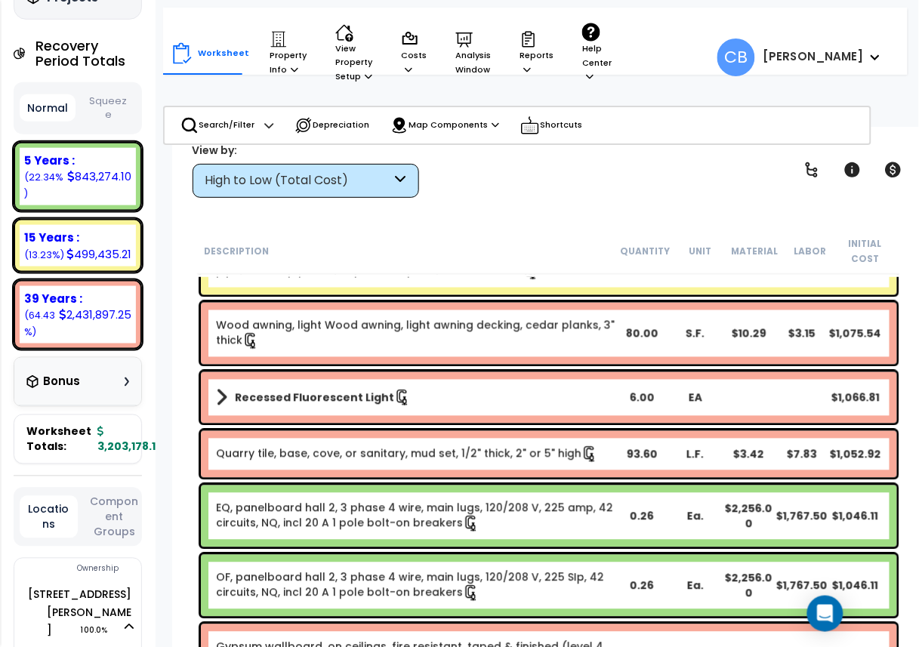
click at [380, 420] on div "Recessed Fluorescent Light 6.00 EA $1,066.81" at bounding box center [549, 397] width 696 height 51
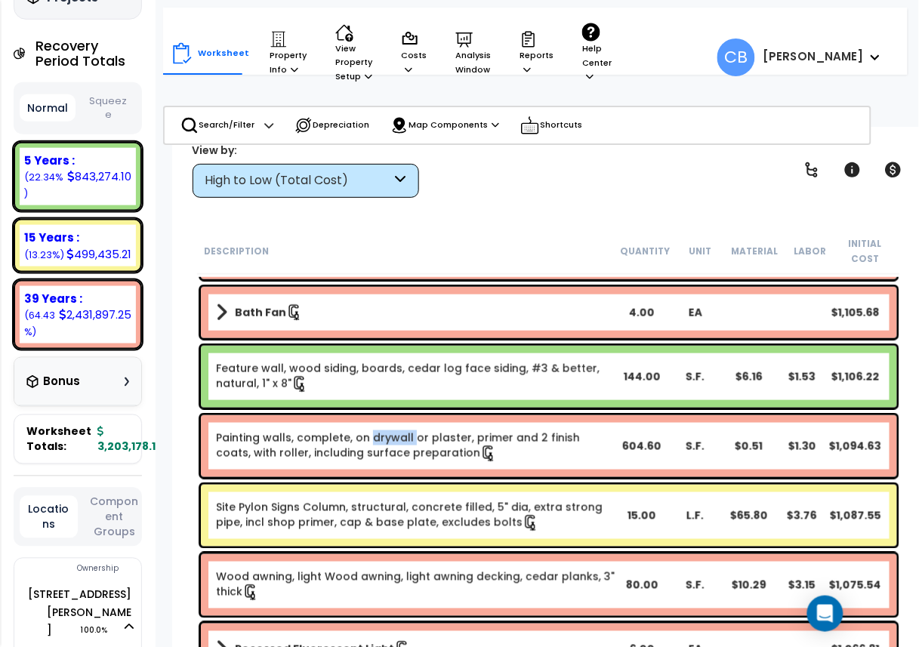
click at [380, 420] on div "Painting walls, complete, on drywall or plaster, primer and 2 finish coats, wit…" at bounding box center [549, 446] width 696 height 62
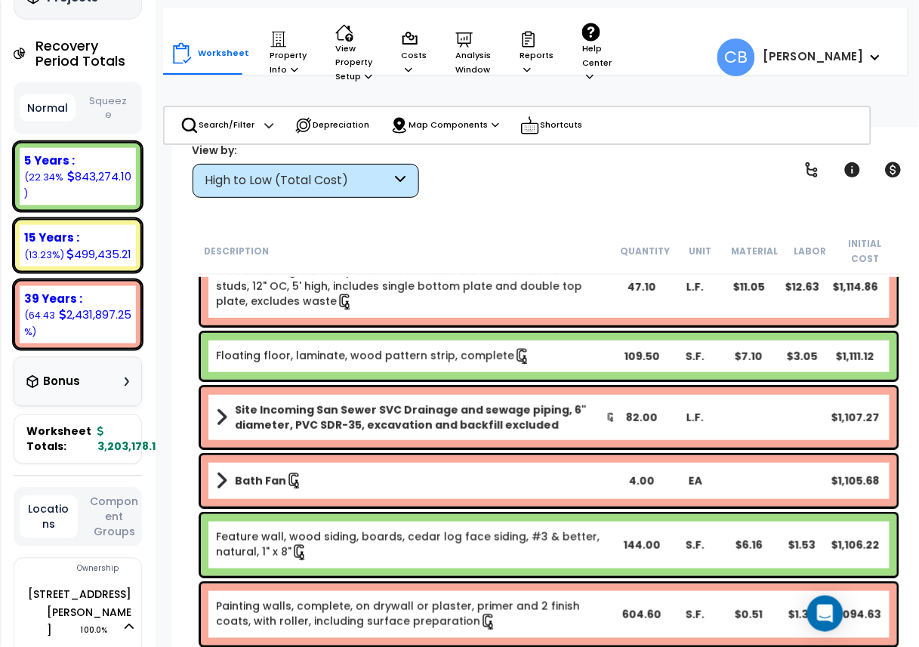
click at [380, 420] on b "Site Incoming San Sewer SVC Drainage and sewage piping, 6" diameter, PVC SDR-35…" at bounding box center [421, 418] width 372 height 30
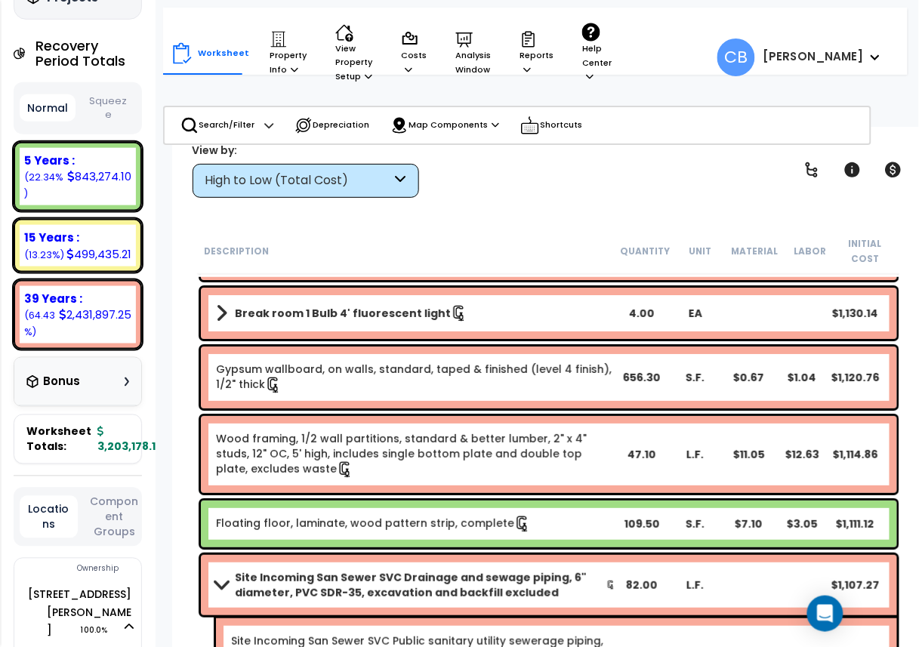
click at [380, 420] on div "Wood framing, 1/2 wall partitions, standard & better lumber, 2" x 4" studs, 12"…" at bounding box center [549, 454] width 696 height 77
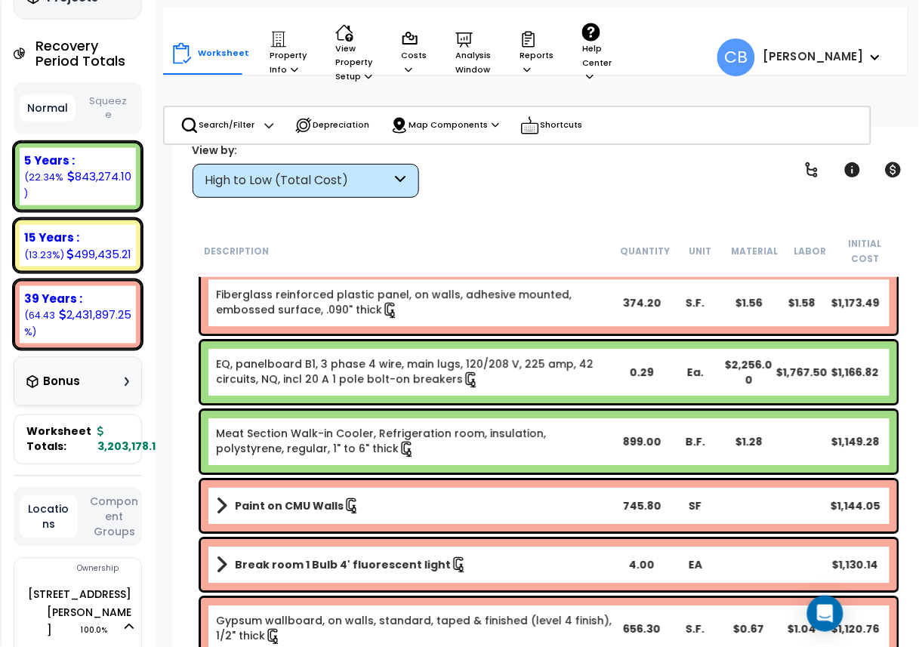
click at [380, 420] on div "Meat Section Walk-in Cooler, Refrigeration room, insulation, polystyrene, regul…" at bounding box center [549, 442] width 696 height 62
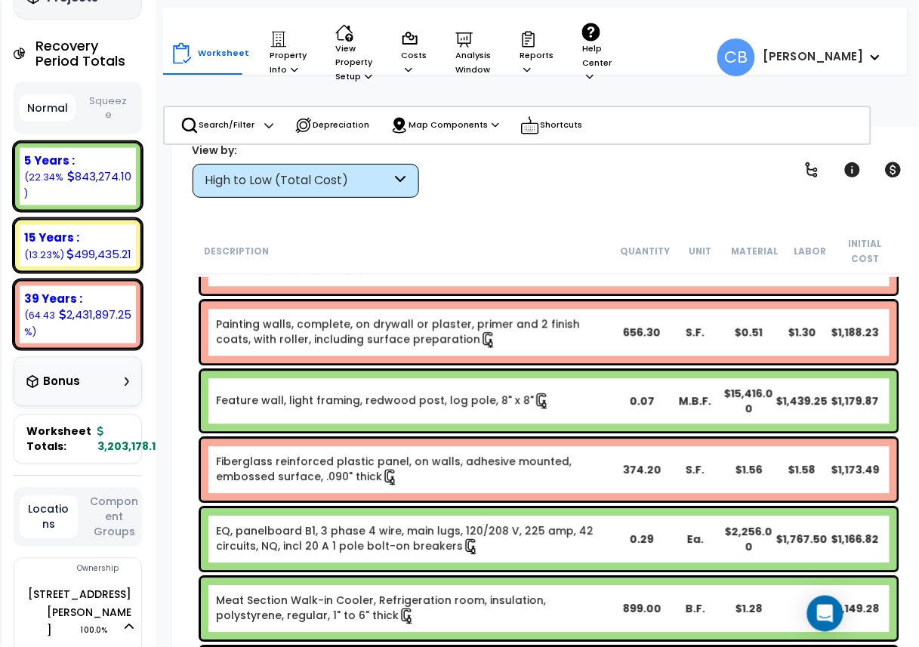
click at [380, 420] on div "Feature wall, light framing, redwood post, log pole, 8" x 8" 0.07 M.B.F. $15,41…" at bounding box center [549, 402] width 696 height 60
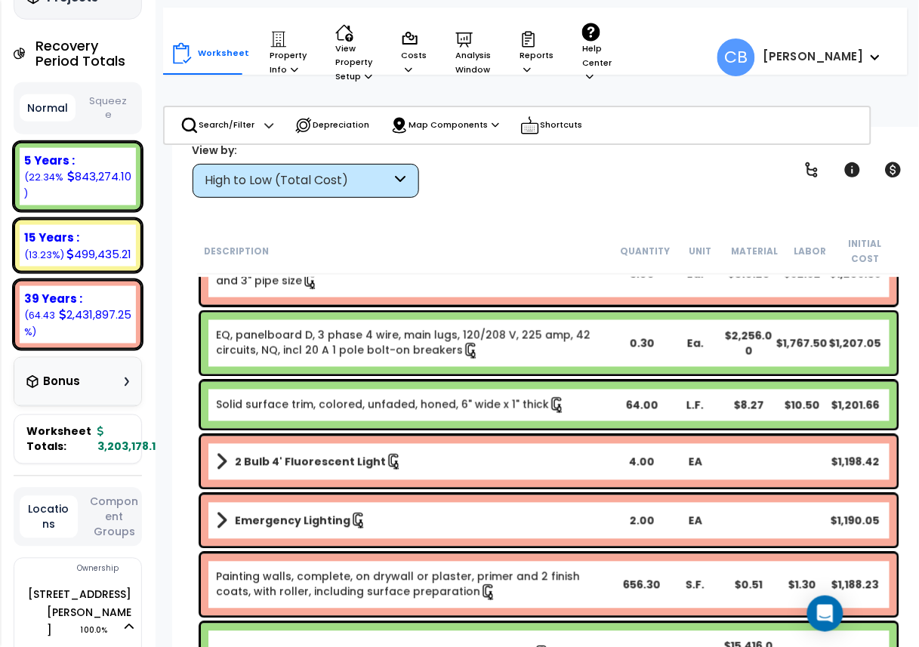
click at [380, 420] on div "Solid surface trim, colored, unfaded, honed, 6" wide x 1" thick 64.00 L.F. $8.2…" at bounding box center [549, 405] width 696 height 47
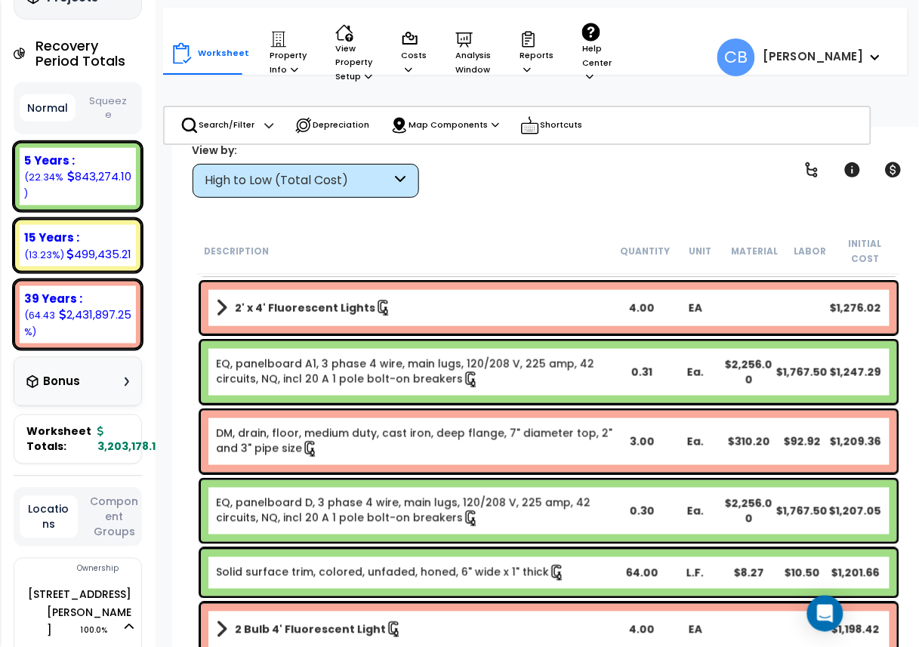
click at [380, 420] on div "Surface raceway, tele-power pole, aluminum, w/2 receptacle, 10' 3.00 Ea. $300.8…" at bounding box center [549, 279] width 704 height 29152
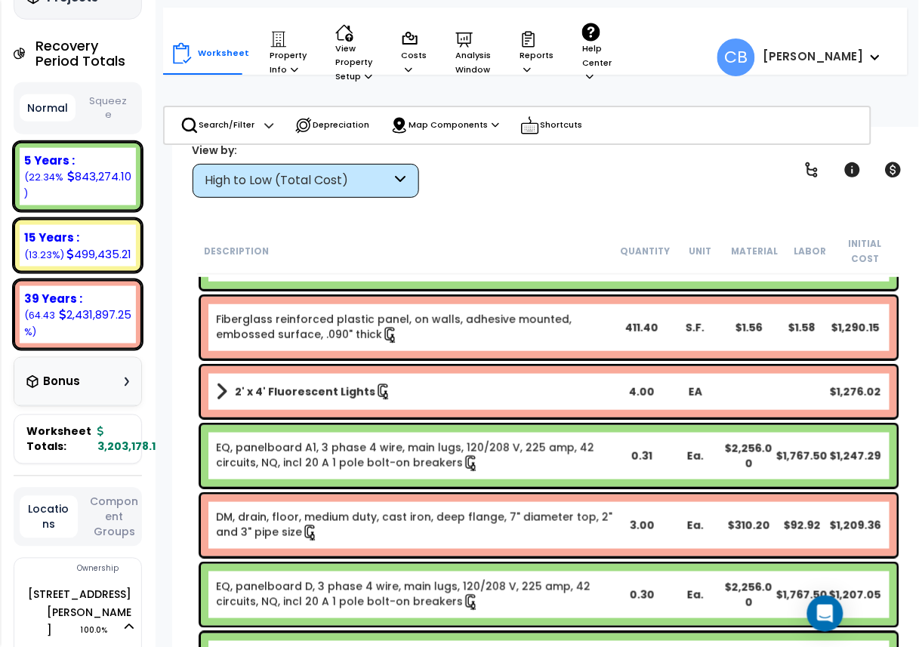
click at [381, 418] on div "2' x 4' Fluorescent Lights 4.00 EA $1,276.02" at bounding box center [549, 391] width 704 height 59
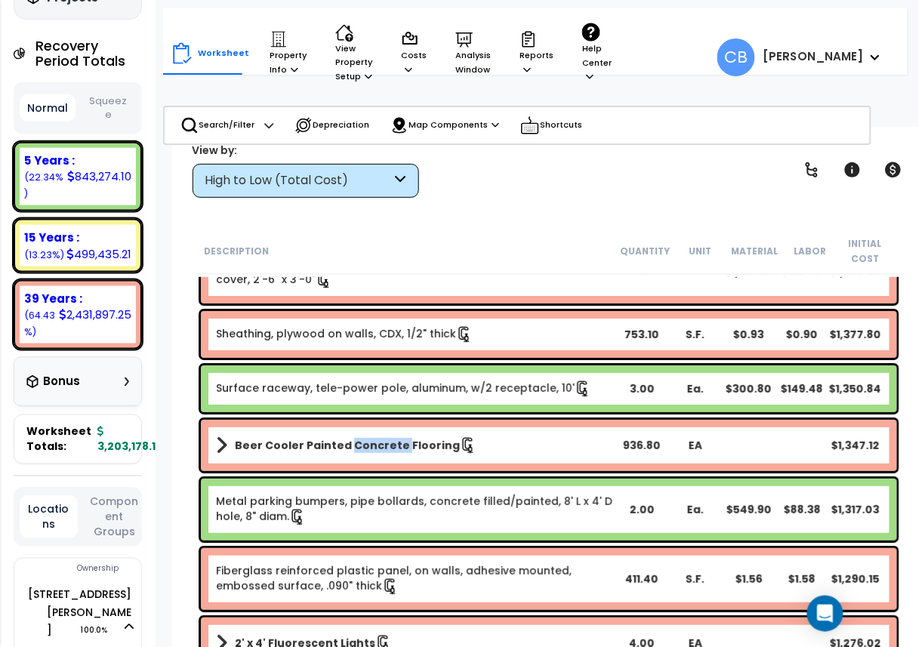
click at [381, 420] on div "Beer Cooler Painted Concrete Flooring 936.80 EA $1,347.12" at bounding box center [549, 445] width 696 height 51
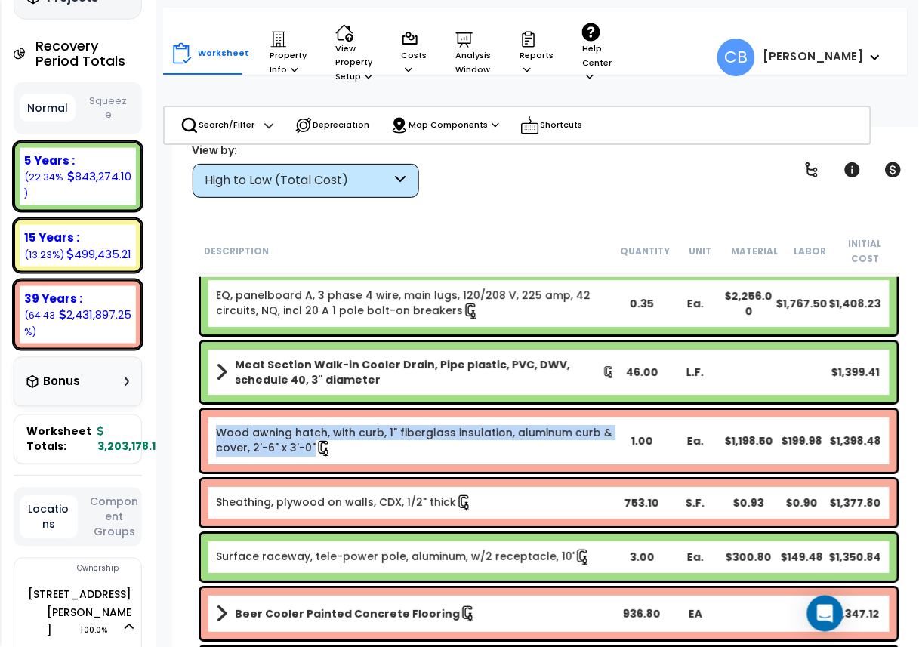
click at [381, 418] on div "Wood awning hatch, with curb, 1" fiberglass insulation, aluminum curb & cover, …" at bounding box center [549, 441] width 696 height 62
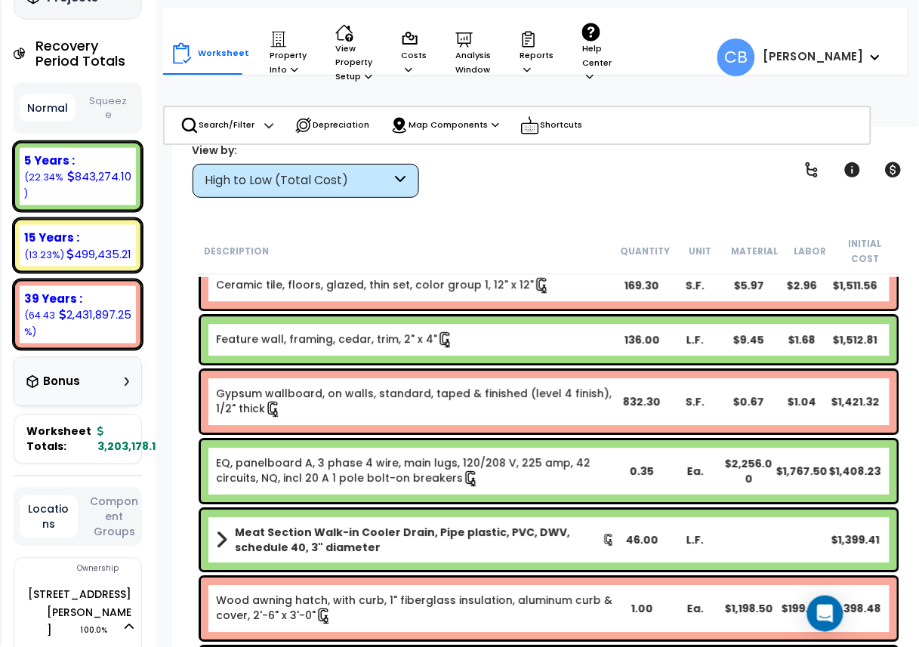
click at [381, 418] on div "Gypsum wallboard, on walls, standard, taped & finished (level 4 finish), 1/2" t…" at bounding box center [549, 402] width 696 height 62
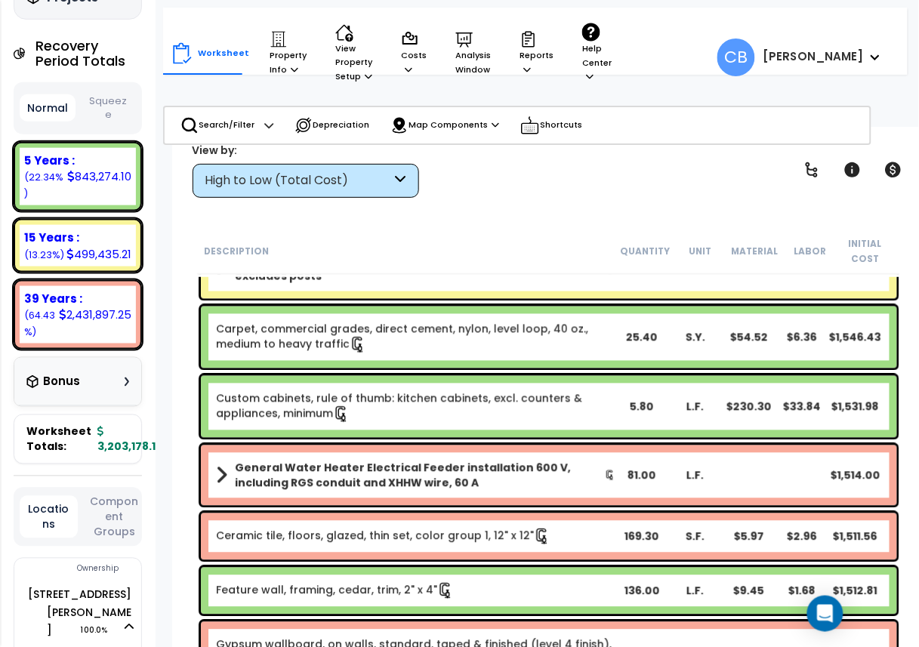
click at [381, 418] on link "Custom cabinets, rule of thumb: kitchen cabinets, excl. counters & appliances, …" at bounding box center [416, 407] width 400 height 32
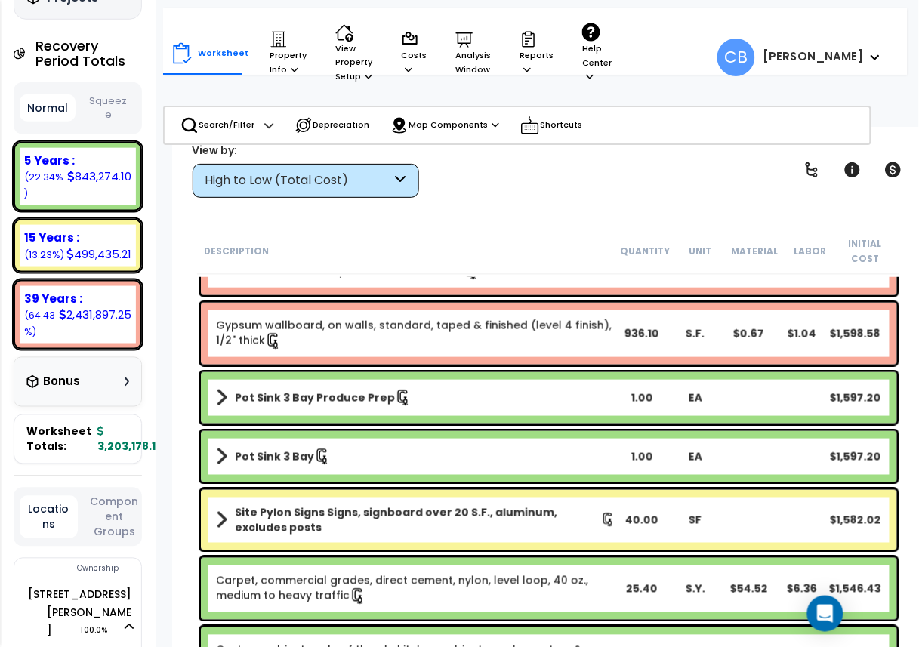
click at [381, 418] on div "Pot Sink 3 Bay Produce Prep 1.00 EA $1,597.20" at bounding box center [549, 397] width 696 height 51
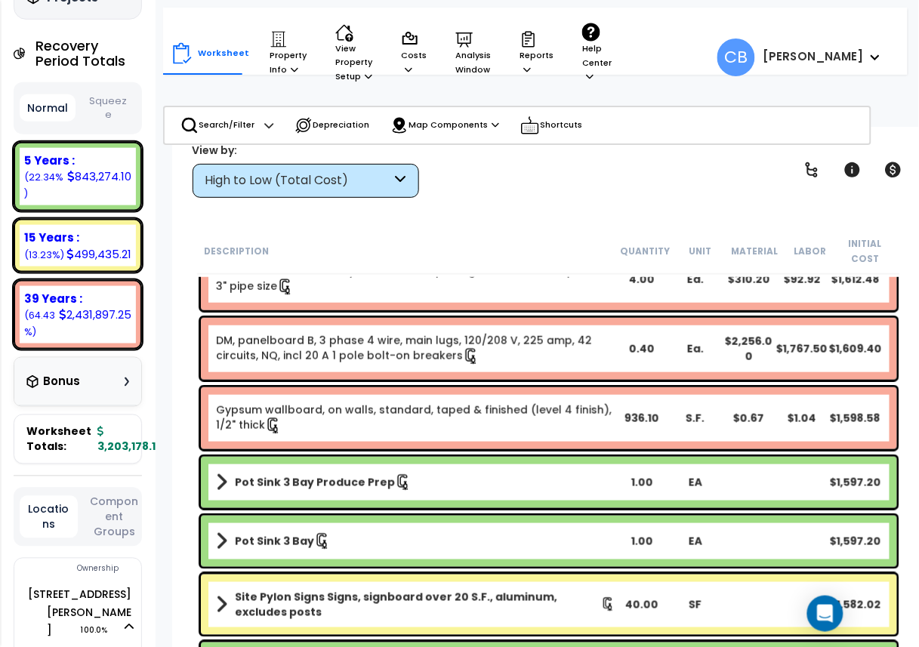
click at [381, 418] on link "Gypsum wallboard, on walls, standard, taped & finished (level 4 finish), 1/2" t…" at bounding box center [416, 419] width 400 height 32
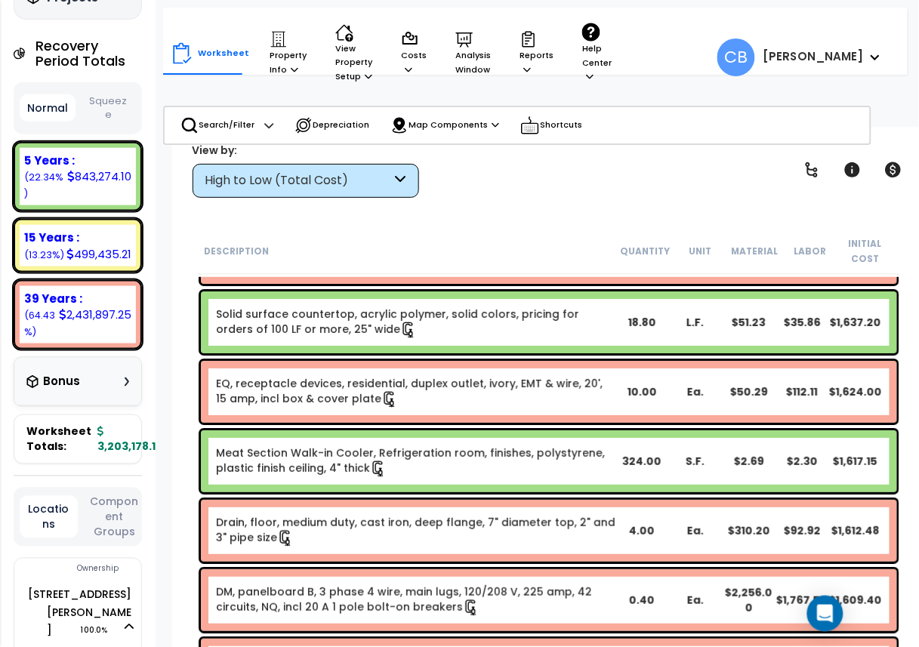
click at [381, 418] on div "EQ, receptacle devices, residential, duplex outlet, ivory, EMT & wire, 20', 15 …" at bounding box center [549, 392] width 696 height 62
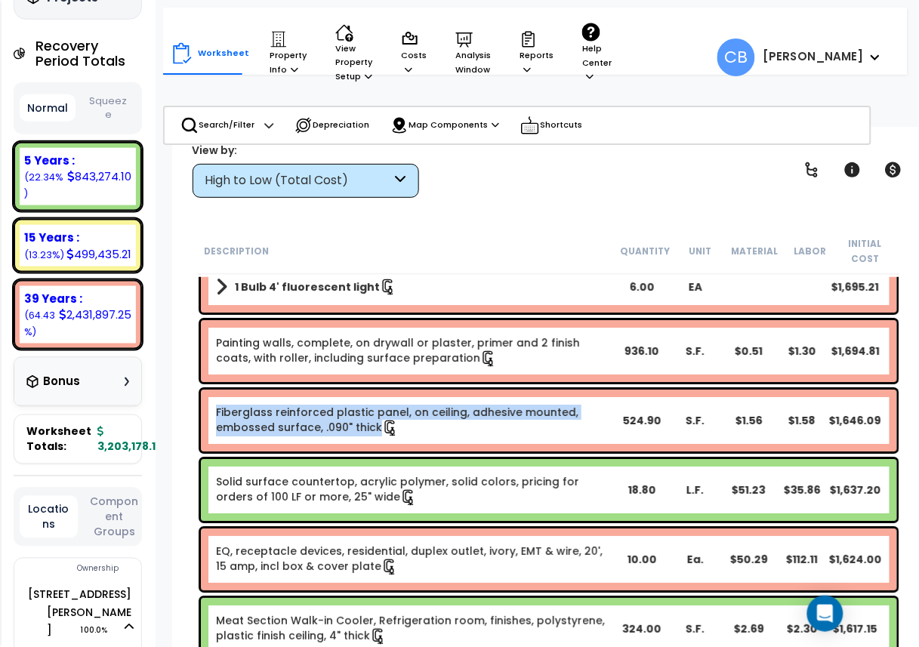
click at [382, 420] on icon at bounding box center [390, 428] width 17 height 17
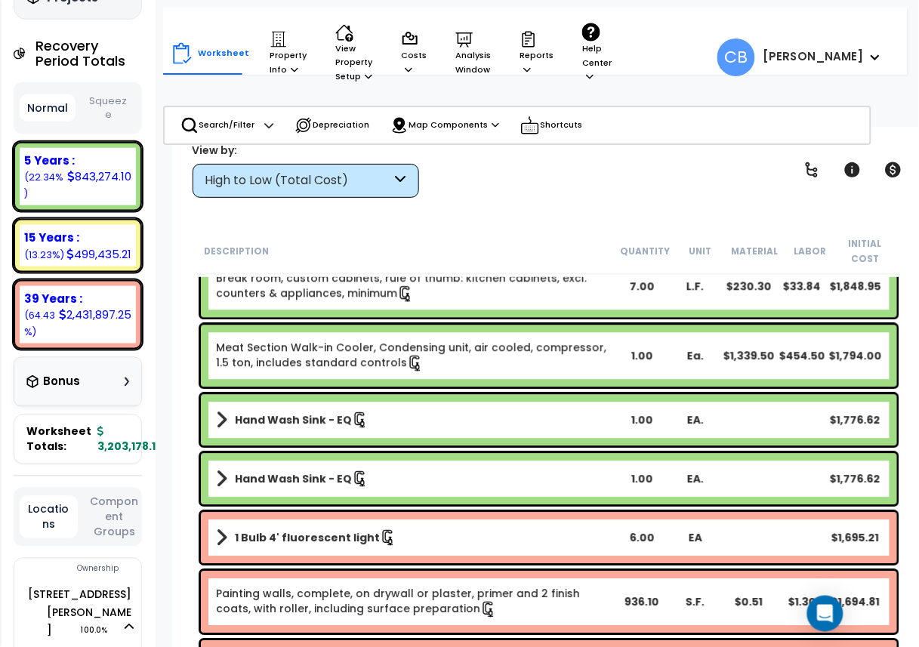
click at [381, 418] on link "Hand Wash Sink - EQ" at bounding box center [416, 420] width 400 height 21
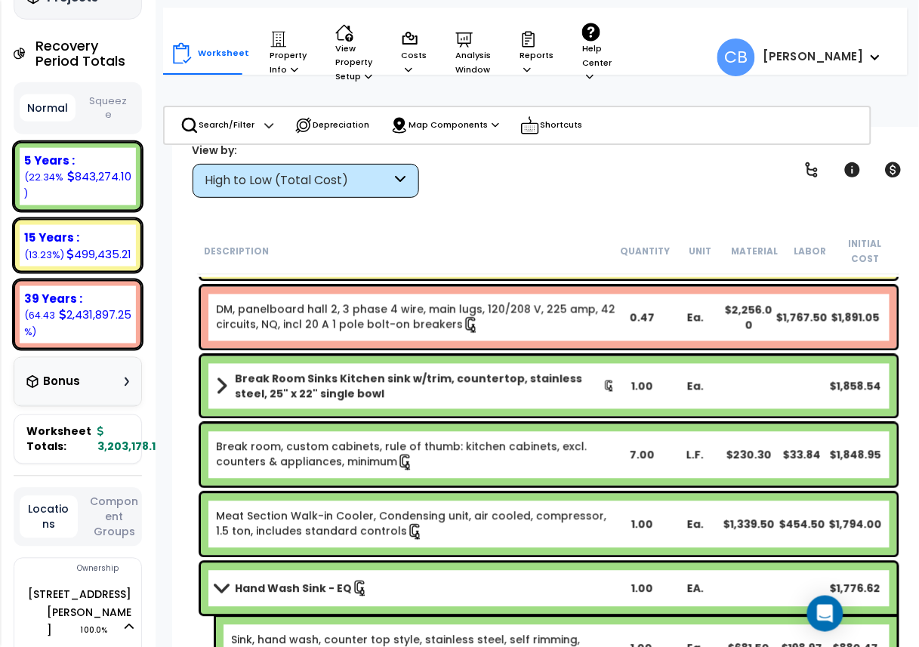
click at [381, 418] on div "Break Room Sinks Kitchen sink w/trim, countertop, stainless steel, 25" x 22" si…" at bounding box center [549, 387] width 704 height 68
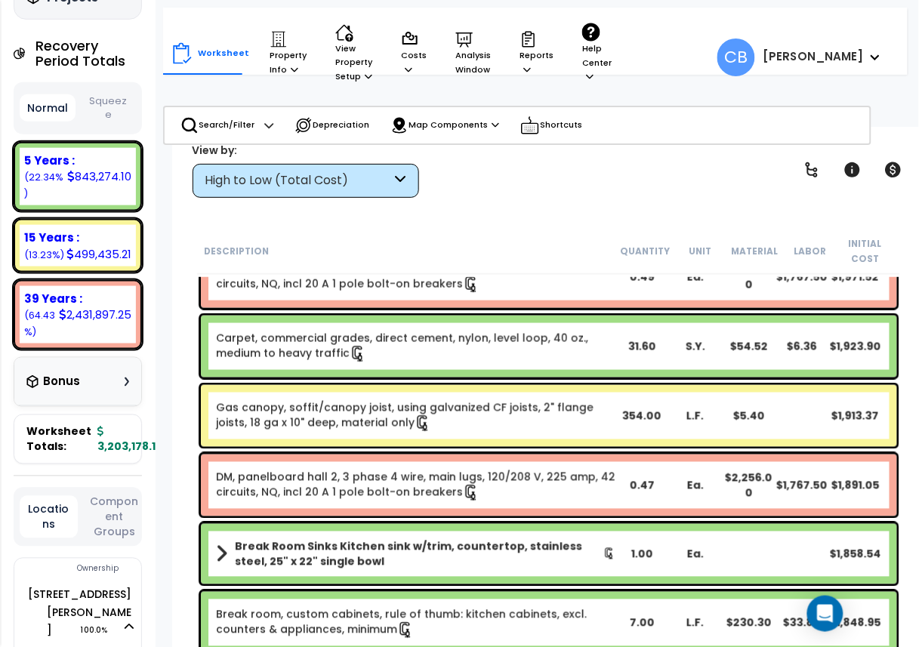
click at [415, 418] on icon at bounding box center [423, 423] width 17 height 17
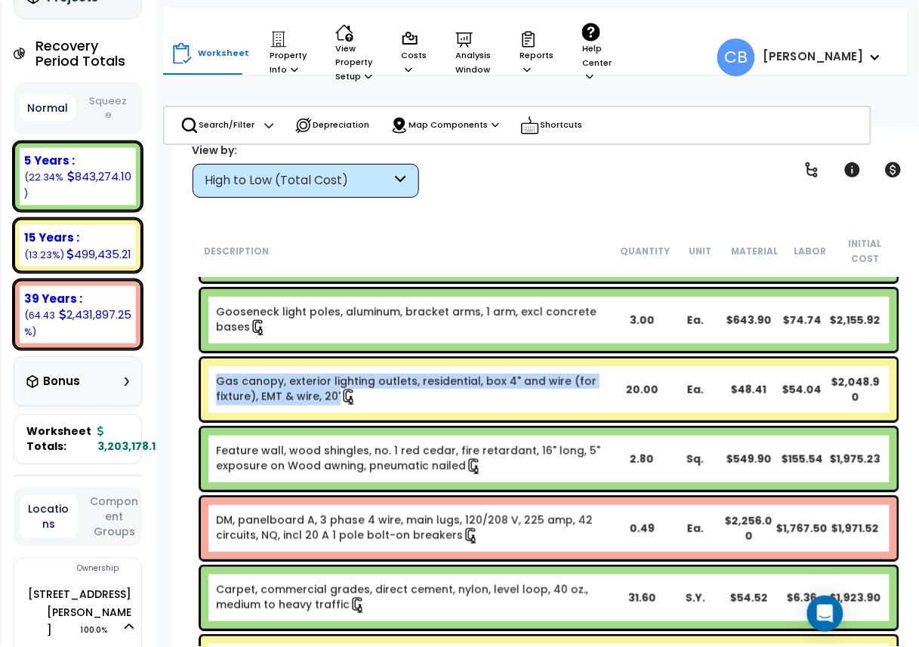
click at [381, 418] on div "Gas canopy, exterior lighting outlets, residential, box 4" and wire (for fixtur…" at bounding box center [549, 390] width 696 height 62
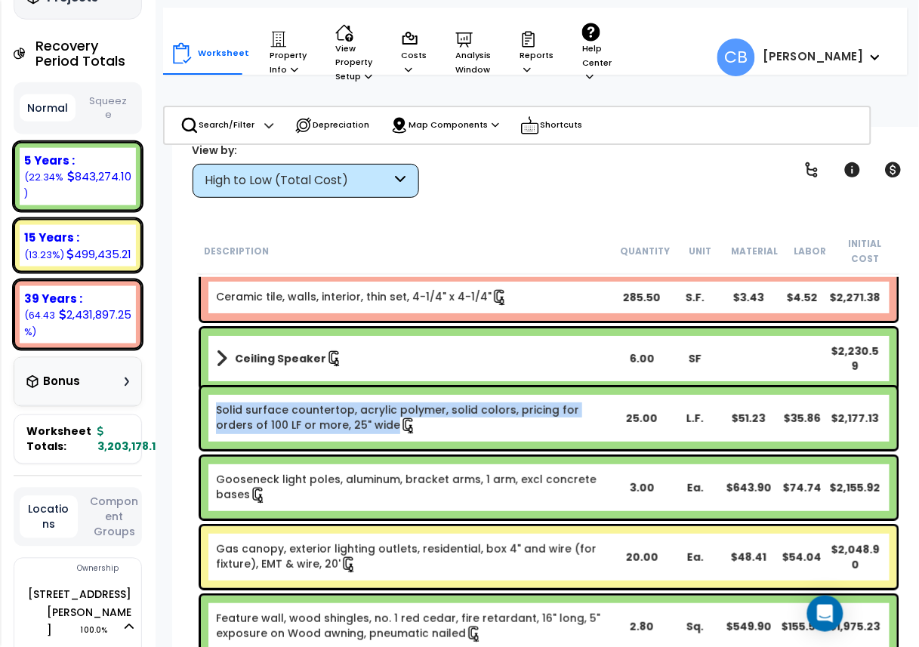
click at [381, 418] on link "Solid surface countertop, acrylic polymer, solid colors, pricing for orders of …" at bounding box center [416, 419] width 400 height 32
click at [381, 423] on link "Solid surface countertop, acrylic polymer, solid colors, pricing for orders of …" at bounding box center [416, 419] width 400 height 32
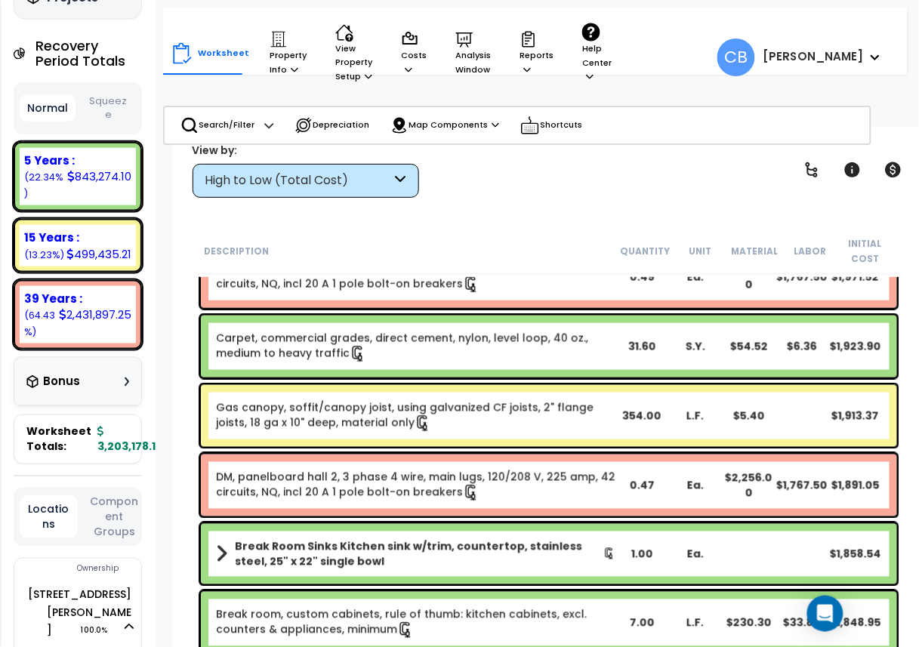
click at [415, 423] on icon at bounding box center [423, 423] width 17 height 17
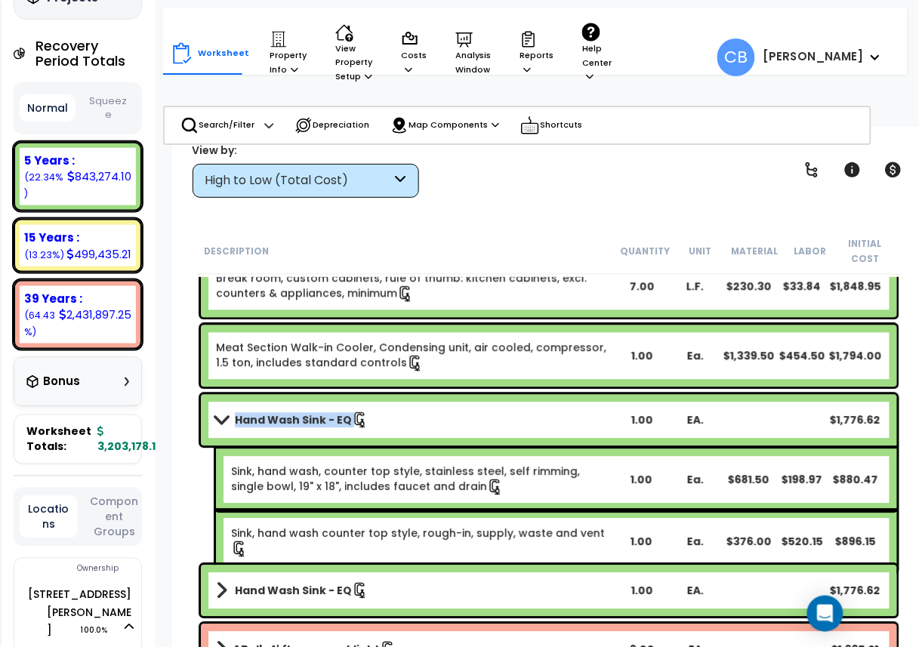
click at [381, 423] on link "Hand Wash Sink - EQ" at bounding box center [416, 420] width 400 height 21
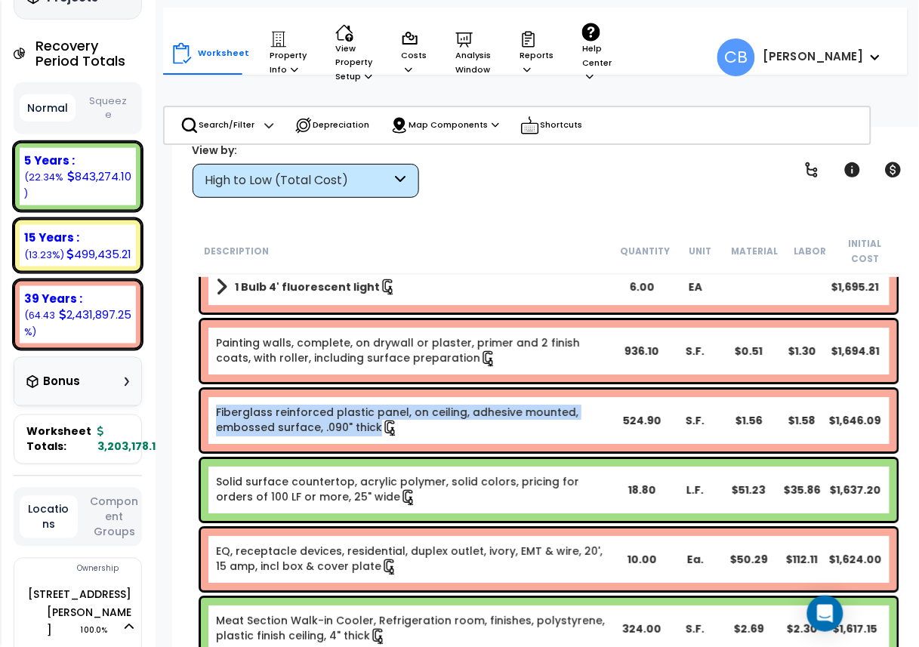
click at [384, 423] on icon at bounding box center [389, 429] width 11 height 16
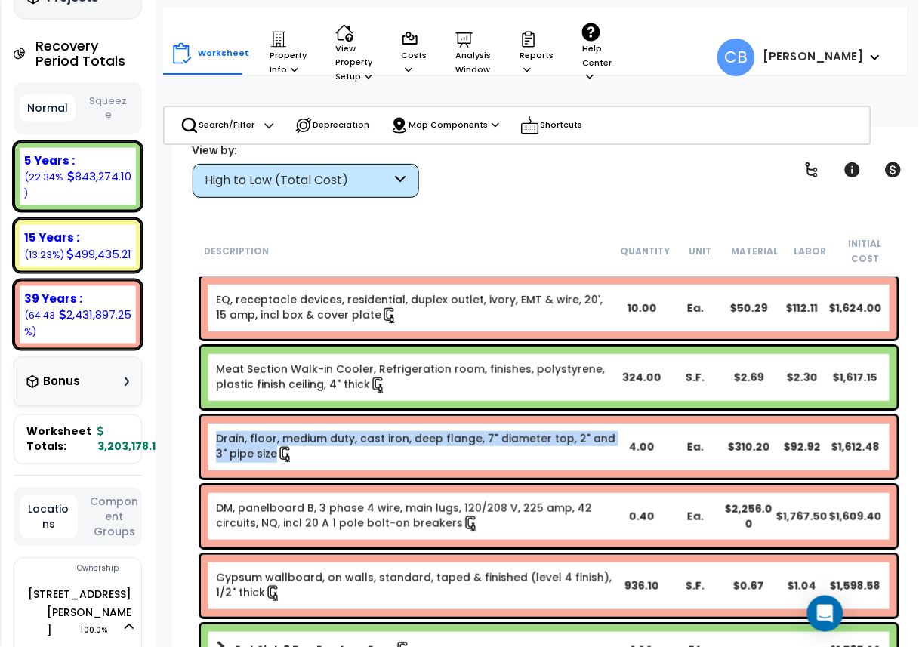
click at [381, 423] on div "Drain, floor, medium duty, cast iron, deep flange, 7" diameter top, 2" and 3" p…" at bounding box center [549, 447] width 696 height 62
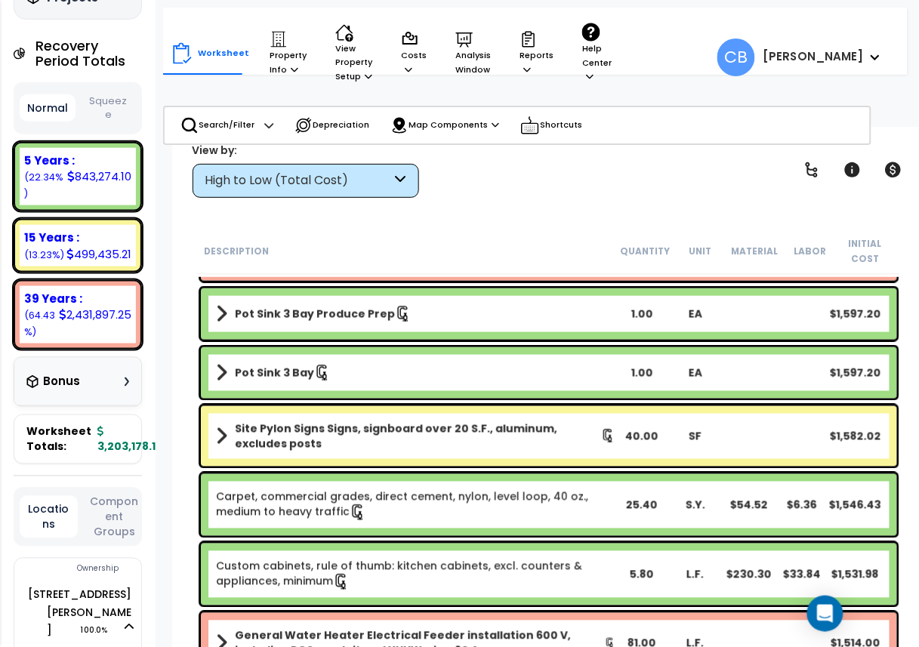
click at [381, 423] on b "Site Pylon Signs Signs, signboard over 20 S.F., aluminum, excludes posts" at bounding box center [418, 436] width 366 height 30
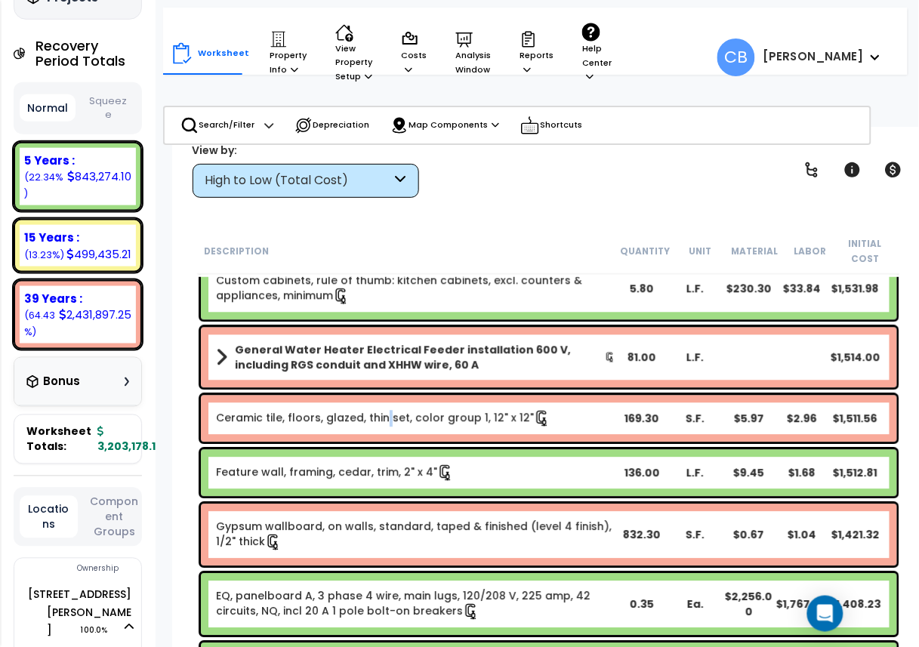
click at [381, 423] on link "Ceramic tile, floors, glazed, thin set, color group 1, 12" x 12"" at bounding box center [383, 419] width 335 height 17
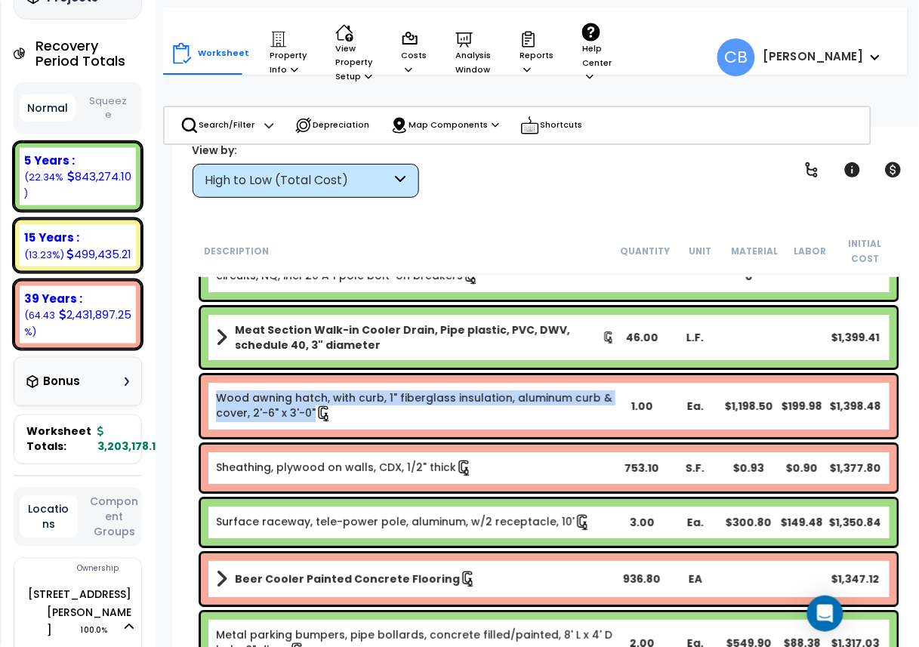
click at [381, 423] on div "Wood awning hatch, with curb, 1" fiberglass insulation, aluminum curb & cover, …" at bounding box center [549, 406] width 696 height 62
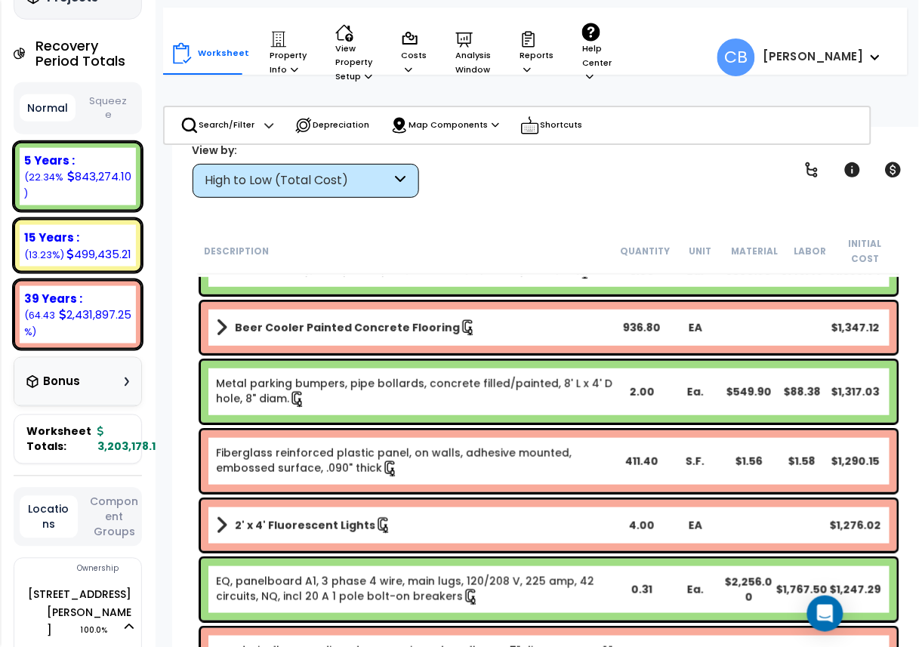
click at [381, 423] on div "Metal parking bumpers, pipe bollards, concrete filled/painted, 8' L x 4' D hole…" at bounding box center [549, 391] width 704 height 69
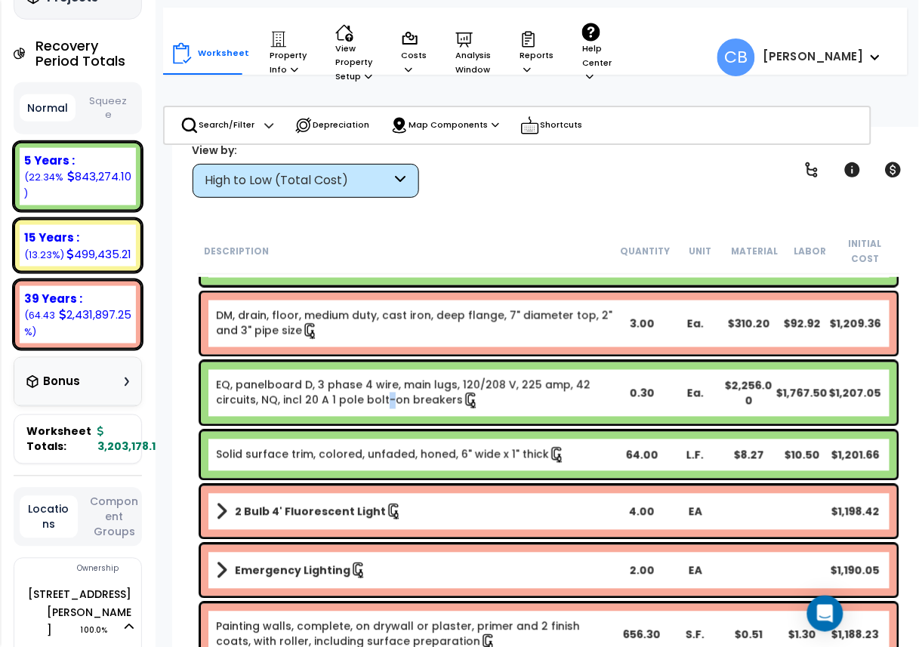
click at [381, 423] on div "EQ, panelboard D, 3 phase 4 wire, main lugs, 120/208 V, 225 amp, 42 circuits, N…" at bounding box center [549, 393] width 696 height 62
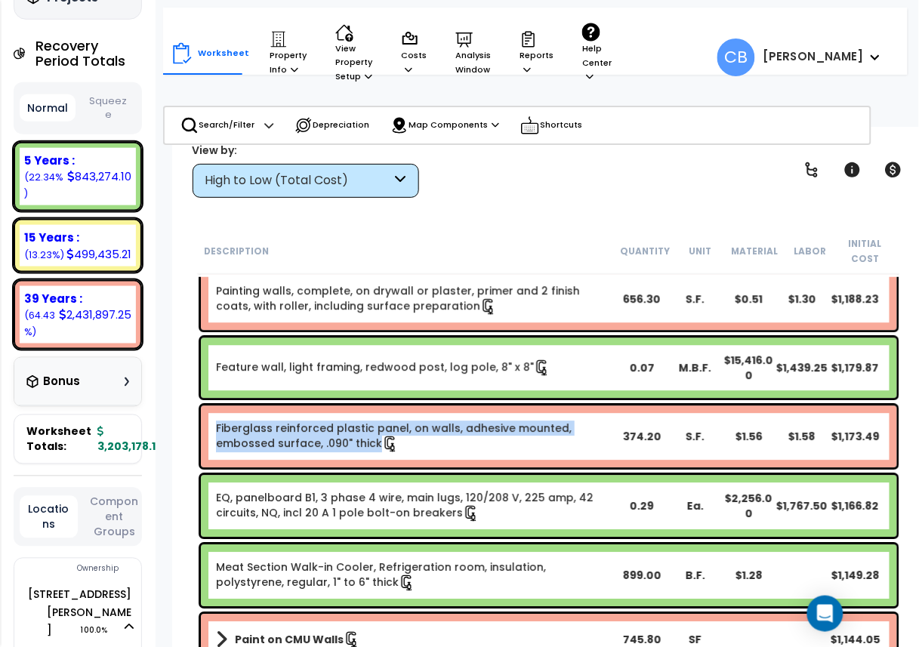
click at [381, 423] on link "Fiberglass reinforced plastic panel, on walls, adhesive mounted, embossed surfa…" at bounding box center [416, 437] width 400 height 32
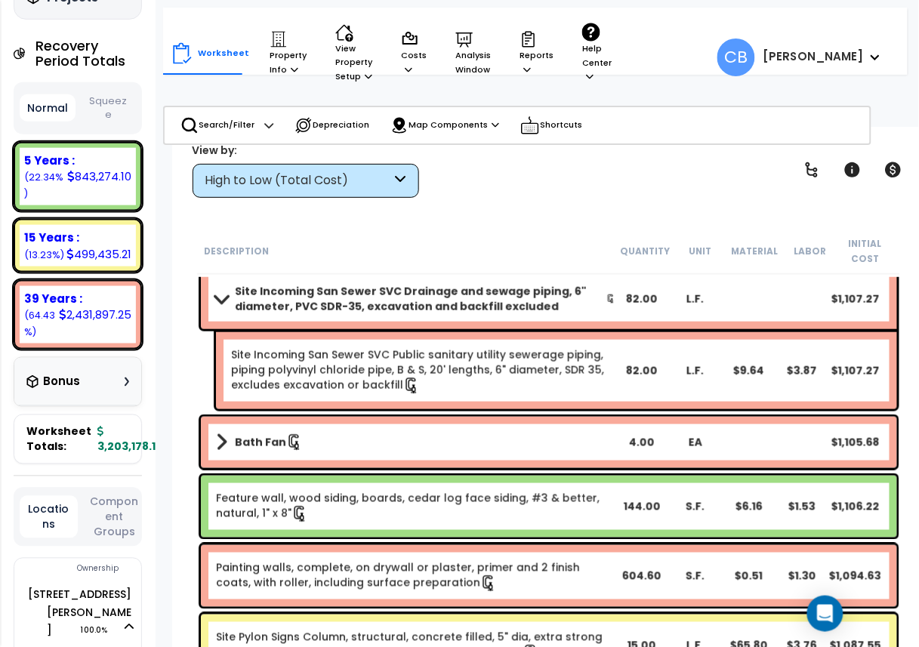
click at [381, 423] on div "Bath Fan 4.00 EA $1,105.68" at bounding box center [549, 442] width 696 height 51
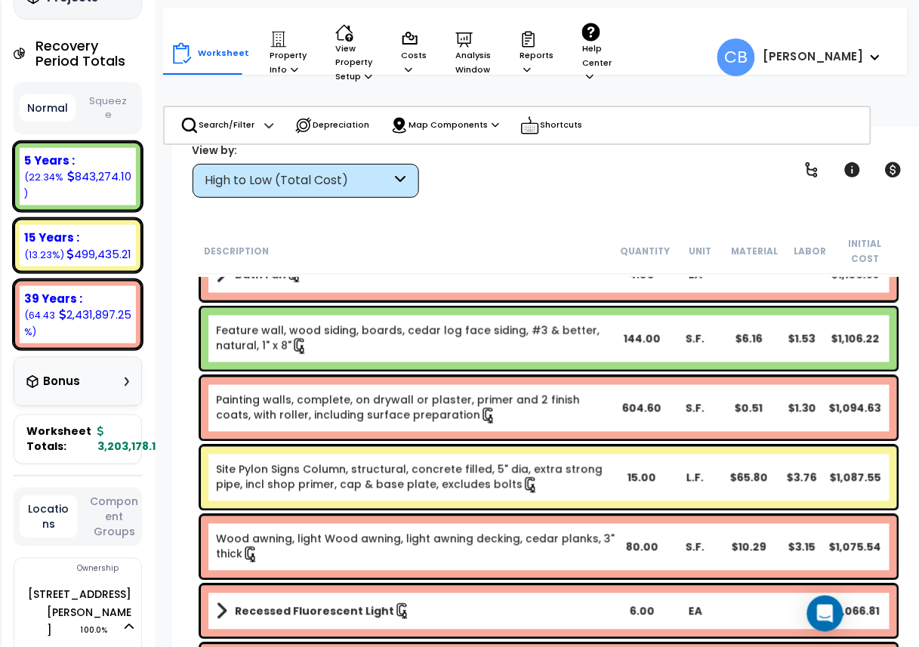
click at [381, 423] on link "Painting walls, complete, on drywall or plaster, primer and 2 finish coats, wit…" at bounding box center [416, 409] width 400 height 32
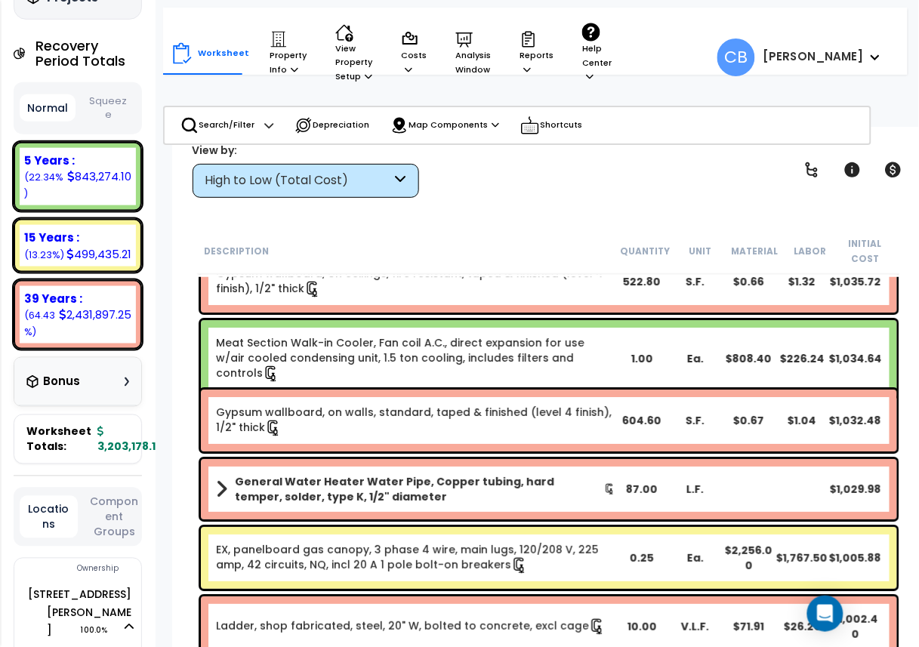
click at [381, 423] on link "Gypsum wallboard, on walls, standard, taped & finished (level 4 finish), 1/2" t…" at bounding box center [416, 421] width 400 height 32
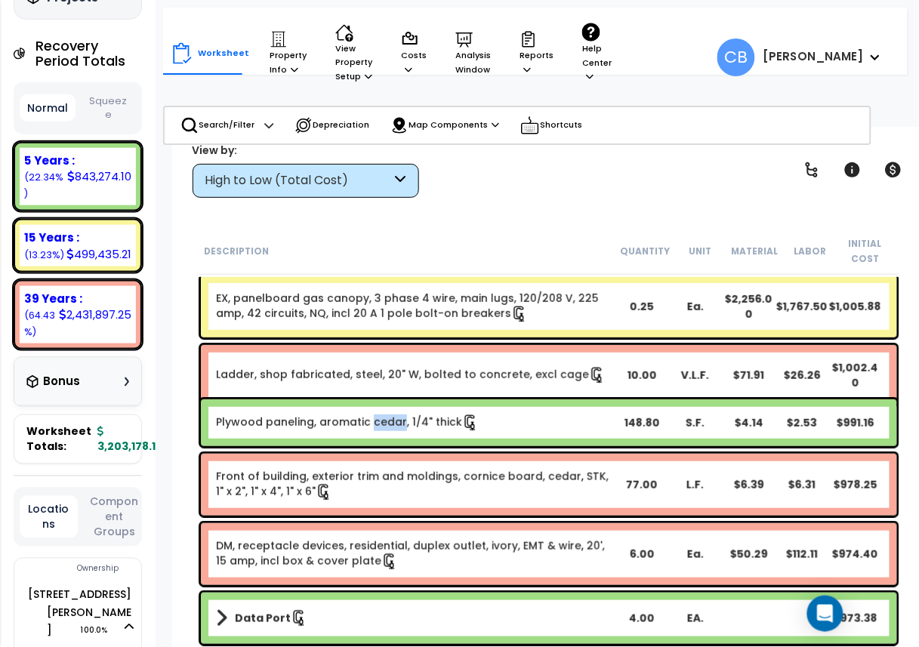
click at [381, 423] on link "Plywood paneling, aromatic cedar, 1/4" thick" at bounding box center [347, 423] width 263 height 17
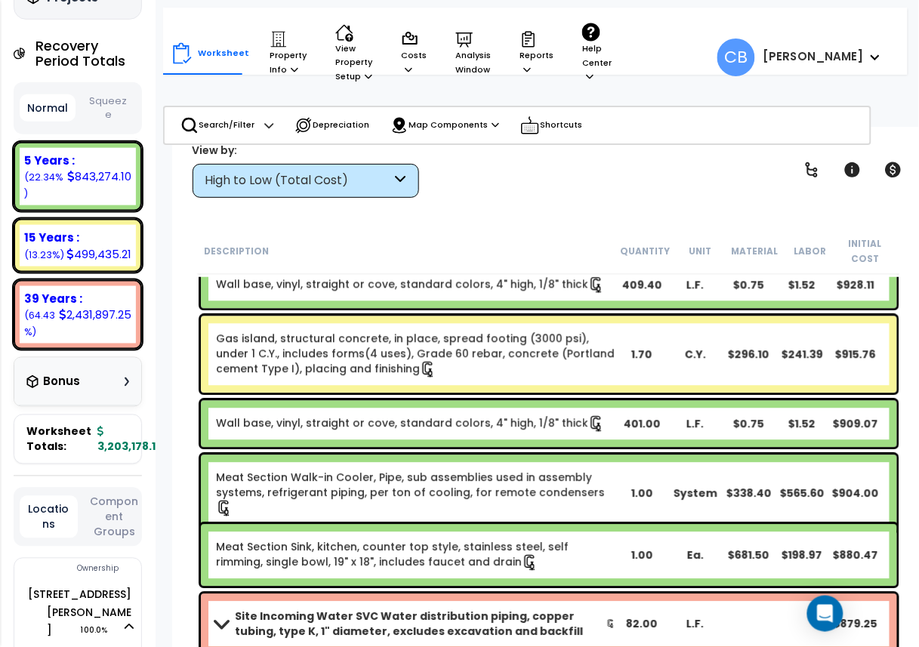
click at [381, 423] on link "Wall base, vinyl, straight or cove, standard colors, 4" high, 1/8" thick" at bounding box center [410, 424] width 389 height 17
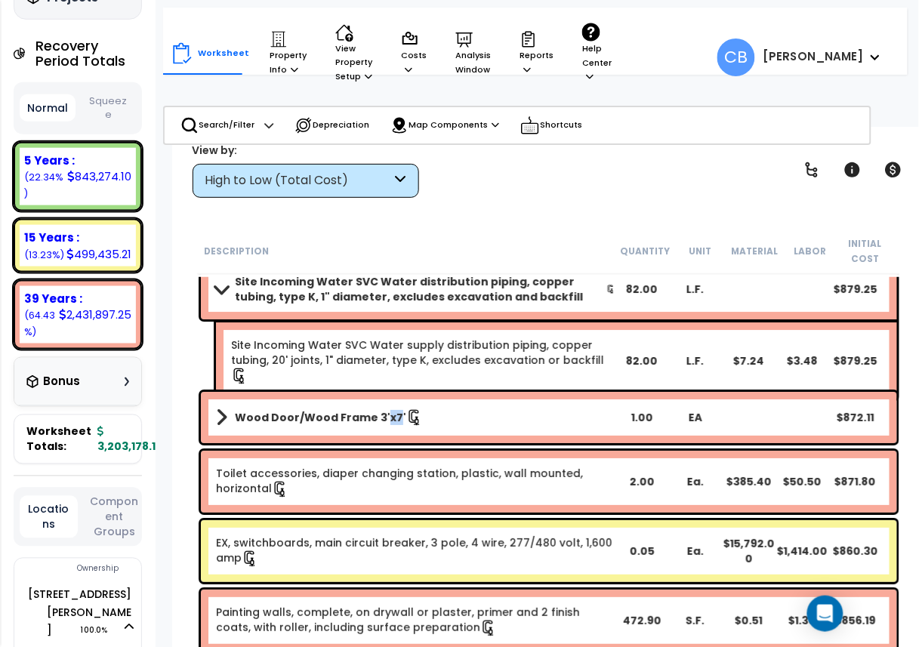
click at [381, 423] on b "Wood Door/Wood Frame 3'x7'" at bounding box center [320, 417] width 171 height 15
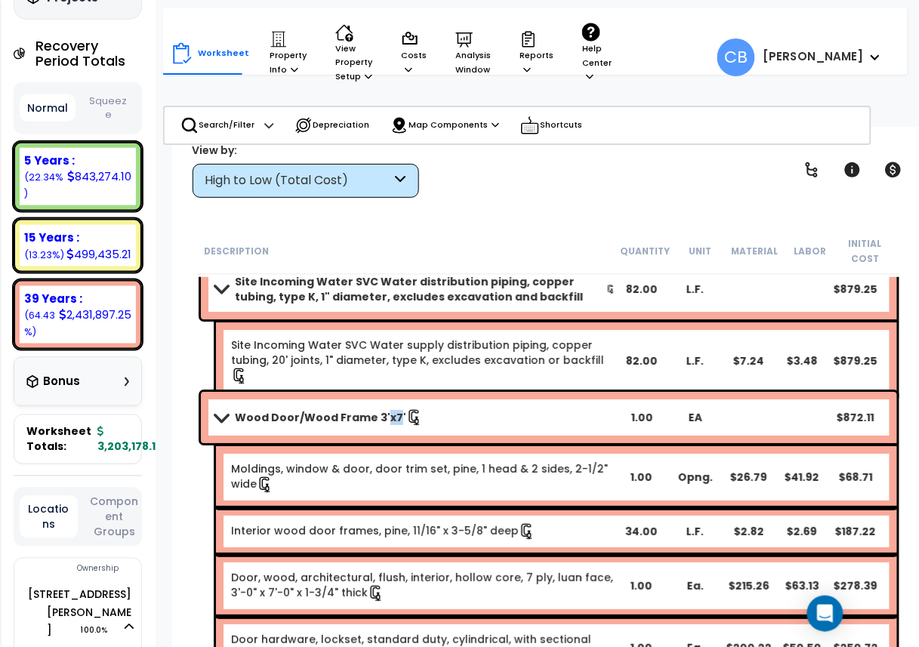
click at [381, 423] on b "Wood Door/Wood Frame 3'x7'" at bounding box center [320, 417] width 171 height 15
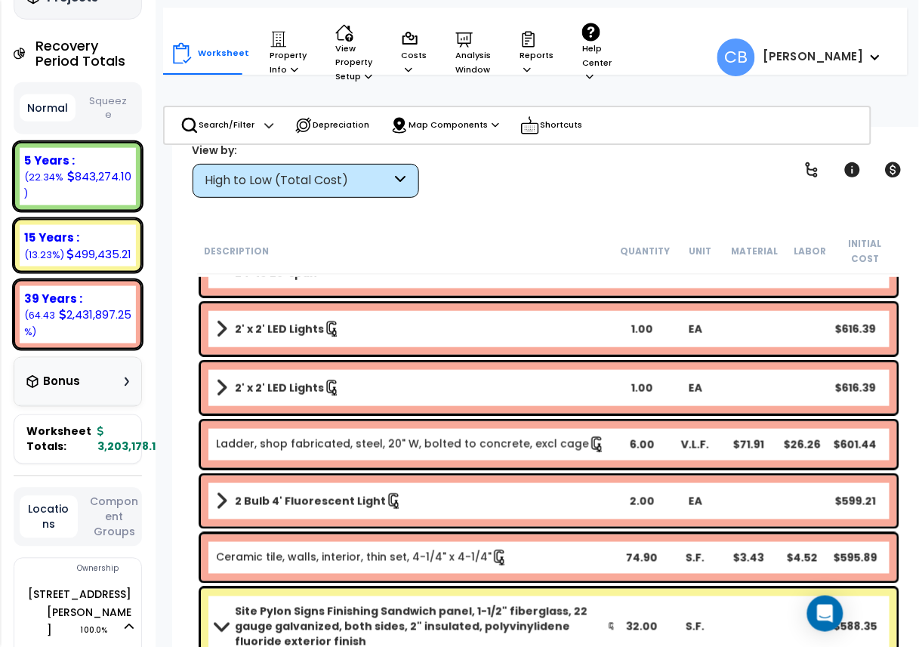
click at [396, 531] on div "Ceramic tile, walls, interior, thin set, 4-1/4" x 4-1/4" 74.90 S.F. $3.43 $4.52…" at bounding box center [549, 558] width 704 height 54
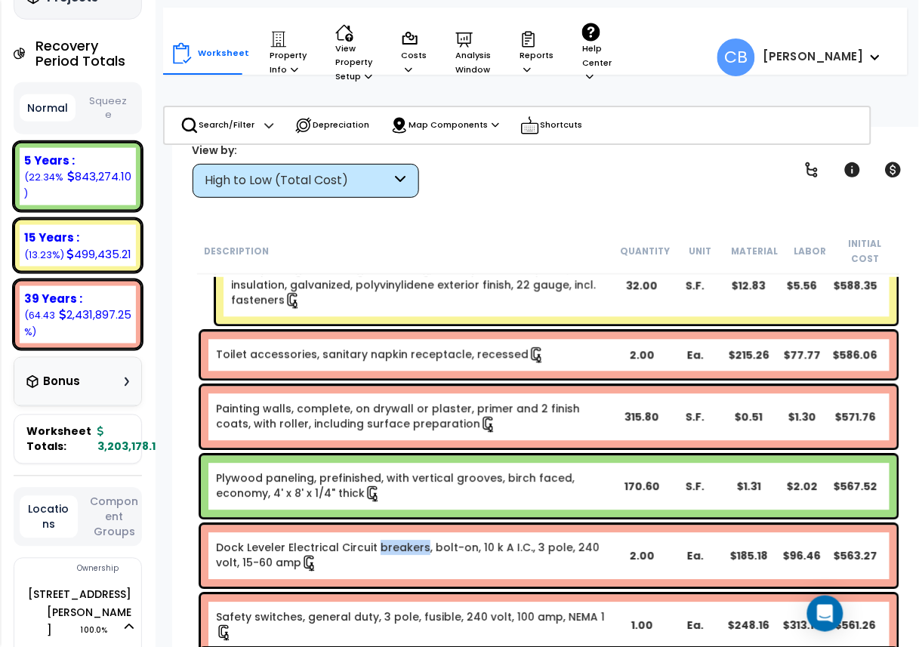
click at [396, 529] on div "Dock Leveler Electrical Circuit breakers, bolt-on, 10 k A I.C., 3 pole, 240 vol…" at bounding box center [549, 557] width 696 height 62
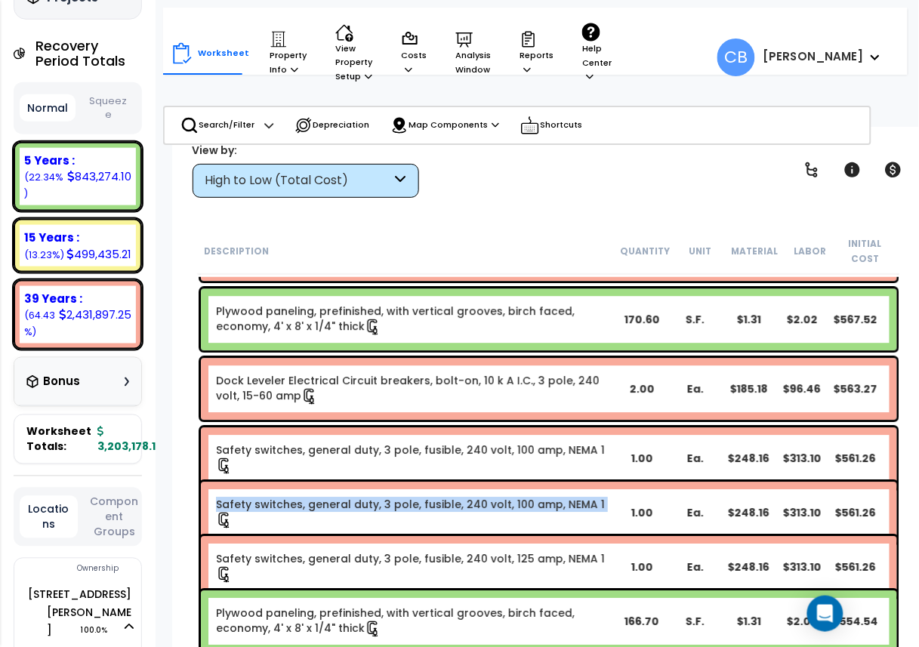
click at [396, 529] on div "Safety switches, general duty, 3 pole, fusible, 240 volt, 100 amp, NEMA 1 1.00 …" at bounding box center [549, 512] width 704 height 69
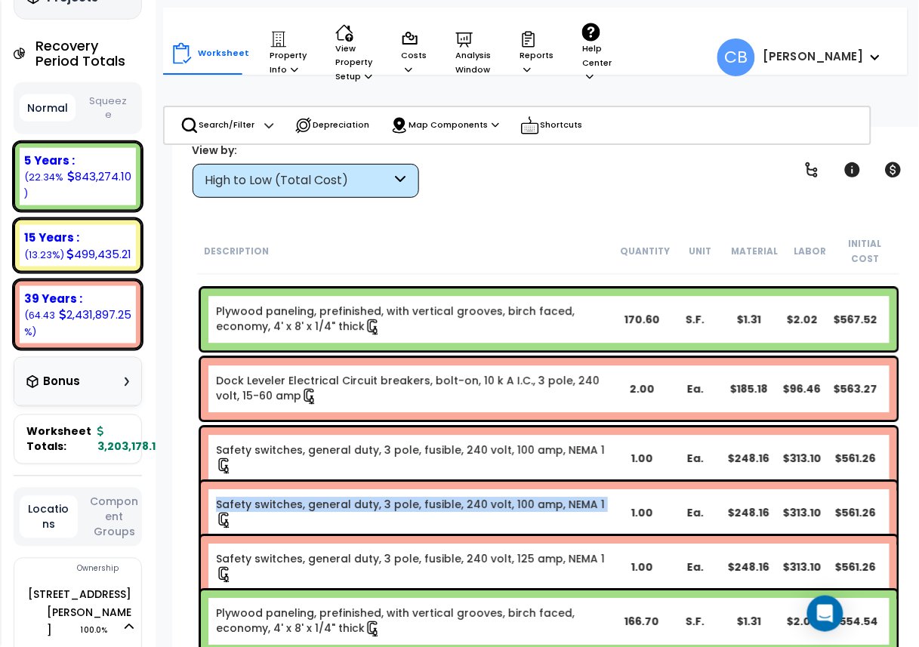
scroll to position [20194, 0]
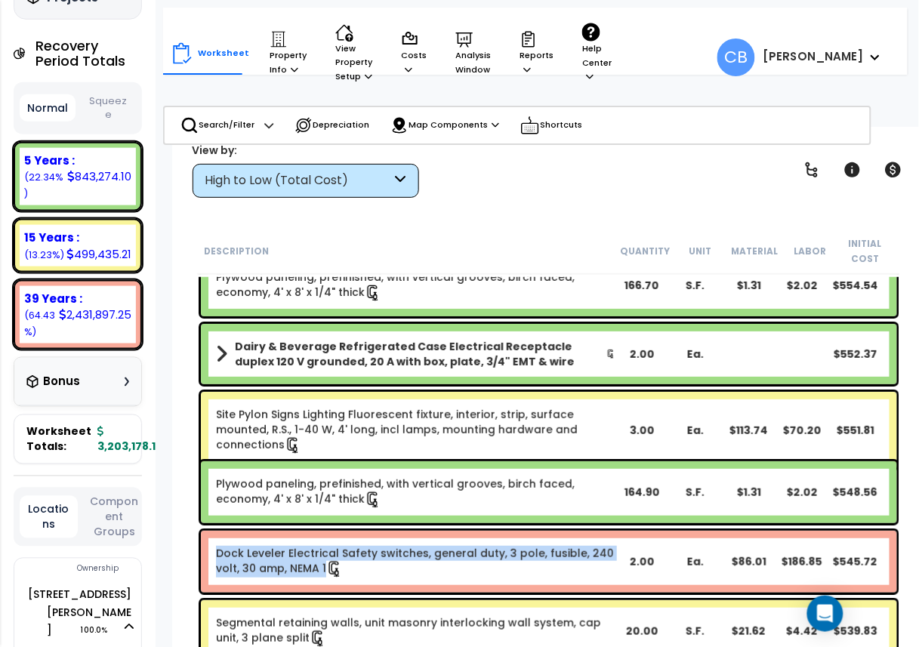
click at [396, 529] on div "Dock Leveler Electrical Safety switches, general duty, 3 pole, fusible, 240 vol…" at bounding box center [549, 561] width 704 height 69
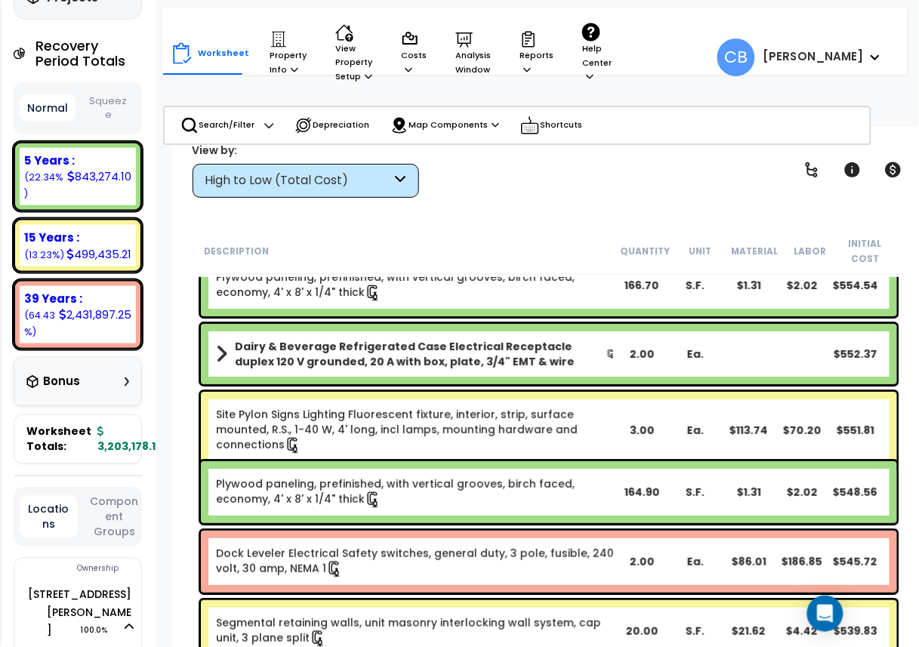
click at [396, 515] on div "Plywood paneling, prefinished, with vertical grooves, birch faced, economy, 4' …" at bounding box center [549, 492] width 696 height 62
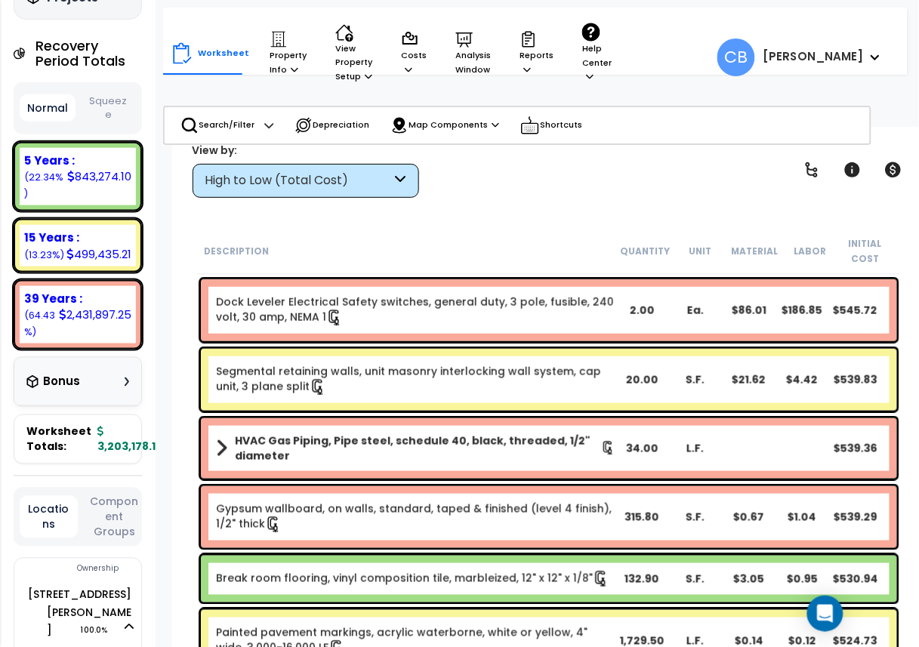
click at [486, 441] on b "HVAC Gas Piping, Pipe steel, schedule 40, black, threaded, 1/2" diameter" at bounding box center [418, 448] width 366 height 30
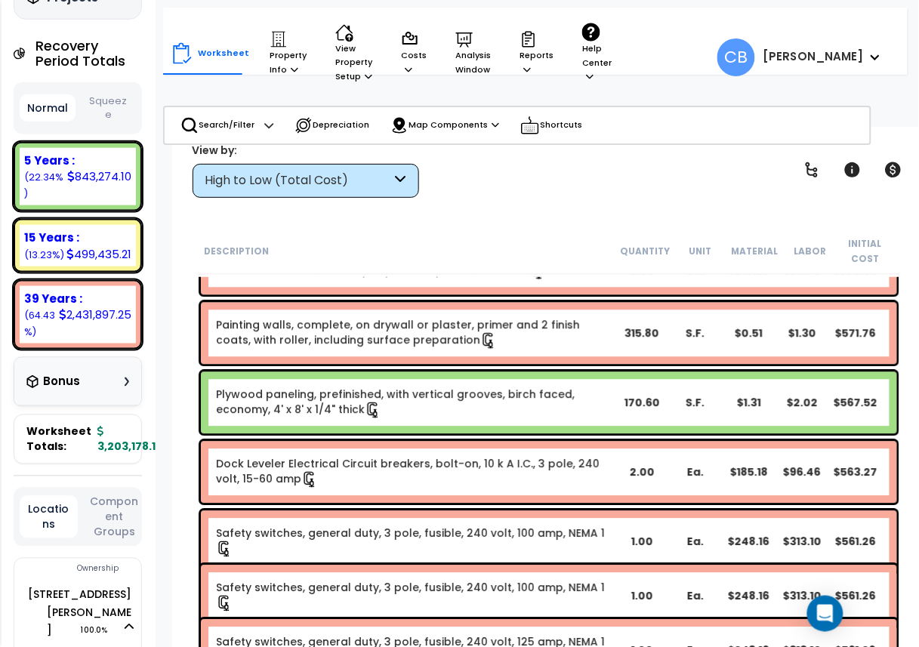
click at [486, 442] on div "Dock Leveler Electrical Circuit breakers, bolt-on, 10 k A I.C., 3 pole, 240 vol…" at bounding box center [549, 473] width 696 height 62
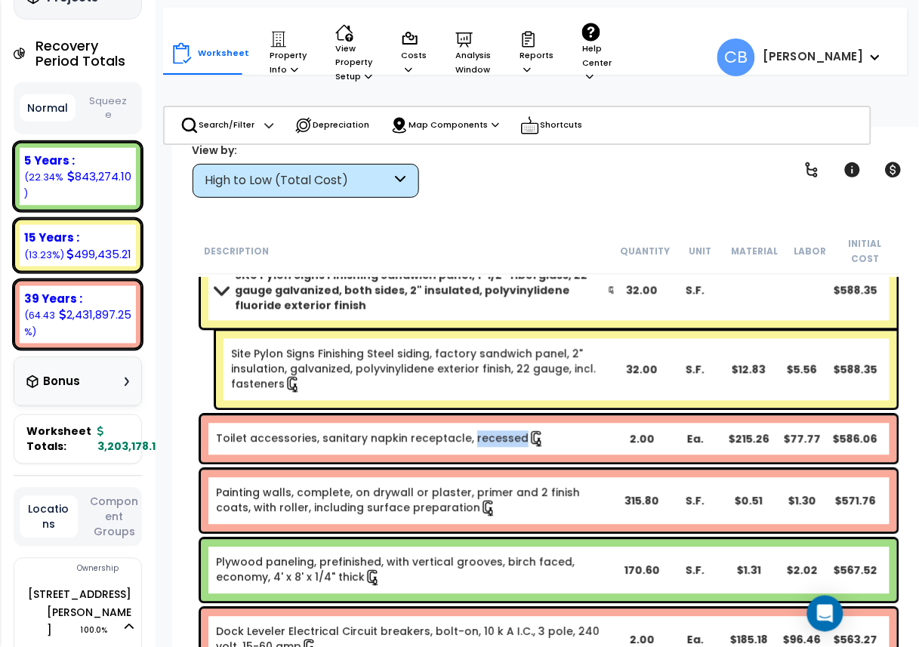
click at [486, 441] on link "Toilet accessories, sanitary napkin receptacle, recessed" at bounding box center [380, 439] width 329 height 17
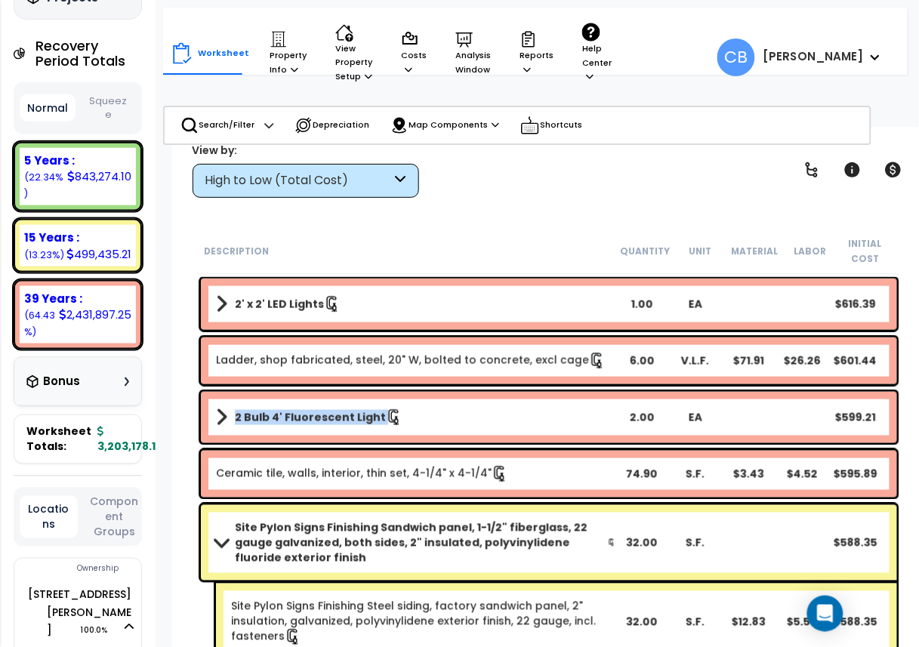
click at [486, 441] on div "2 Bulb 4' Fluorescent Light 2.00 EA $599.21" at bounding box center [549, 417] width 696 height 51
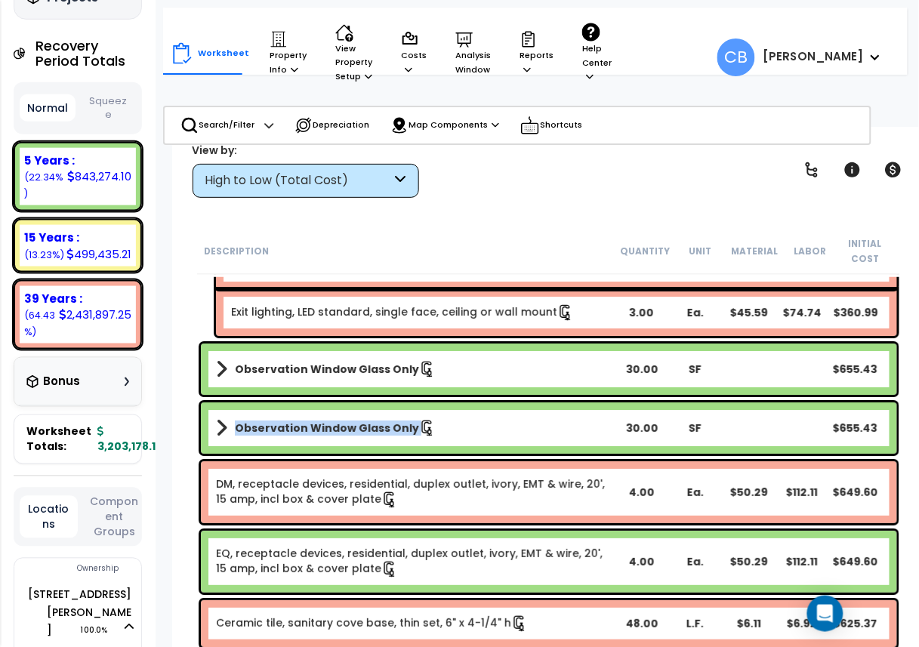
click at [486, 441] on div "Observation Window Glass Only 30.00 SF $655.43" at bounding box center [549, 428] width 696 height 51
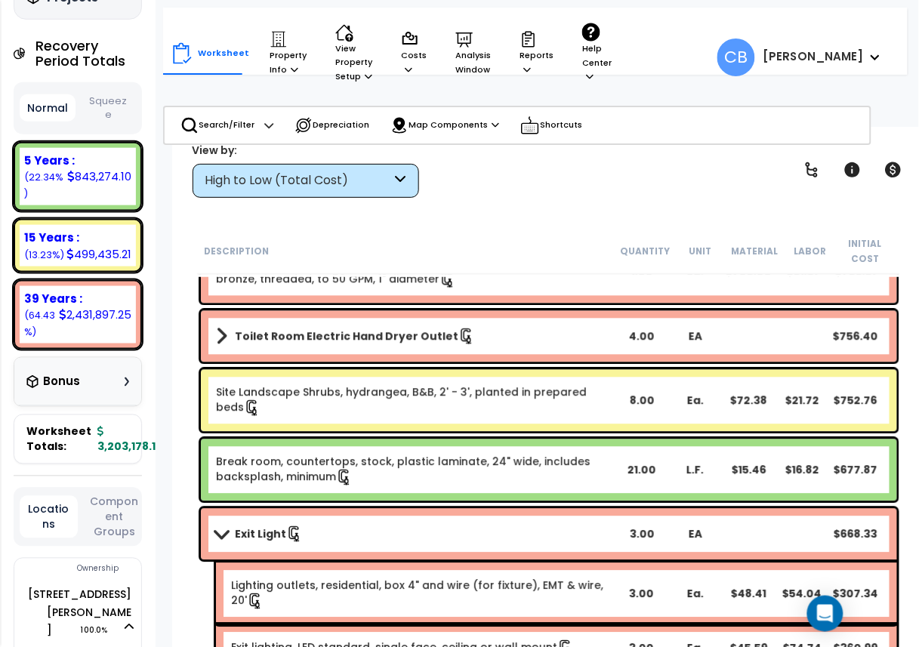
click at [486, 441] on div "Break room, countertops, stock, plastic laminate, 24" wide, includes backsplash…" at bounding box center [549, 471] width 696 height 62
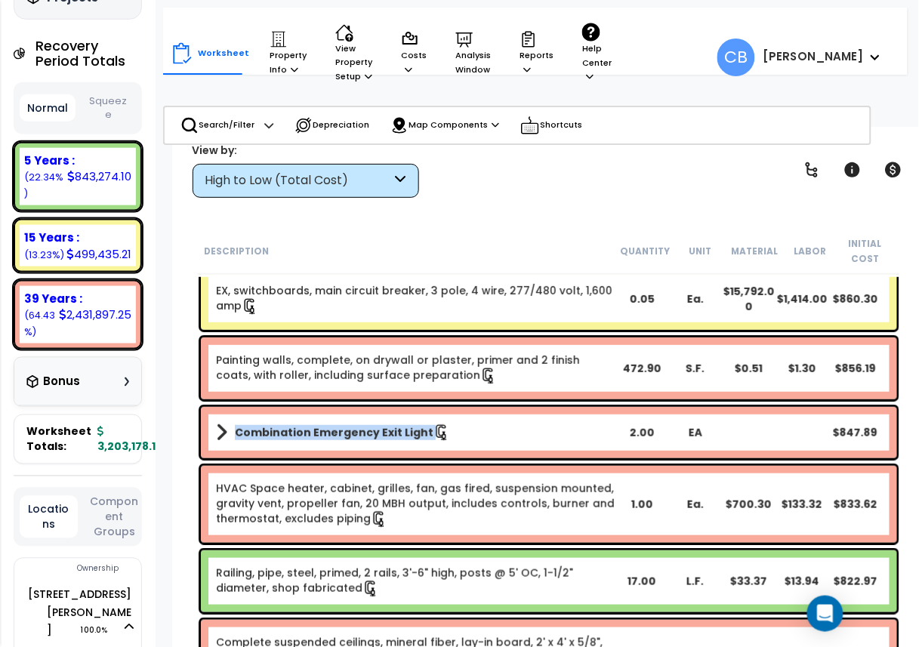
click at [486, 441] on link "Combination Emergency Exit Light" at bounding box center [416, 432] width 400 height 21
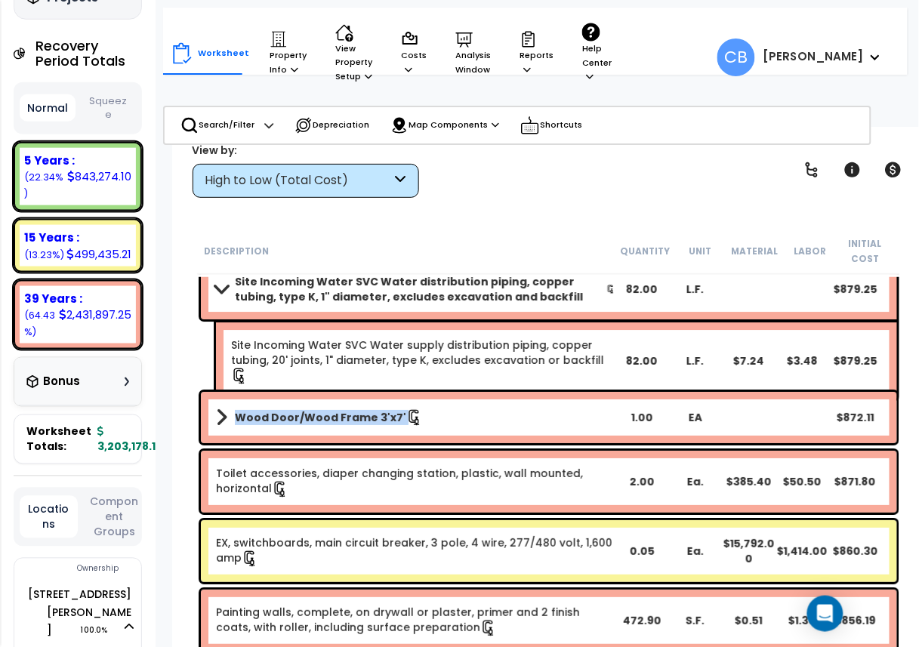
click at [486, 441] on div "Wood Door/Wood Frame 3'x7' 1.00 EA $872.11" at bounding box center [549, 417] width 696 height 51
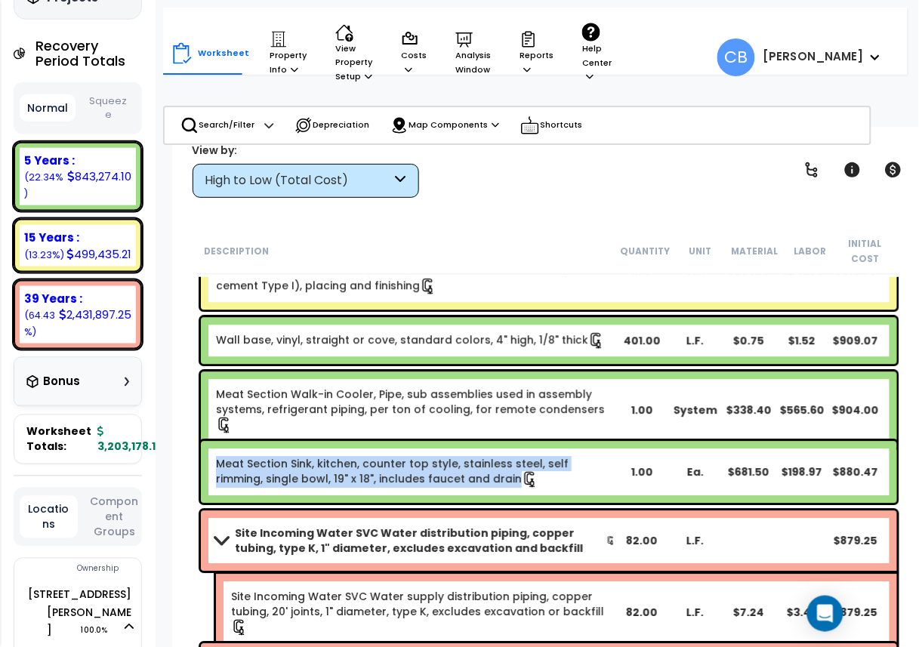
click at [486, 441] on div "Meat Section Sink, kitchen, counter top style, stainless steel, self rimming, s…" at bounding box center [549, 472] width 696 height 62
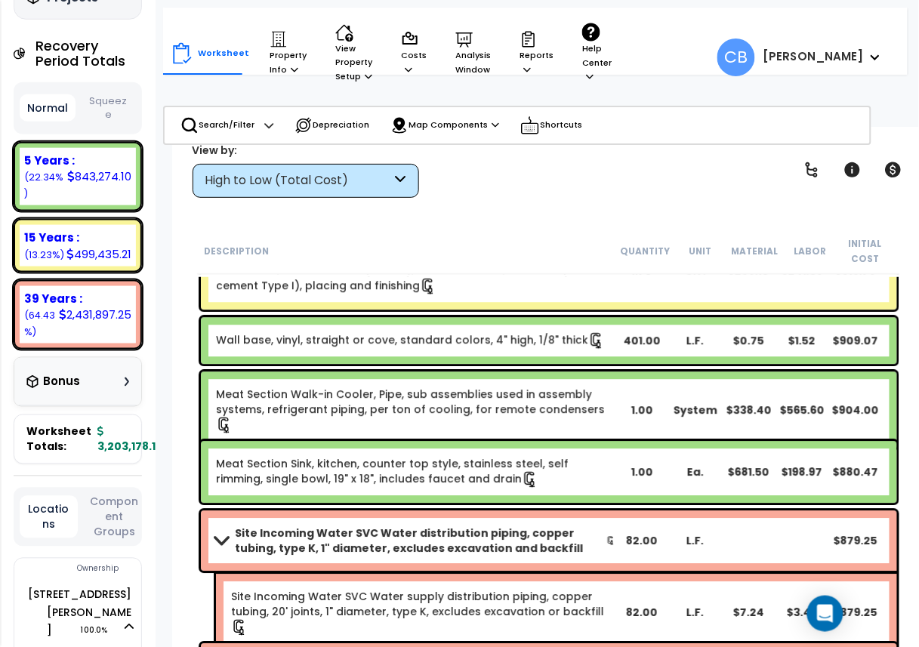
click at [486, 437] on div "Meat Section Sink, kitchen, counter top style, stainless steel, self rimming, s…" at bounding box center [549, 471] width 704 height 69
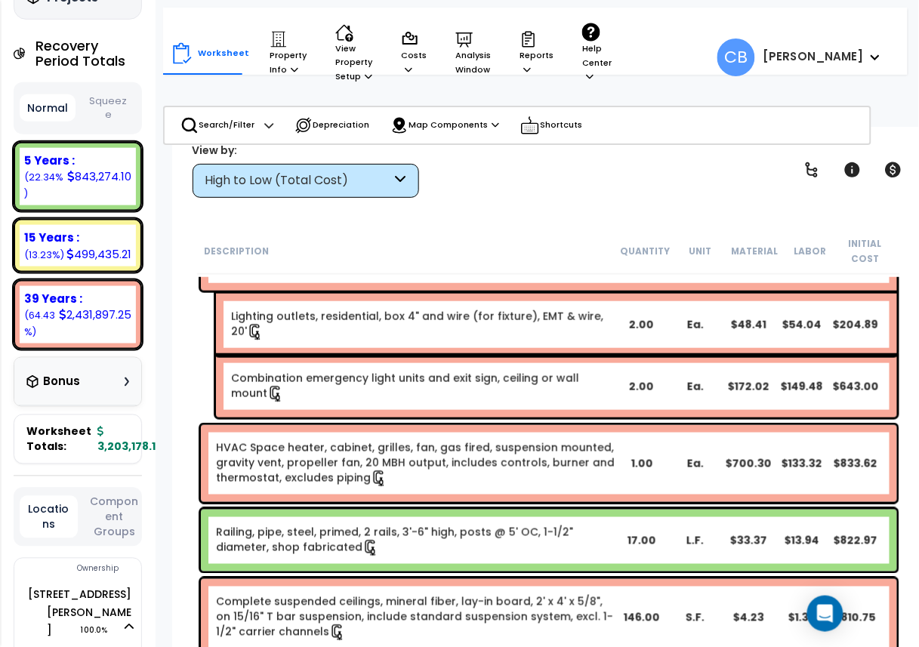
click at [486, 437] on div "HVAC Space heater, cabinet, grilles, fan, gas fired, suspension mounted, gravit…" at bounding box center [549, 463] width 696 height 77
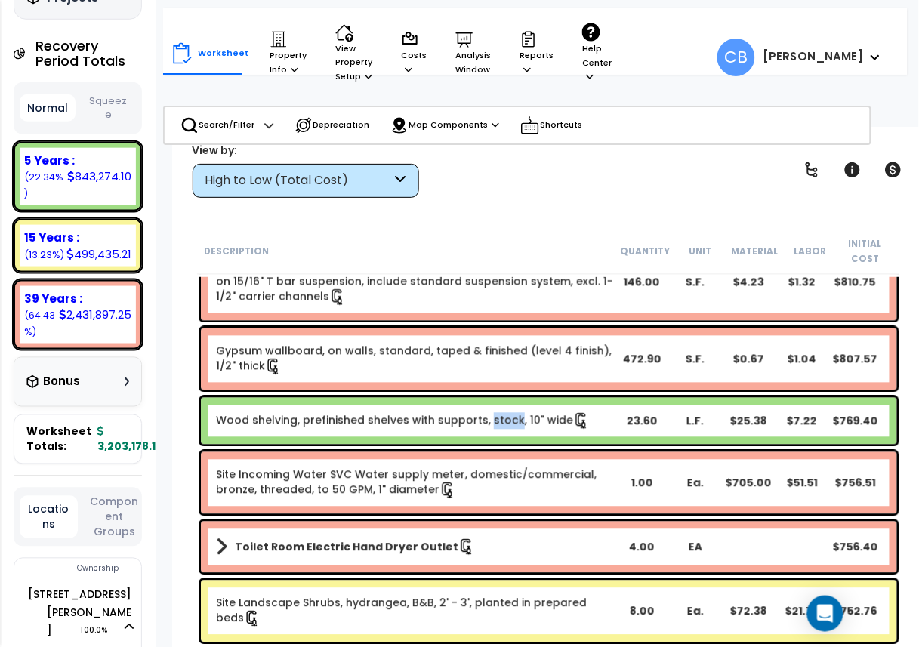
click at [486, 437] on div "Wood shelving, prefinished shelves with supports, stock, 10" wide 23.60 L.F. $2…" at bounding box center [549, 421] width 696 height 47
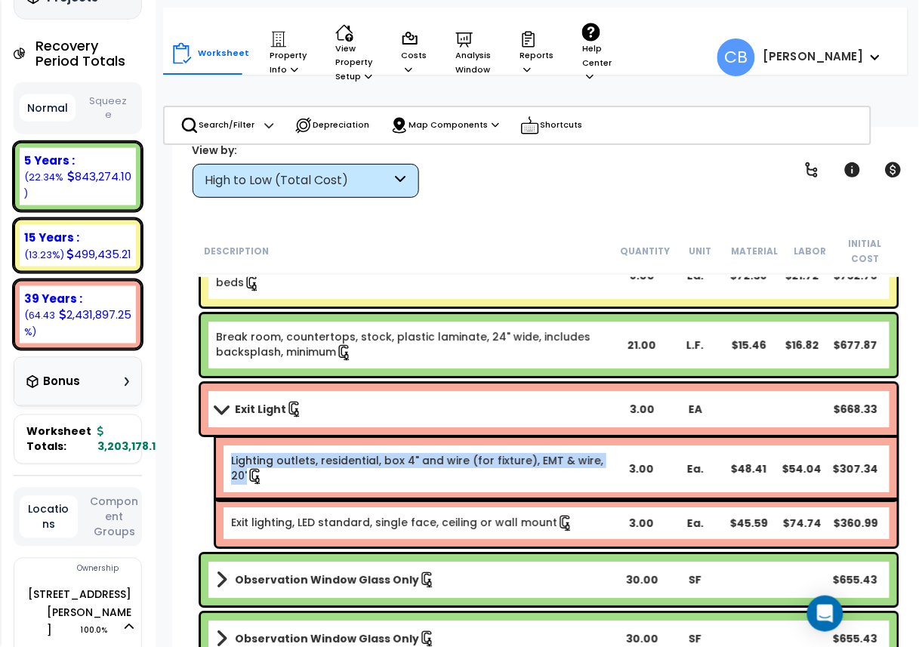
click at [486, 438] on div "Lighting outlets, residential, box 4" and wire (for fixture), EMT & wire, 20' 3…" at bounding box center [556, 469] width 681 height 62
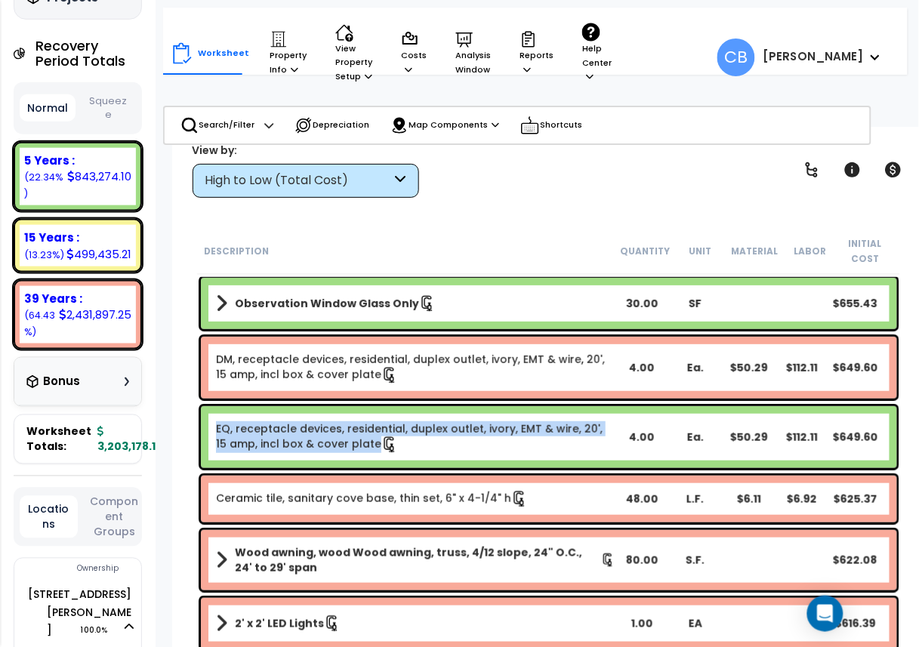
click at [486, 437] on link "EQ, receptacle devices, residential, duplex outlet, ivory, EMT & wire, 20', 15 …" at bounding box center [416, 437] width 400 height 32
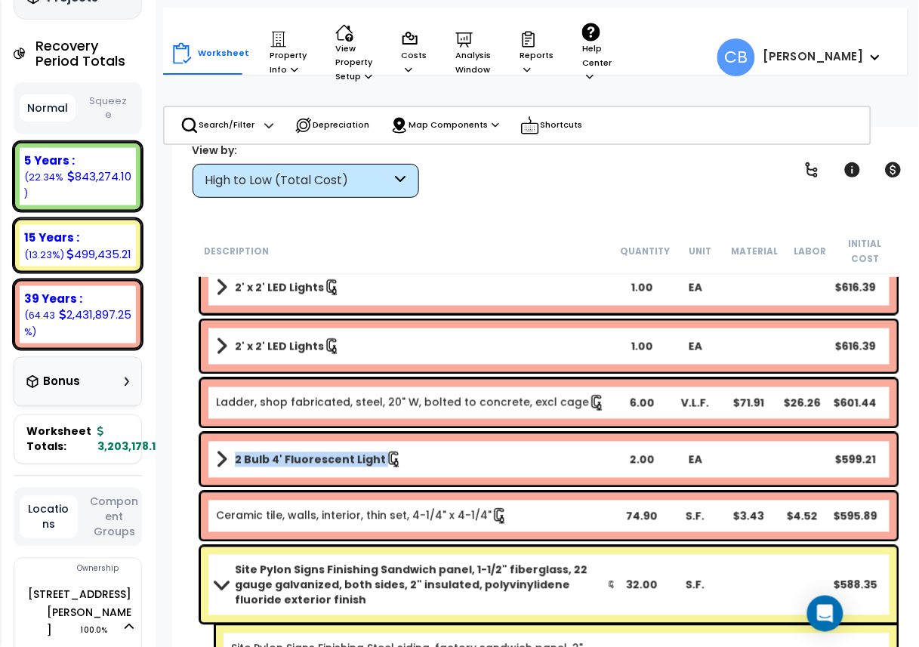
click at [486, 437] on div "2 Bulb 4' Fluorescent Light 2.00 EA $599.21" at bounding box center [549, 459] width 696 height 51
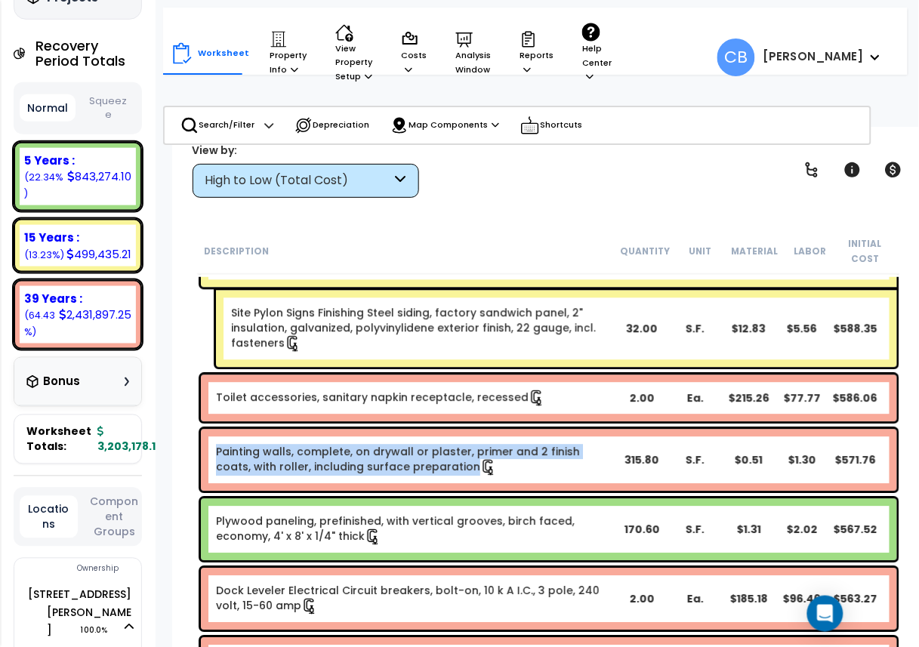
click at [486, 437] on div "Painting walls, complete, on drywall or plaster, primer and 2 finish coats, wit…" at bounding box center [549, 461] width 696 height 62
click at [487, 436] on div "Painting walls, complete, on drywall or plaster, primer and 2 finish coats, wit…" at bounding box center [549, 461] width 696 height 62
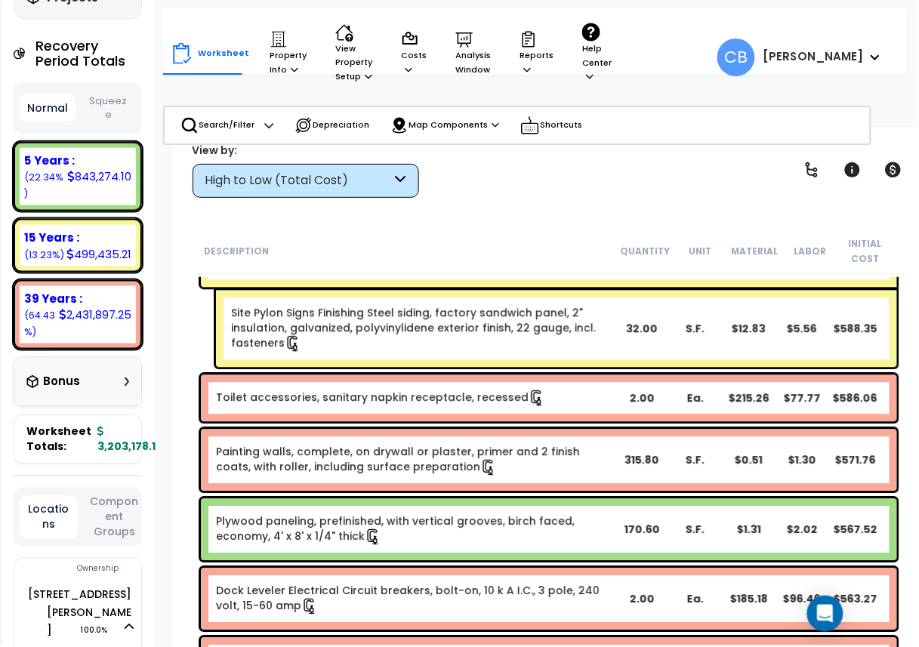
click at [447, 348] on link "Site Pylon Signs Finishing Steel siding, factory sandwich panel, 2" insulation,…" at bounding box center [422, 329] width 383 height 47
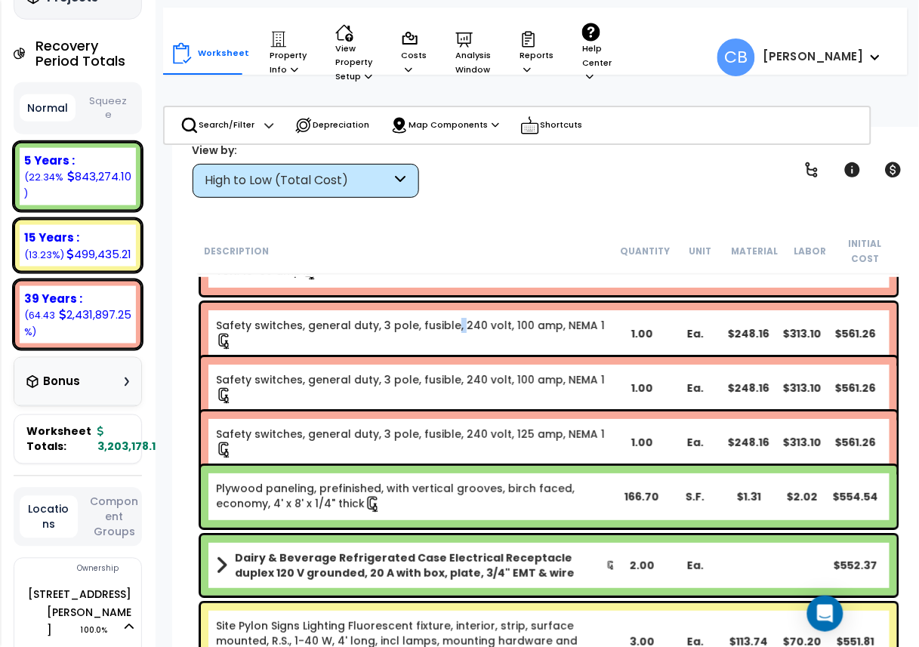
click at [447, 348] on div "Safety switches, general duty, 3 pole, fusible, 240 volt, 100 amp, NEMA 1 1.00 …" at bounding box center [549, 334] width 696 height 62
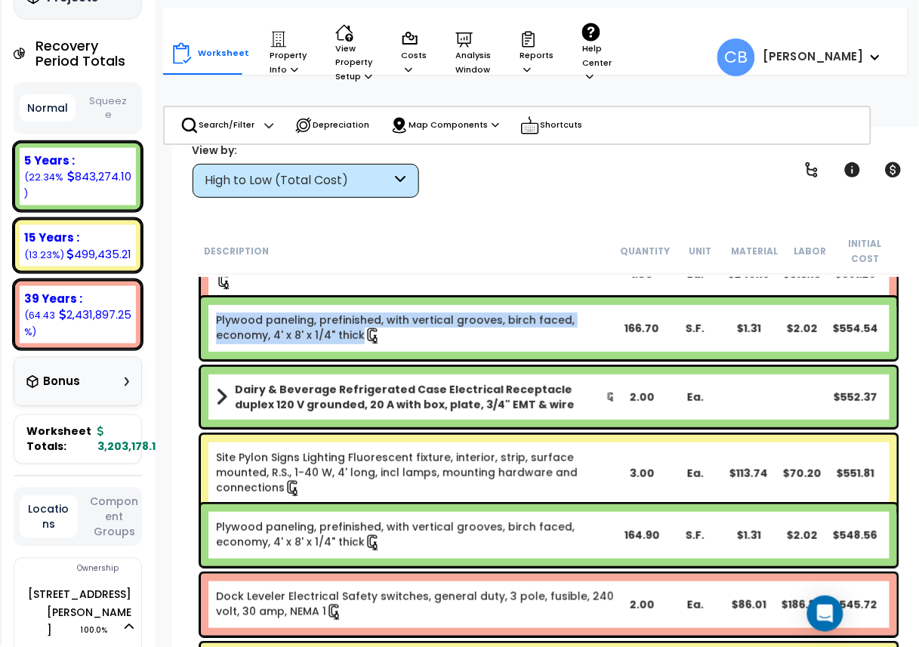
click at [447, 348] on div "Plywood paneling, prefinished, with vertical grooves, birch faced, economy, 4' …" at bounding box center [549, 329] width 696 height 62
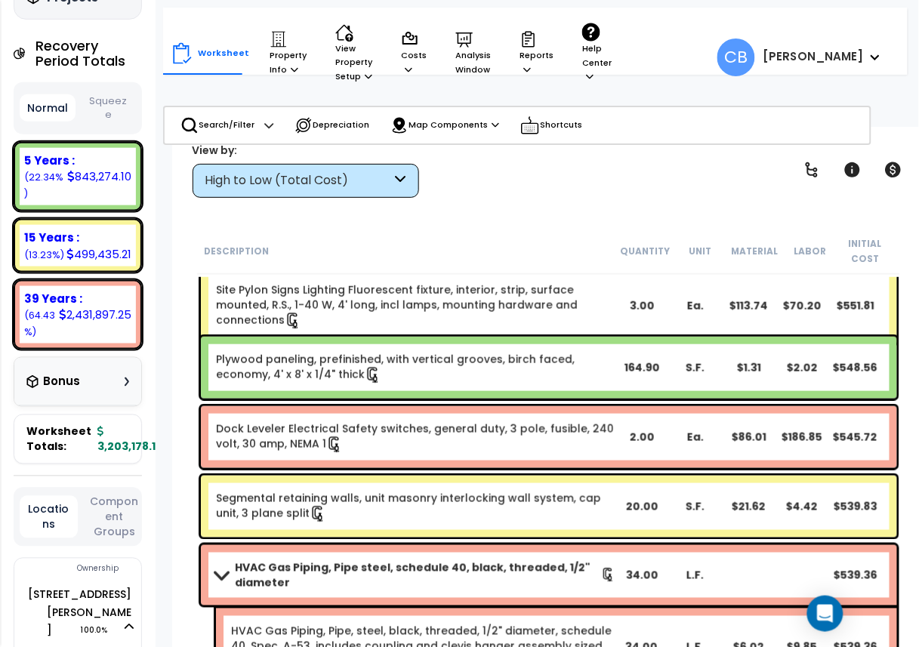
click at [501, 464] on div "Dock Leveler Electrical Safety switches, general duty, 3 pole, fusible, 240 vol…" at bounding box center [549, 437] width 696 height 62
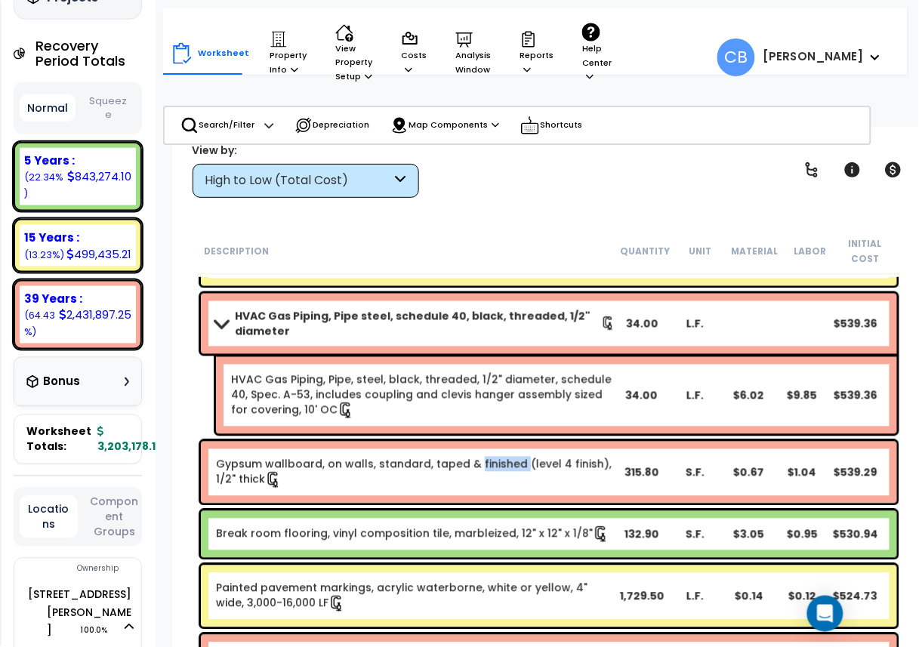
click at [501, 464] on link "Gypsum wallboard, on walls, standard, taped & finished (level 4 finish), 1/2" t…" at bounding box center [416, 473] width 400 height 32
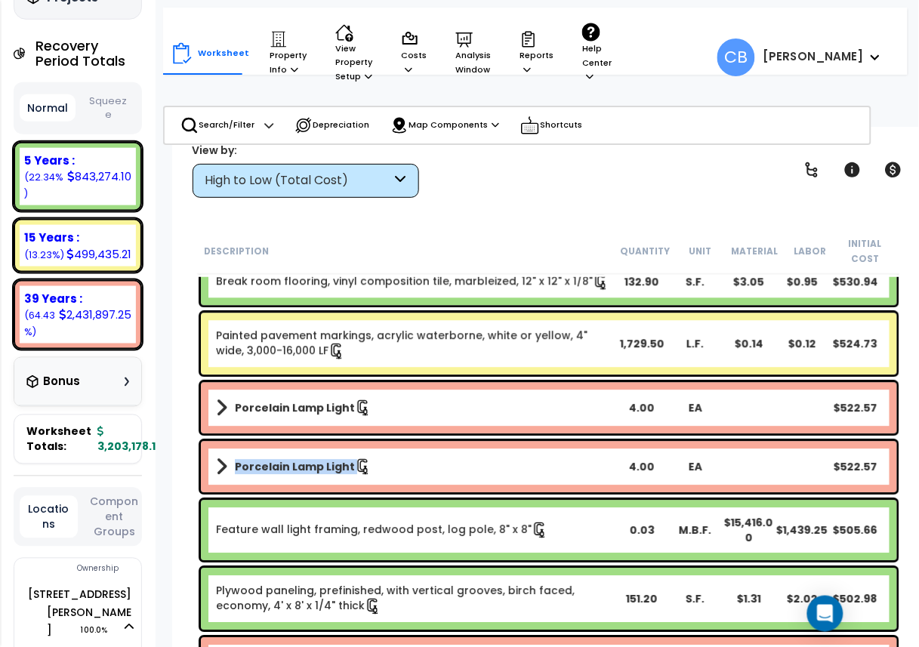
click at [501, 464] on link "Porcelain Lamp Light" at bounding box center [416, 467] width 400 height 21
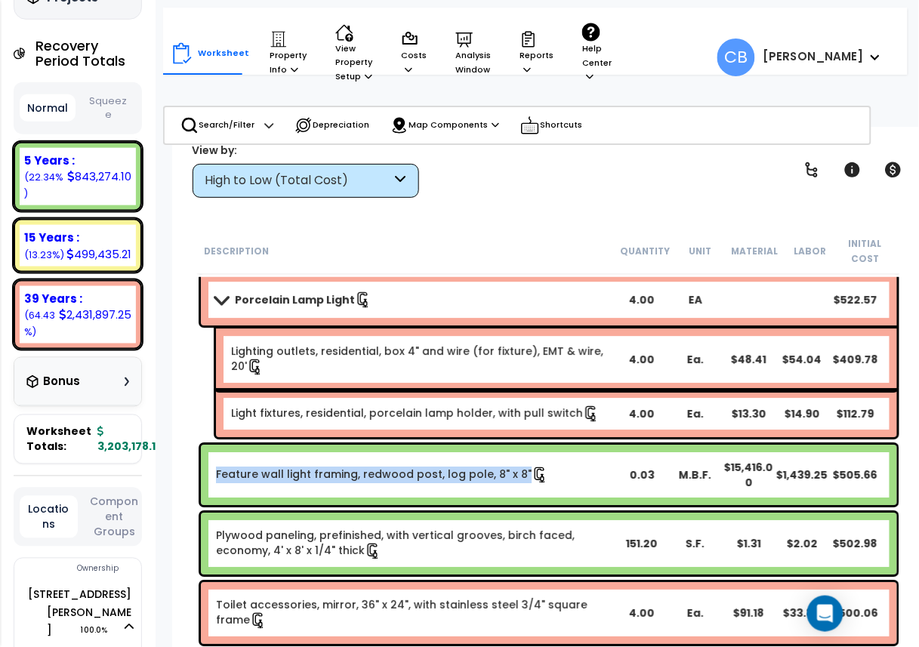
click at [501, 464] on div "Feature wall light framing, redwood post, log pole, 8" x 8" 0.03 M.B.F. $15,416…" at bounding box center [549, 475] width 696 height 60
click at [520, 423] on div "Light fixtures, residential, porcelain lamp holder, with pull switch 4.00 Ea. $…" at bounding box center [556, 413] width 681 height 47
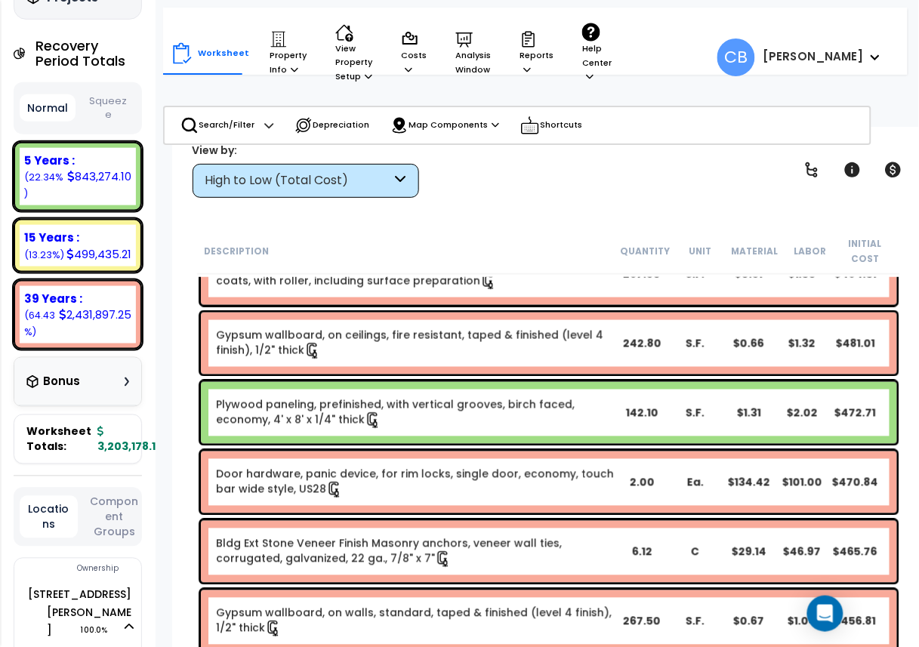
click at [523, 435] on div "Plywood paneling, prefinished, with vertical grooves, birch faced, economy, 4' …" at bounding box center [549, 413] width 696 height 62
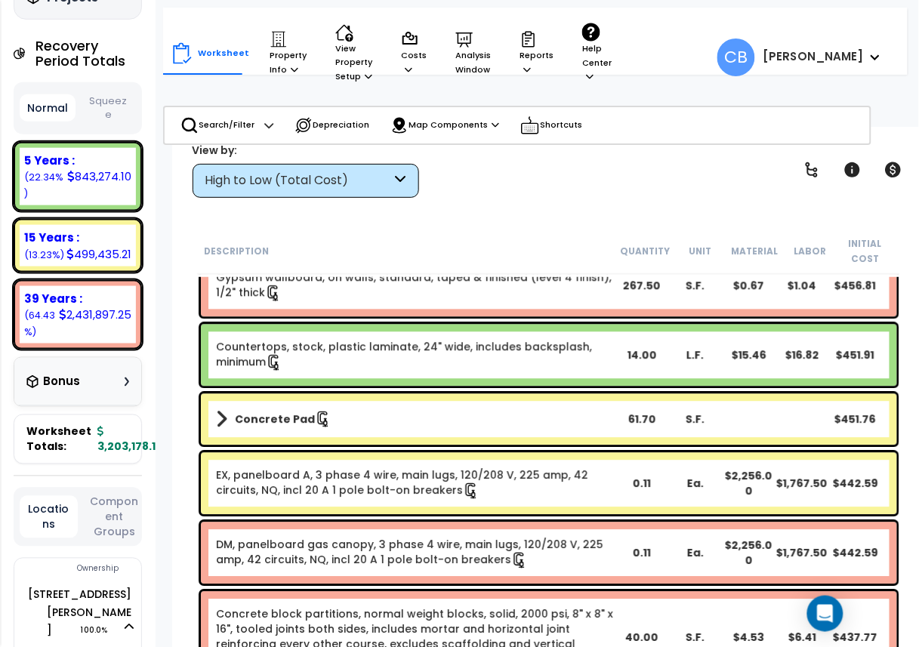
click at [526, 437] on div "Concrete Pad 61.70 S.F. $451.76" at bounding box center [549, 419] width 696 height 51
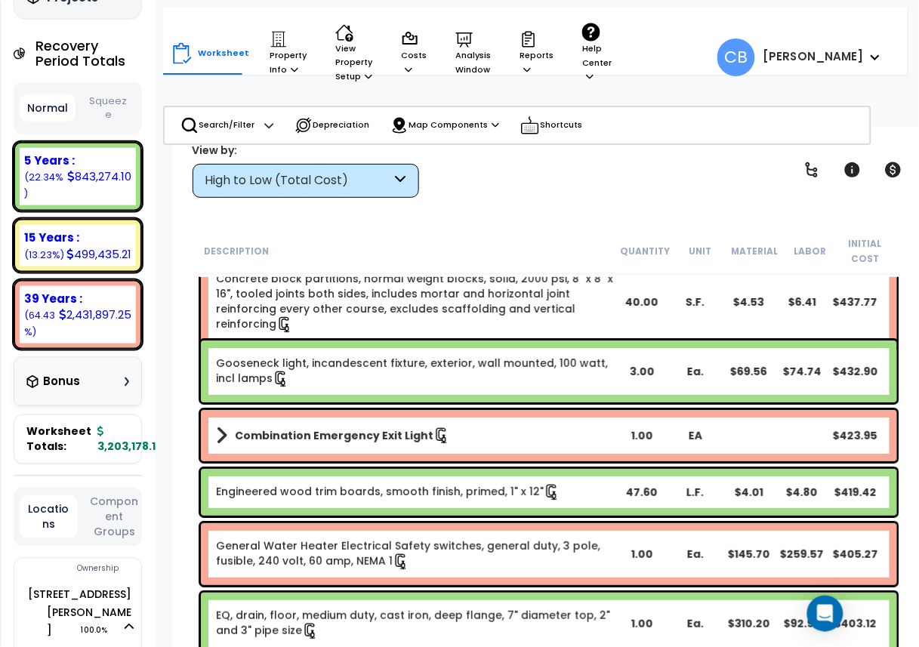
click at [526, 437] on link "Combination Emergency Exit Light" at bounding box center [416, 435] width 400 height 21
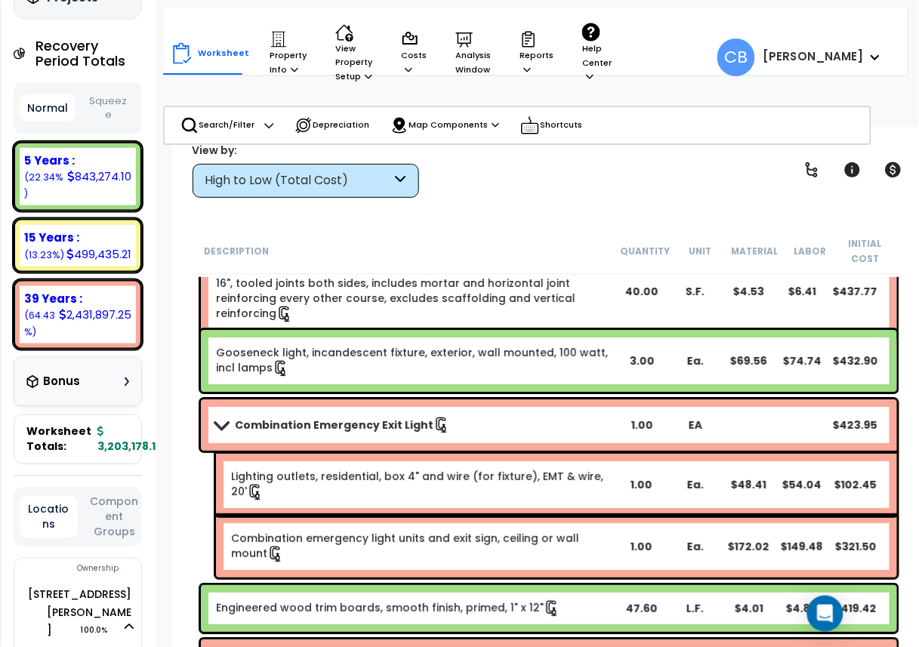
click at [535, 485] on link "Lighting outlets, residential, box 4" and wire (for fixture), EMT & wire, 20'" at bounding box center [422, 485] width 383 height 32
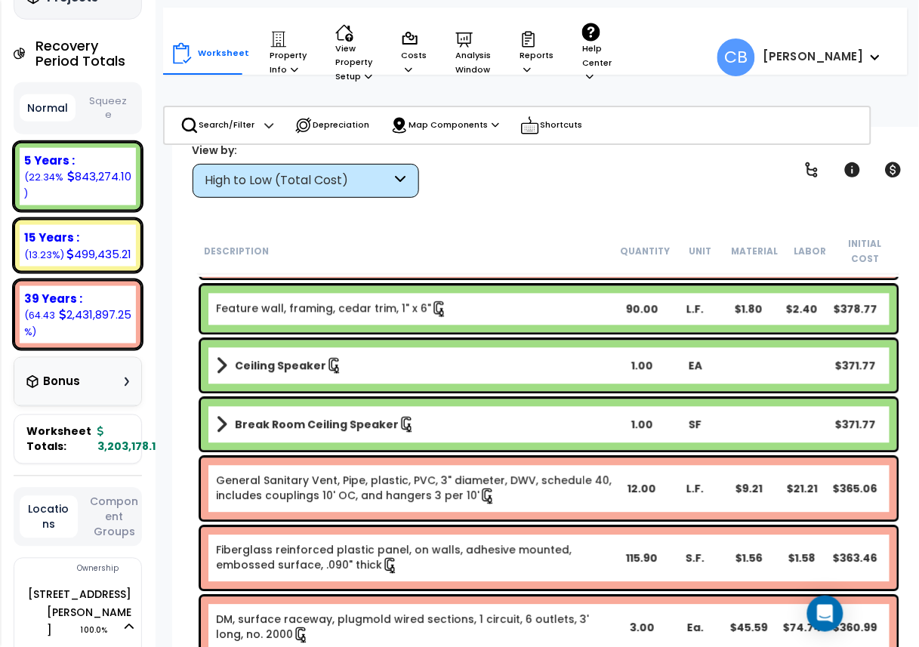
click at [535, 485] on link "General Sanitary Vent, Pipe, plastic, PVC, 3" diameter, DWV, schedule 40, inclu…" at bounding box center [416, 490] width 400 height 32
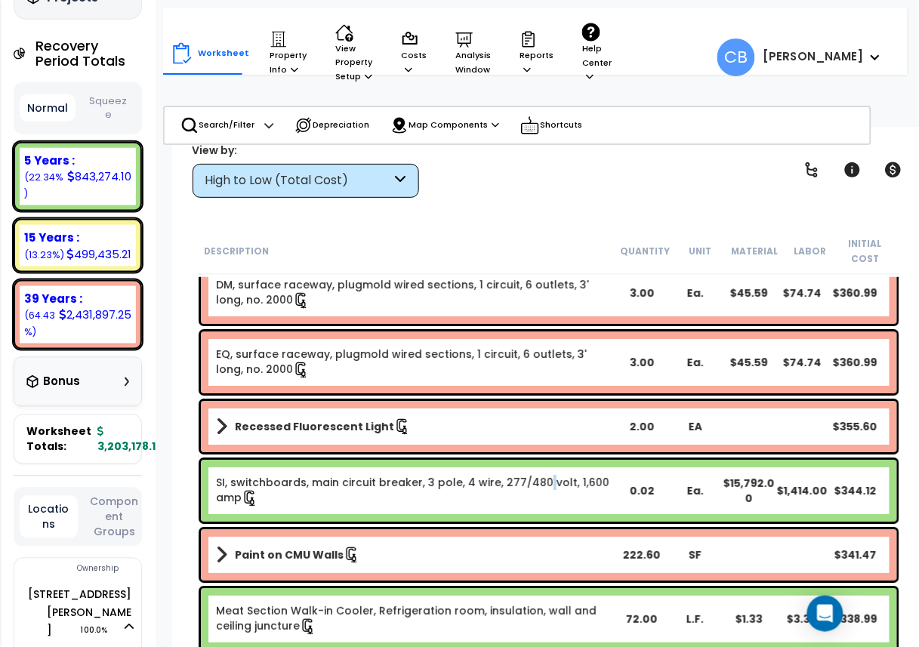
click at [535, 485] on link "SI, switchboards, main circuit breaker, 3 pole, 4 wire, 277/480 volt, 1,600 amp" at bounding box center [416, 491] width 400 height 32
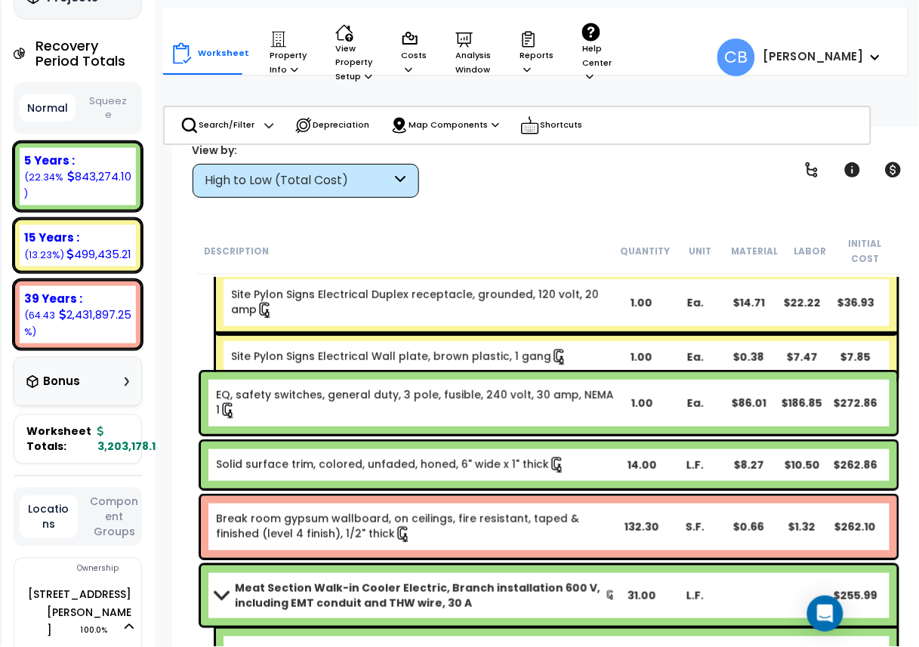
click at [314, 492] on div "Break room gypsum wallboard, on ceilings, fire resistant, taped & finished (lev…" at bounding box center [549, 526] width 704 height 69
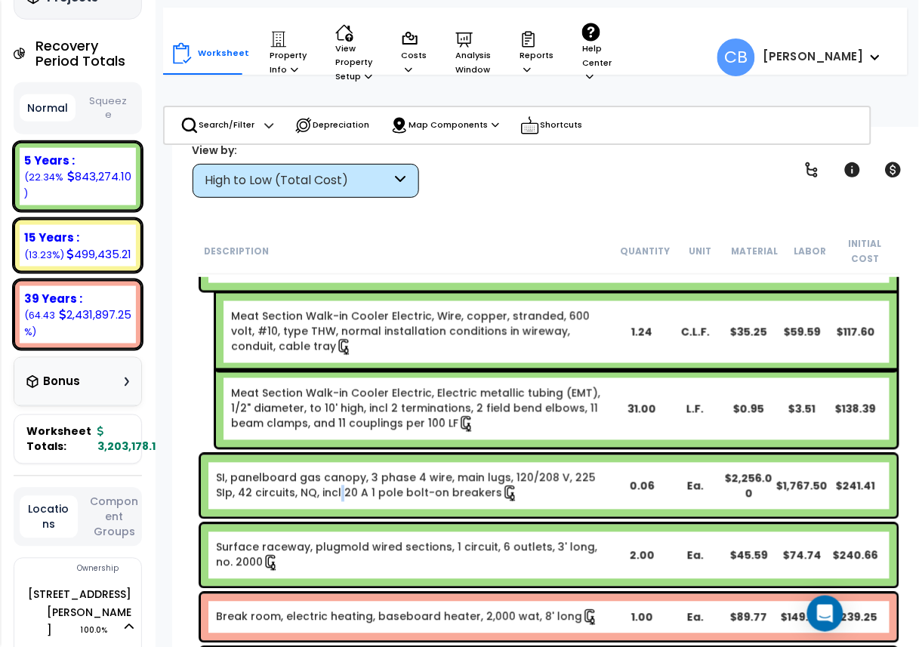
click at [314, 492] on link "SI, panelboard gas canopy, 3 phase 4 wire, main lugs, 120/208 V, 225 SIp, 42 ci…" at bounding box center [416, 486] width 400 height 32
click at [383, 474] on link "SI, panelboard gas canopy, 3 phase 4 wire, main lugs, 120/208 V, 225 SIp, 42 ci…" at bounding box center [416, 486] width 400 height 32
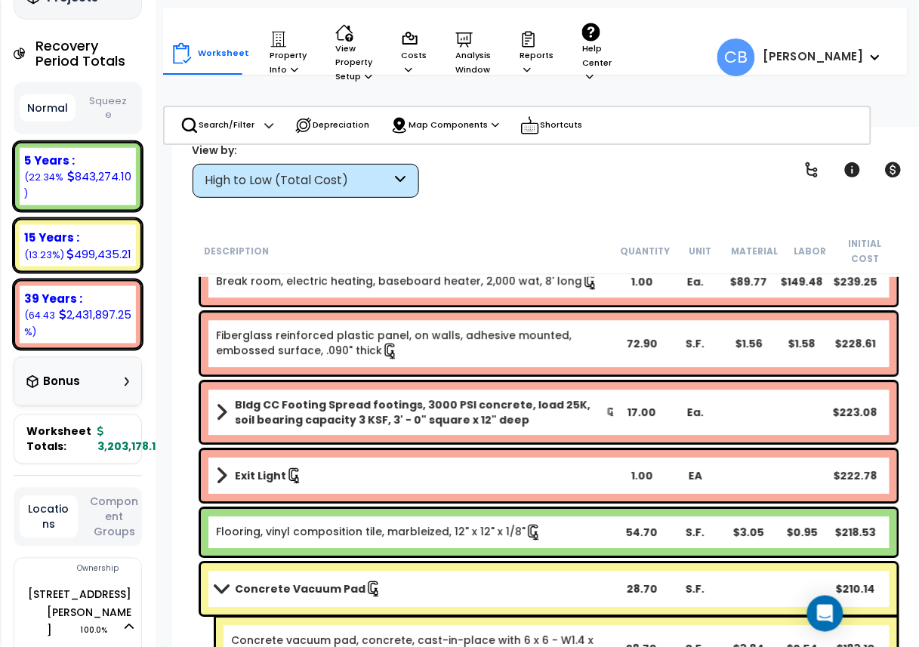
click at [383, 474] on link "Exit Light" at bounding box center [416, 475] width 400 height 21
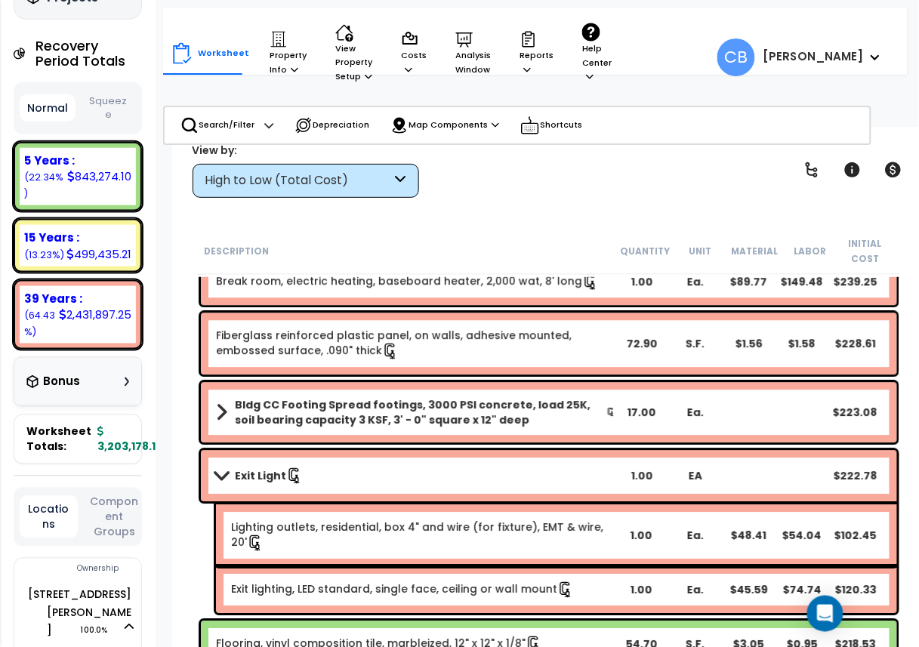
scroll to position [26067, 0]
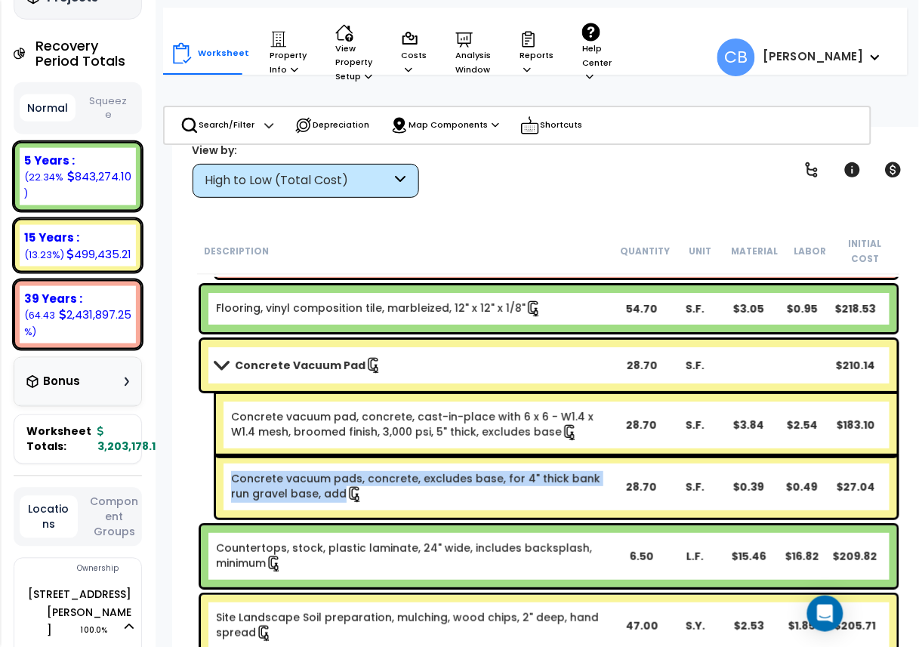
click at [383, 474] on link "Concrete vacuum pads, concrete, excludes base, for 4" thick bank run gravel bas…" at bounding box center [422, 487] width 383 height 32
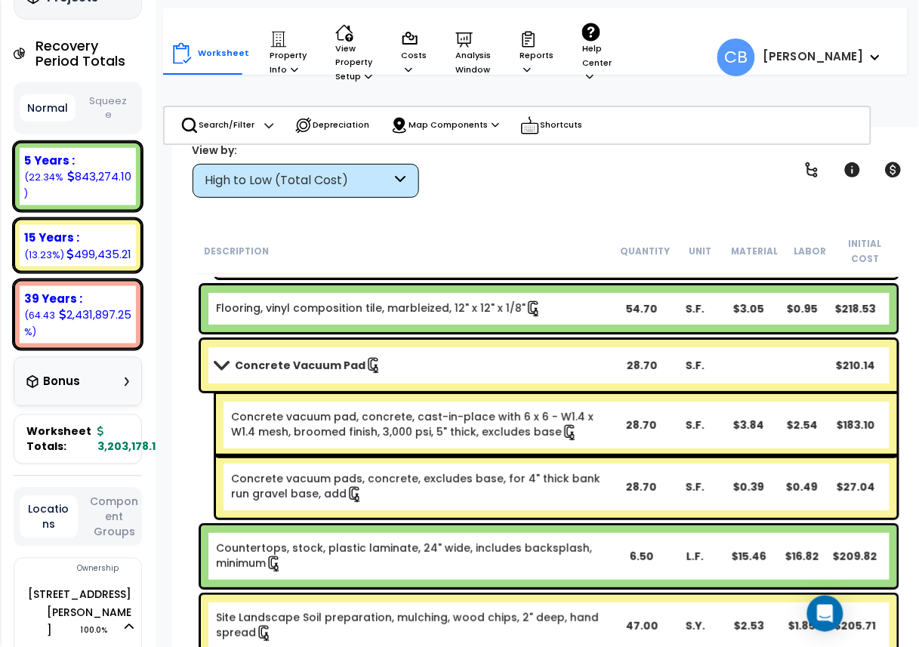
click at [476, 420] on link "Concrete vacuum pad, concrete, cast-in-place with 6 x 6 - W1.4 x W1.4 mesh, bro…" at bounding box center [422, 425] width 383 height 32
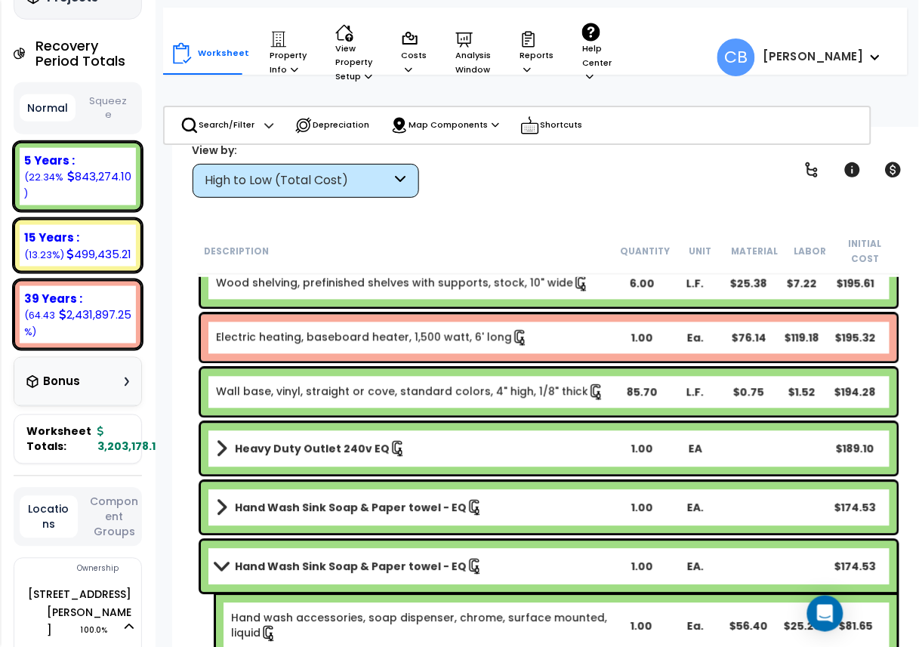
click at [476, 420] on div "Heavy Duty Outlet 240v EQ 1.00 EA $189.10" at bounding box center [549, 449] width 704 height 59
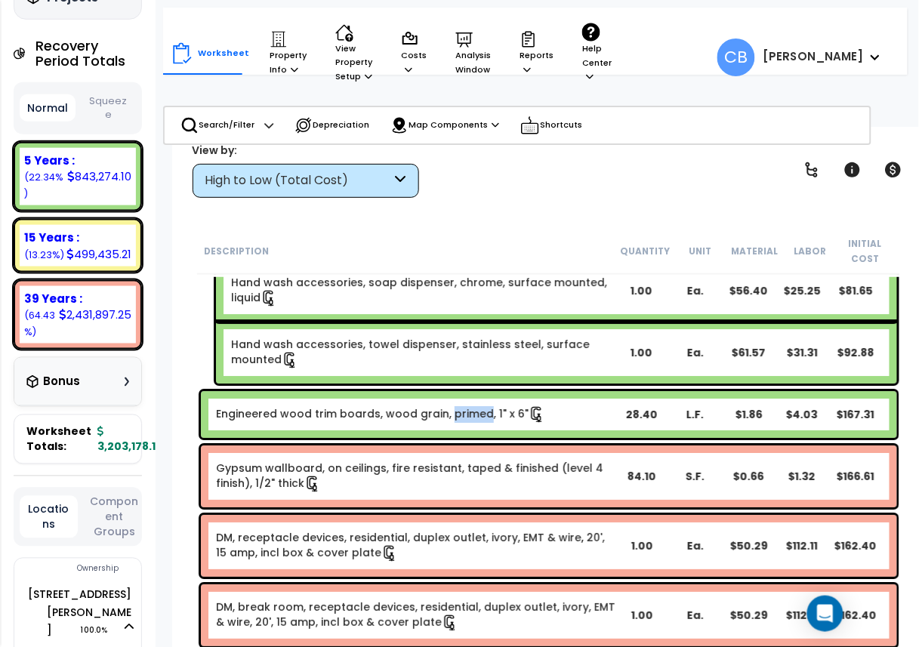
click at [476, 420] on link "Engineered wood trim boards, wood grain, primed, 1" x 6"" at bounding box center [380, 414] width 329 height 17
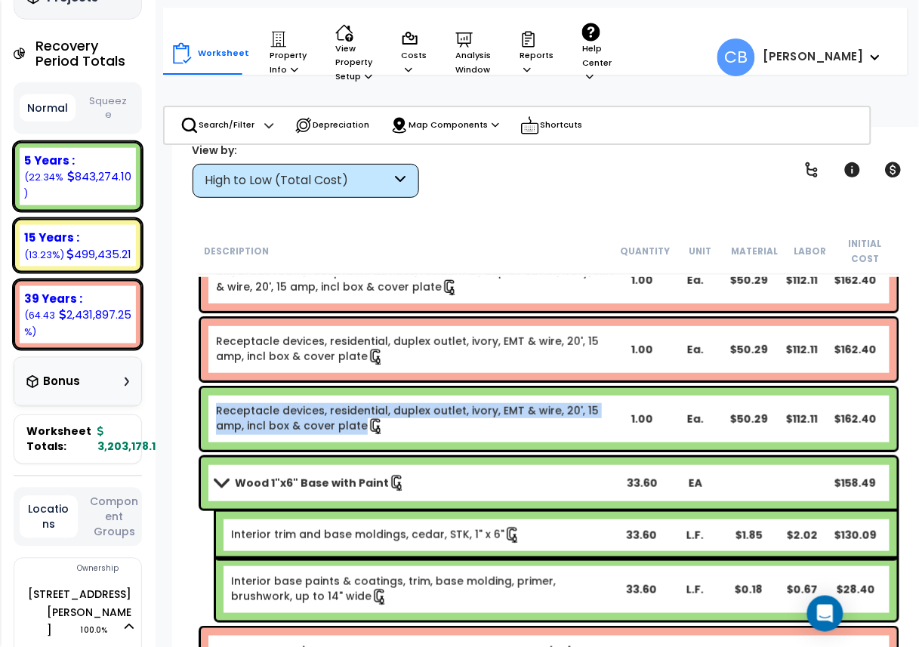
click at [476, 420] on link "Receptacle devices, residential, duplex outlet, ivory, EMT & wire, 20', 15 amp,…" at bounding box center [416, 419] width 400 height 32
click at [474, 420] on link "Receptacle devices, residential, duplex outlet, ivory, EMT & wire, 20', 15 amp,…" at bounding box center [416, 419] width 400 height 32
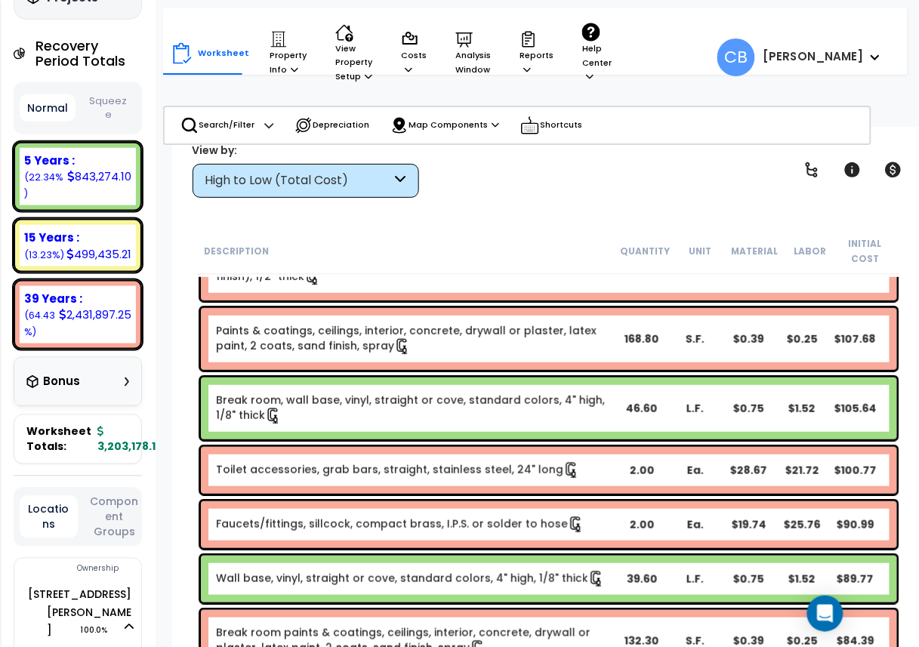
click at [477, 432] on div "Break room, wall base, vinyl, straight or cove, standard colors, 4" high, 1/8" …" at bounding box center [549, 409] width 696 height 62
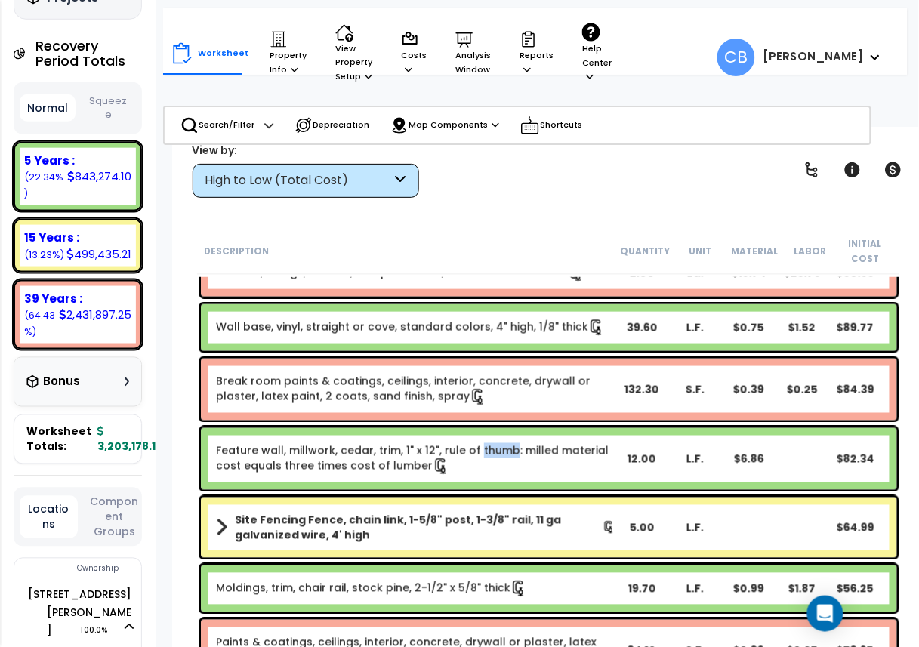
click at [477, 432] on div "Feature wall, millwork, cedar, trim, 1" x 12", rule of thumb: milled material c…" at bounding box center [549, 459] width 696 height 62
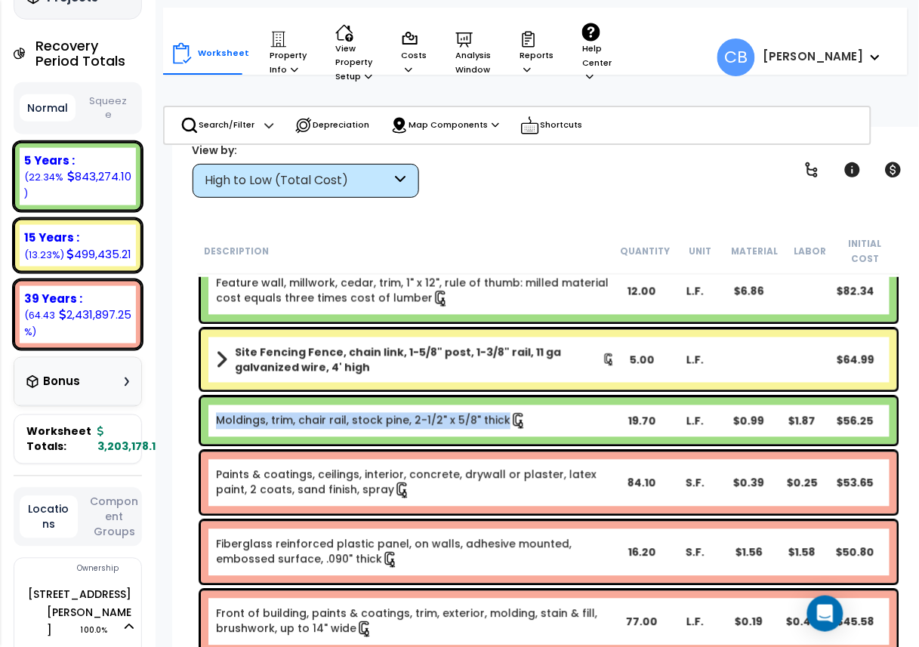
click at [477, 432] on div "Moldings, trim, chair rail, stock pine, 2-1/2" x 5/8" thick 19.70 L.F. $0.99 $1…" at bounding box center [549, 421] width 696 height 47
click at [514, 464] on div "Paints & coatings, ceilings, interior, concrete, drywall or plaster, latex pain…" at bounding box center [549, 483] width 696 height 62
click at [583, 459] on div "Paints & coatings, ceilings, interior, concrete, drywall or plaster, latex pain…" at bounding box center [549, 483] width 696 height 62
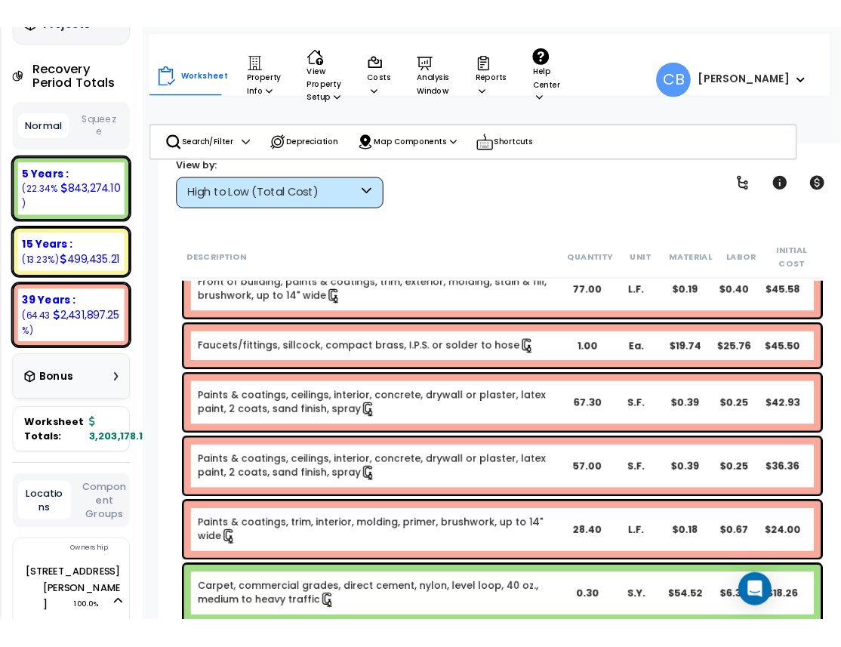
scroll to position [29537, 0]
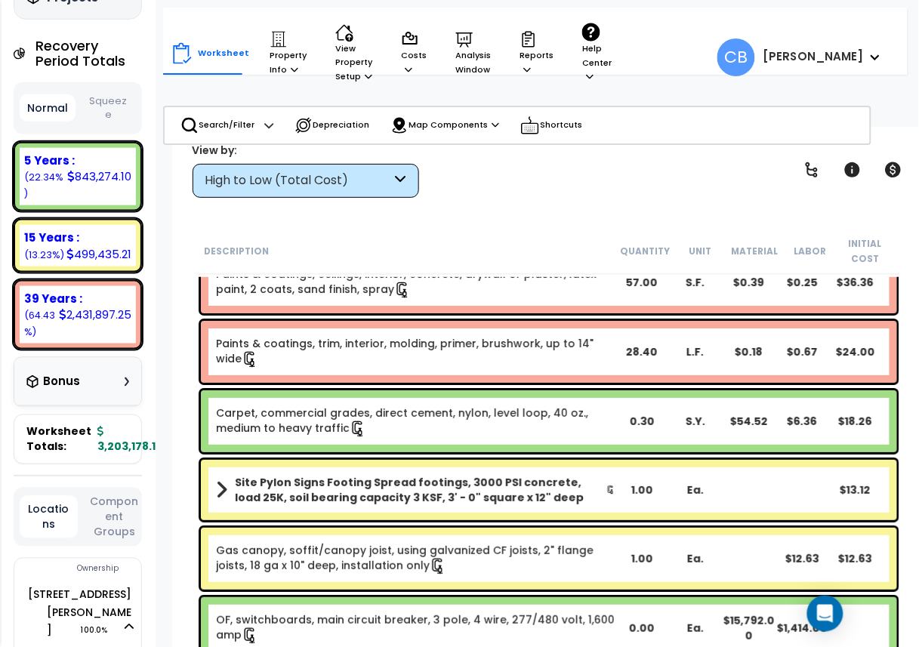
click at [583, 460] on div "Site Pylon Signs Footing Spread footings, 3000 PSI concrete, load 25K, soil bea…" at bounding box center [549, 490] width 696 height 60
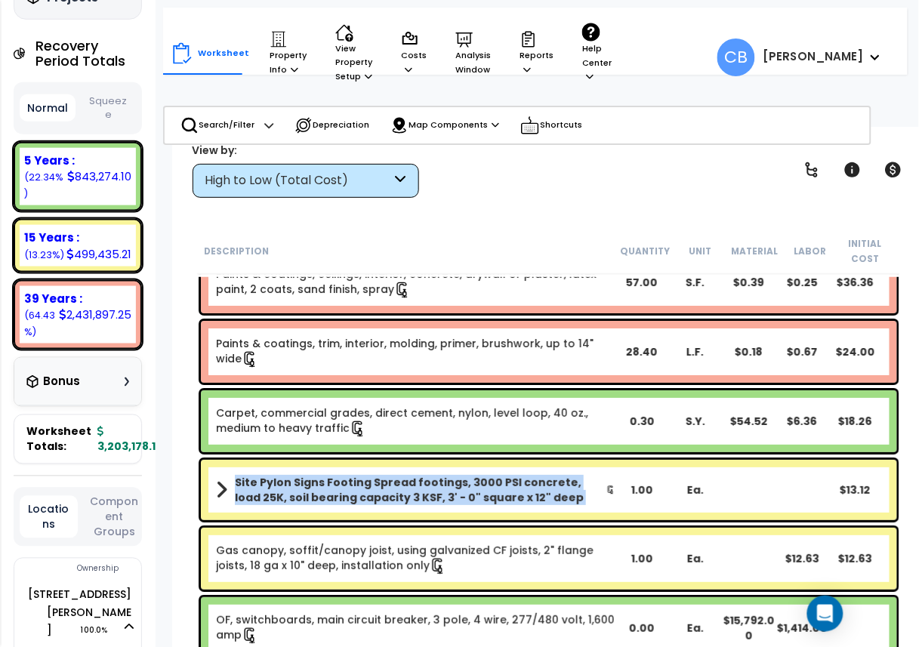
click at [583, 460] on div "Site Pylon Signs Footing Spread footings, 3000 PSI concrete, load 25K, soil bea…" at bounding box center [549, 490] width 696 height 60
drag, startPoint x: 583, startPoint y: 459, endPoint x: 865, endPoint y: 409, distance: 286.9
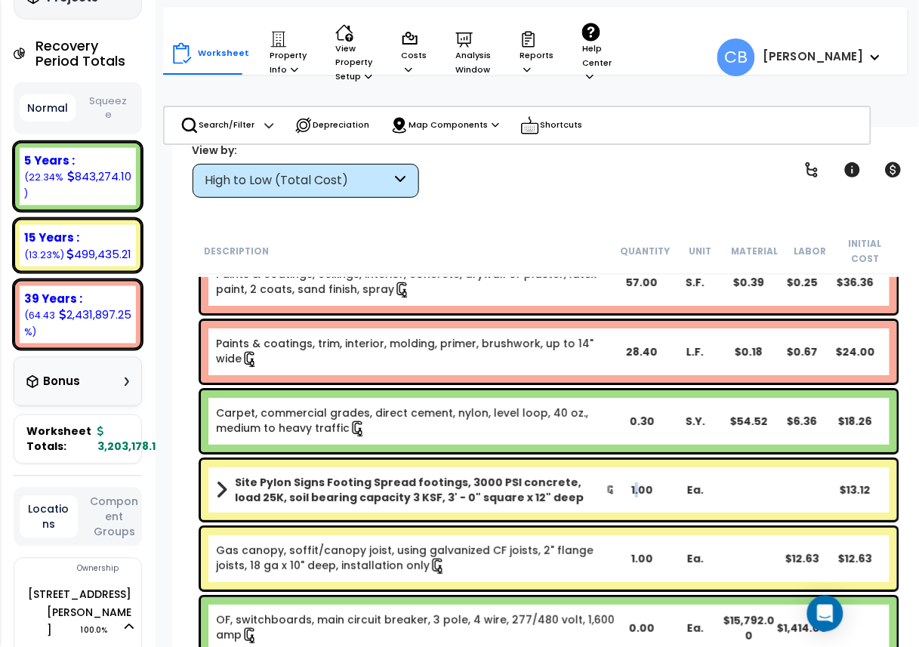
click at [637, 463] on div "Site Pylon Signs Footing Spread footings, 3000 PSI concrete, load 25K, soil bea…" at bounding box center [549, 490] width 696 height 60
click at [632, 465] on div "Site Pylon Signs Footing Spread footings, 3000 PSI concrete, load 25K, soil bea…" at bounding box center [549, 490] width 696 height 60
click at [631, 465] on div "Site Pylon Signs Footing Spread footings, 3000 PSI concrete, load 25K, soil bea…" at bounding box center [549, 490] width 696 height 60
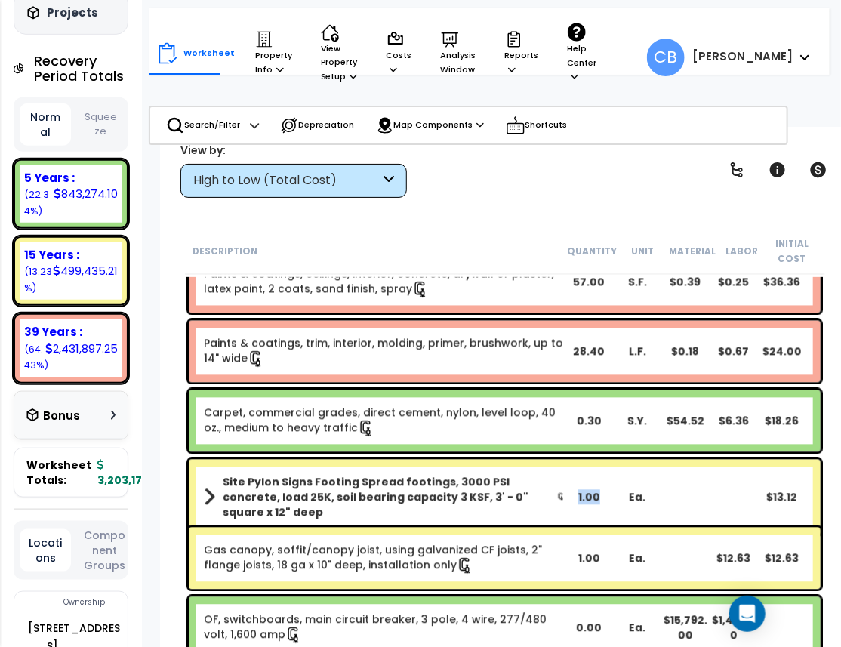
scroll to position [282, 0]
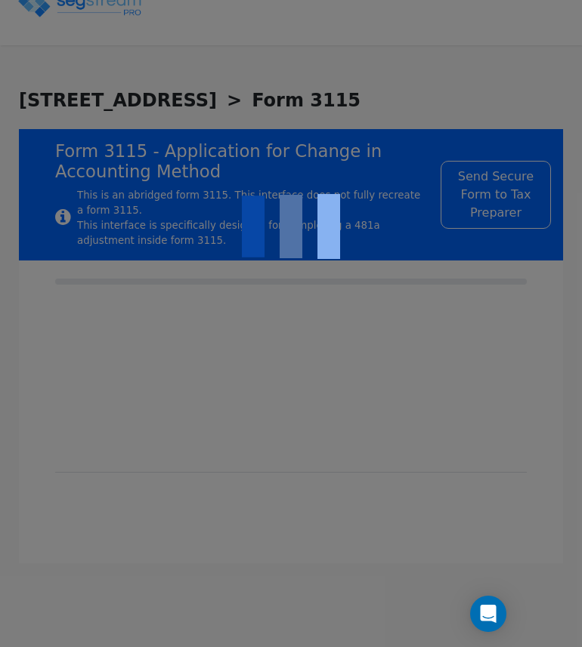
checkbox input "true"
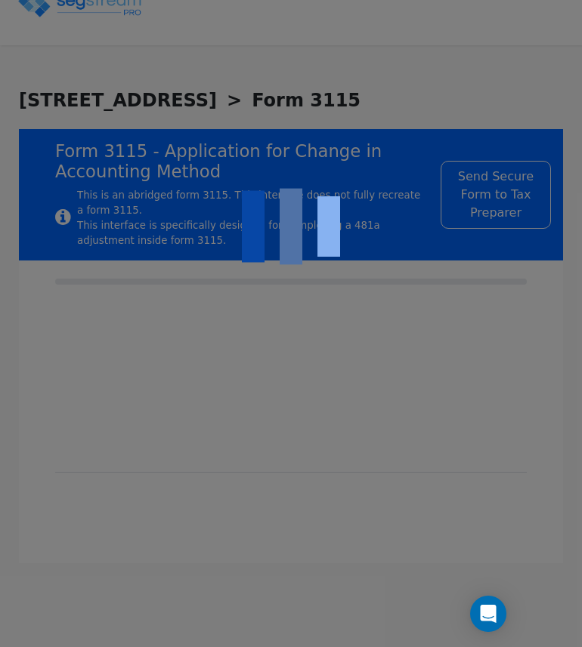
checkbox input "true"
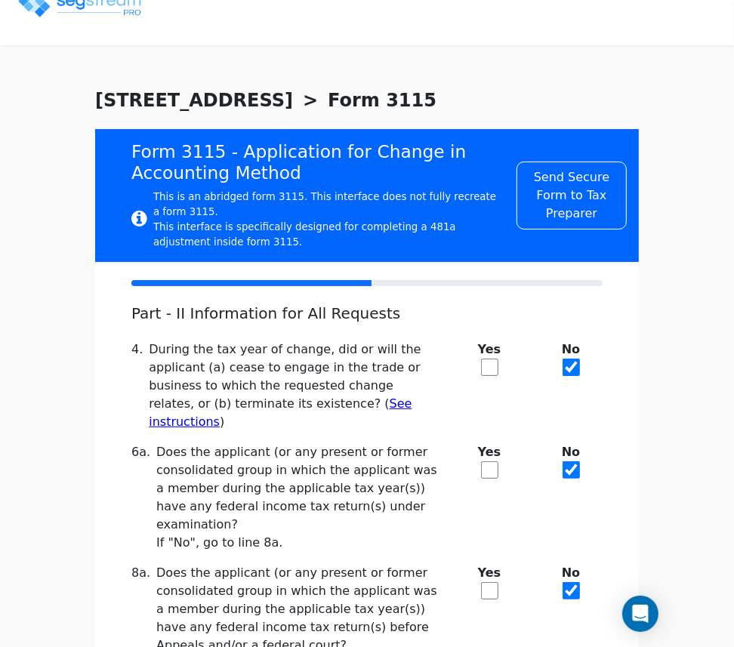
scroll to position [251, 0]
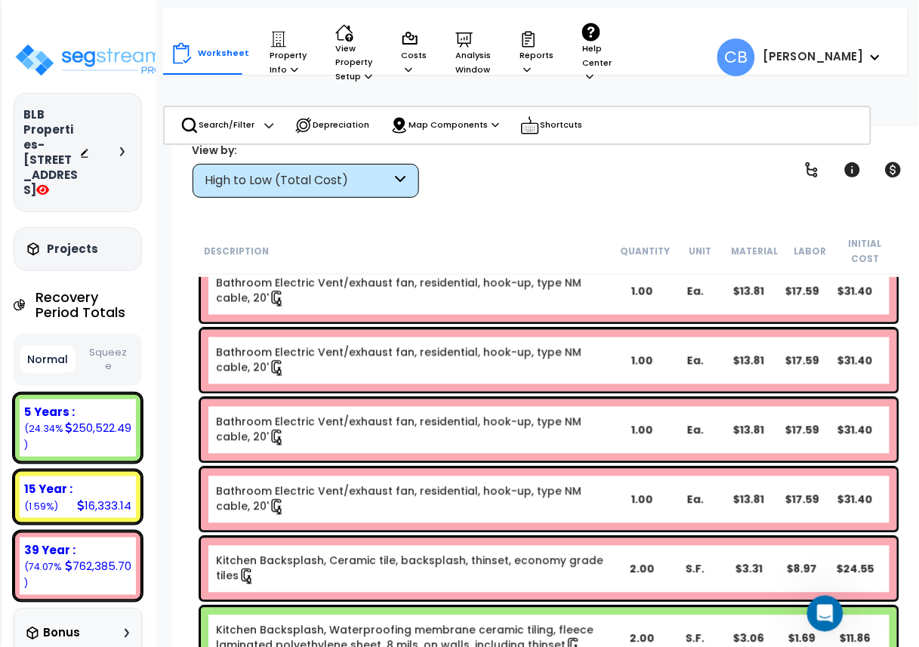
scroll to position [20720, 0]
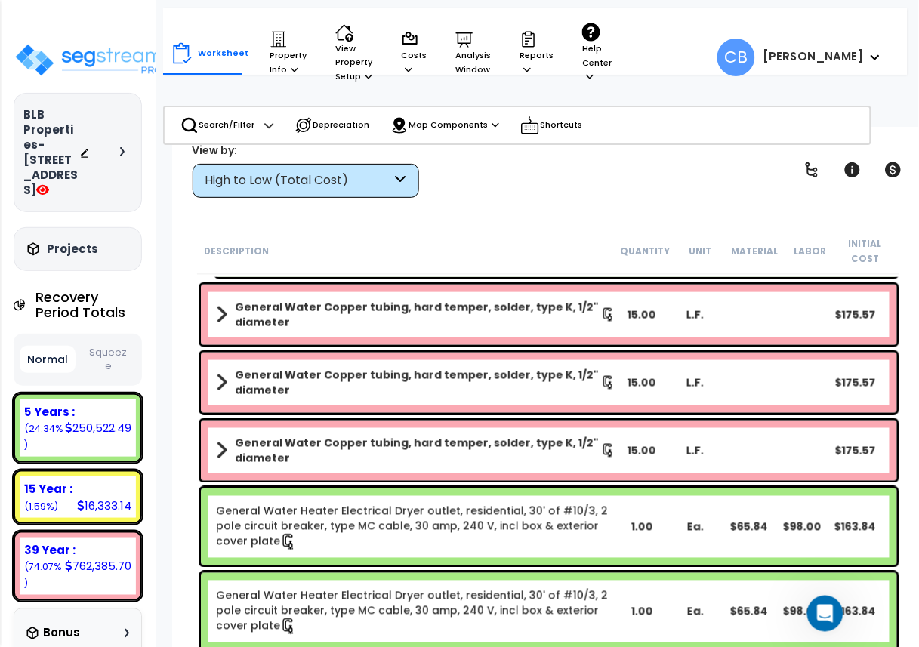
drag, startPoint x: 463, startPoint y: 438, endPoint x: 444, endPoint y: 384, distance: 57.6
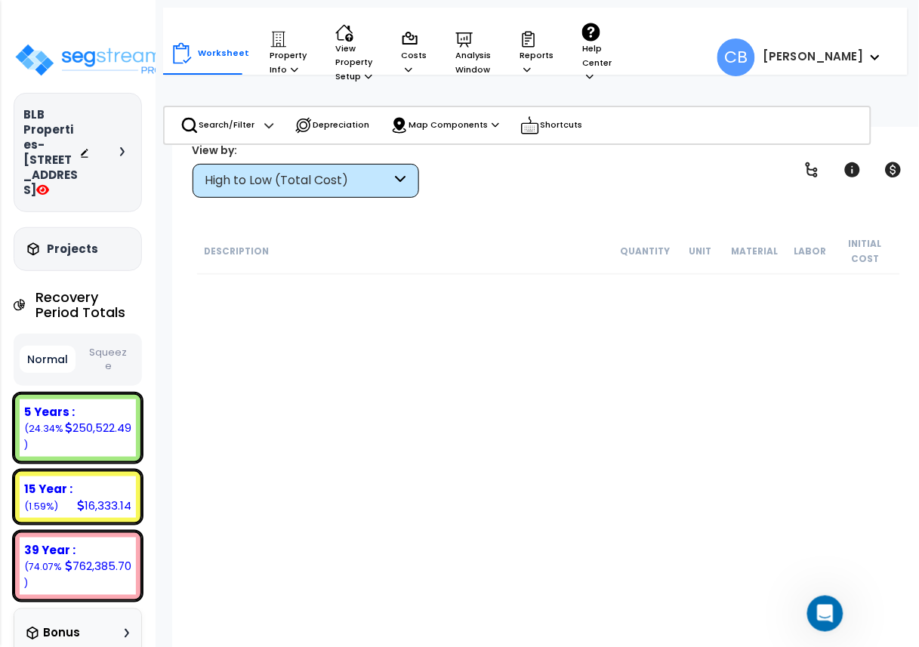
scroll to position [0, 0]
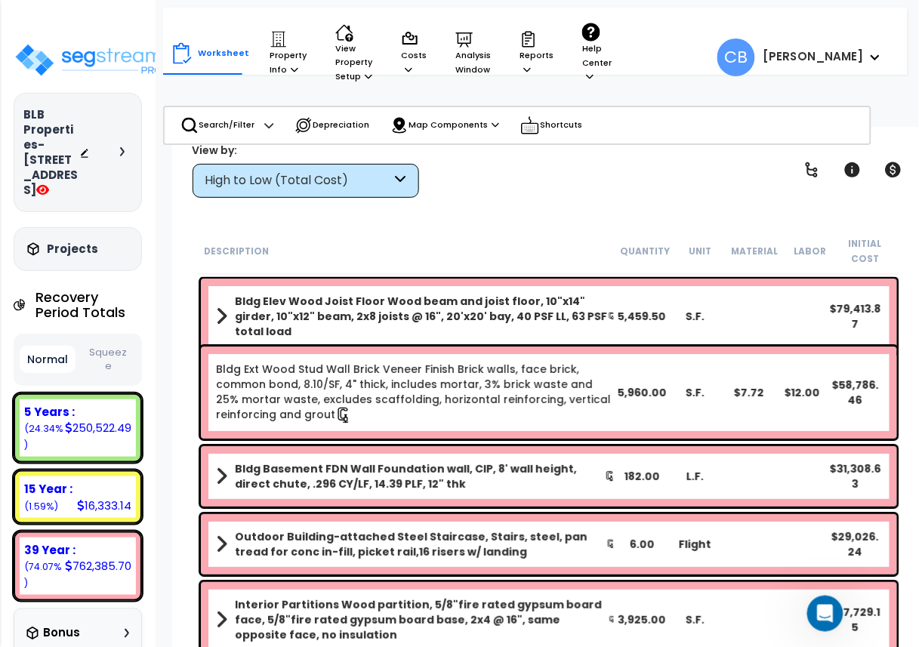
drag, startPoint x: 450, startPoint y: 338, endPoint x: 526, endPoint y: 344, distance: 75.8
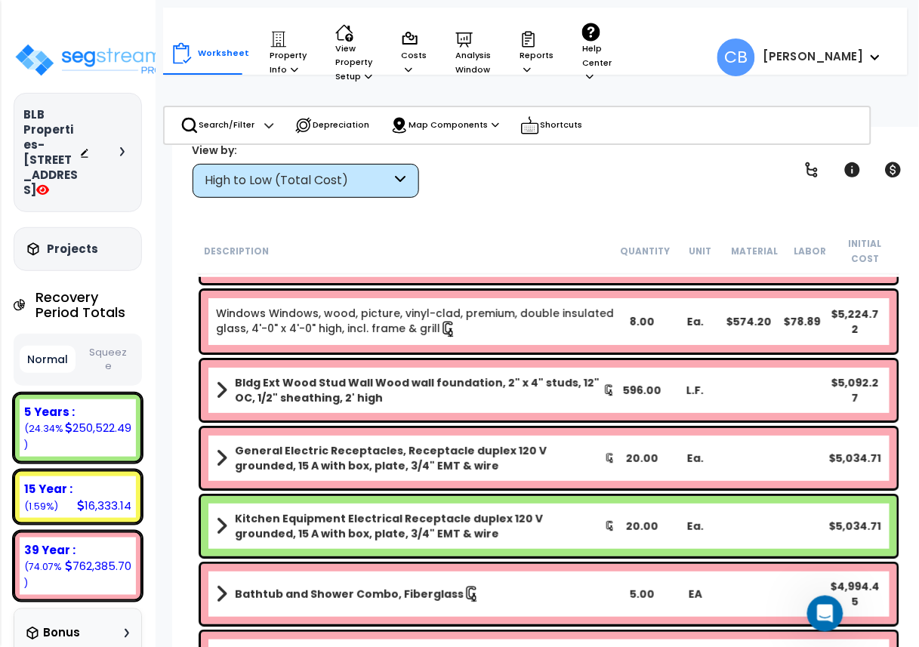
scroll to position [3926, 0]
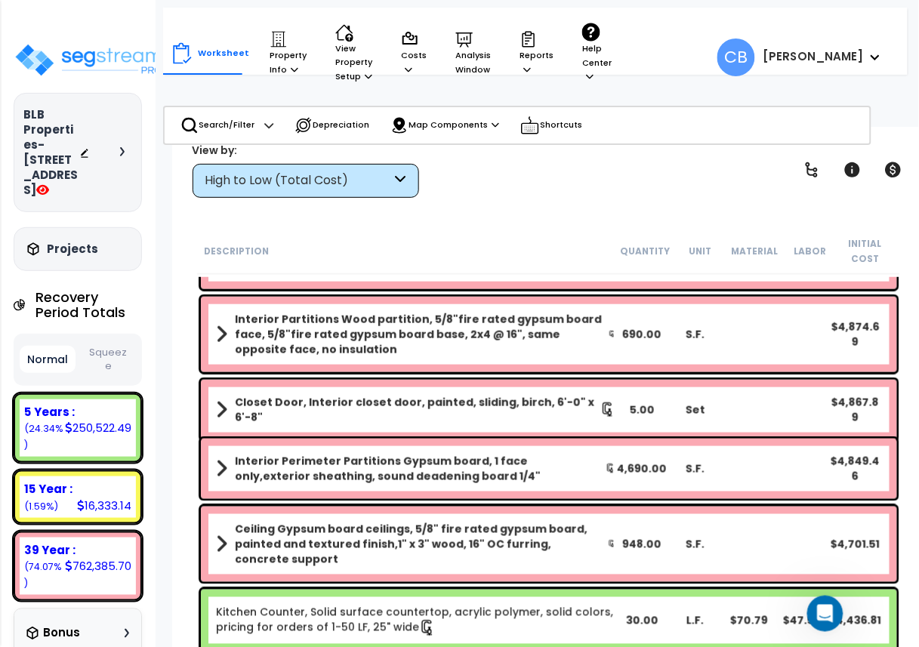
click at [489, 365] on div "Interior Partitions Wood partition, 5/8"fire rated gypsum board face, 5/8"fire …" at bounding box center [549, 335] width 696 height 76
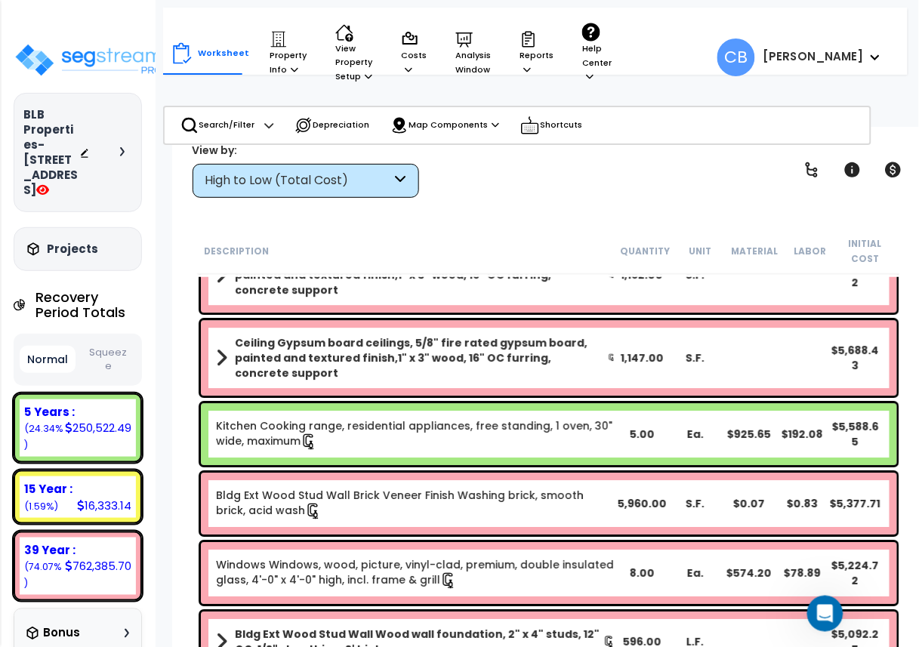
click at [489, 365] on b "Ceiling Gypsum board ceilings, 5/8" fire rated gypsum board, painted and textur…" at bounding box center [421, 357] width 373 height 45
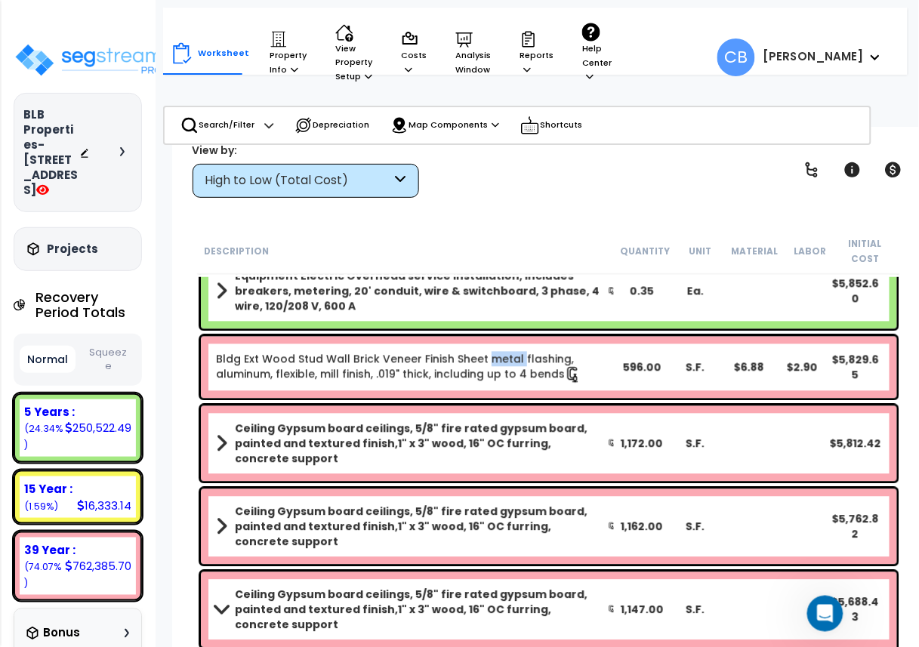
click at [489, 365] on link "Bldg Ext Wood Stud Wall Brick Veneer Finish Sheet metal flashing, aluminum, fle…" at bounding box center [416, 368] width 400 height 32
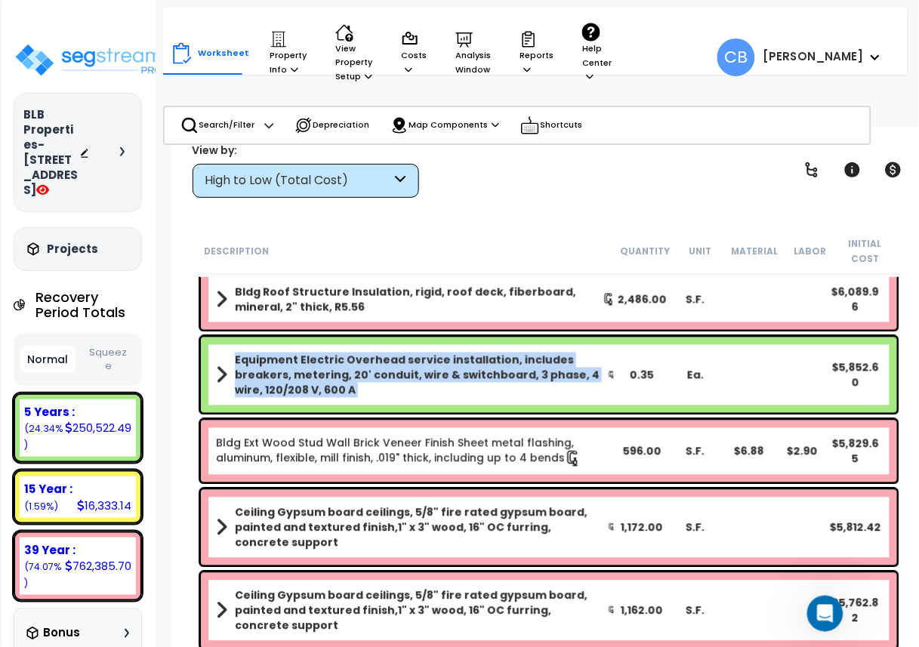
click at [489, 365] on b "Equipment Electric Overhead service installation, includes breakers, metering, …" at bounding box center [421, 375] width 373 height 45
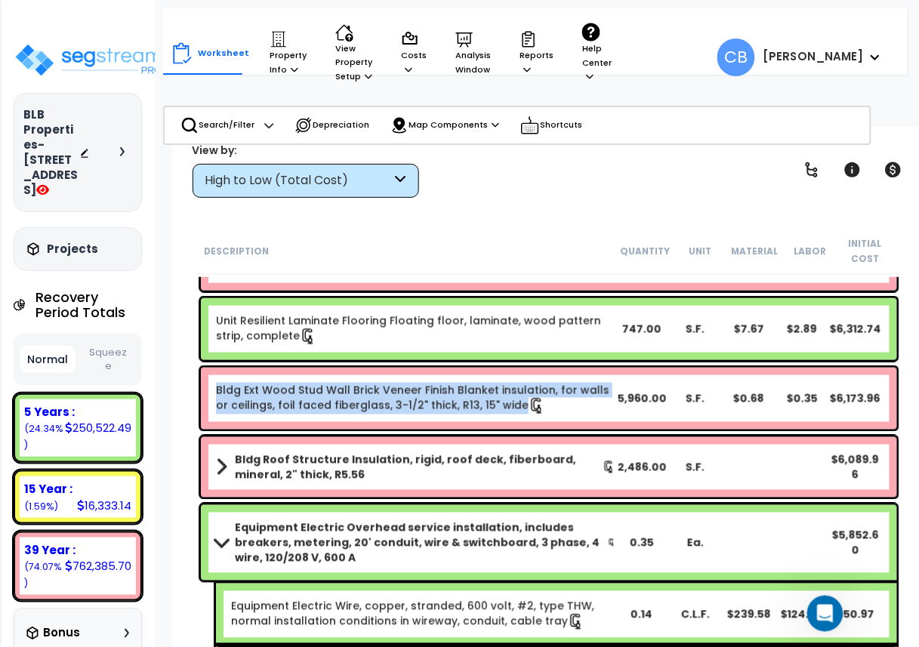
click at [489, 365] on div "Bldg Ext Wood Stud Wall Brick Veneer Finish Blanket insulation, for walls or ce…" at bounding box center [549, 398] width 704 height 69
